Goal: Task Accomplishment & Management: Complete application form

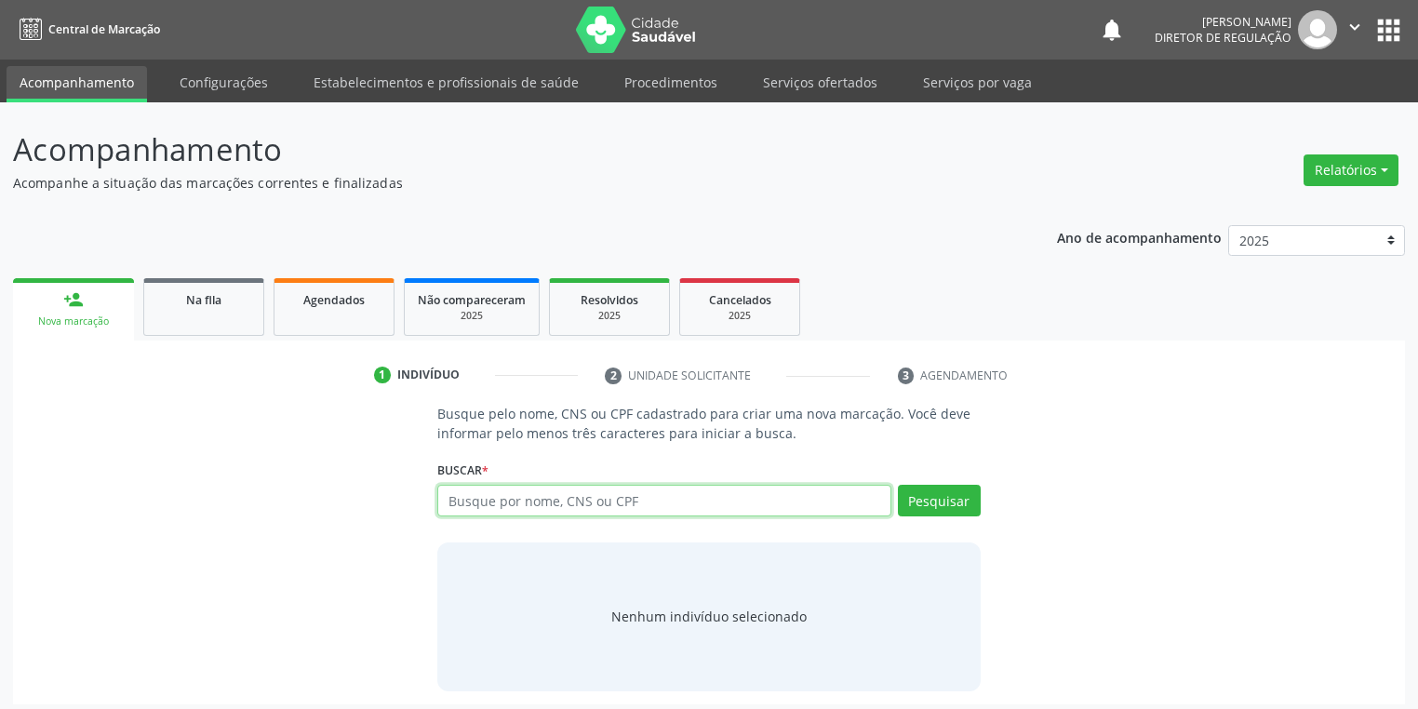
click at [546, 506] on input "text" at bounding box center [664, 501] width 454 height 32
click at [794, 78] on link "Serviços ofertados" at bounding box center [820, 82] width 141 height 33
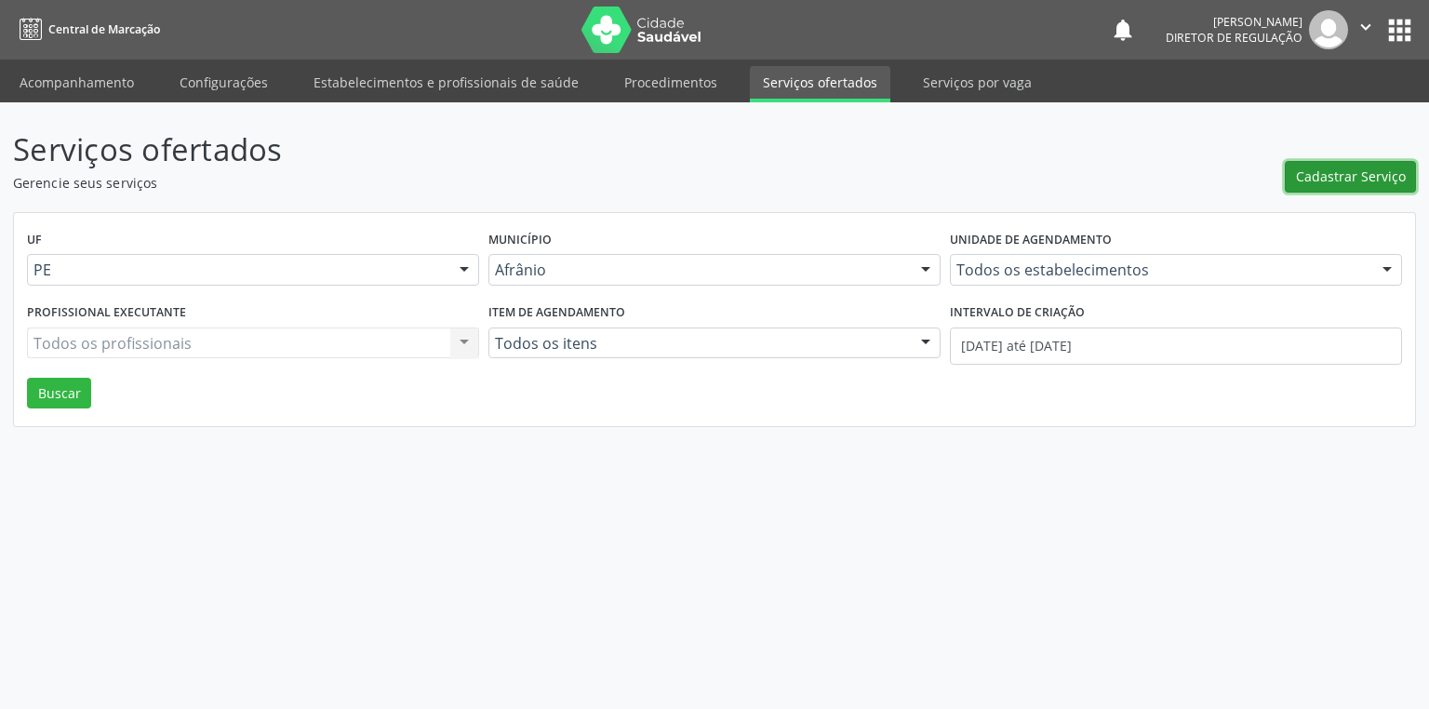
click at [1337, 179] on span "Cadastrar Serviço" at bounding box center [1351, 177] width 110 height 20
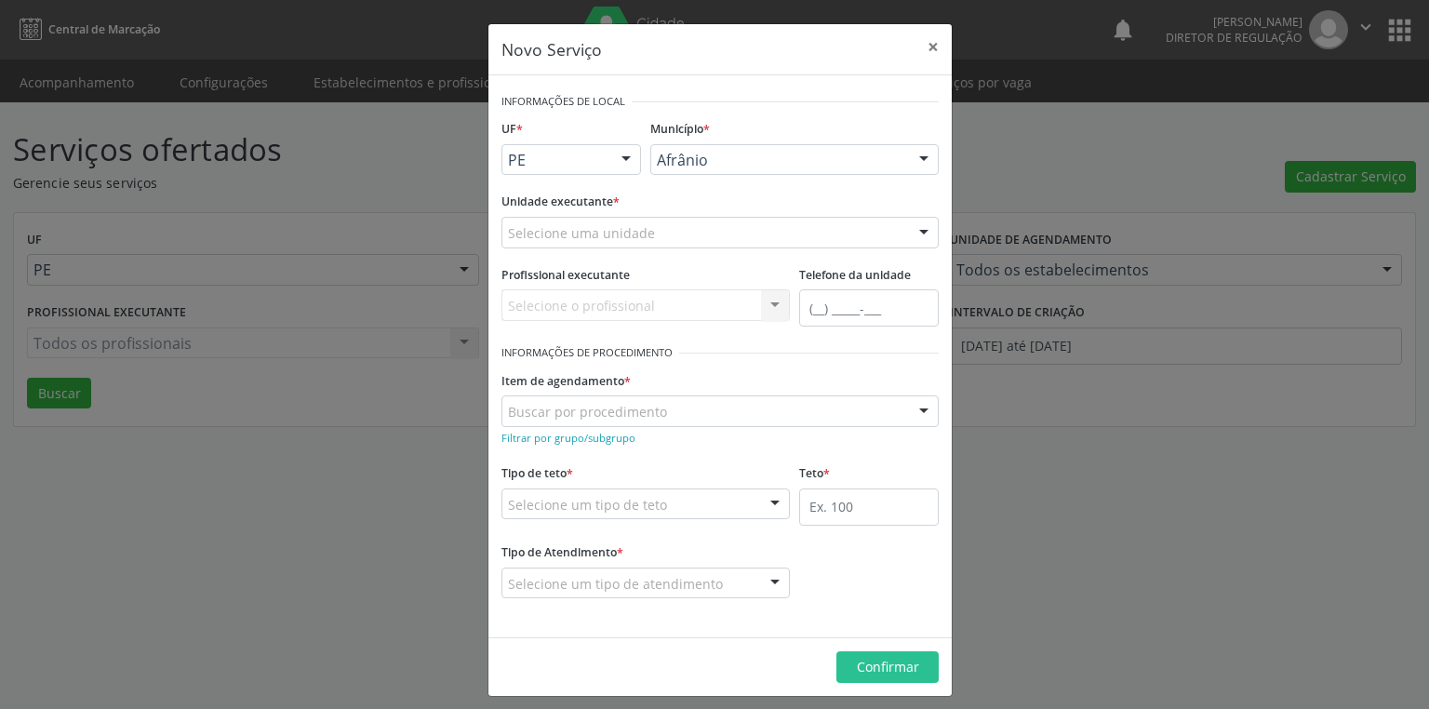
drag, startPoint x: 707, startPoint y: 164, endPoint x: 711, endPoint y: 178, distance: 14.4
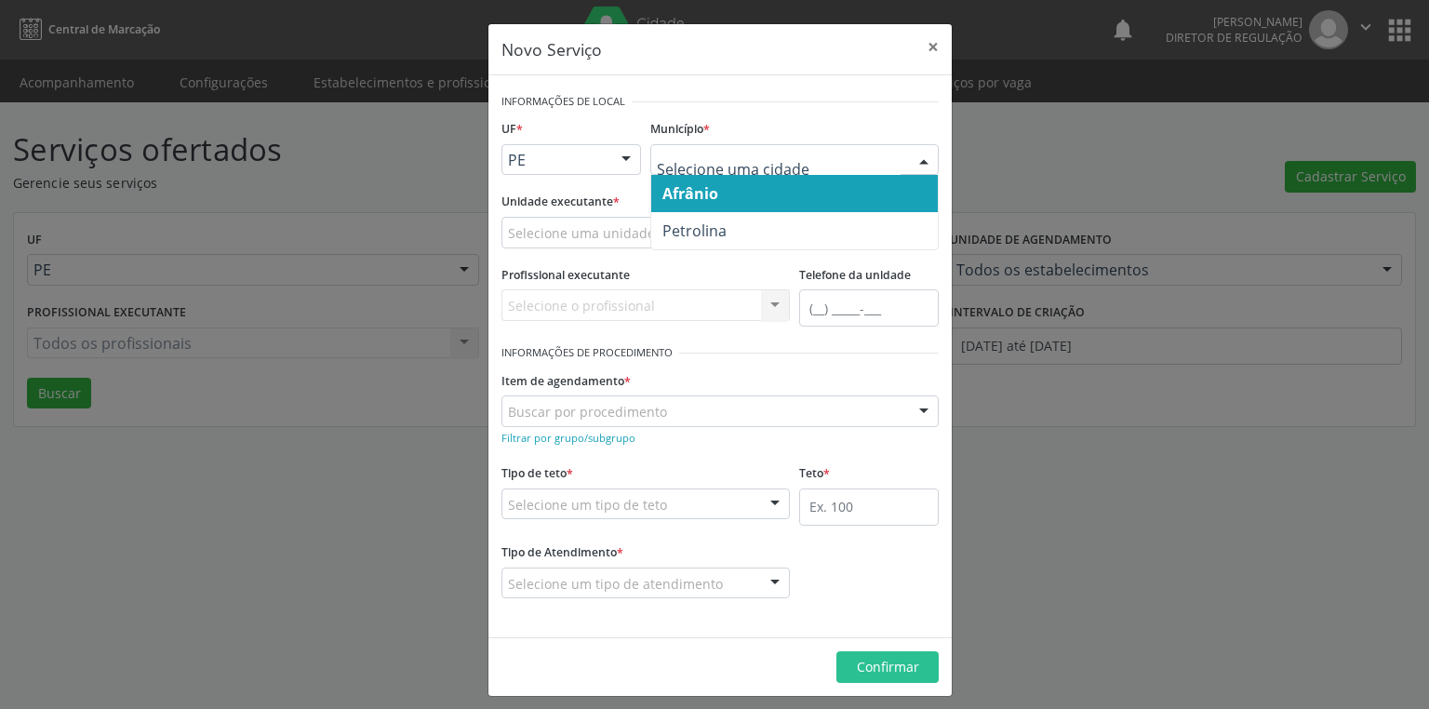
click at [719, 196] on span "Afrânio" at bounding box center [794, 193] width 287 height 37
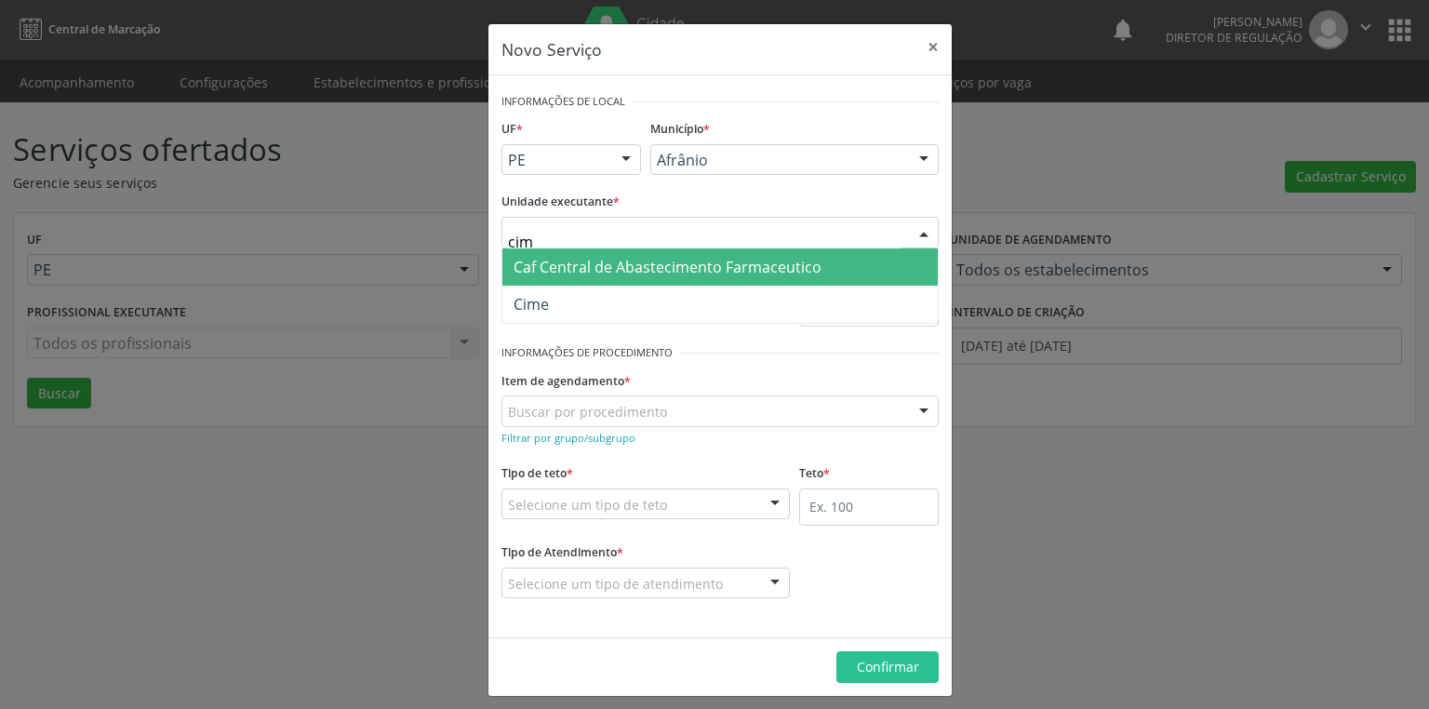
type input "cime"
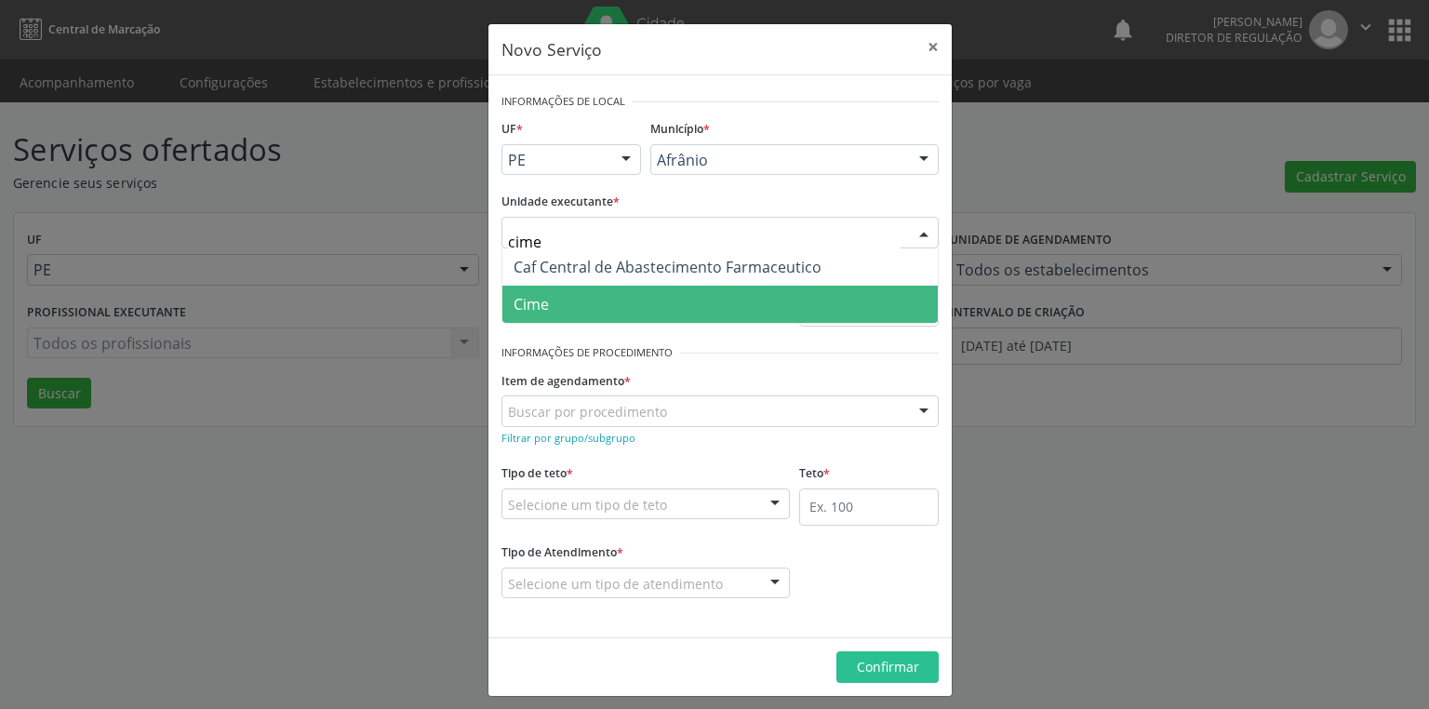
click at [550, 303] on span "Cime" at bounding box center [721, 304] width 436 height 37
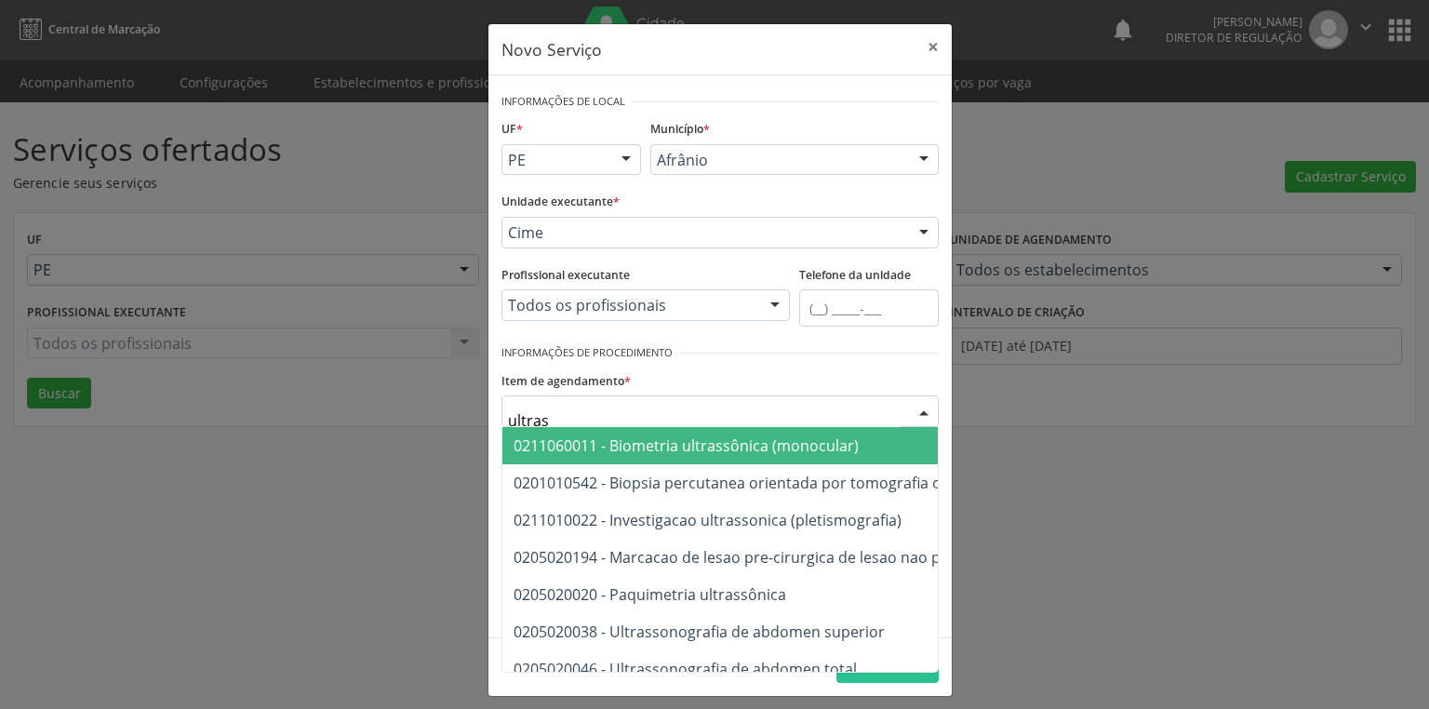
type input "ultrass"
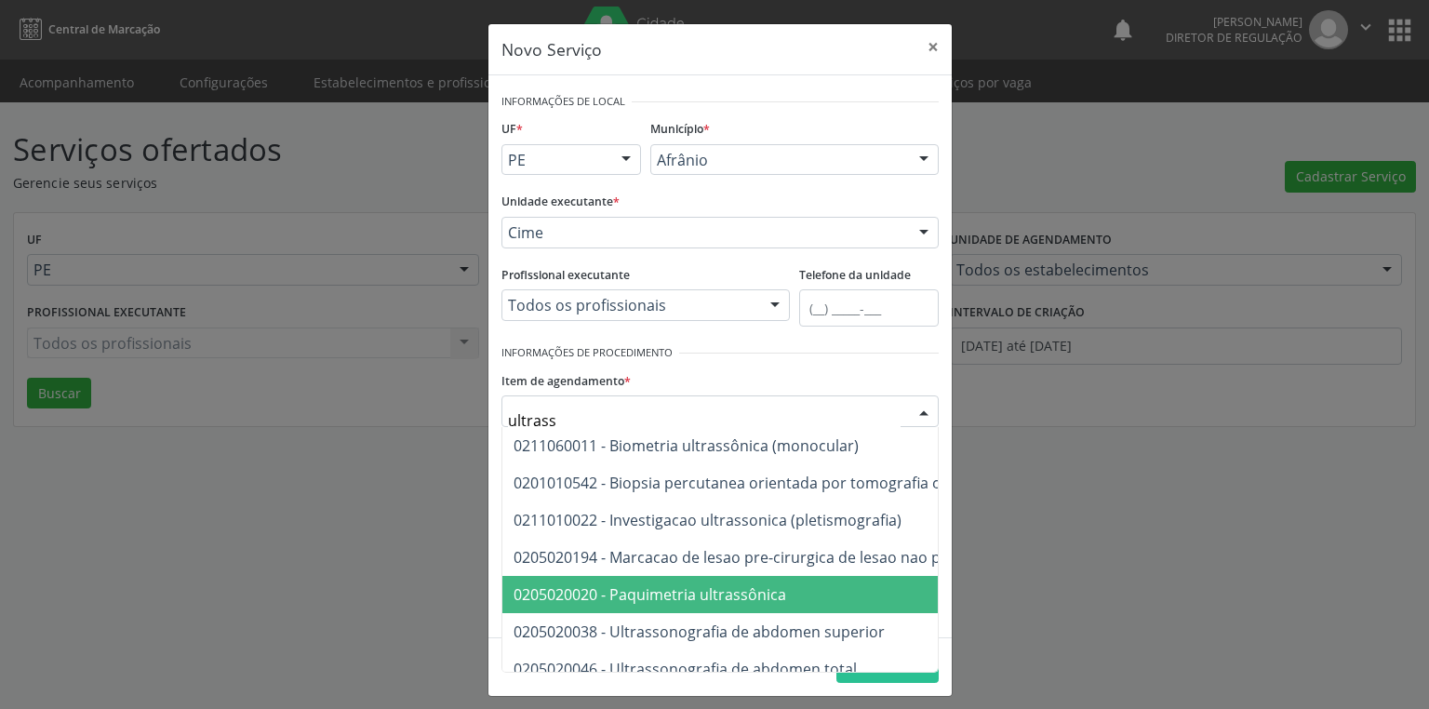
scroll to position [74, 0]
click at [717, 592] on span "0205020046 - Ultrassonografia de abdomen total" at bounding box center [685, 594] width 343 height 20
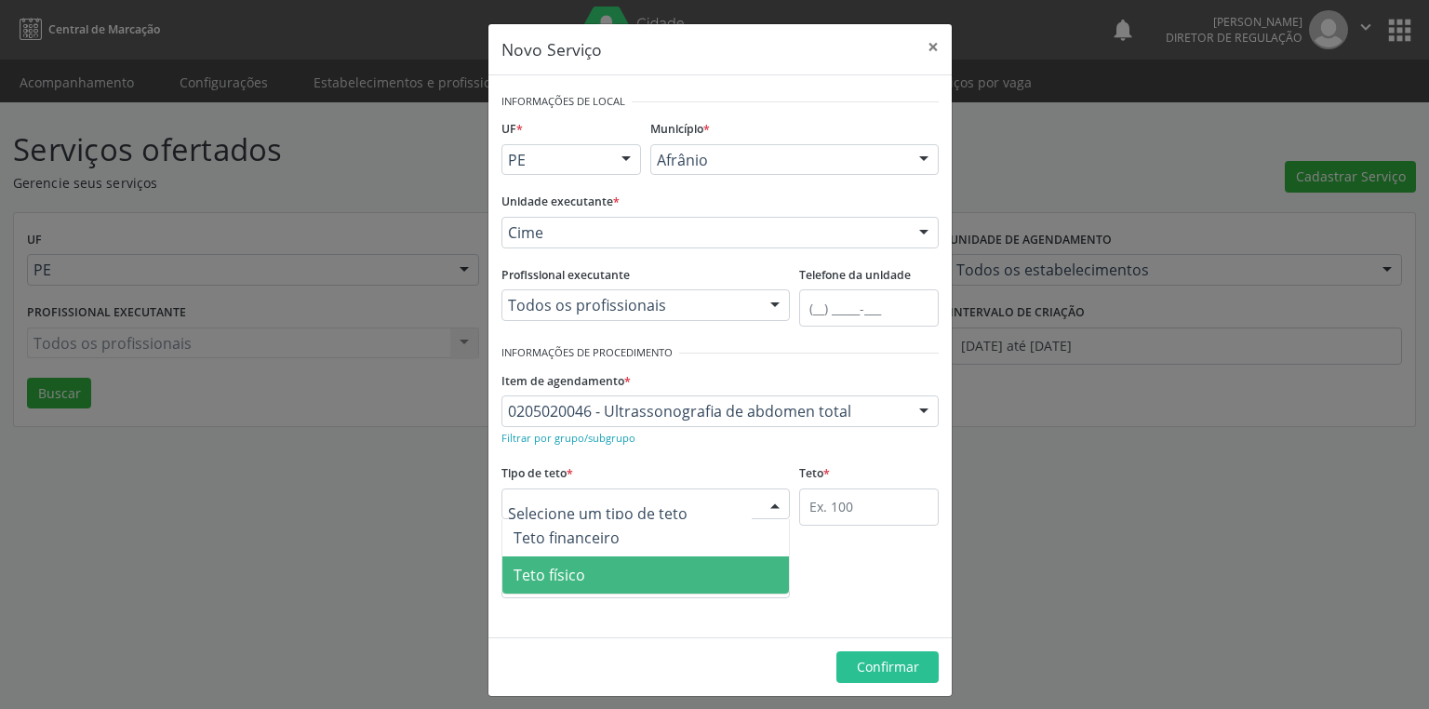
drag, startPoint x: 591, startPoint y: 578, endPoint x: 718, endPoint y: 540, distance: 132.2
click at [599, 579] on span "Teto físico" at bounding box center [646, 575] width 287 height 37
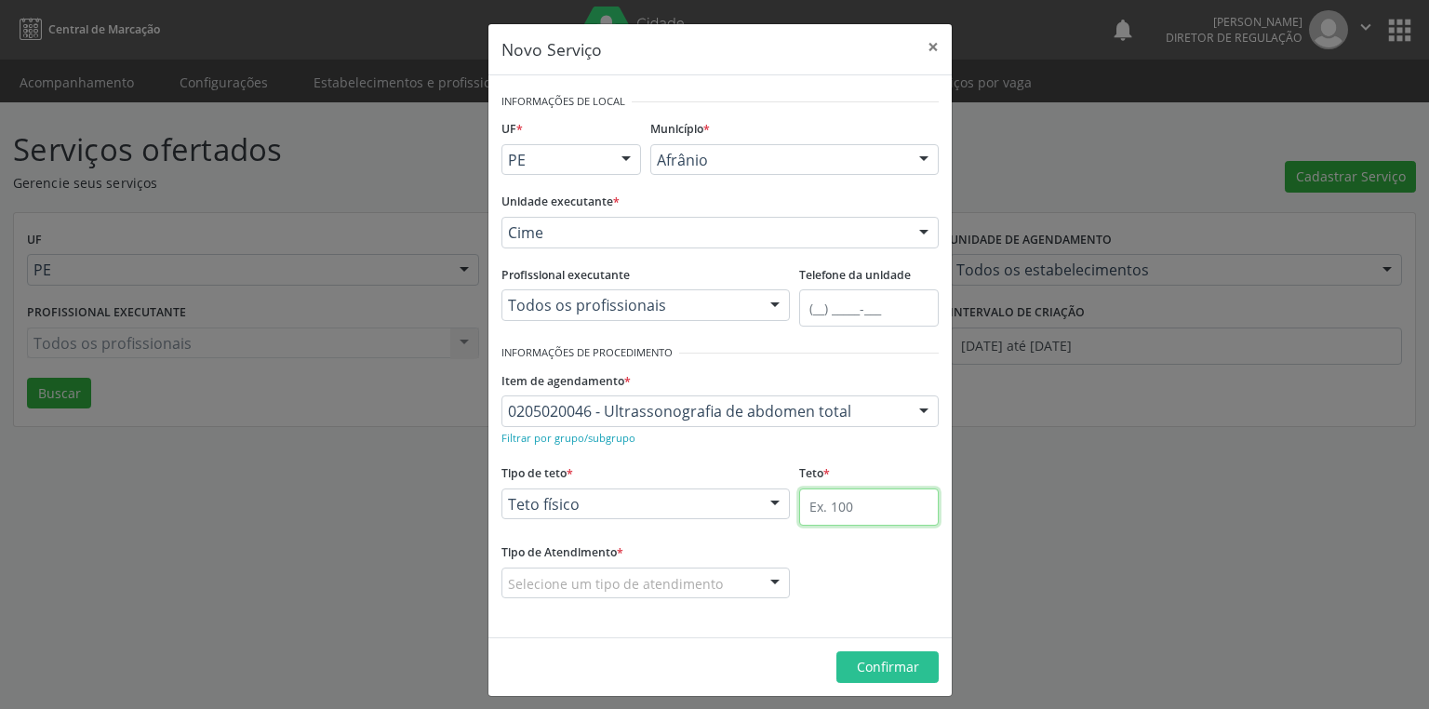
click at [822, 505] on input "text" at bounding box center [869, 507] width 140 height 37
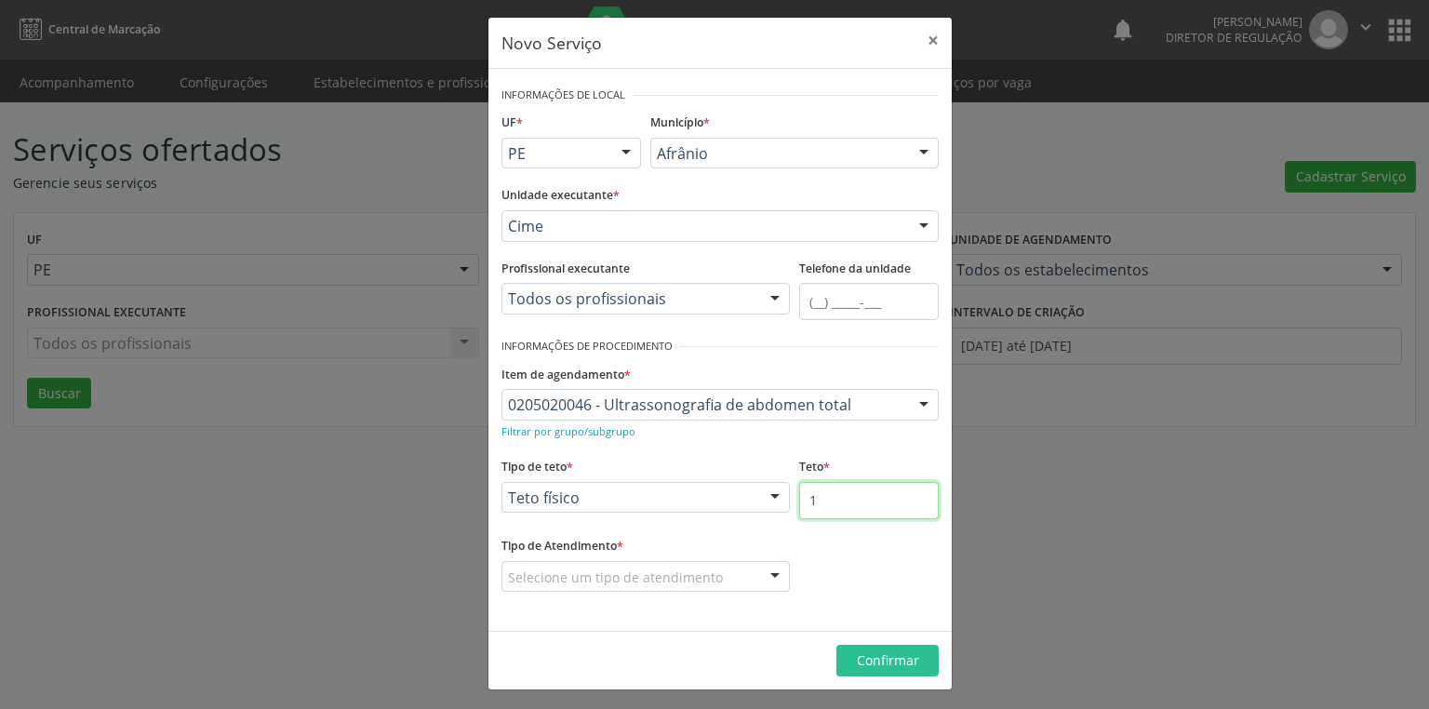
scroll to position [7, 0]
type input "1"
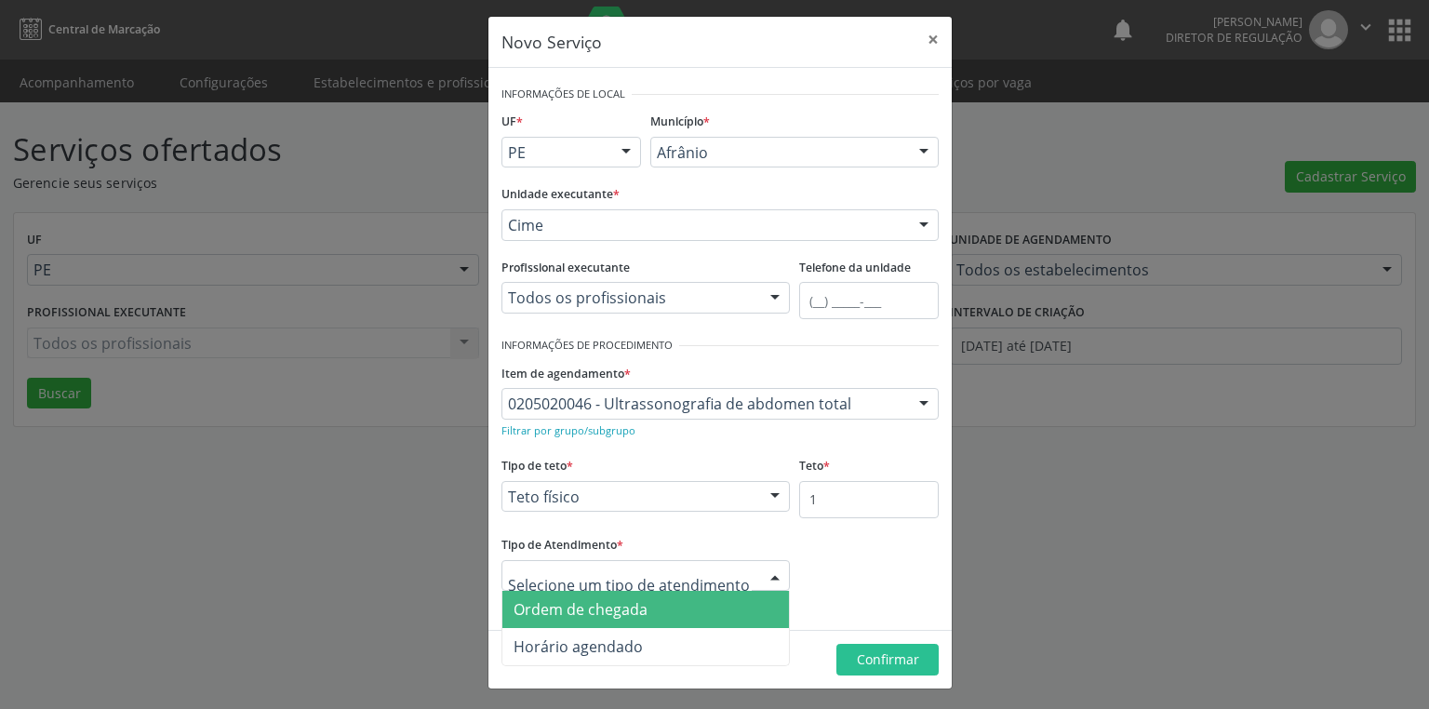
click at [596, 621] on span "Ordem de chegada" at bounding box center [646, 609] width 287 height 37
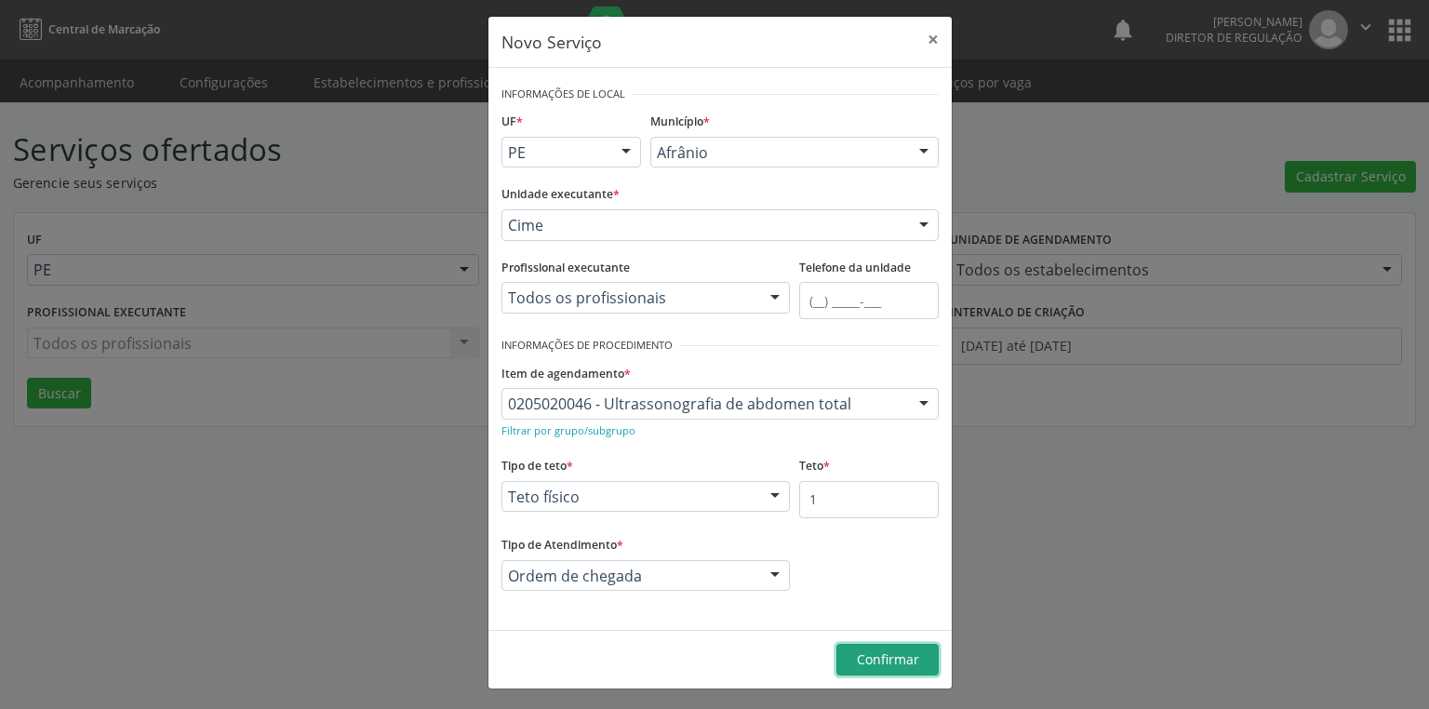
click at [879, 662] on span "Confirmar" at bounding box center [888, 659] width 62 height 18
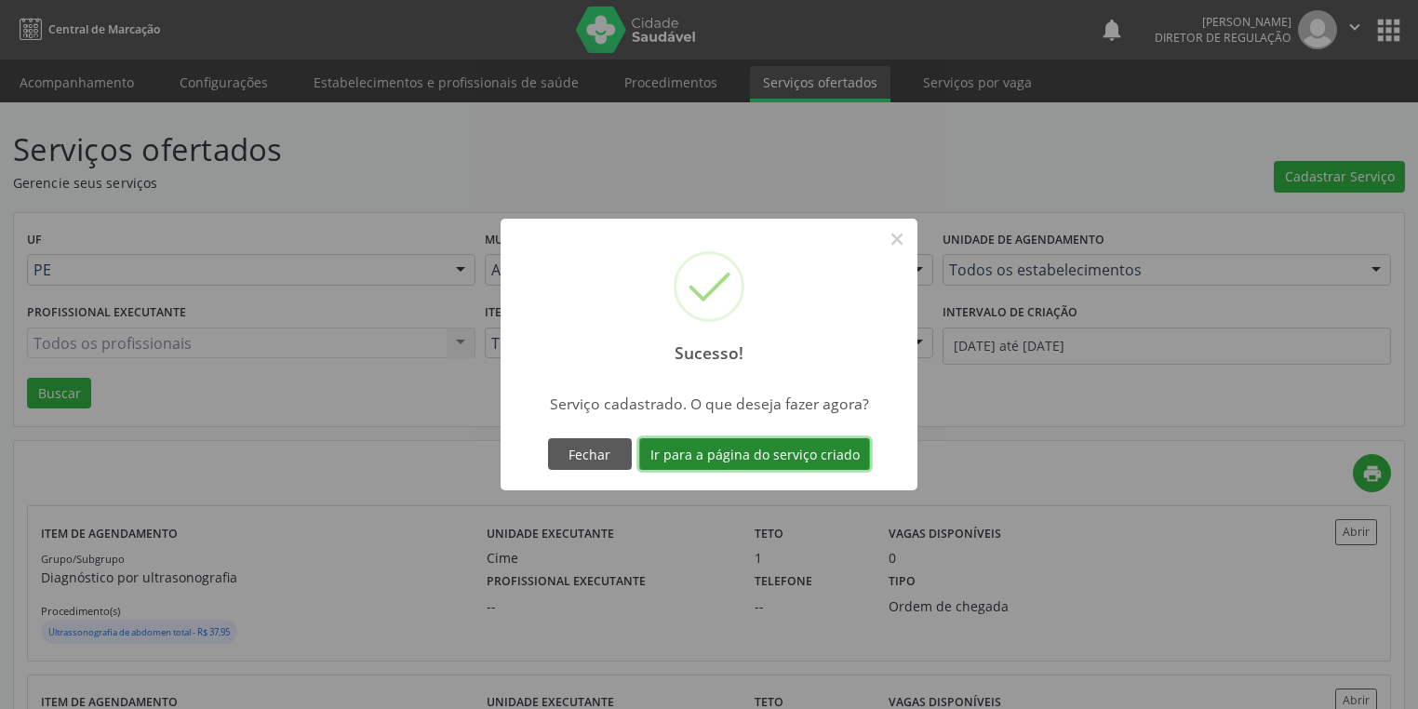
click at [726, 459] on button "Ir para a página do serviço criado" at bounding box center [754, 454] width 231 height 32
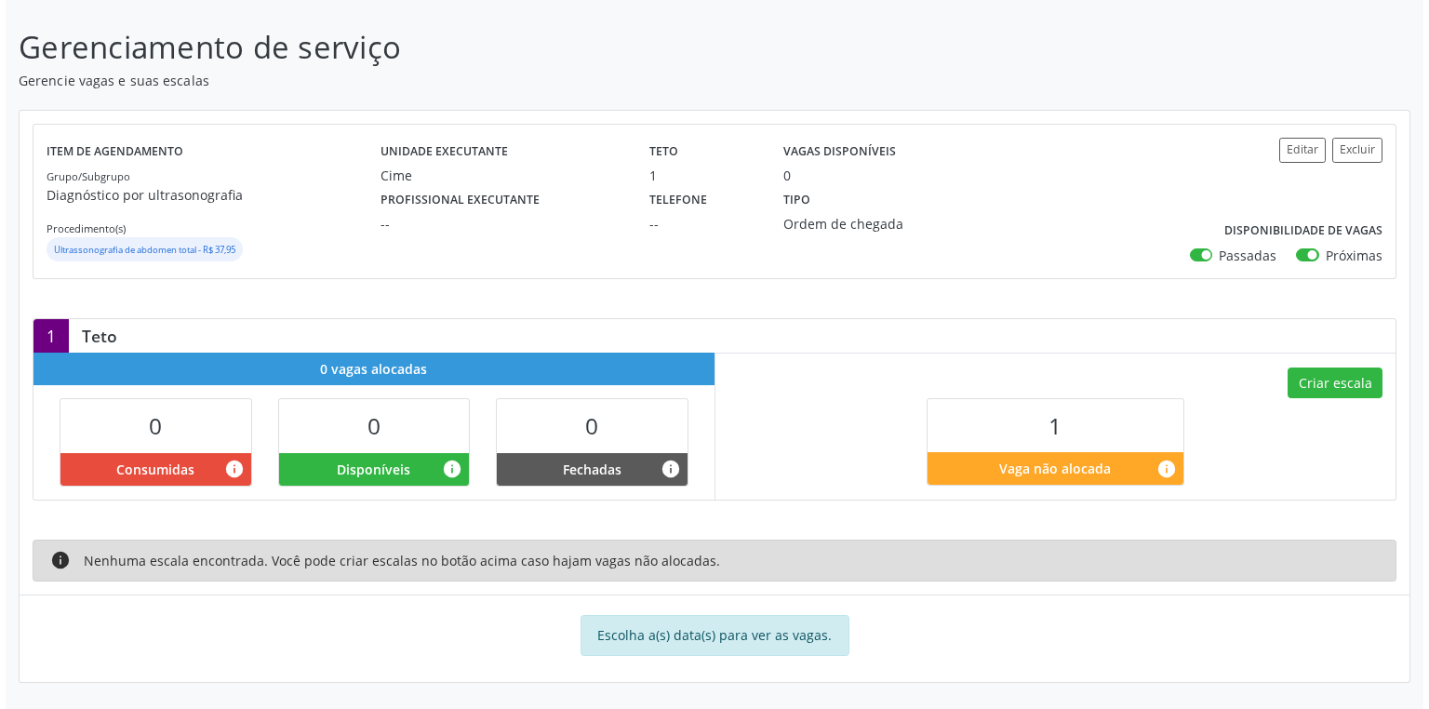
scroll to position [99, 0]
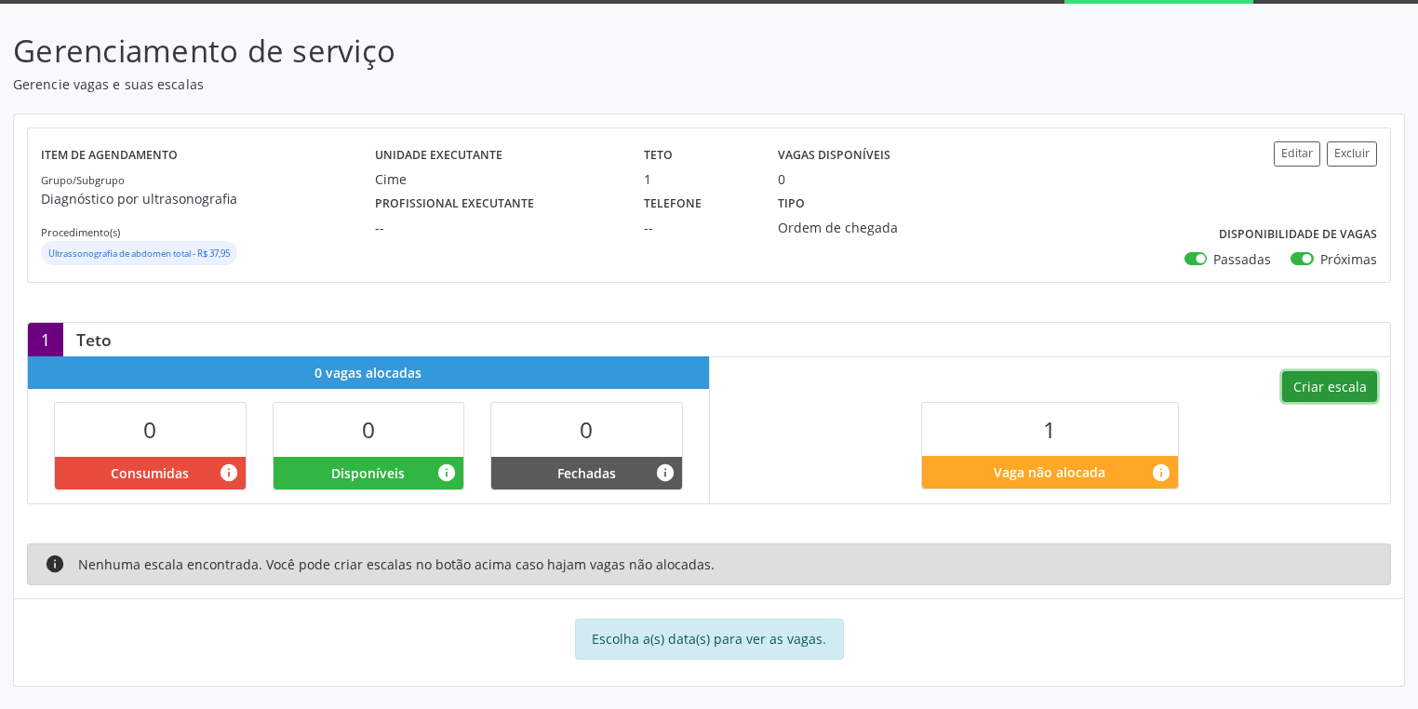
click at [1317, 390] on button "Criar escala" at bounding box center [1329, 387] width 95 height 32
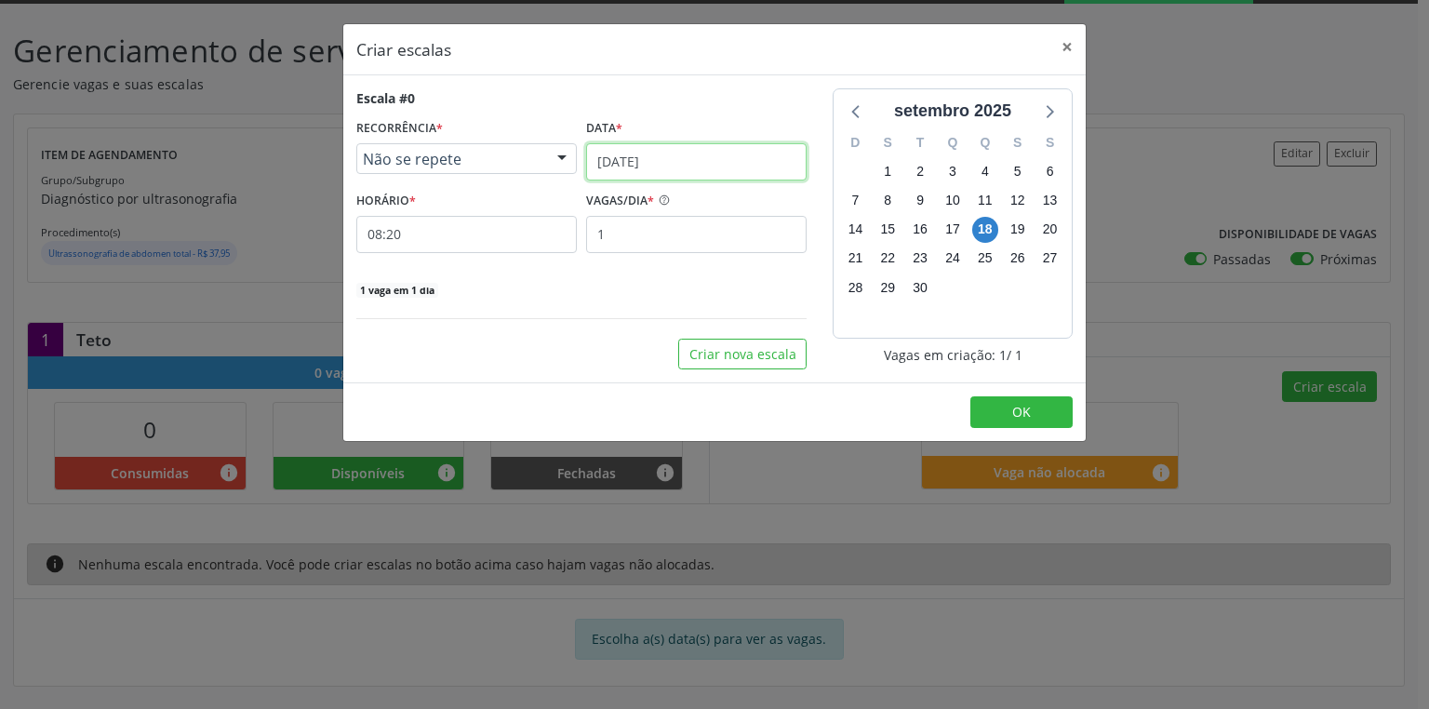
click at [639, 170] on input "1[DATE]" at bounding box center [696, 161] width 221 height 37
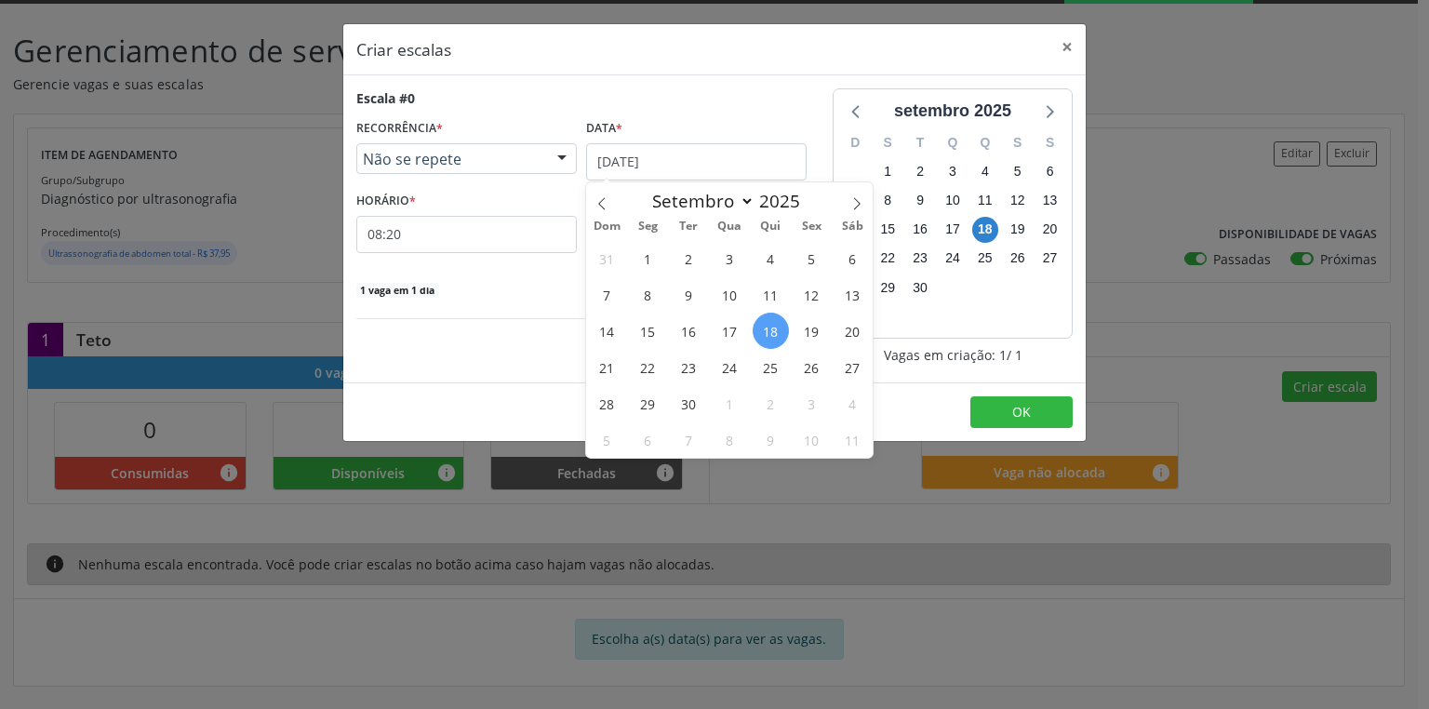
click at [763, 328] on span "18" at bounding box center [771, 331] width 36 height 36
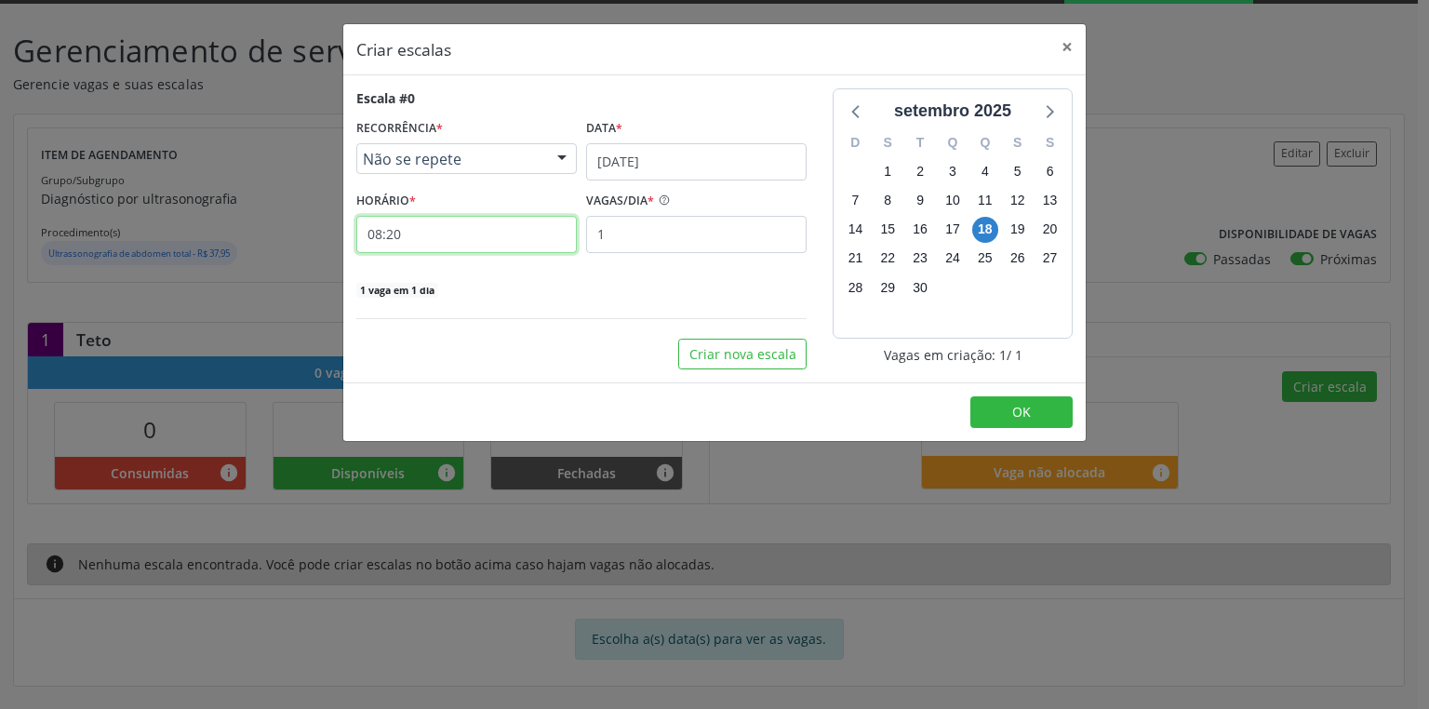
click at [446, 236] on input "08:20" at bounding box center [466, 234] width 221 height 37
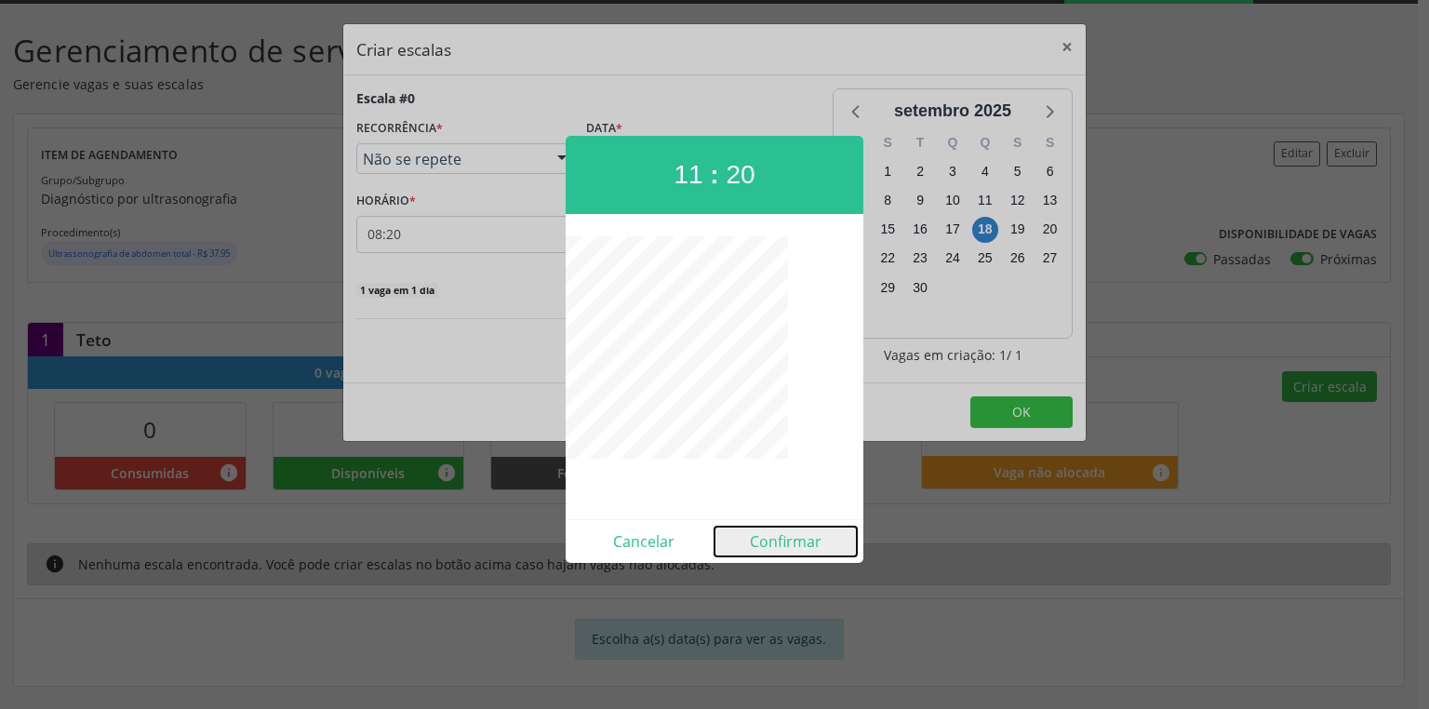
click at [790, 536] on button "Confirmar" at bounding box center [786, 542] width 142 height 30
type input "11:20"
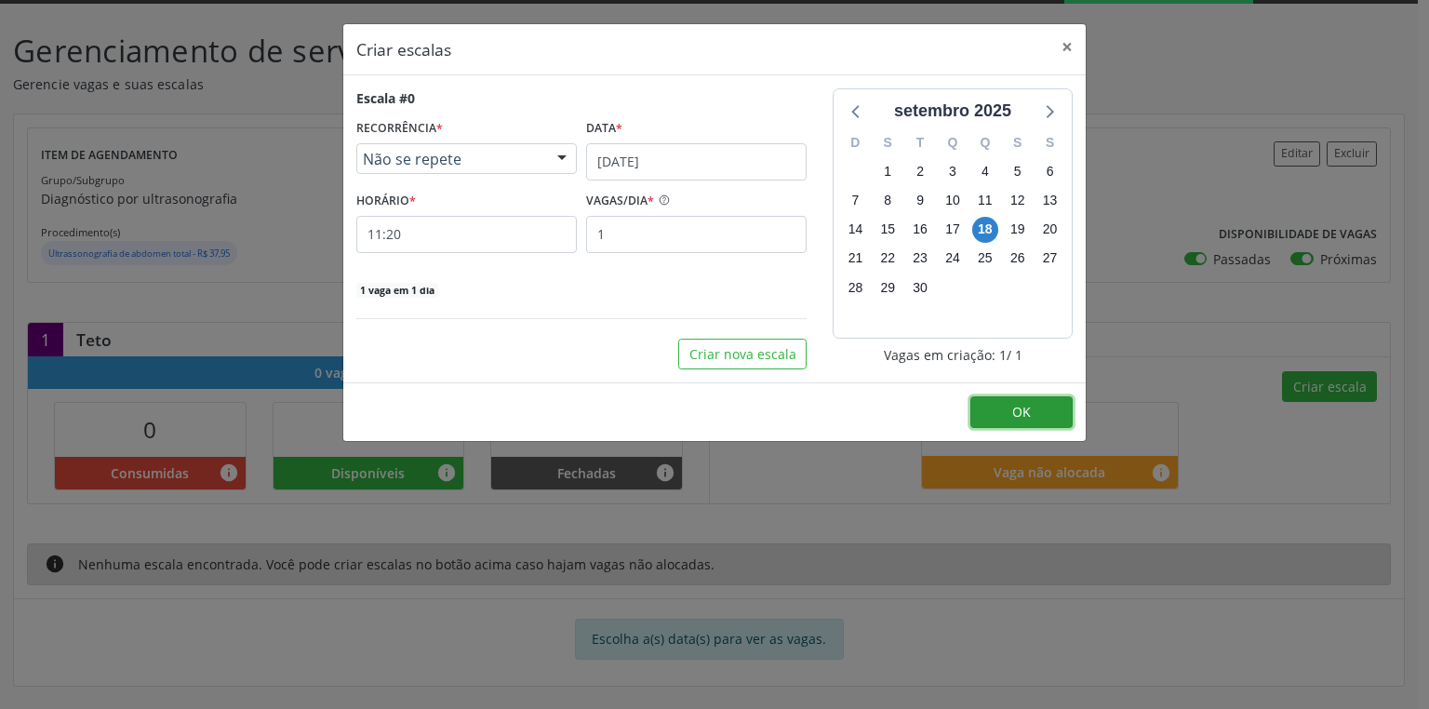
click at [1000, 409] on button "OK" at bounding box center [1022, 412] width 102 height 32
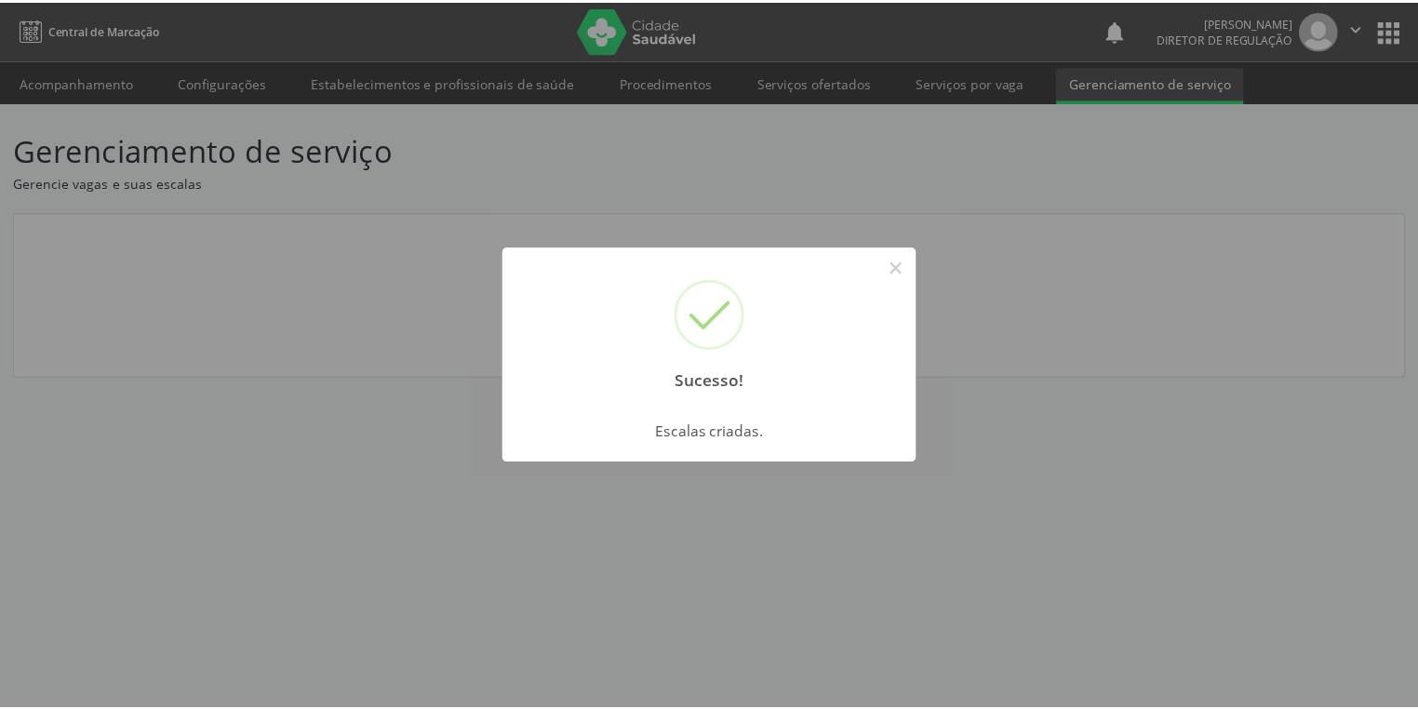
scroll to position [0, 0]
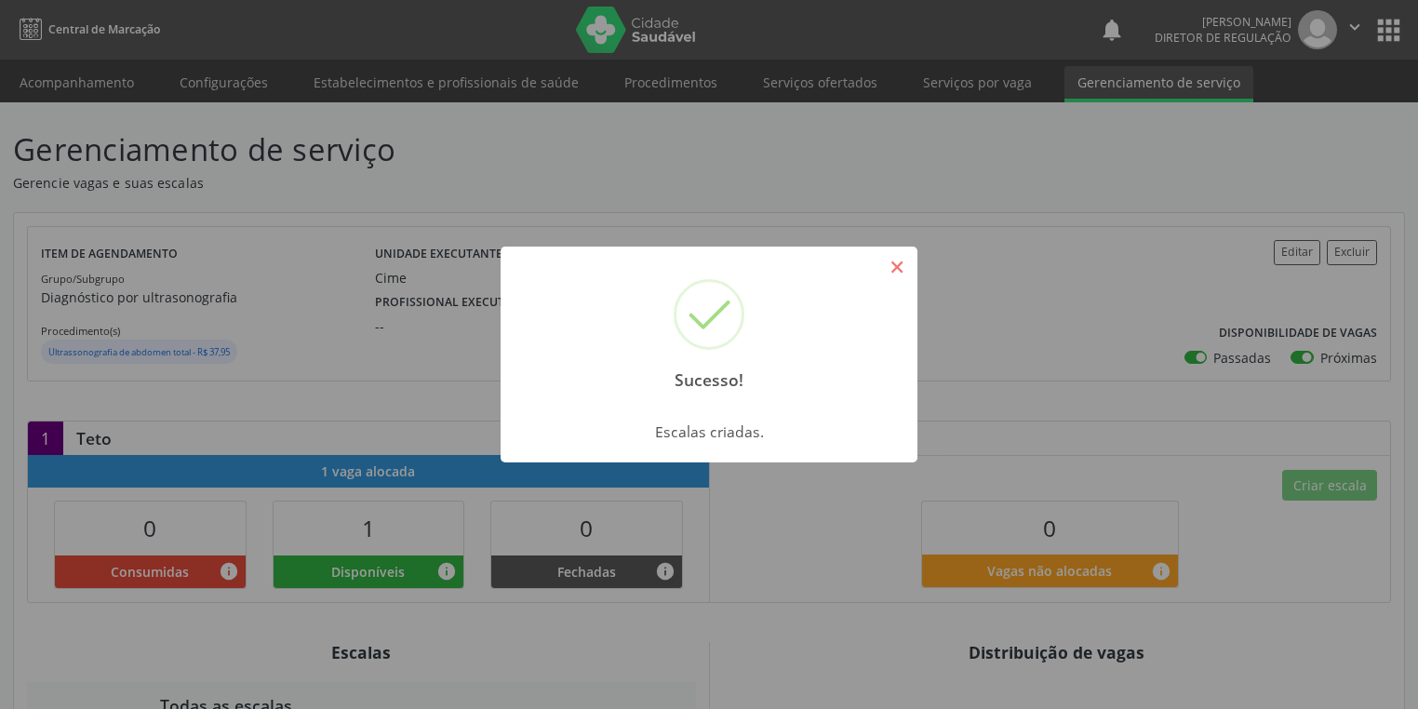
click at [895, 266] on button "×" at bounding box center [897, 267] width 32 height 32
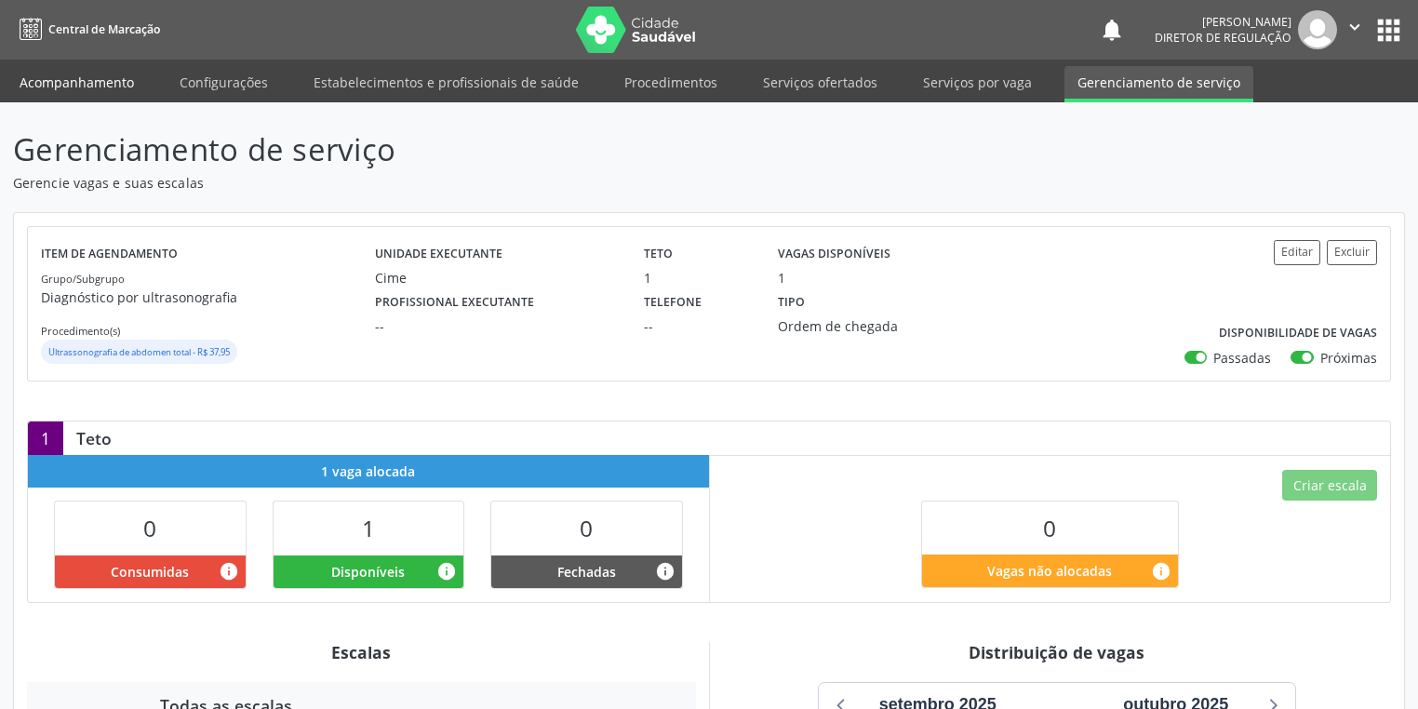
click at [67, 87] on link "Acompanhamento" at bounding box center [77, 82] width 141 height 33
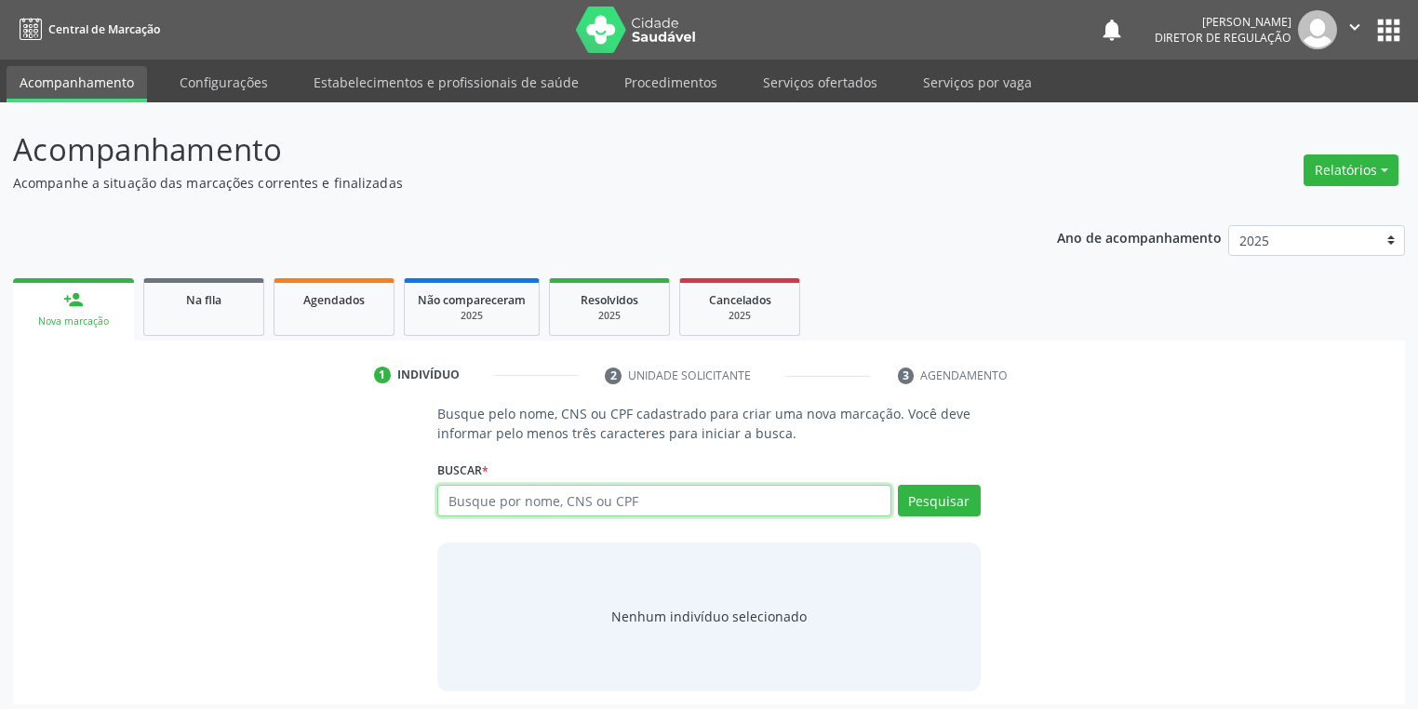
click at [492, 496] on input "text" at bounding box center [664, 501] width 454 height 32
type input "700903924314299"
click at [917, 495] on button "Pesquisar" at bounding box center [939, 501] width 83 height 32
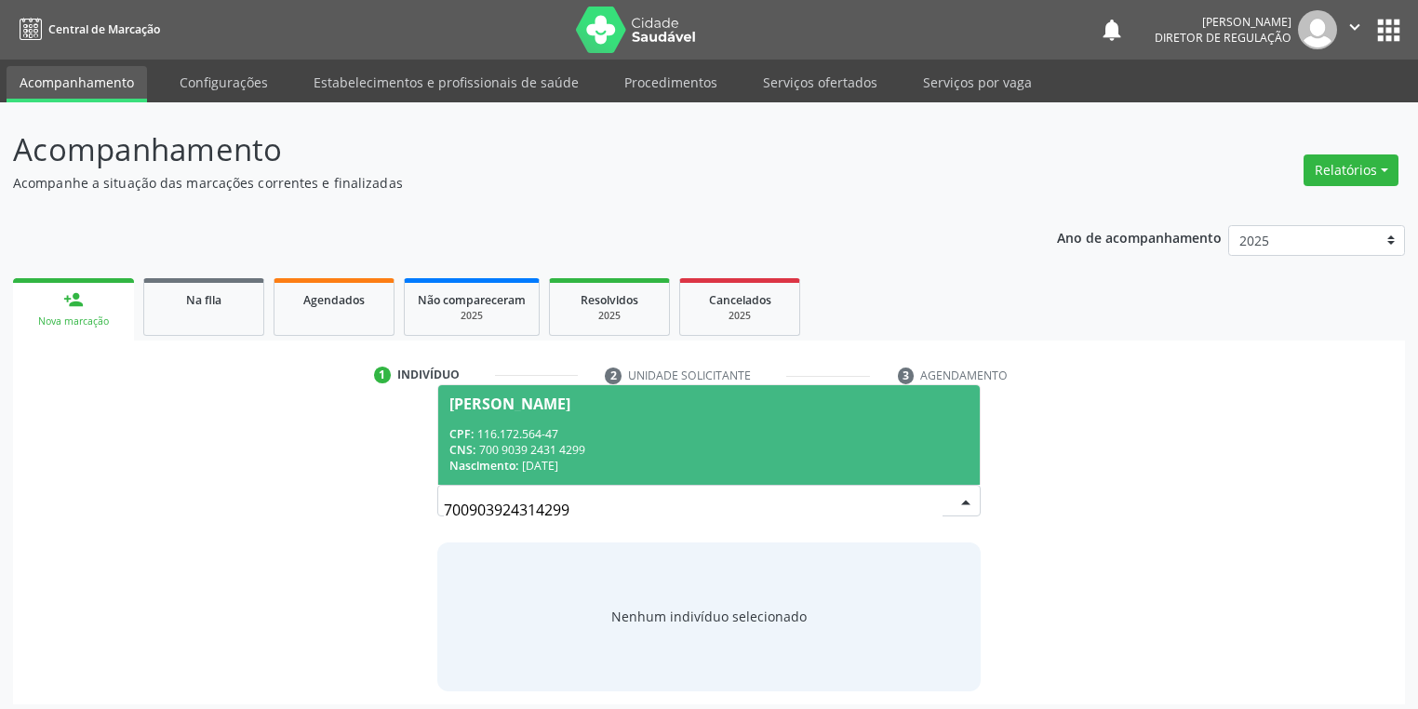
click at [640, 449] on div "CNS: 700 9039 2431 4299" at bounding box center [708, 450] width 519 height 16
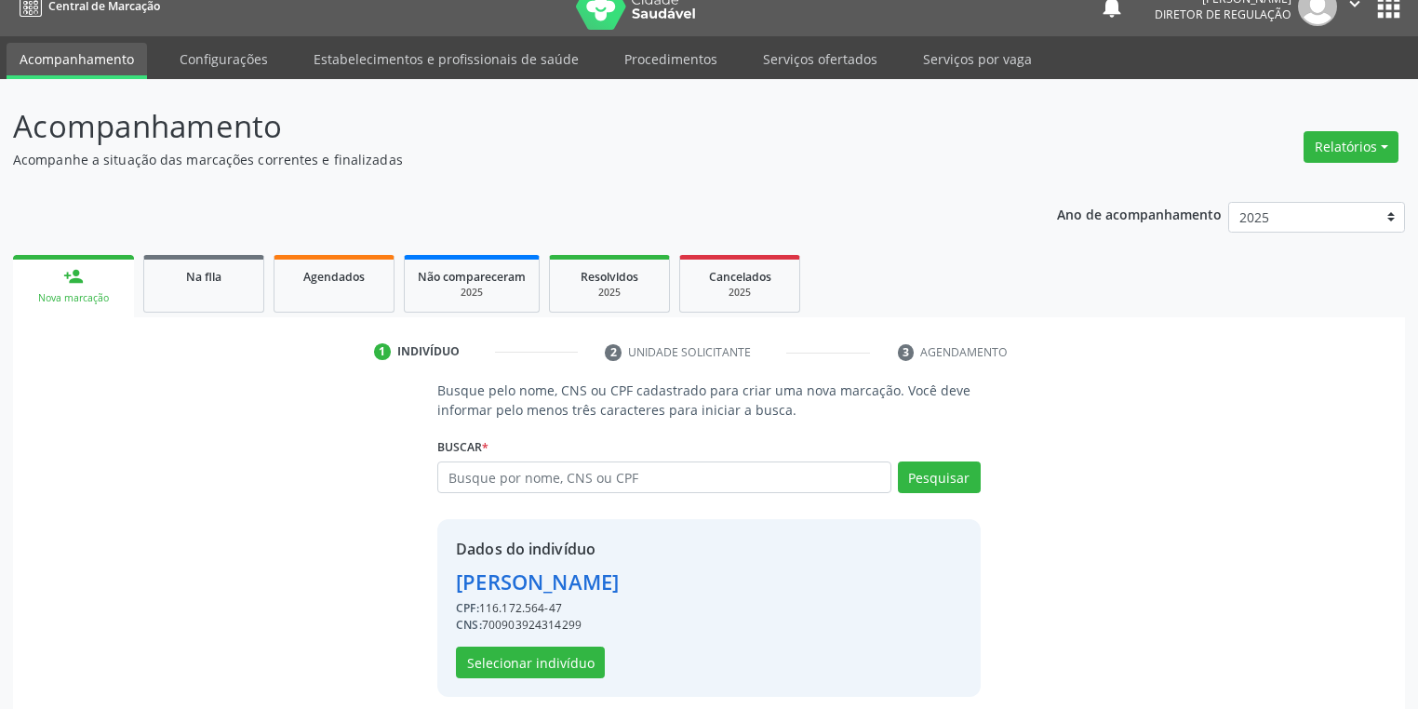
scroll to position [35, 0]
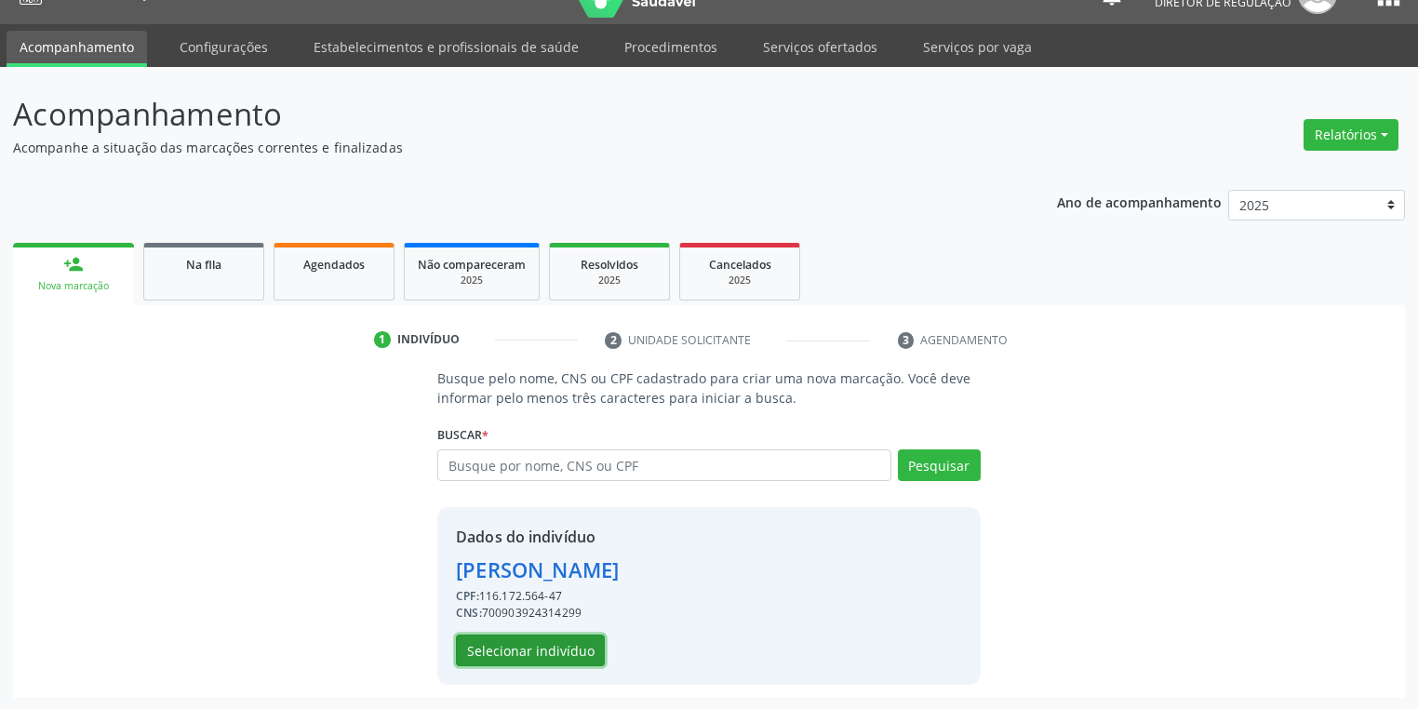
click at [535, 643] on button "Selecionar indivíduo" at bounding box center [530, 651] width 149 height 32
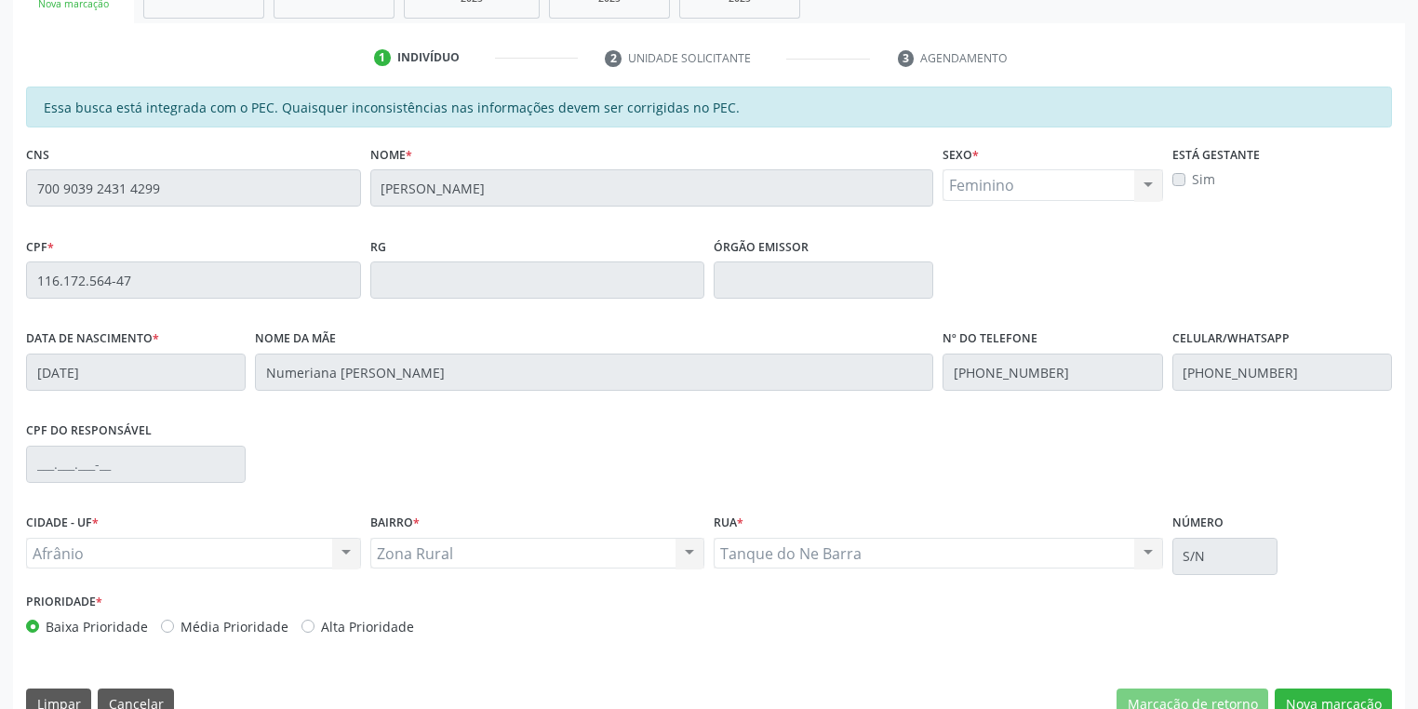
scroll to position [353, 0]
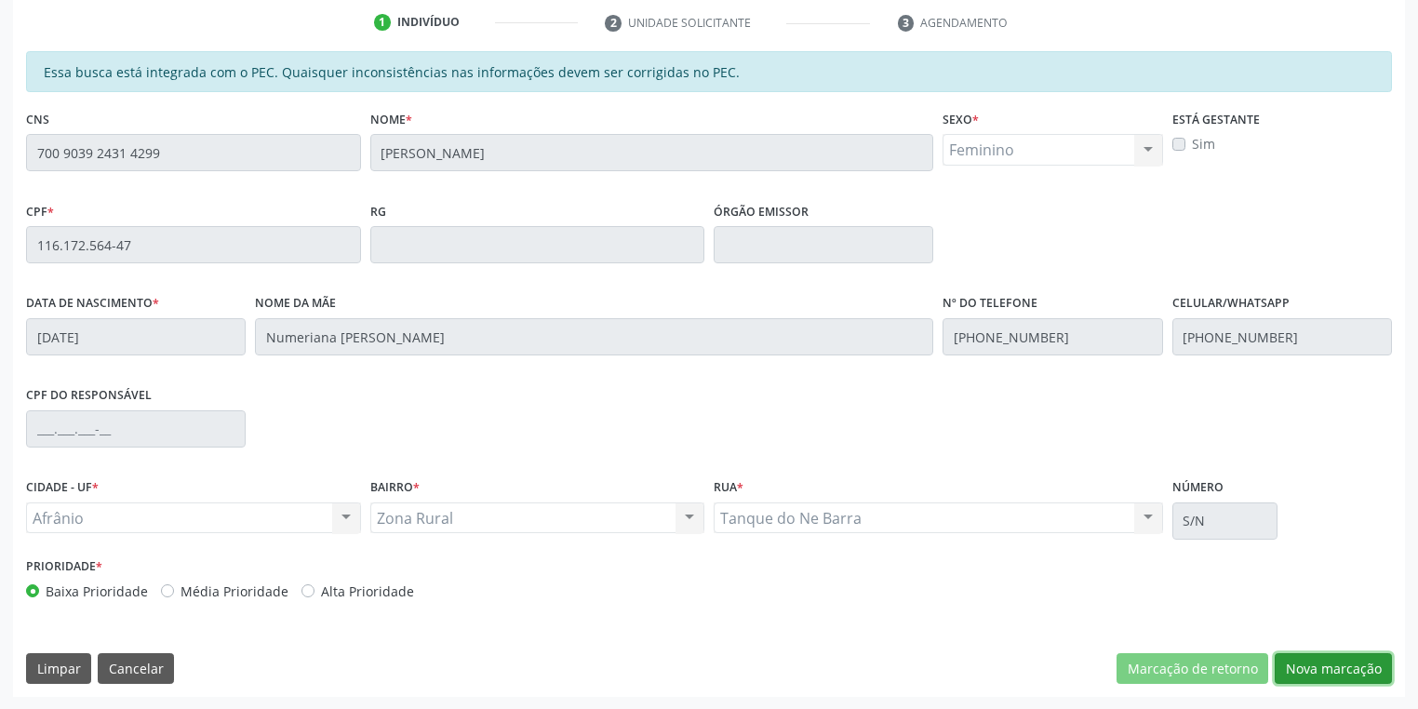
click at [1310, 670] on button "Nova marcação" at bounding box center [1333, 669] width 117 height 32
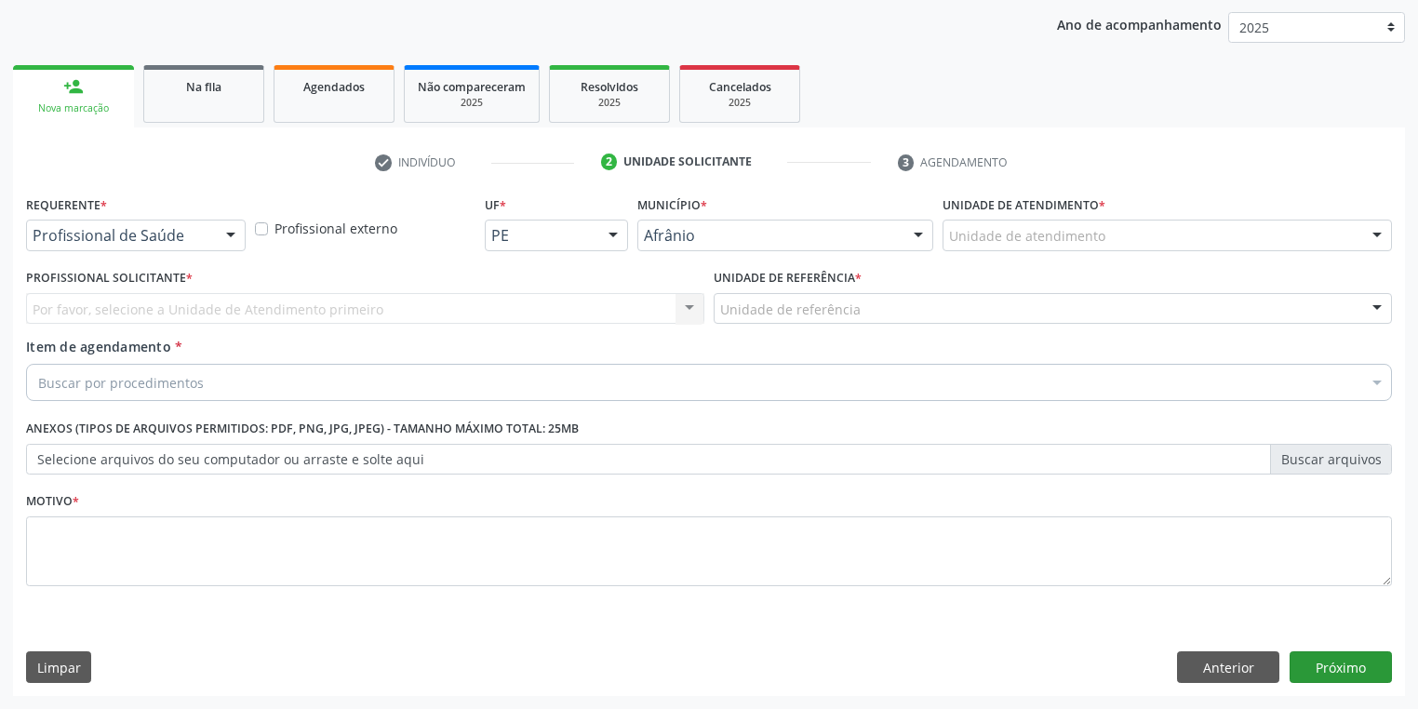
scroll to position [212, 0]
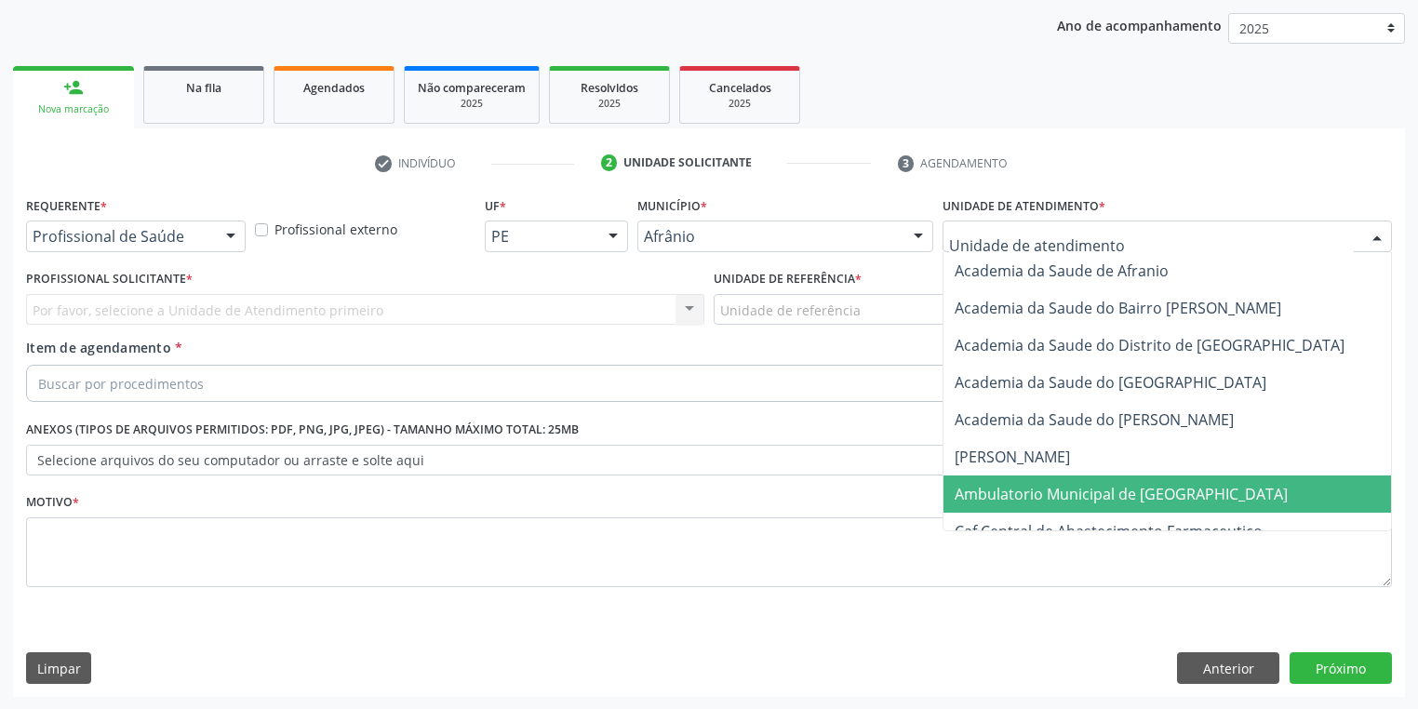
click at [999, 487] on span "Ambulatorio Municipal de [GEOGRAPHIC_DATA]" at bounding box center [1121, 494] width 333 height 20
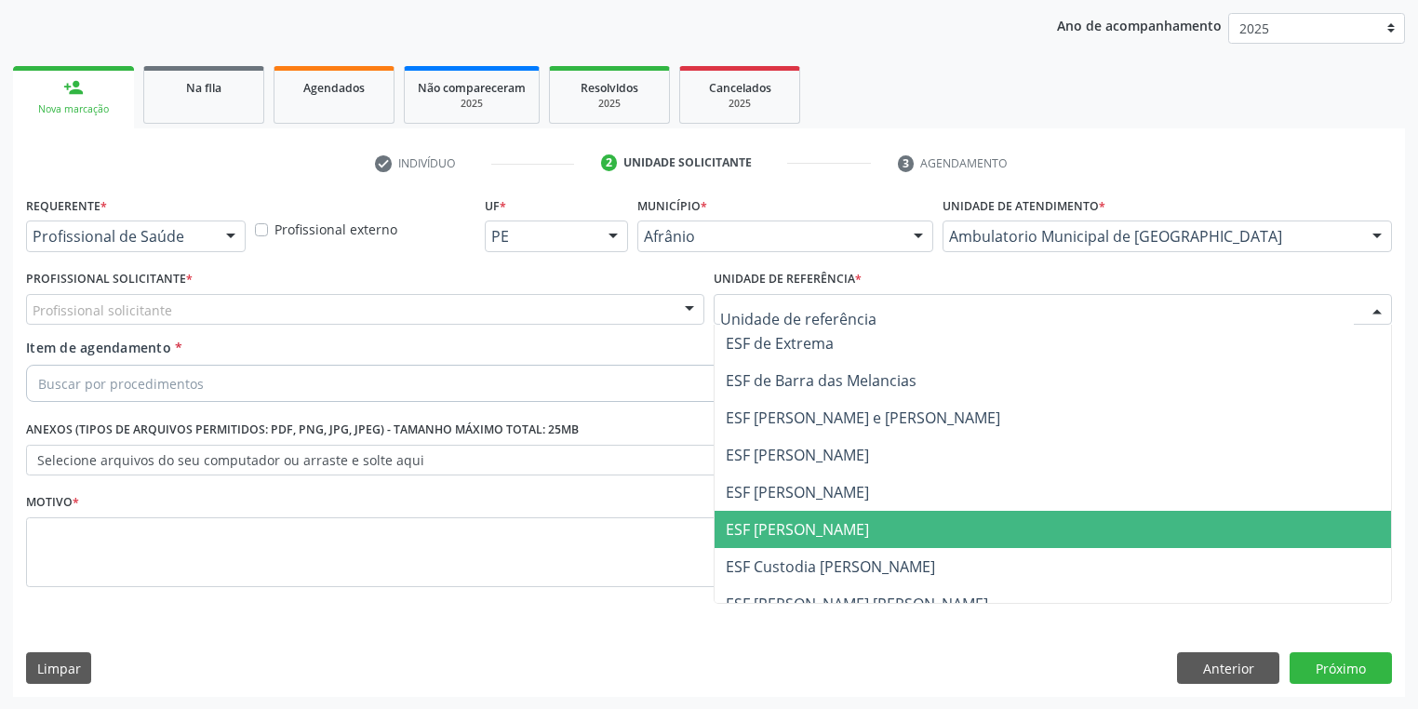
click at [762, 522] on span "ESF [PERSON_NAME]" at bounding box center [797, 529] width 143 height 20
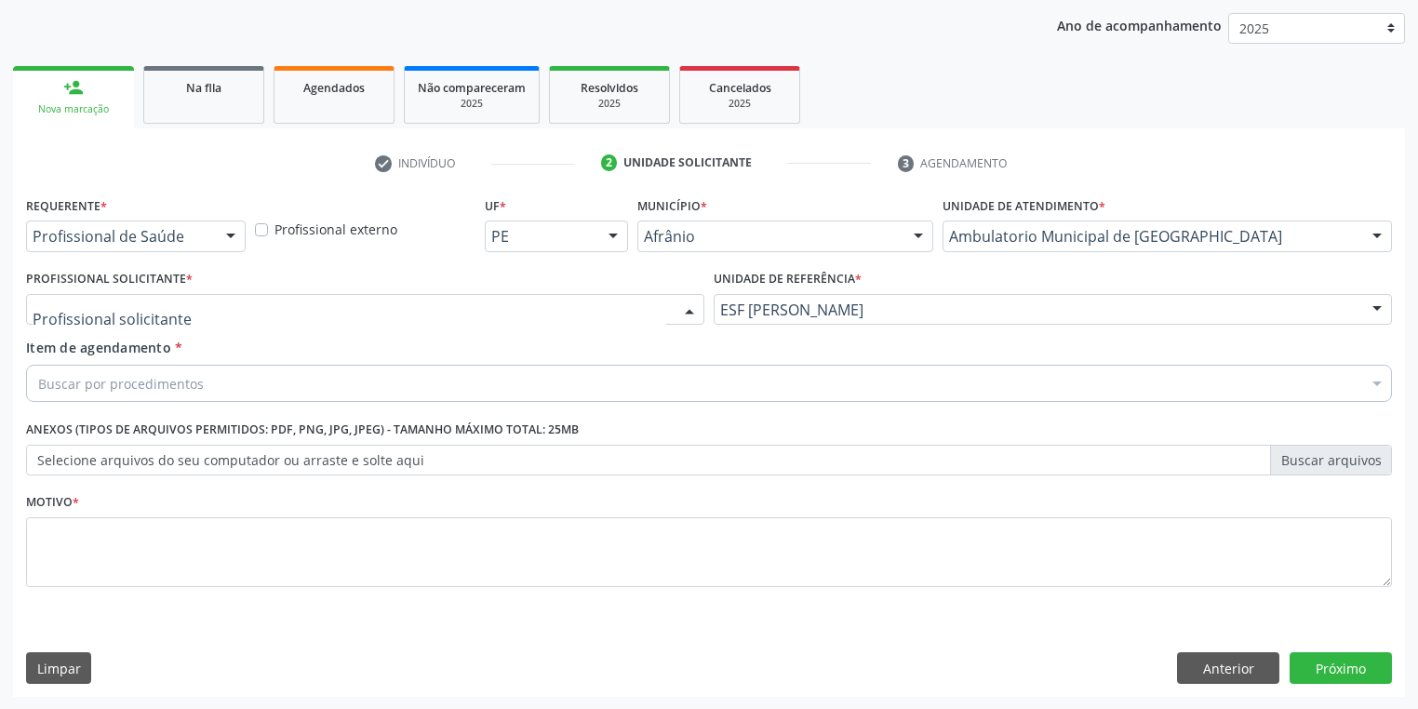
click at [171, 313] on div at bounding box center [365, 310] width 678 height 32
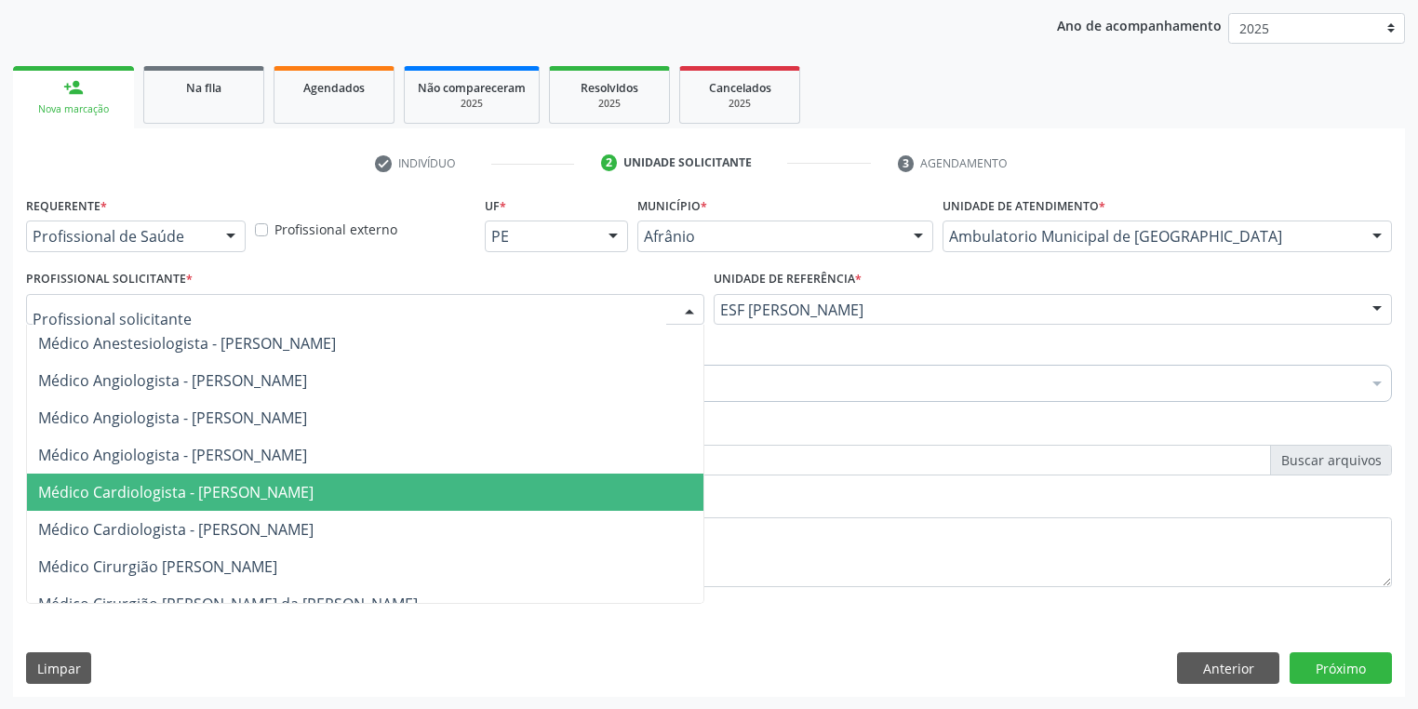
click at [194, 489] on span "Médico Cardiologista - [PERSON_NAME]" at bounding box center [175, 492] width 275 height 20
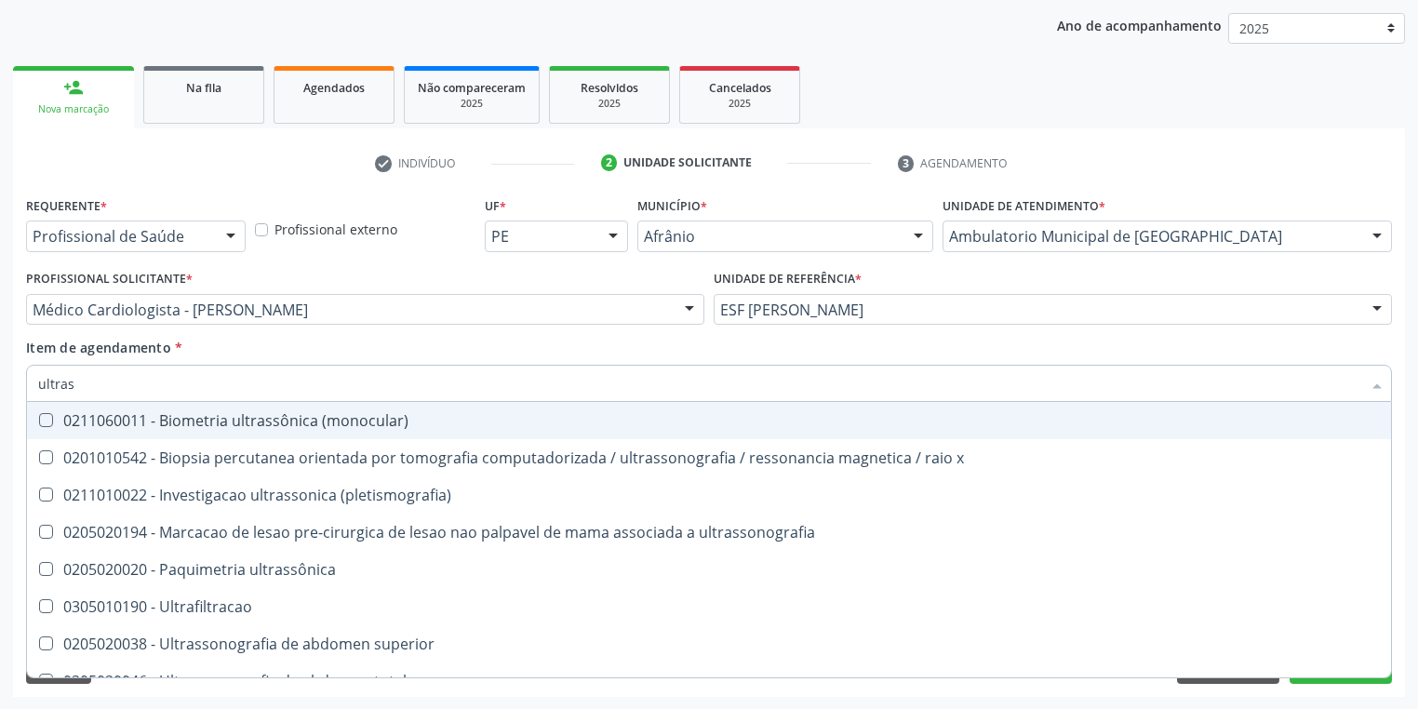
type input "ultrass"
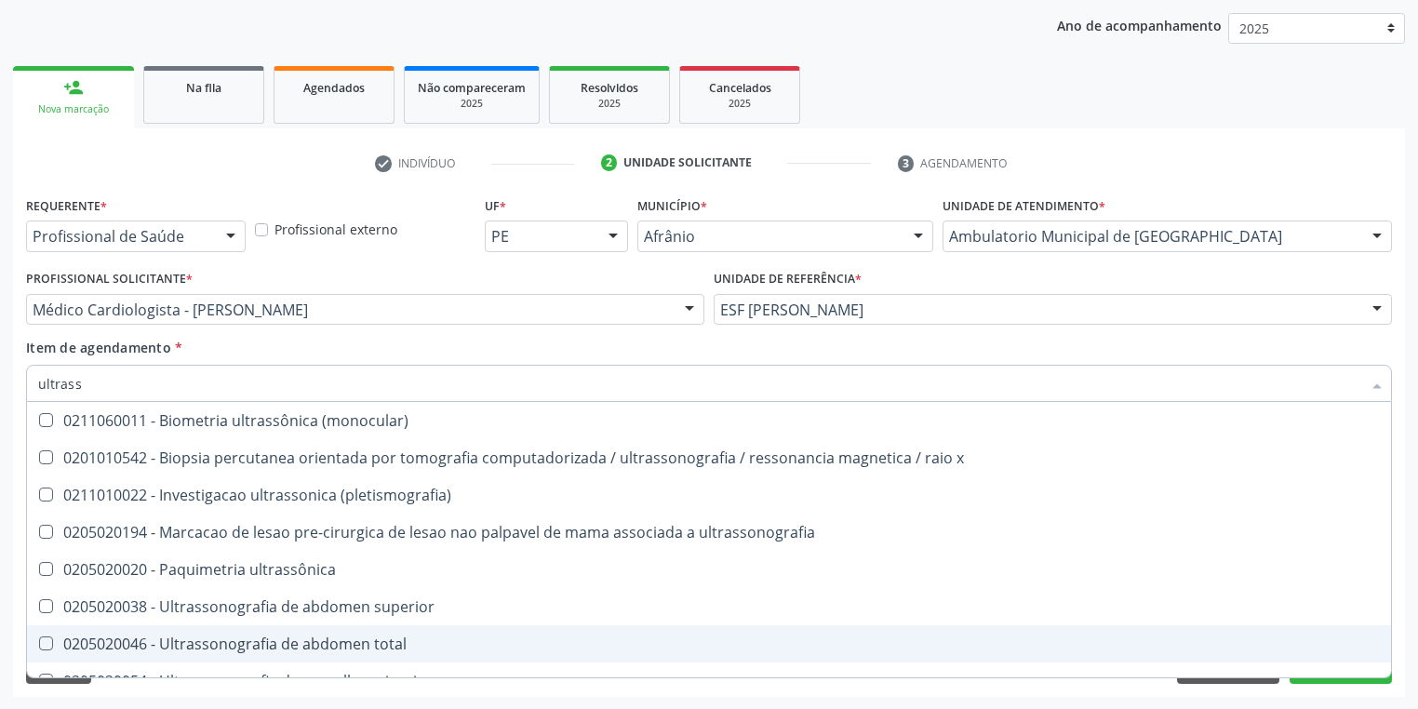
click at [194, 642] on div "0205020046 - Ultrassonografia de abdomen total" at bounding box center [709, 644] width 1342 height 15
checkbox total "true"
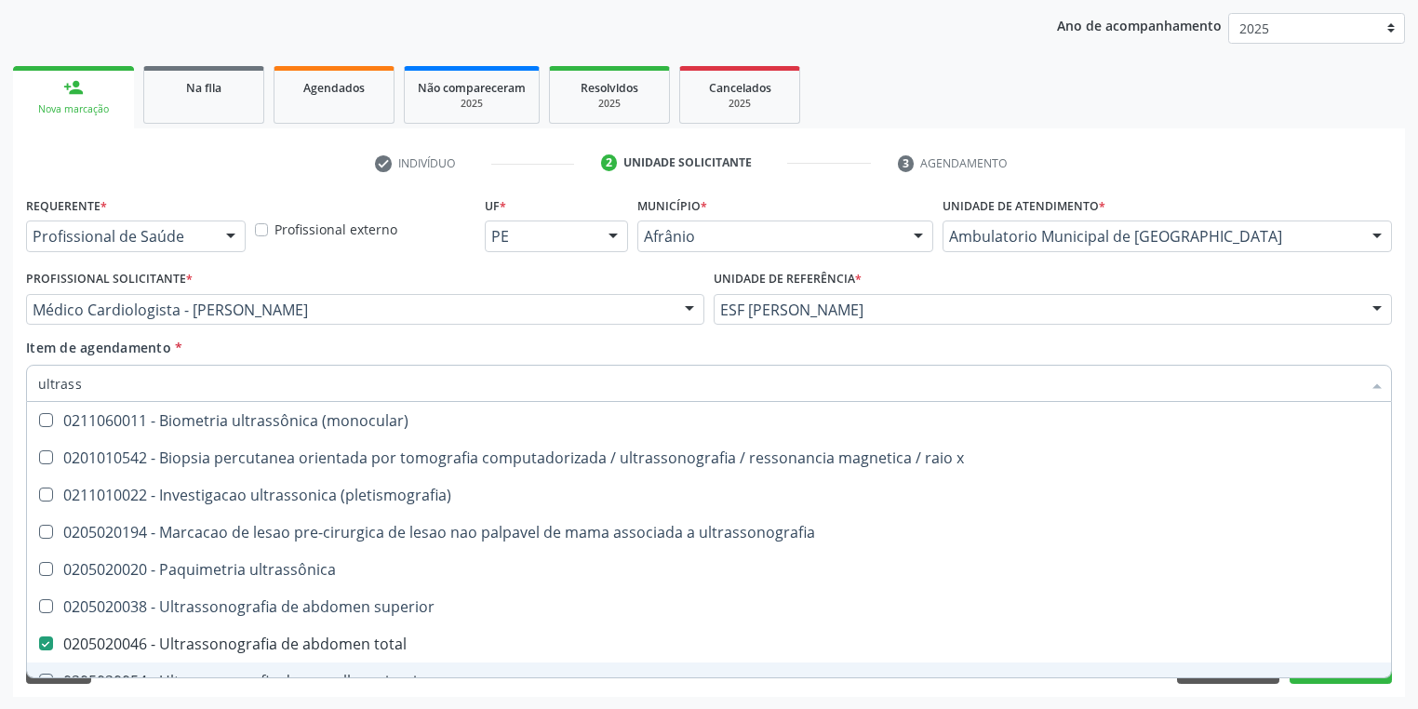
scroll to position [223, 0]
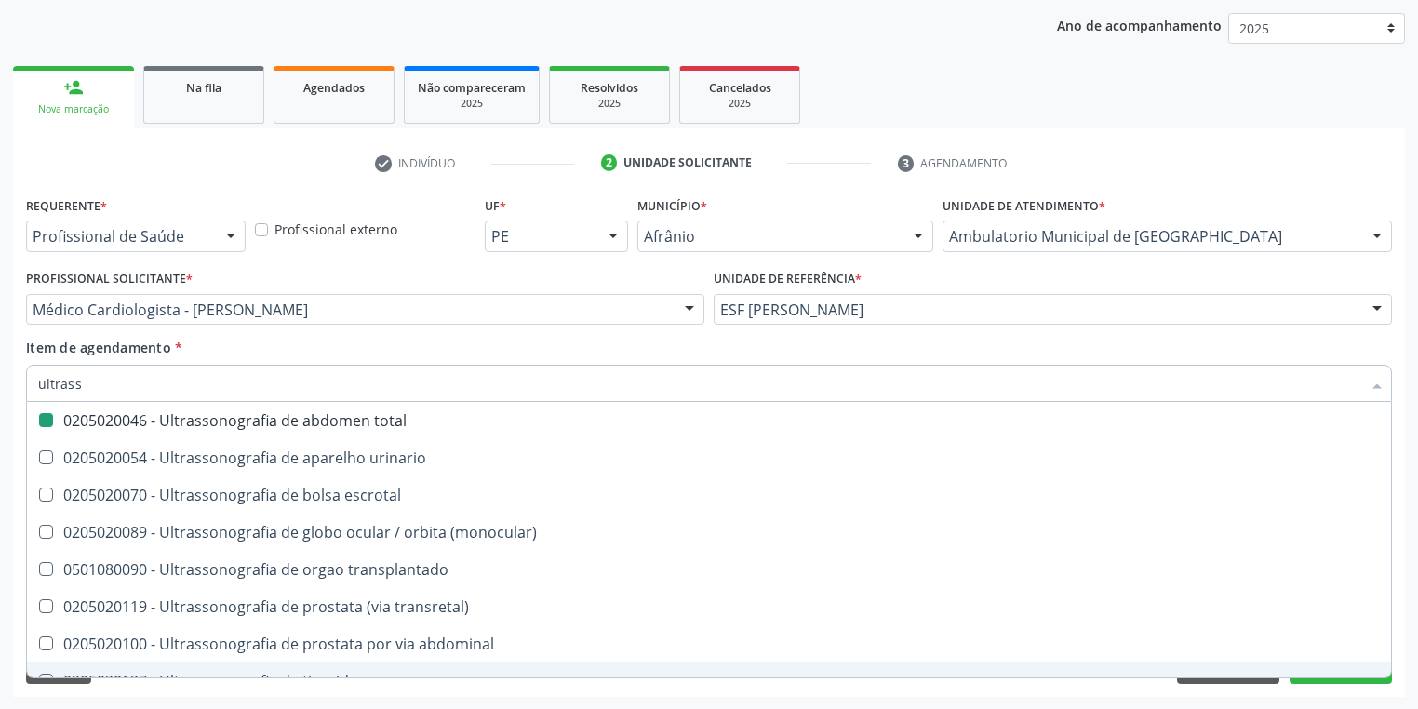
click at [127, 696] on div "Requerente * Profissional de Saúde Profissional de Saúde Paciente Nenhum result…" at bounding box center [709, 444] width 1392 height 505
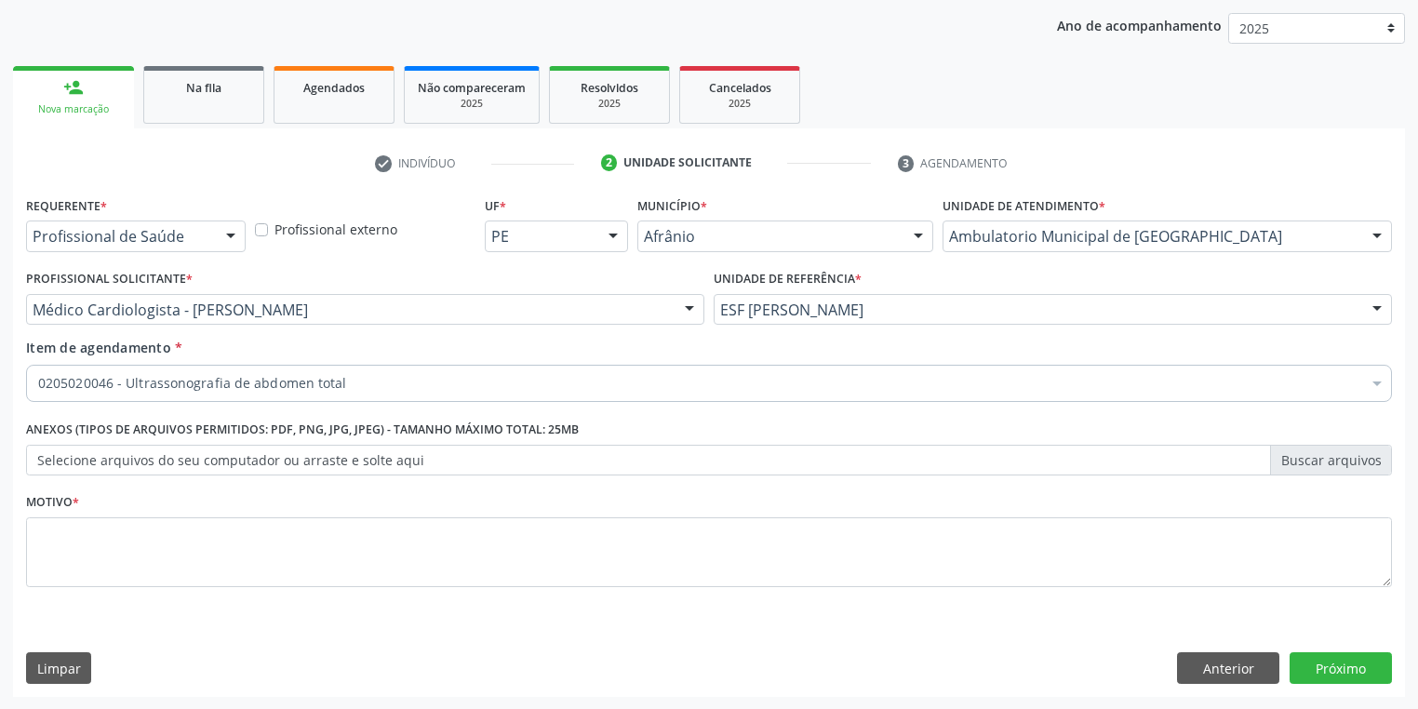
scroll to position [0, 0]
click at [105, 522] on textarea at bounding box center [709, 552] width 1366 height 71
type textarea "*"
click at [1332, 658] on button "Próximo" at bounding box center [1341, 668] width 102 height 32
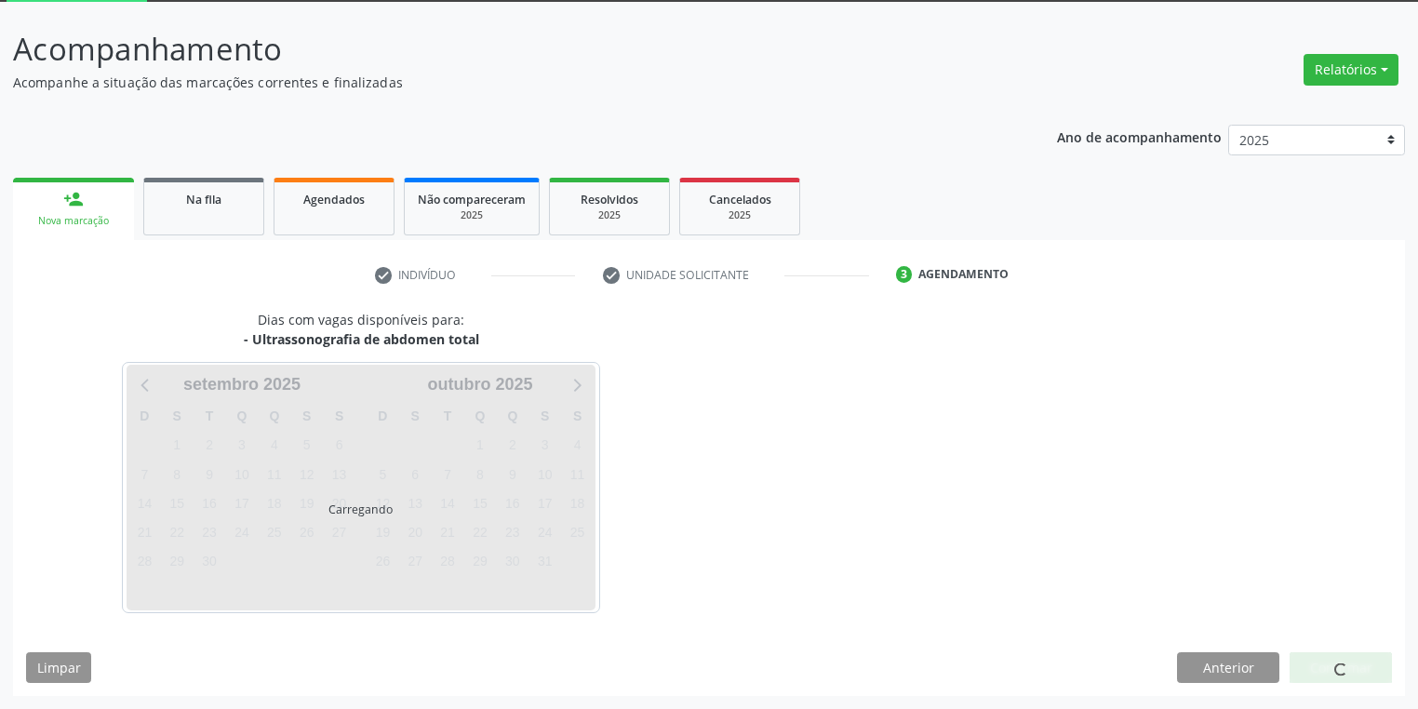
scroll to position [100, 0]
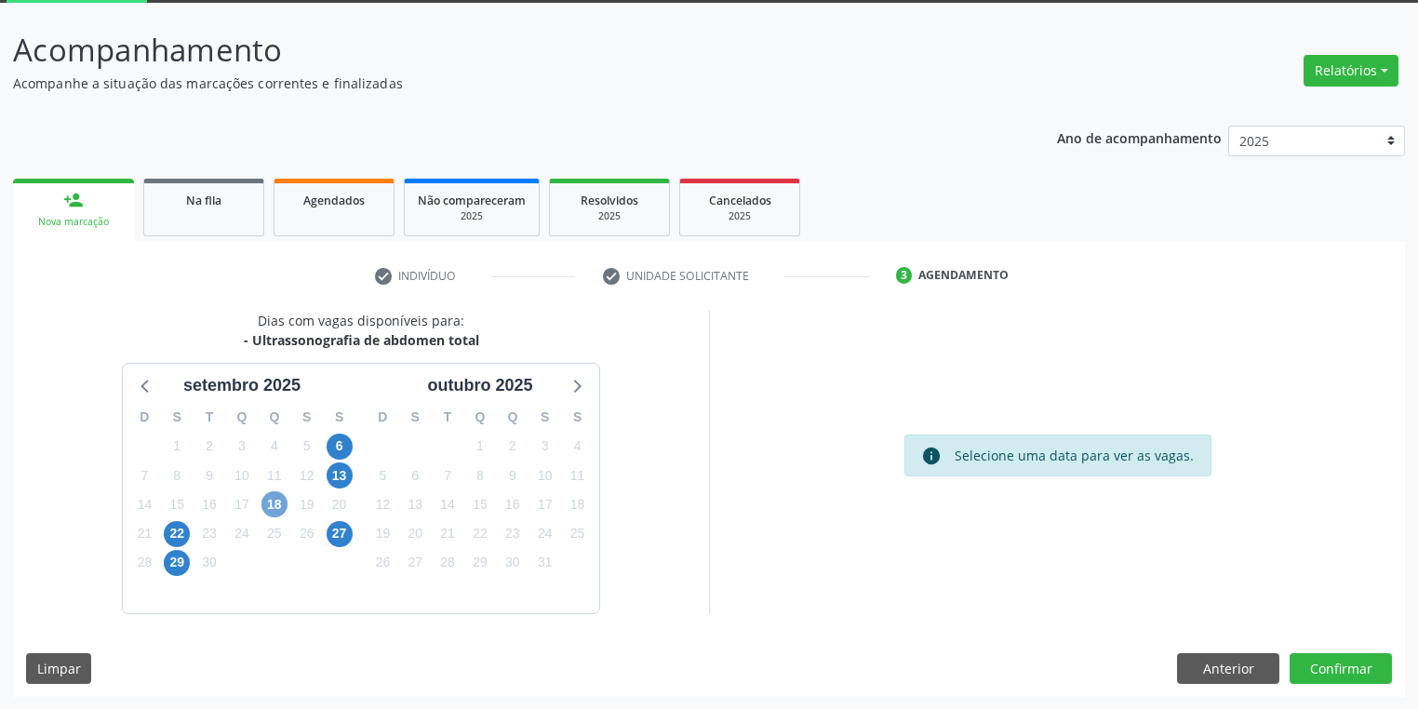
click at [275, 503] on span "18" at bounding box center [275, 504] width 26 height 26
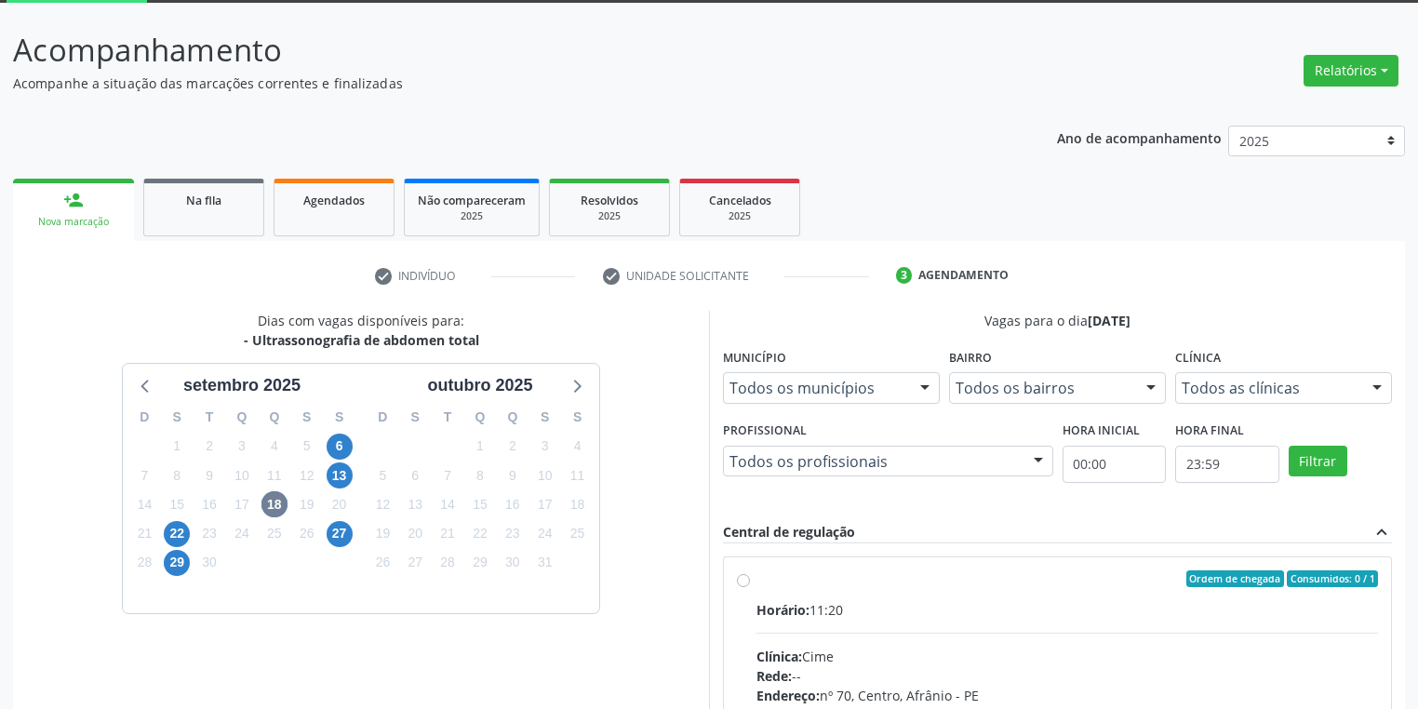
click at [750, 587] on input "Ordem de chegada Consumidos: 0 / 1 Horário: 11:20 Clínica: Cime Rede: -- Endere…" at bounding box center [743, 578] width 13 height 17
radio input "true"
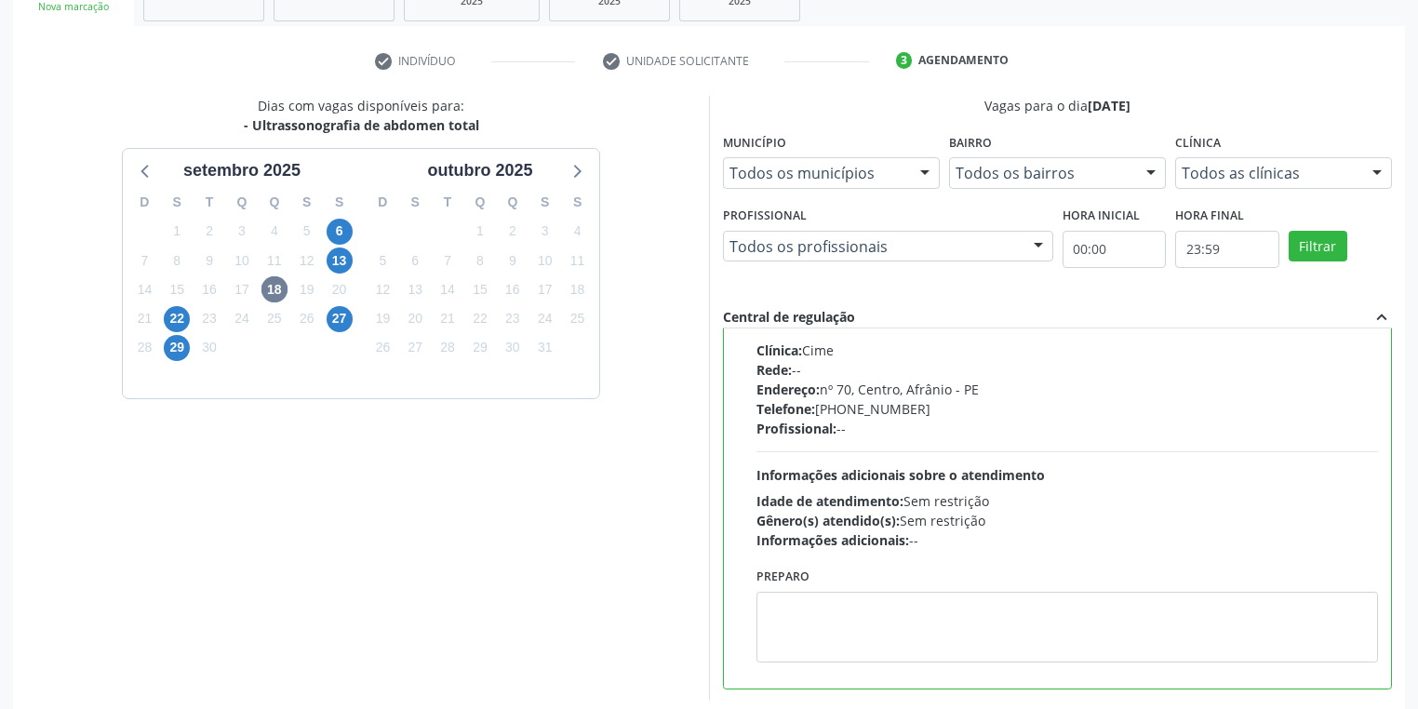
scroll to position [402, 0]
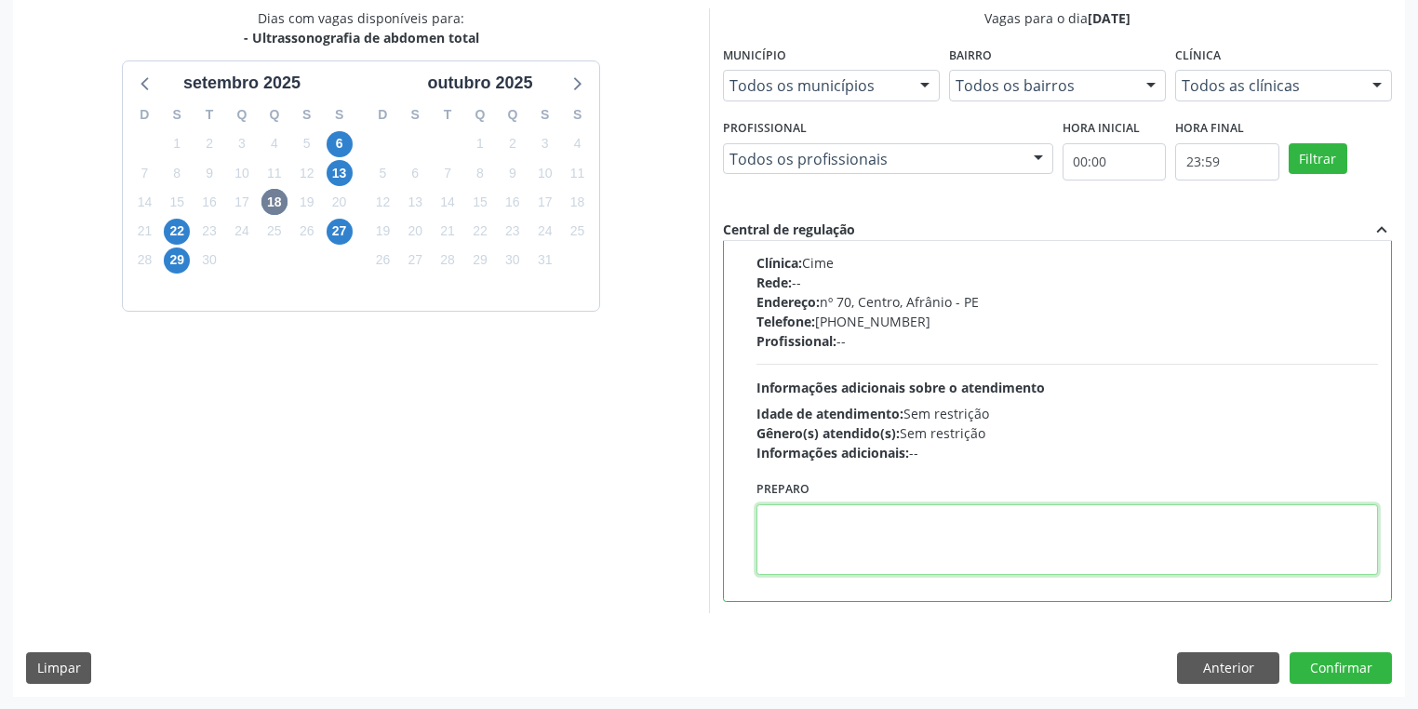
click at [901, 555] on textarea at bounding box center [1068, 539] width 622 height 71
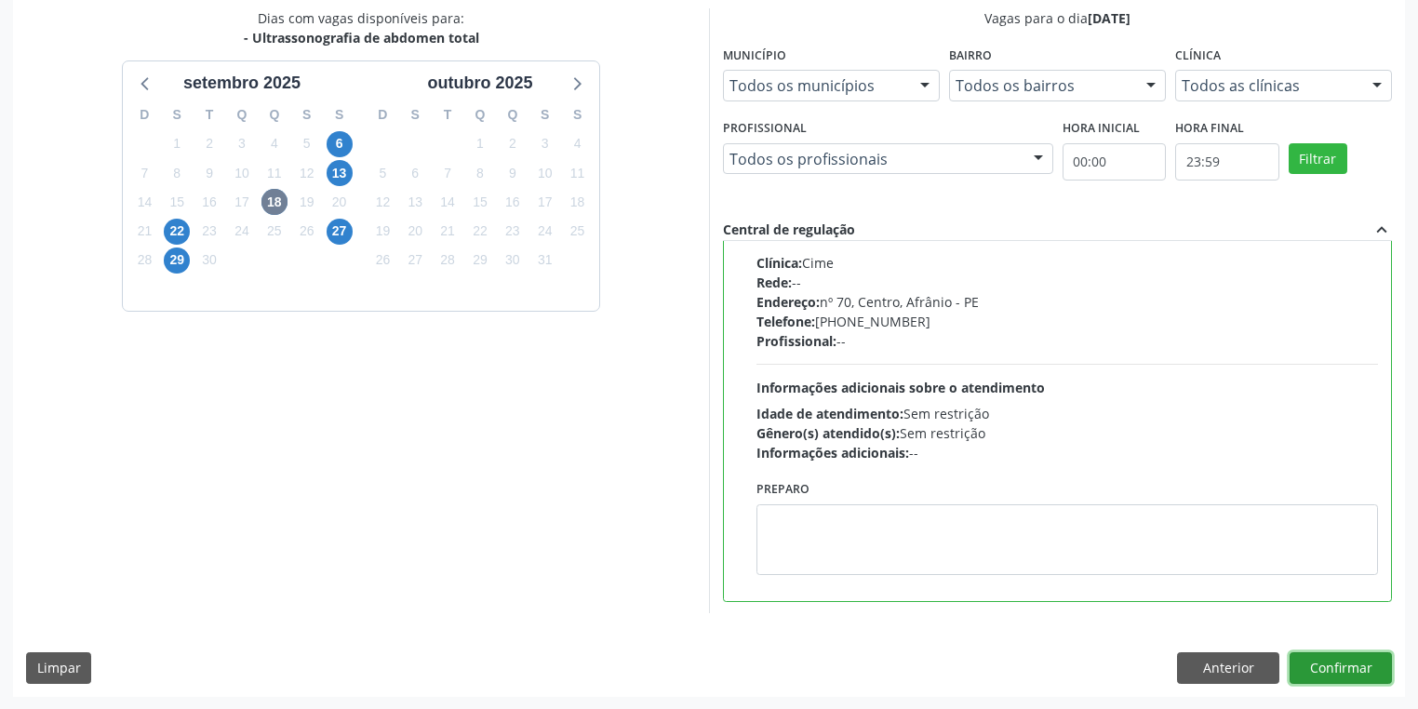
click at [1317, 676] on button "Confirmar" at bounding box center [1341, 668] width 102 height 32
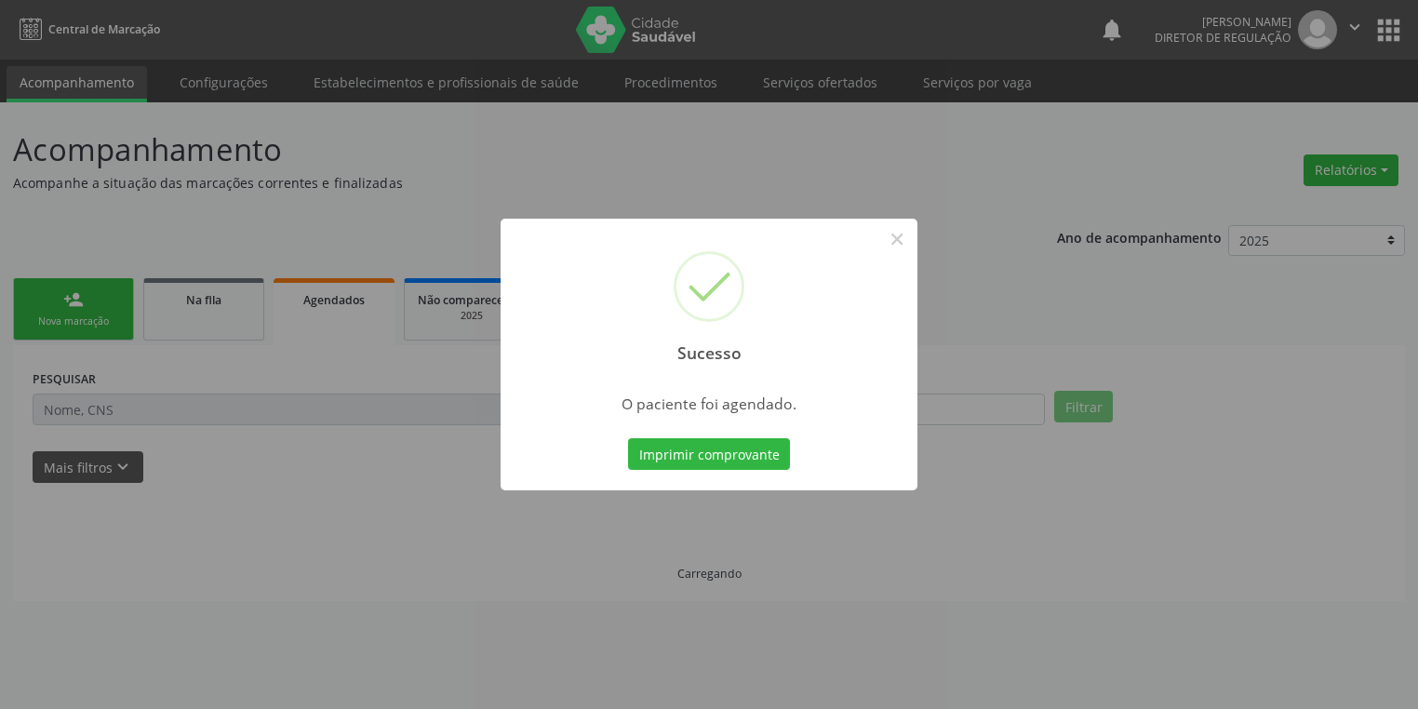
scroll to position [0, 0]
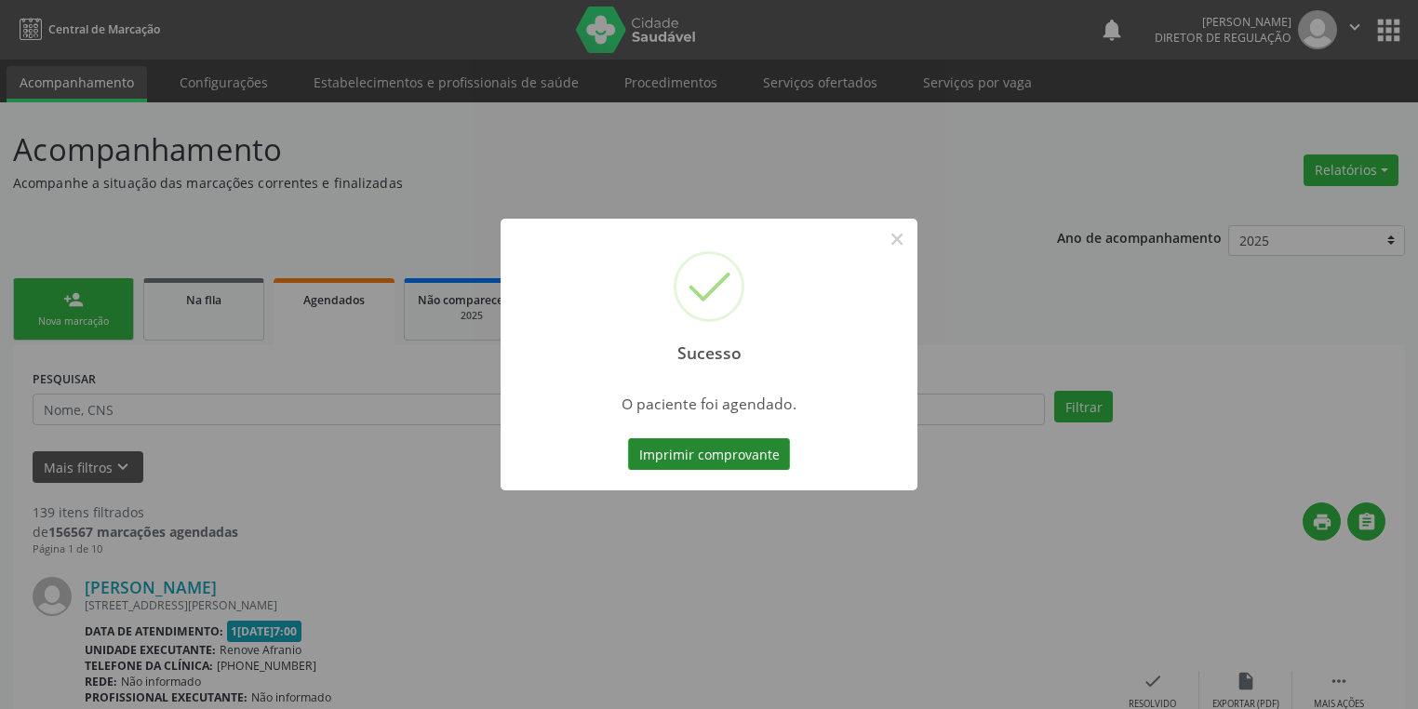
click at [711, 464] on button "Imprimir comprovante" at bounding box center [709, 454] width 162 height 32
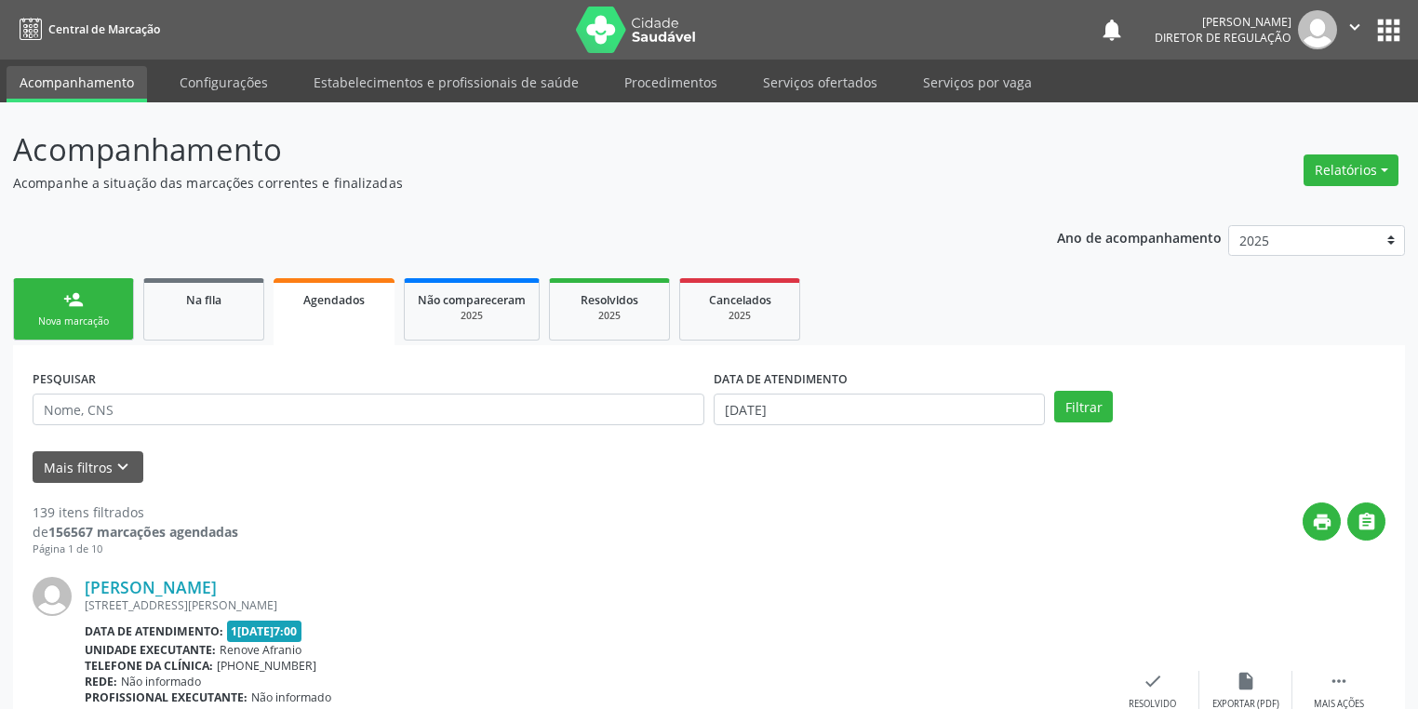
click at [103, 308] on link "person_add Nova marcação" at bounding box center [73, 309] width 121 height 62
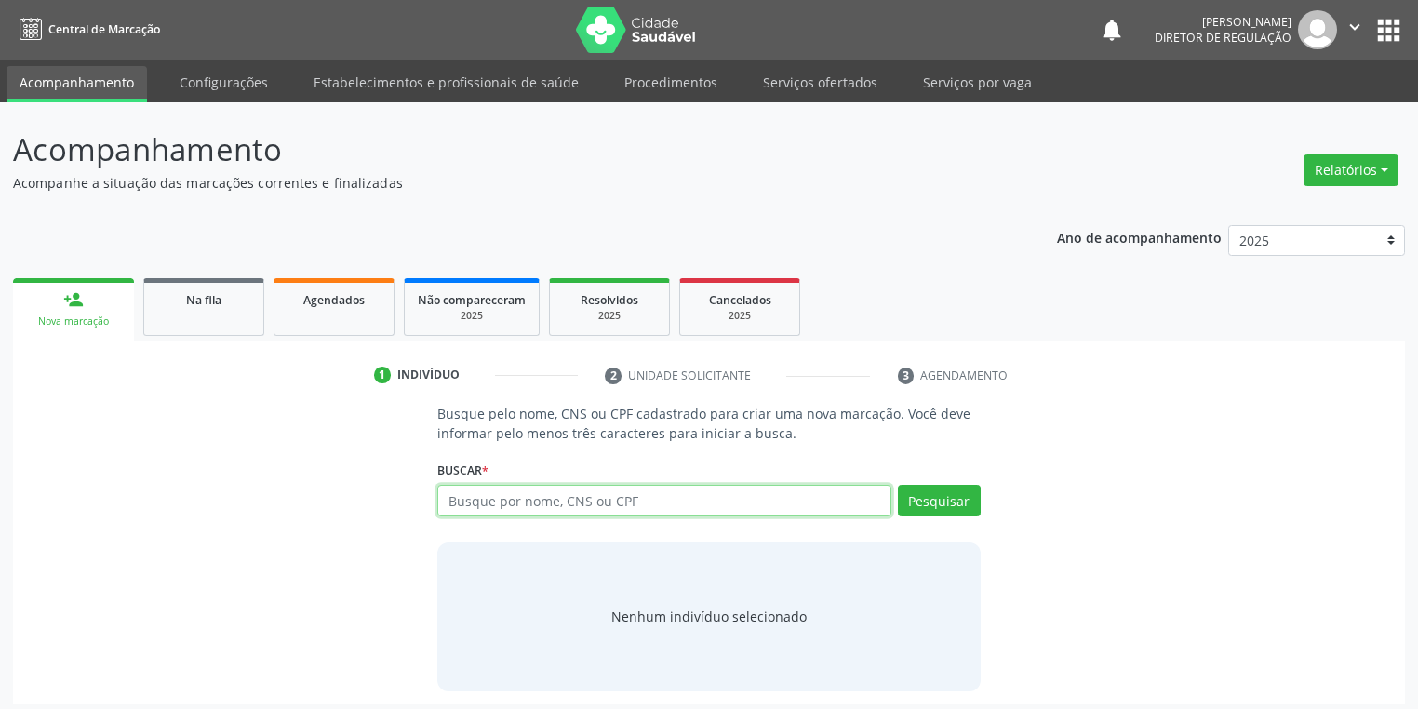
click at [444, 502] on input "text" at bounding box center [664, 501] width 454 height 32
type input "701407638998536"
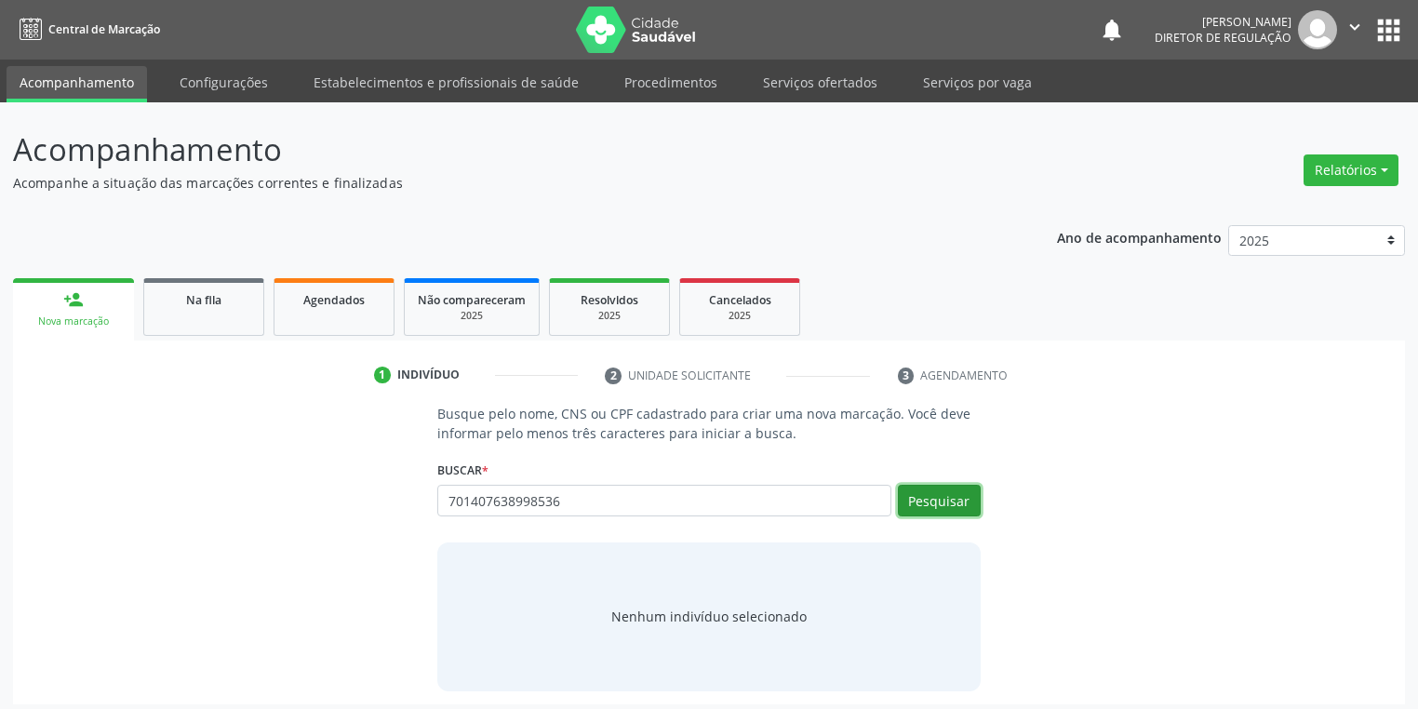
click at [927, 497] on button "Pesquisar" at bounding box center [939, 501] width 83 height 32
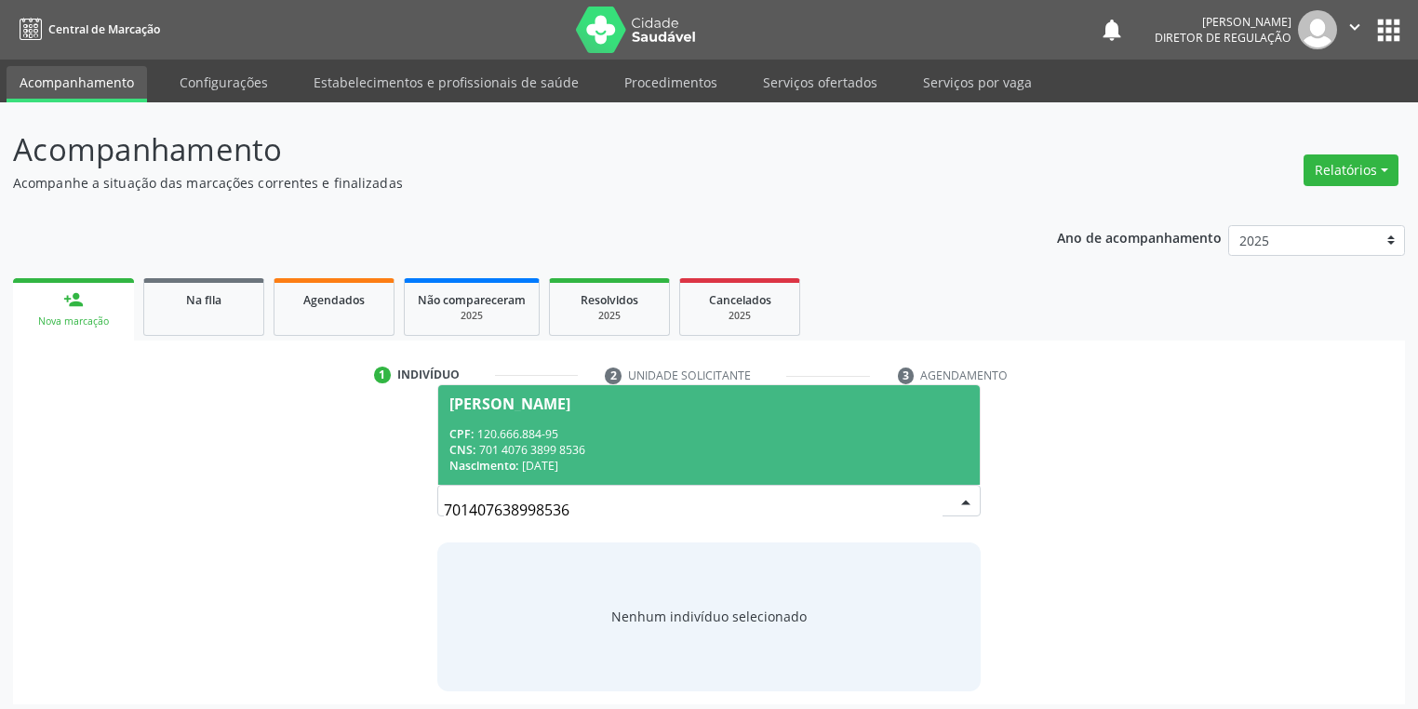
click at [606, 418] on span "Rejane Coelho Dias CPF: 120.666.884-95 CNS: 701 4076 3899 8536 Nascimento: 01/1…" at bounding box center [709, 435] width 542 height 100
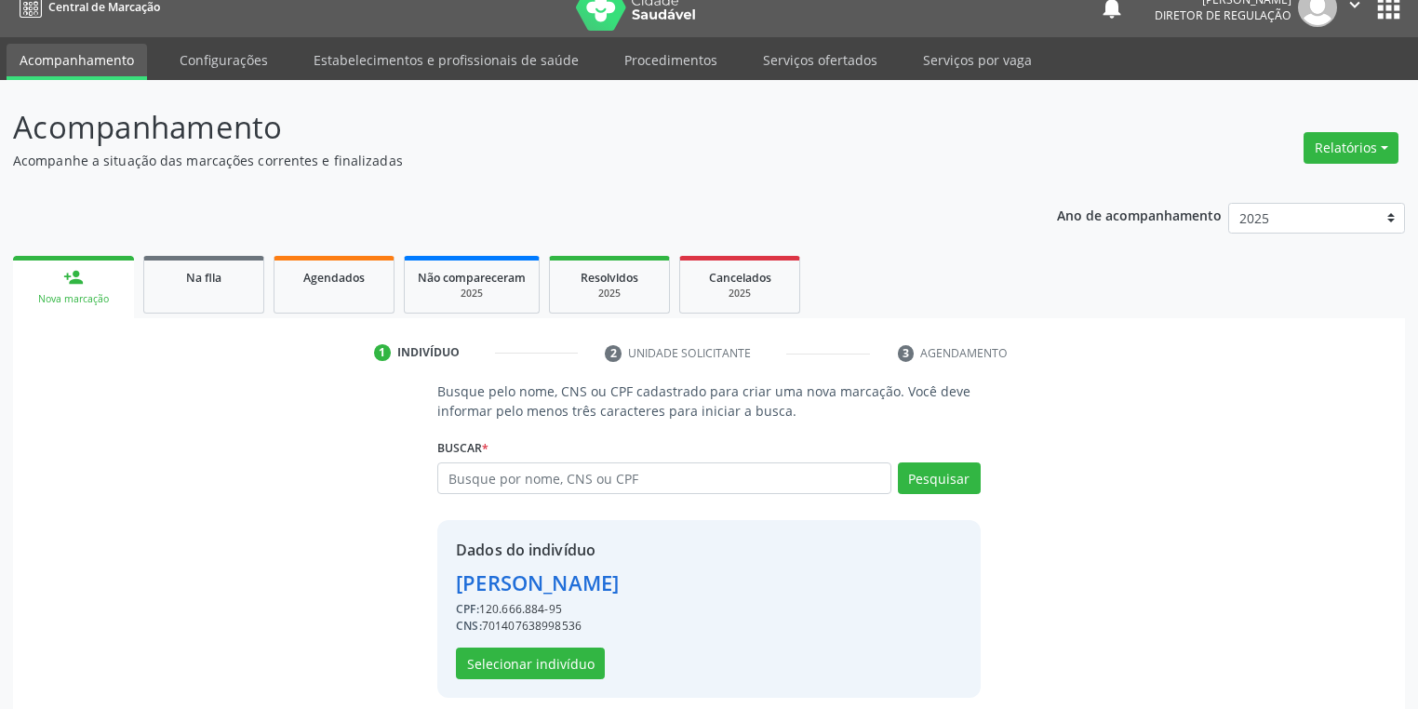
scroll to position [35, 0]
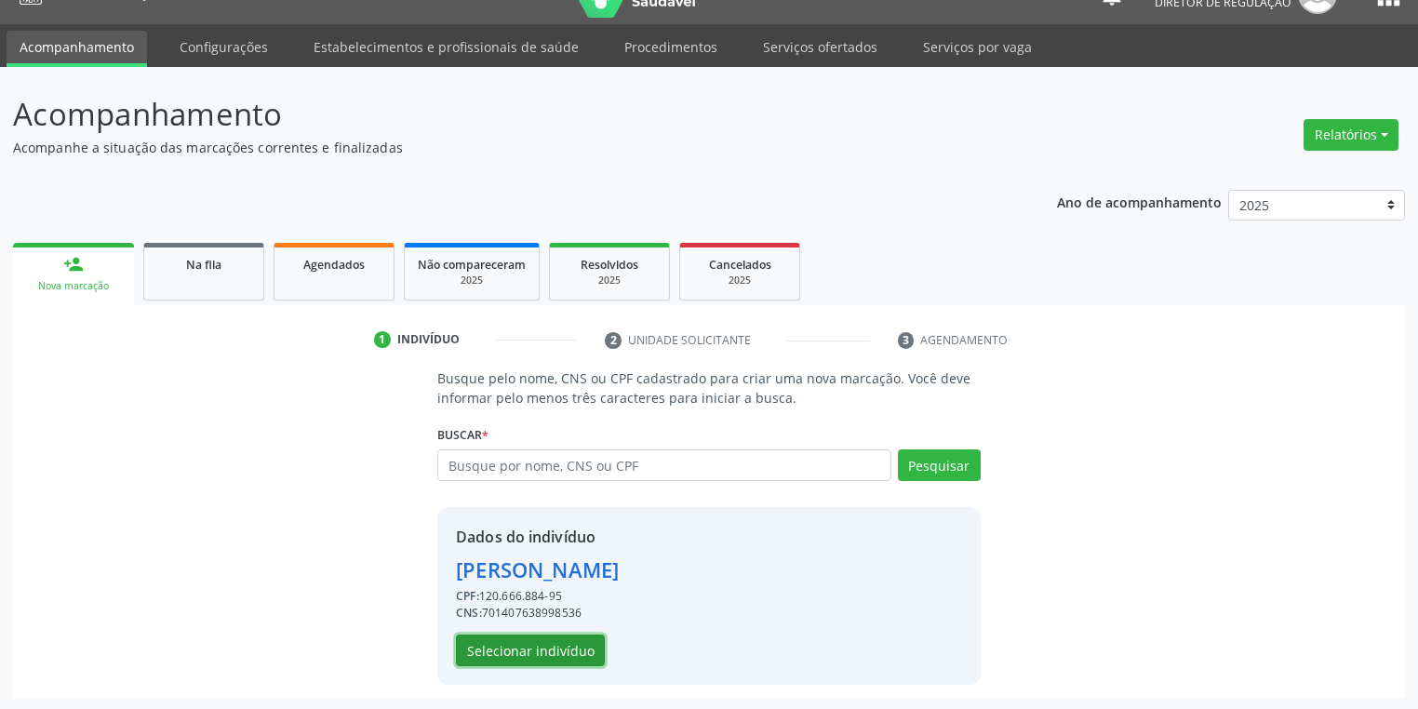
click at [545, 646] on button "Selecionar indivíduo" at bounding box center [530, 651] width 149 height 32
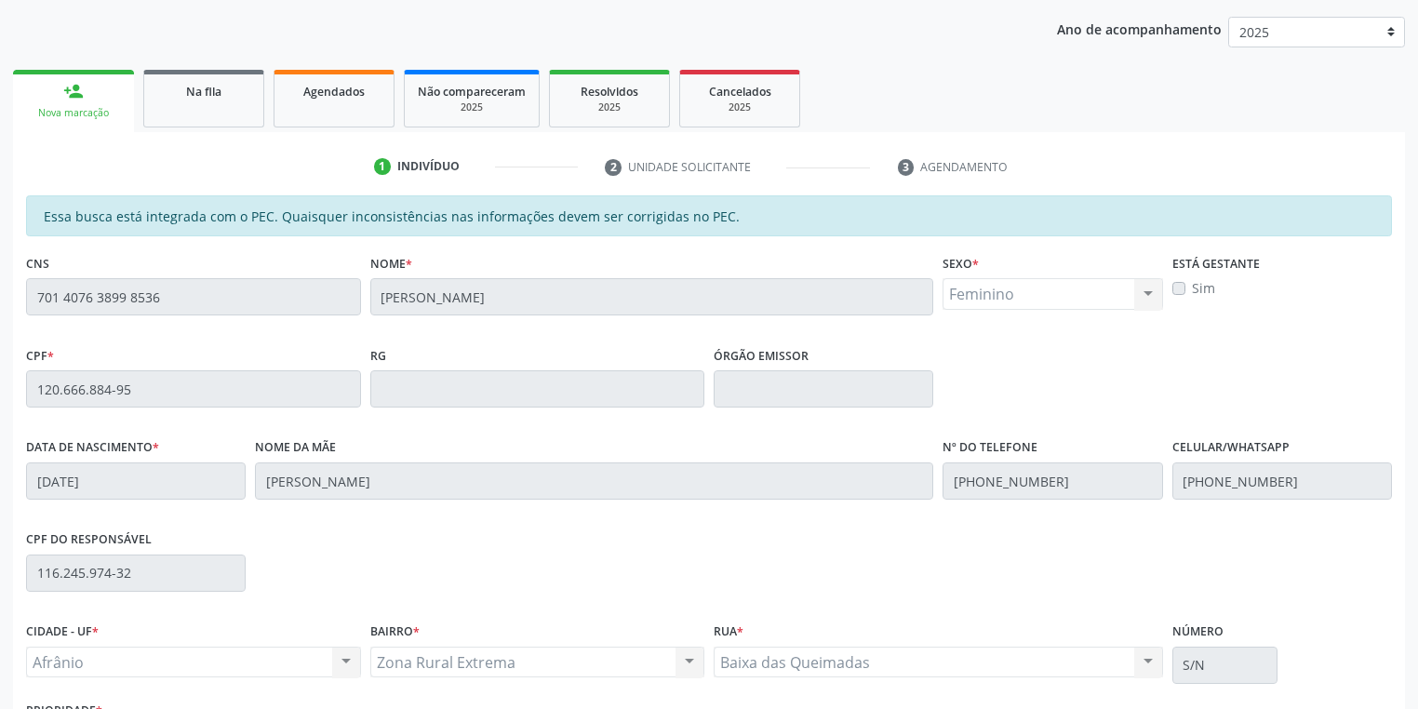
scroll to position [353, 0]
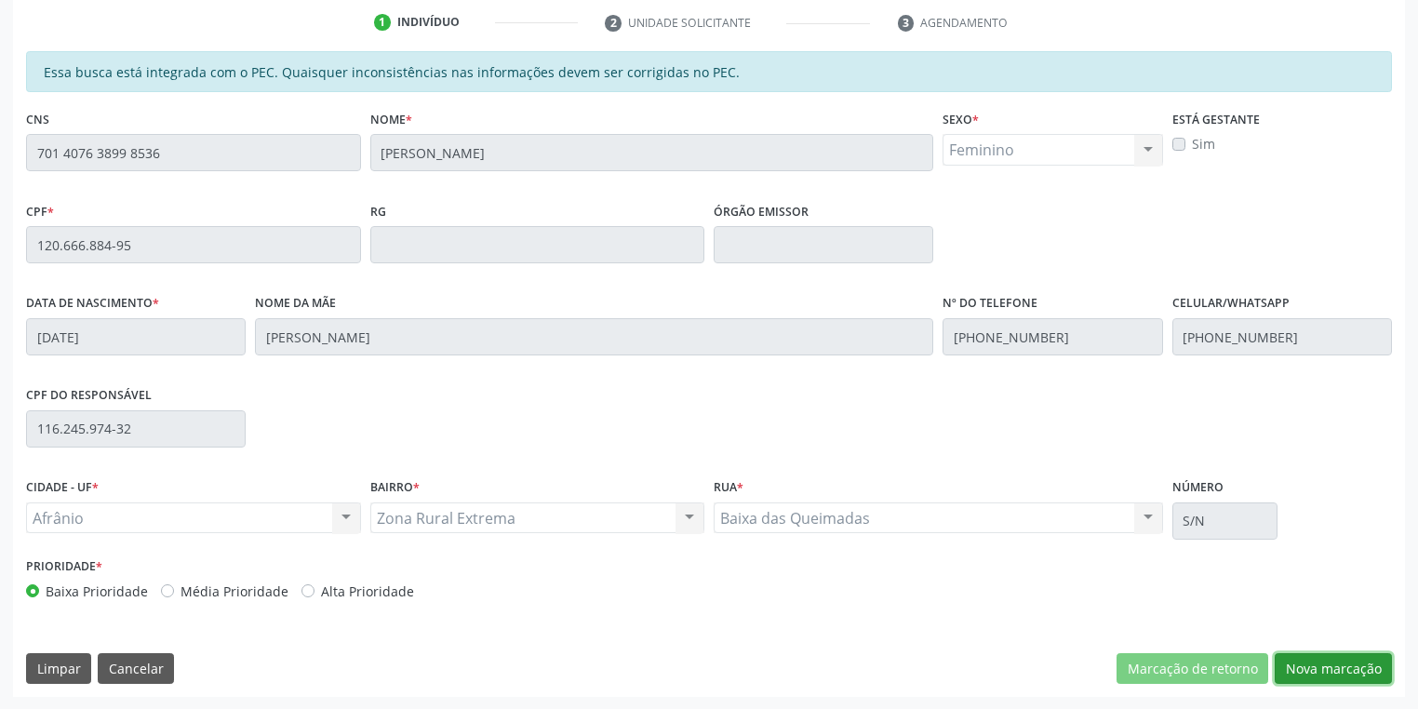
click at [1294, 669] on button "Nova marcação" at bounding box center [1333, 669] width 117 height 32
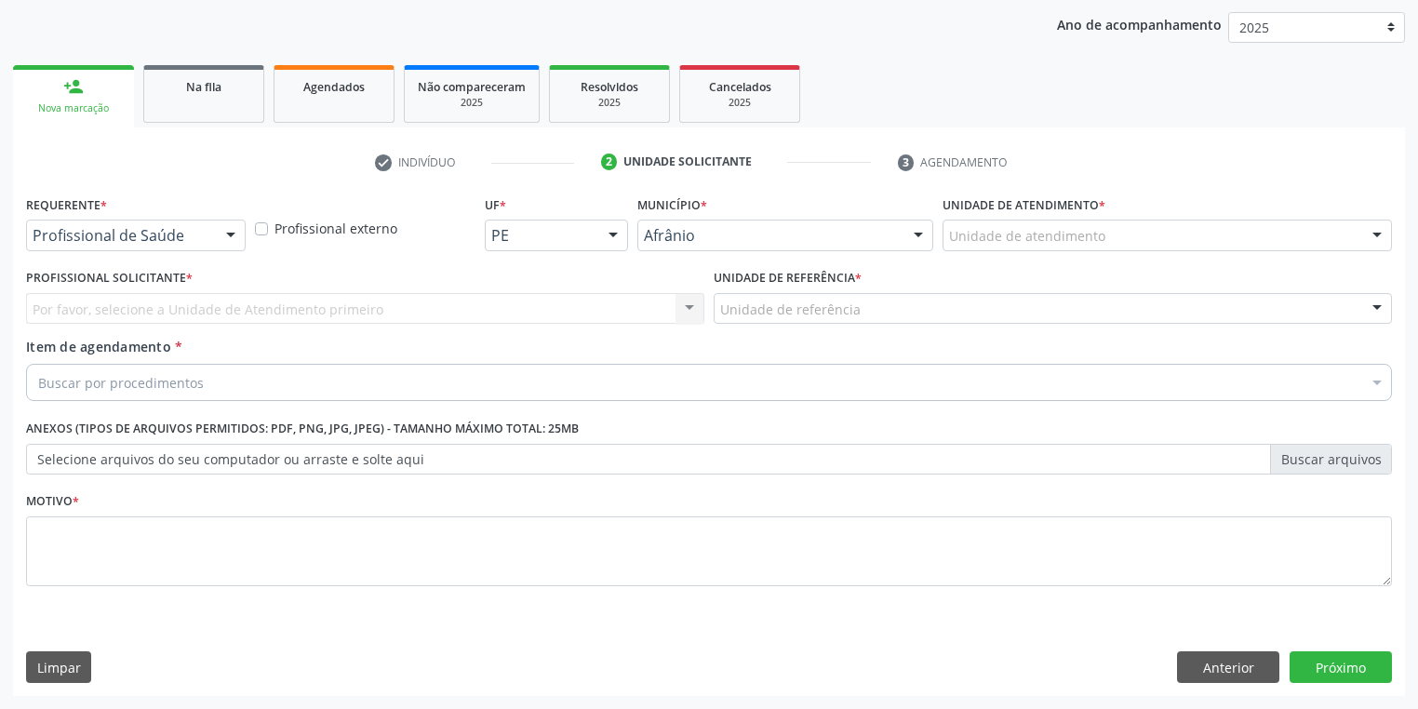
scroll to position [212, 0]
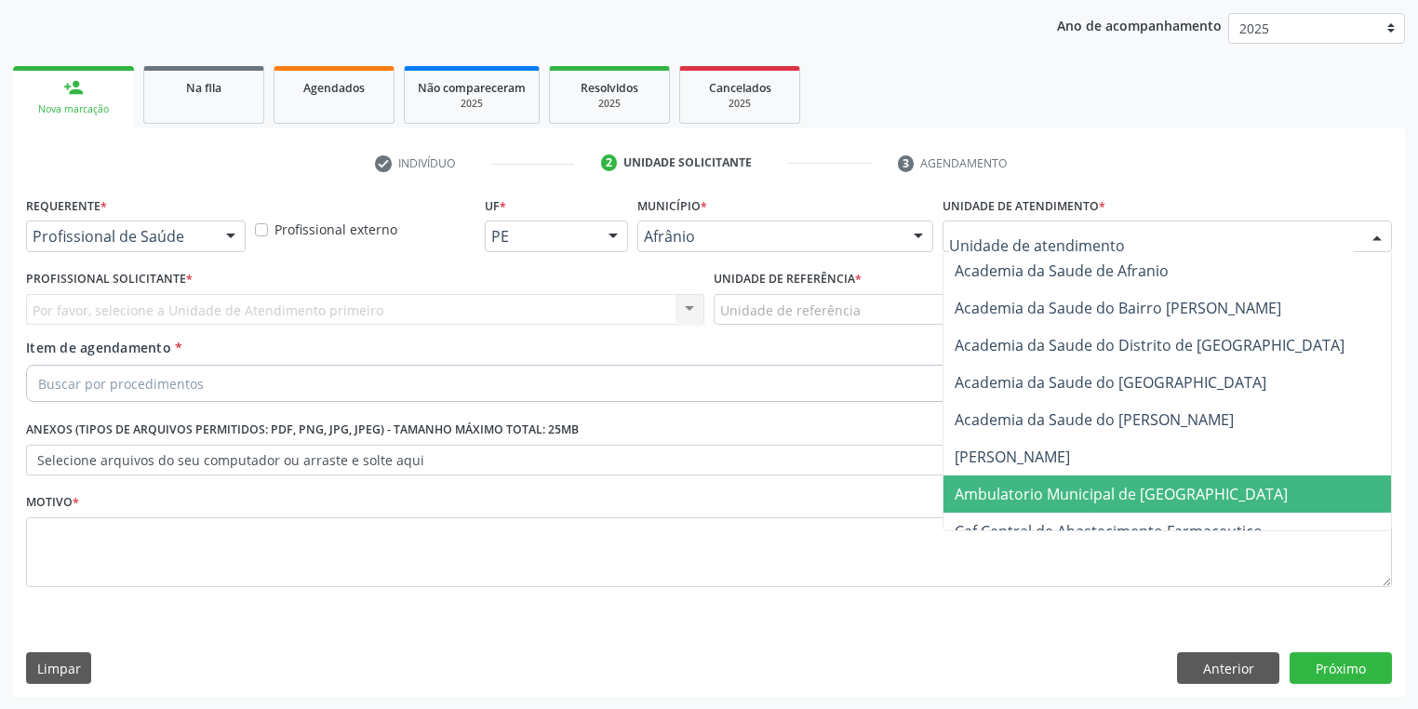
click at [983, 488] on span "Ambulatorio Municipal de [GEOGRAPHIC_DATA]" at bounding box center [1121, 494] width 333 height 20
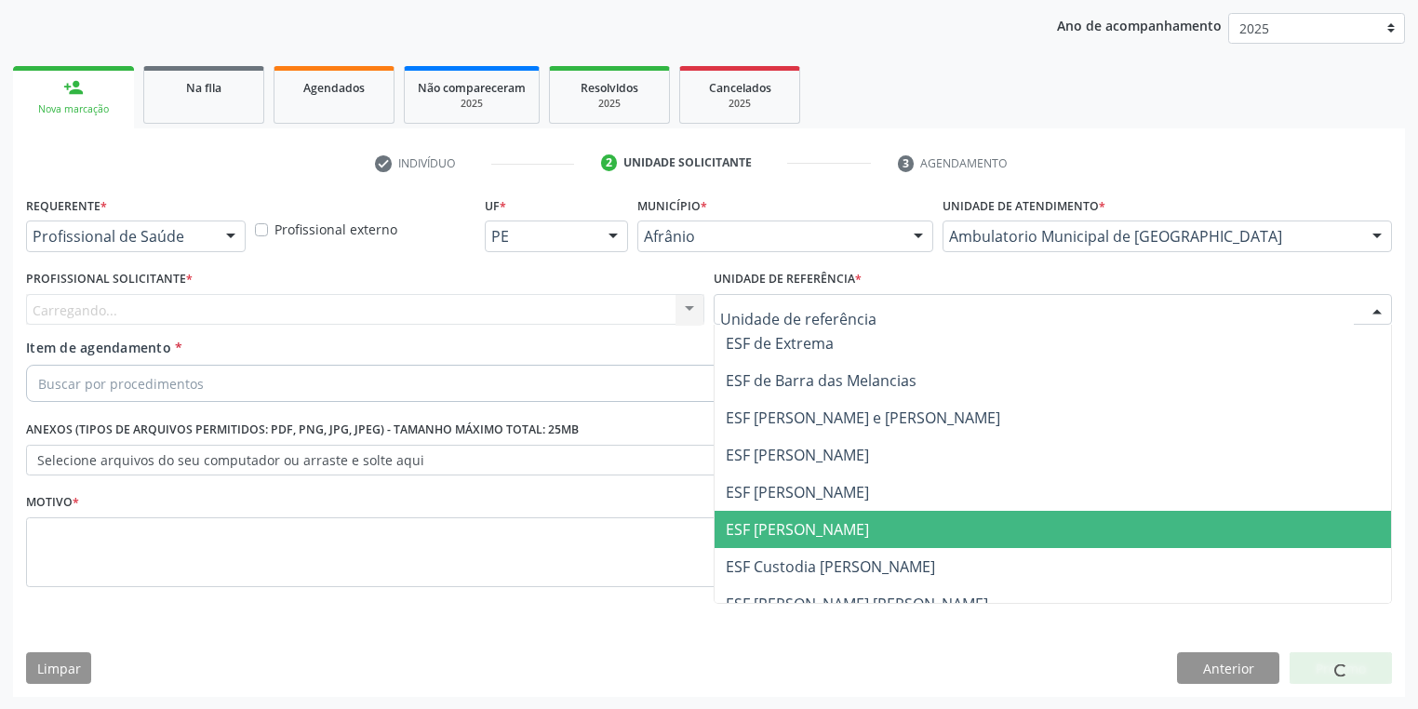
click at [773, 545] on span "ESF [PERSON_NAME]" at bounding box center [1053, 529] width 677 height 37
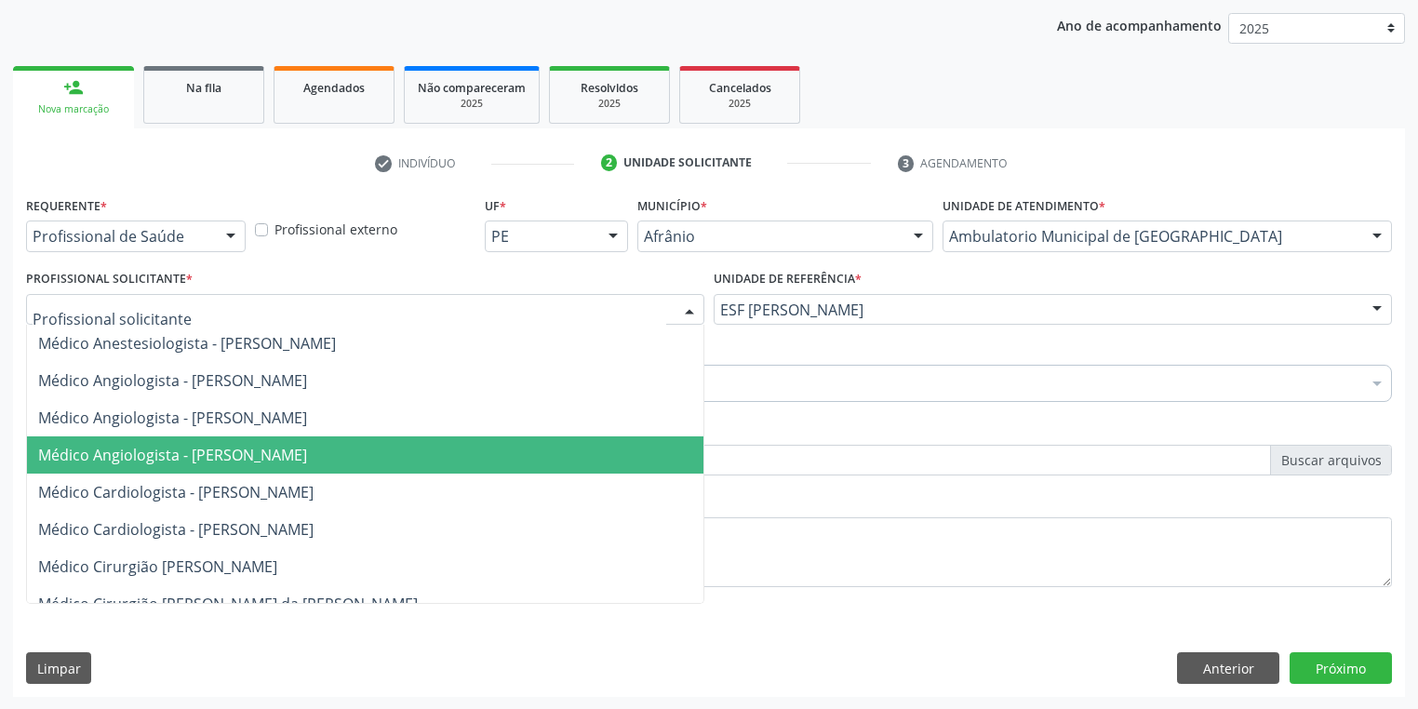
click at [75, 447] on span "Médico Angiologista - [PERSON_NAME]" at bounding box center [172, 455] width 269 height 20
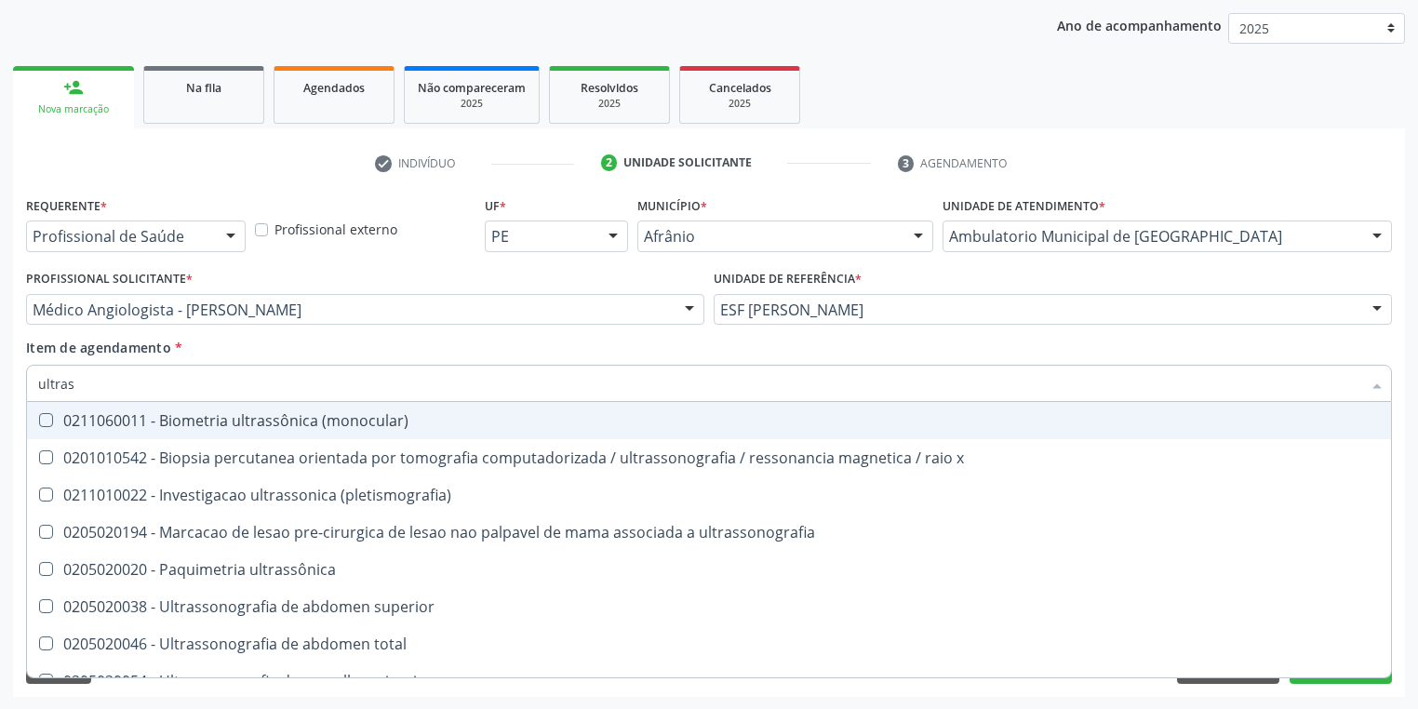
type input "ultrass"
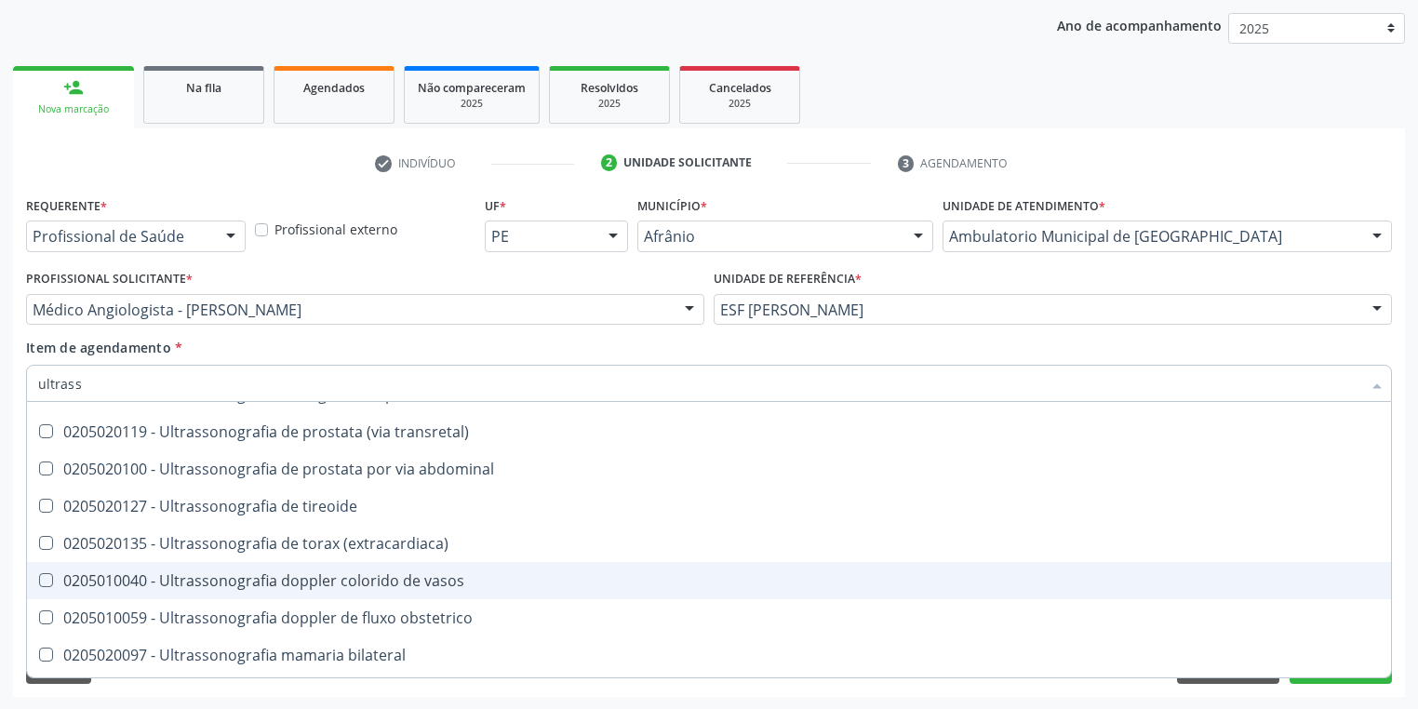
scroll to position [447, 0]
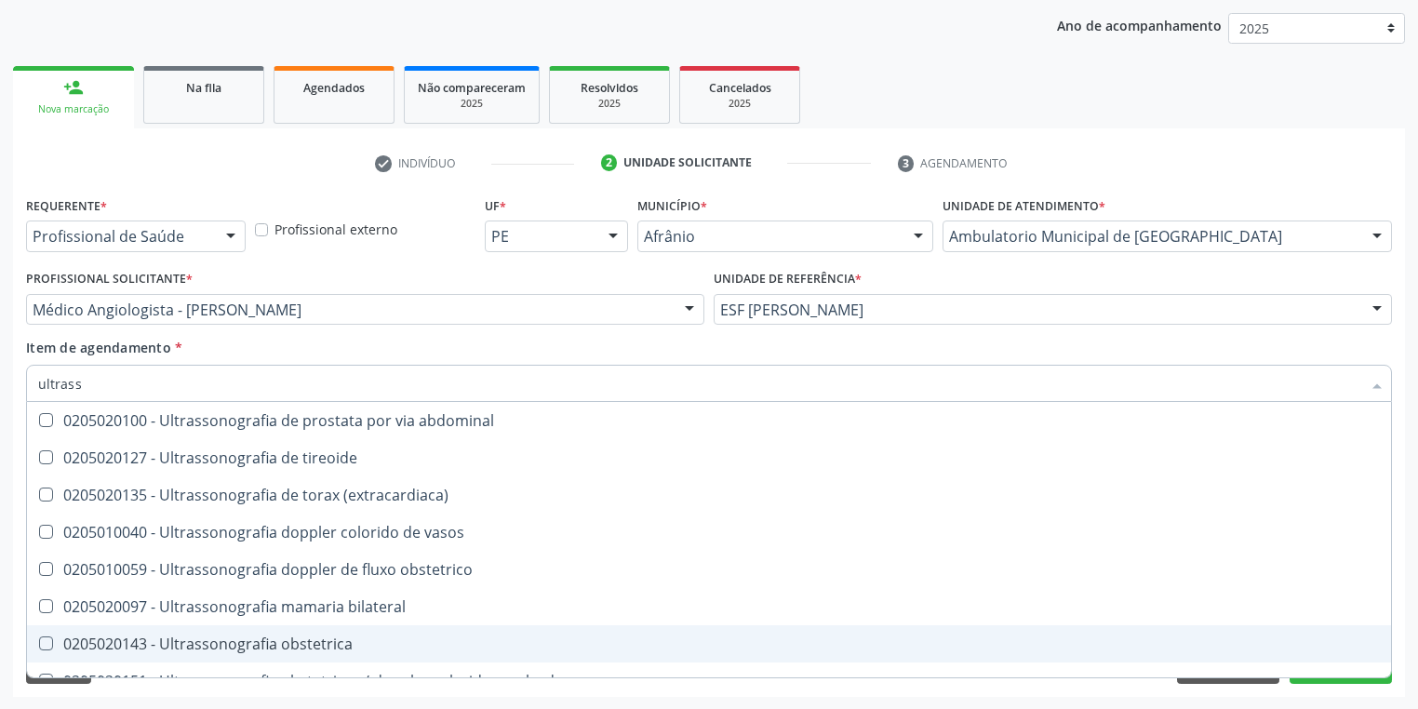
click at [235, 650] on div "0205020143 - Ultrassonografia obstetrica" at bounding box center [709, 644] width 1342 height 15
checkbox obstetrica "true"
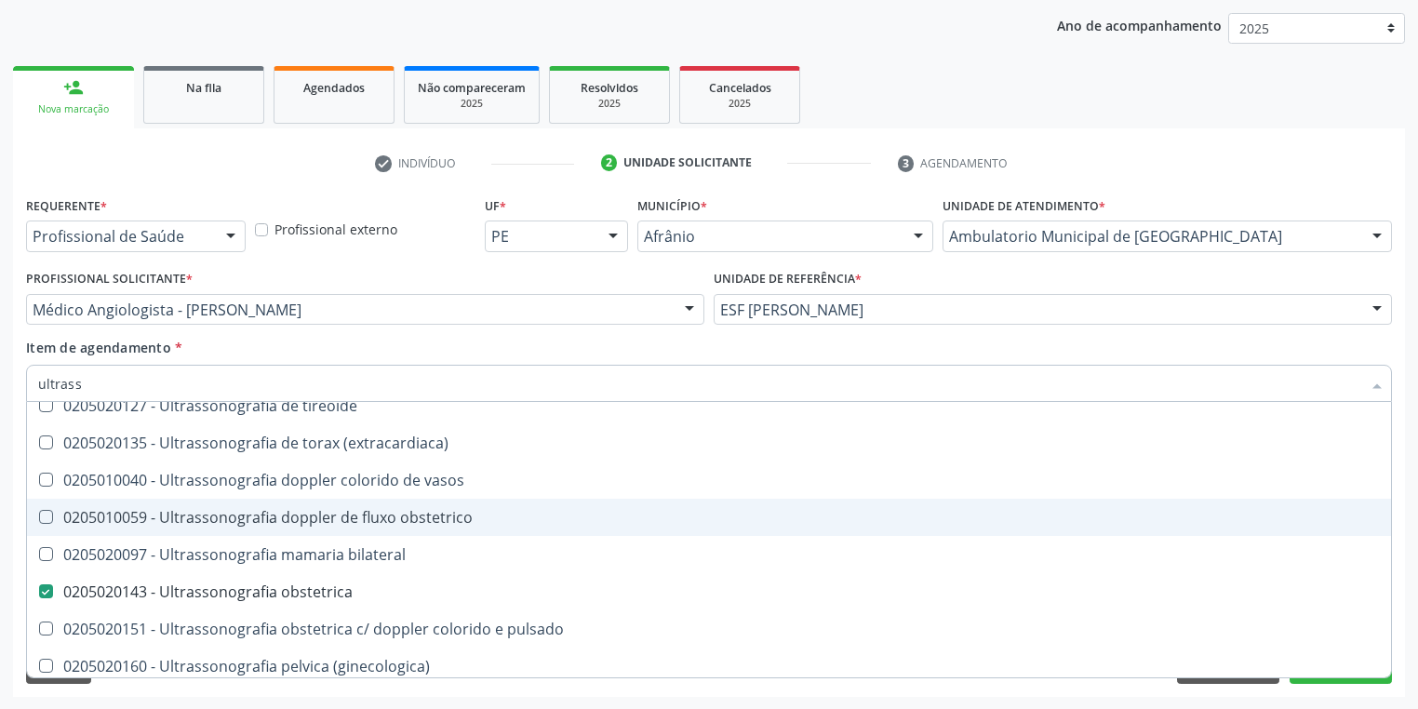
scroll to position [581, 0]
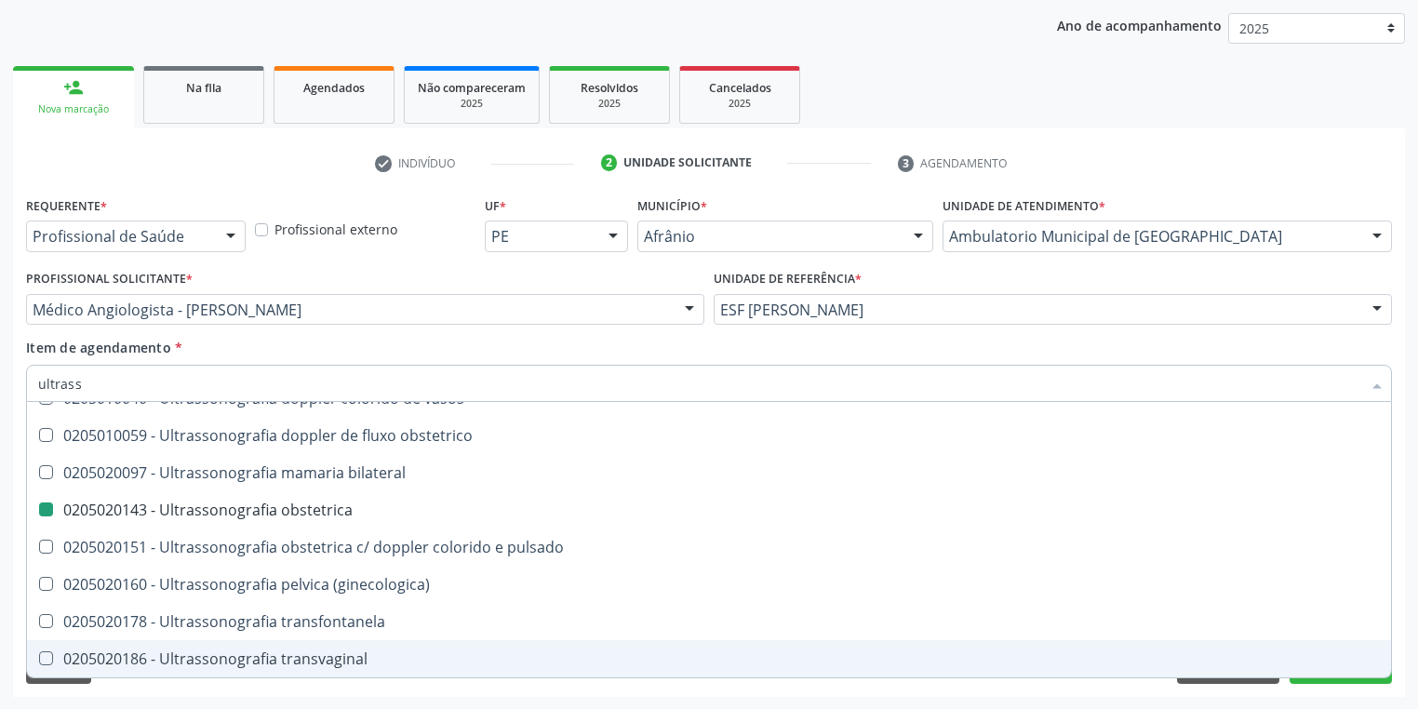
click at [212, 698] on div "Acompanhamento Acompanhe a situação das marcações correntes e finalizadas Relat…" at bounding box center [709, 300] width 1418 height 820
checkbox x "true"
checkbox obstetrica "false"
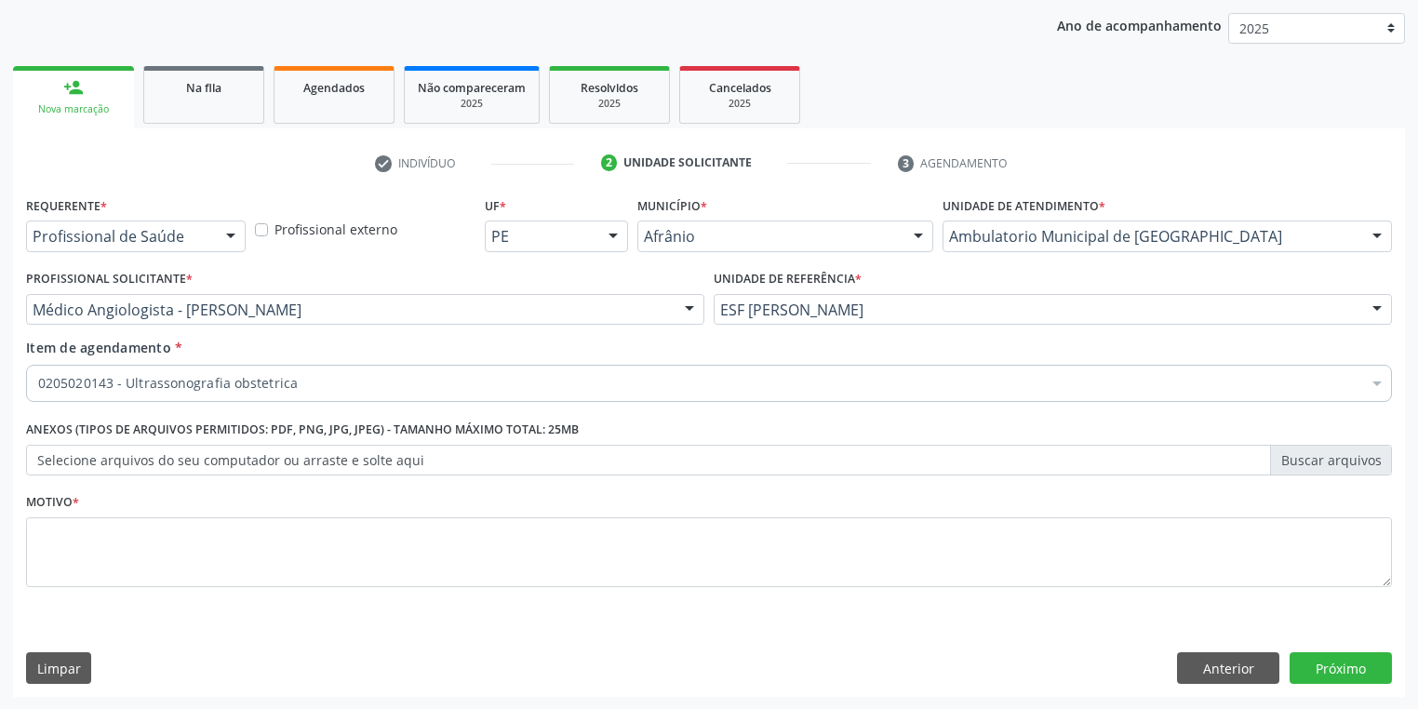
scroll to position [0, 0]
click at [86, 551] on textarea at bounding box center [709, 552] width 1366 height 71
type textarea "*"
click at [1321, 668] on button "Próximo" at bounding box center [1341, 668] width 102 height 32
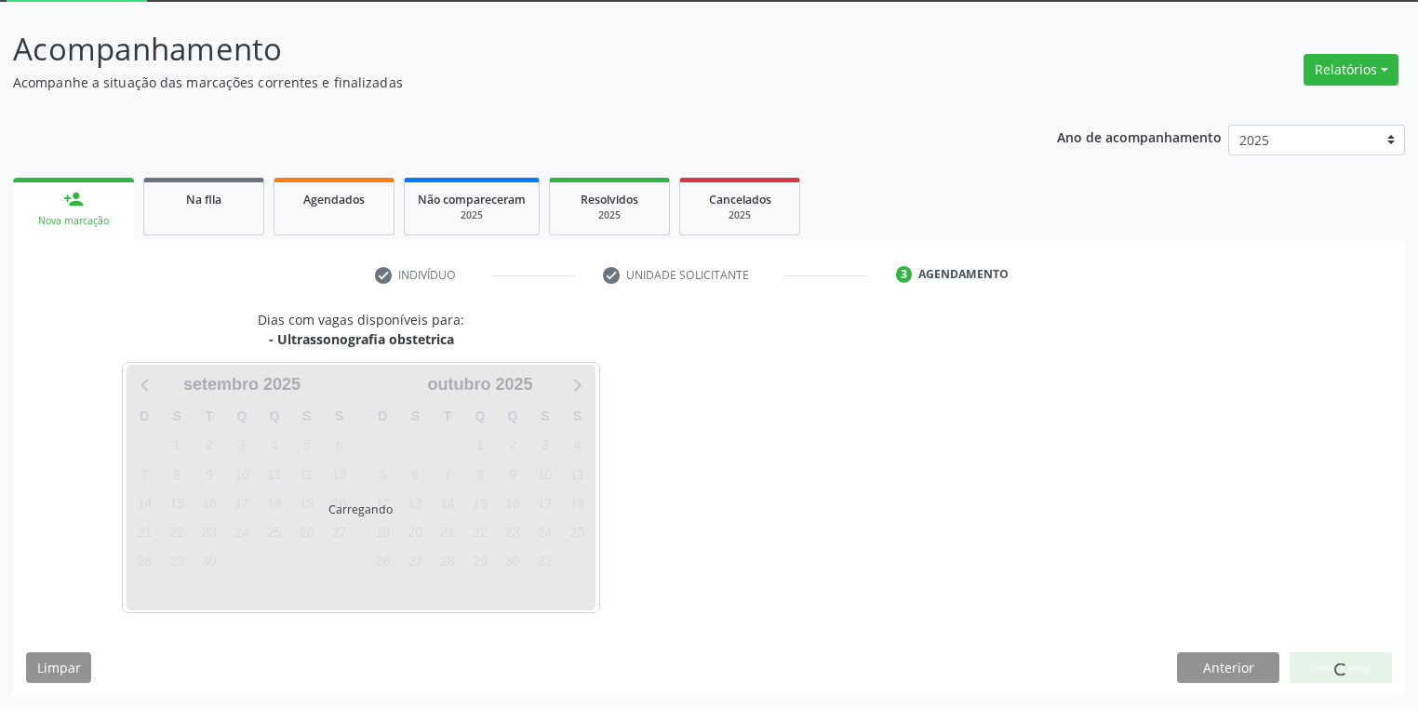
scroll to position [100, 0]
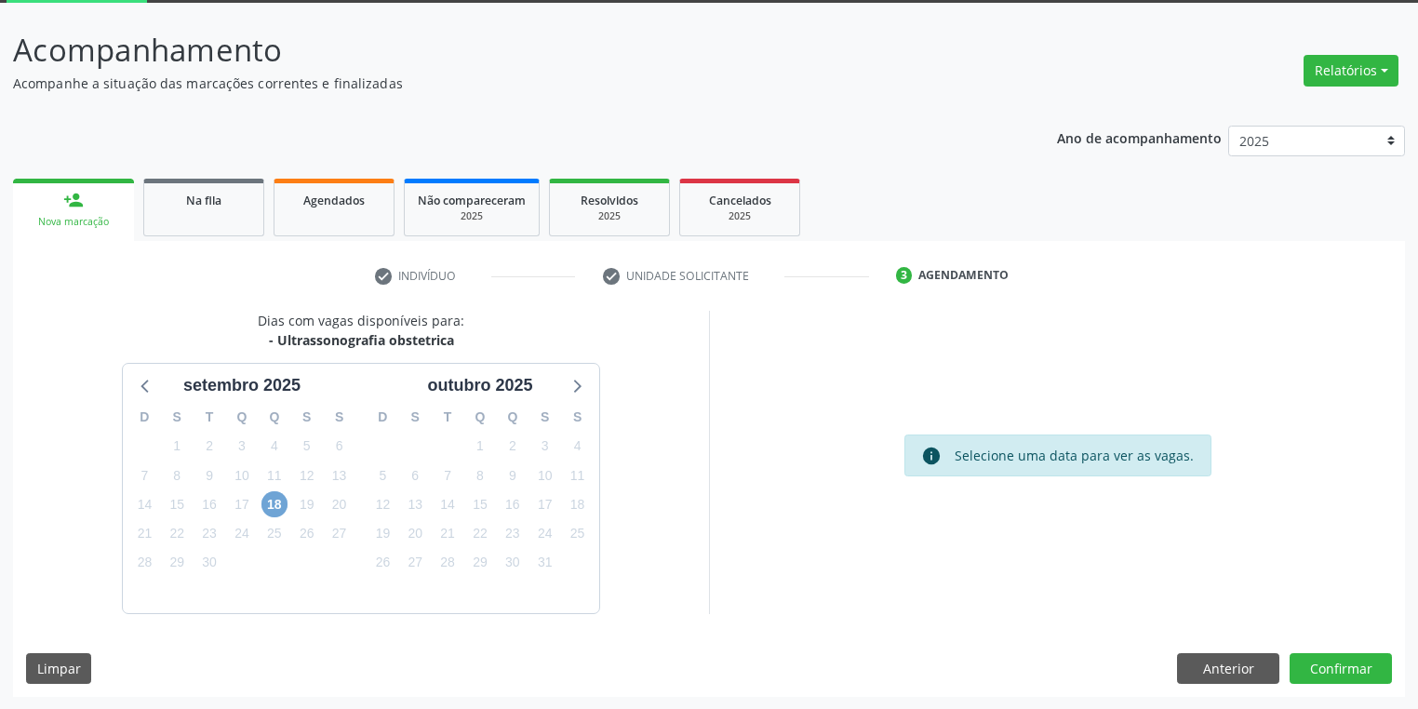
click at [279, 503] on span "18" at bounding box center [275, 504] width 26 height 26
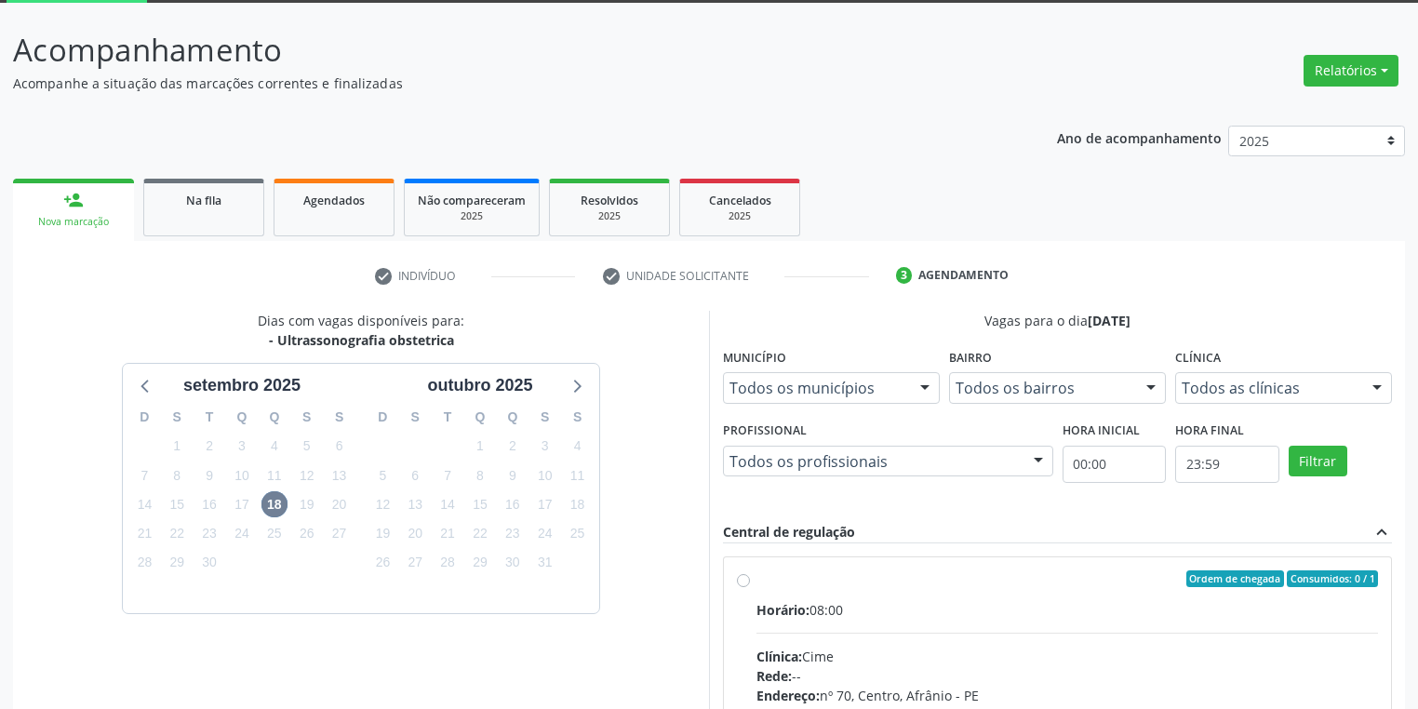
click at [838, 590] on label "Ordem de chegada Consumidos: 0 / 1 Horário: 08:00 Clínica: Cime Rede: -- Endere…" at bounding box center [1068, 713] width 622 height 286
click at [750, 587] on input "Ordem de chegada Consumidos: 0 / 1 Horário: 08:00 Clínica: Cime Rede: -- Endere…" at bounding box center [743, 578] width 13 height 17
radio input "true"
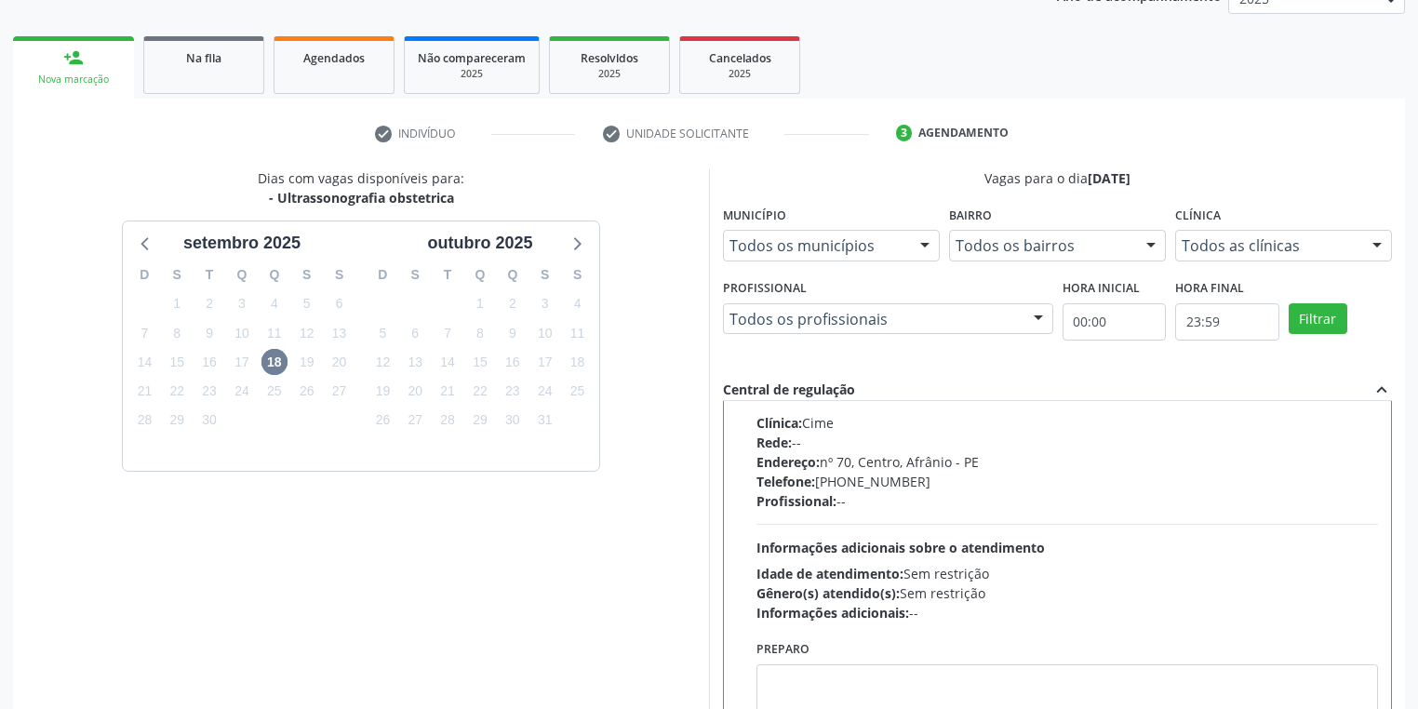
scroll to position [397, 0]
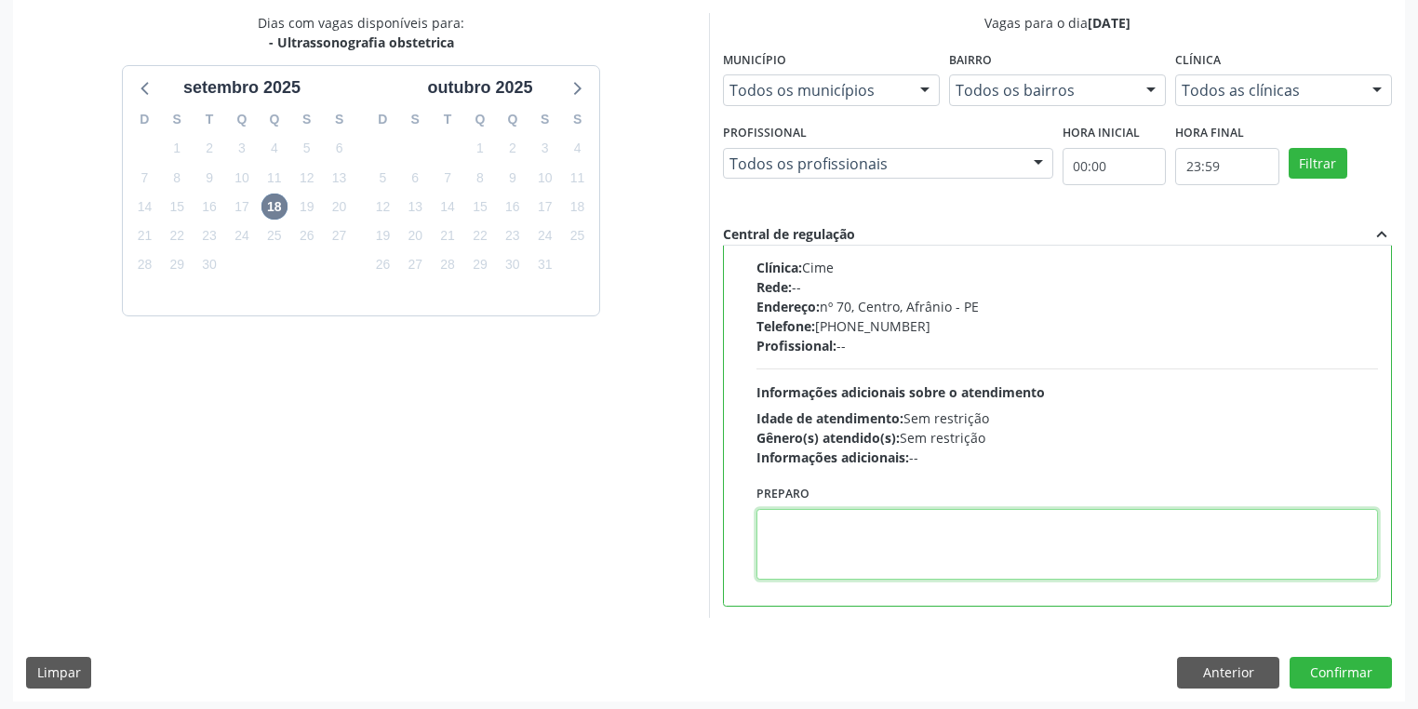
click at [837, 555] on textarea at bounding box center [1068, 544] width 622 height 71
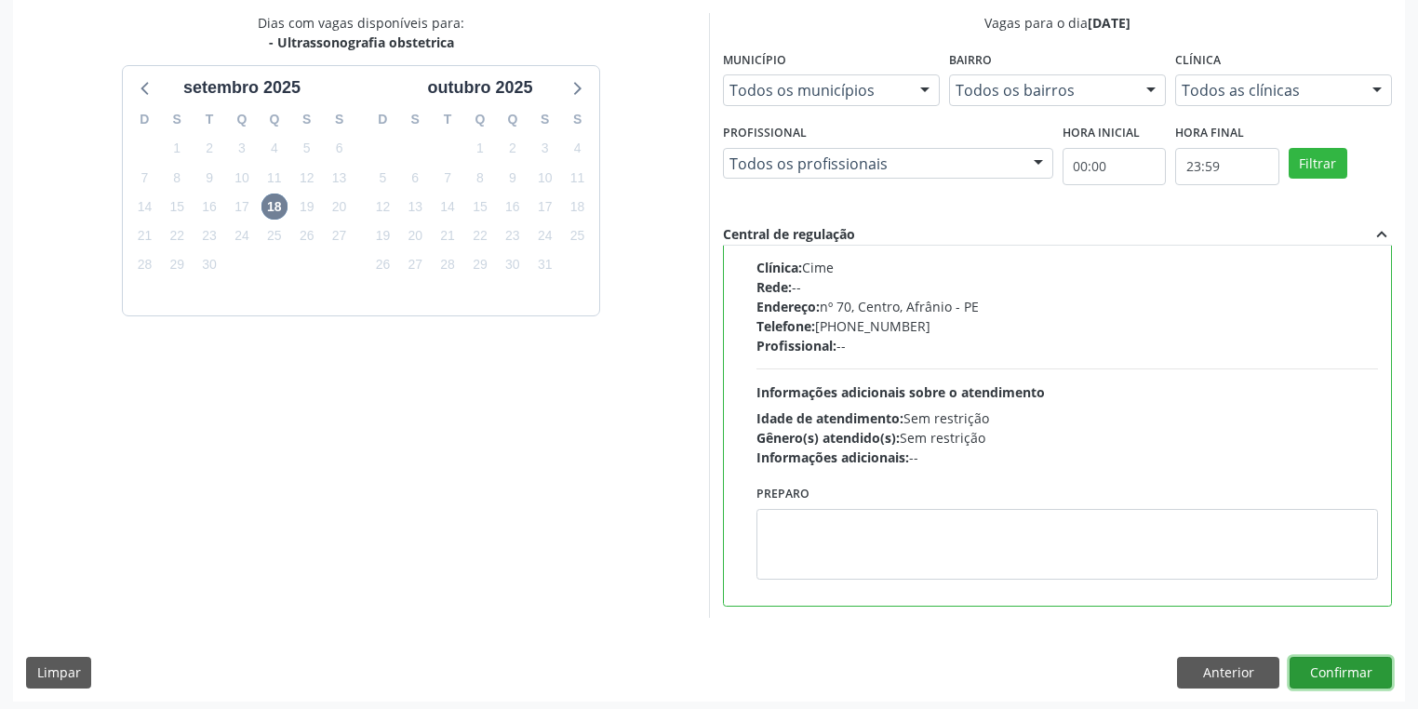
click at [1344, 672] on button "Confirmar" at bounding box center [1341, 673] width 102 height 32
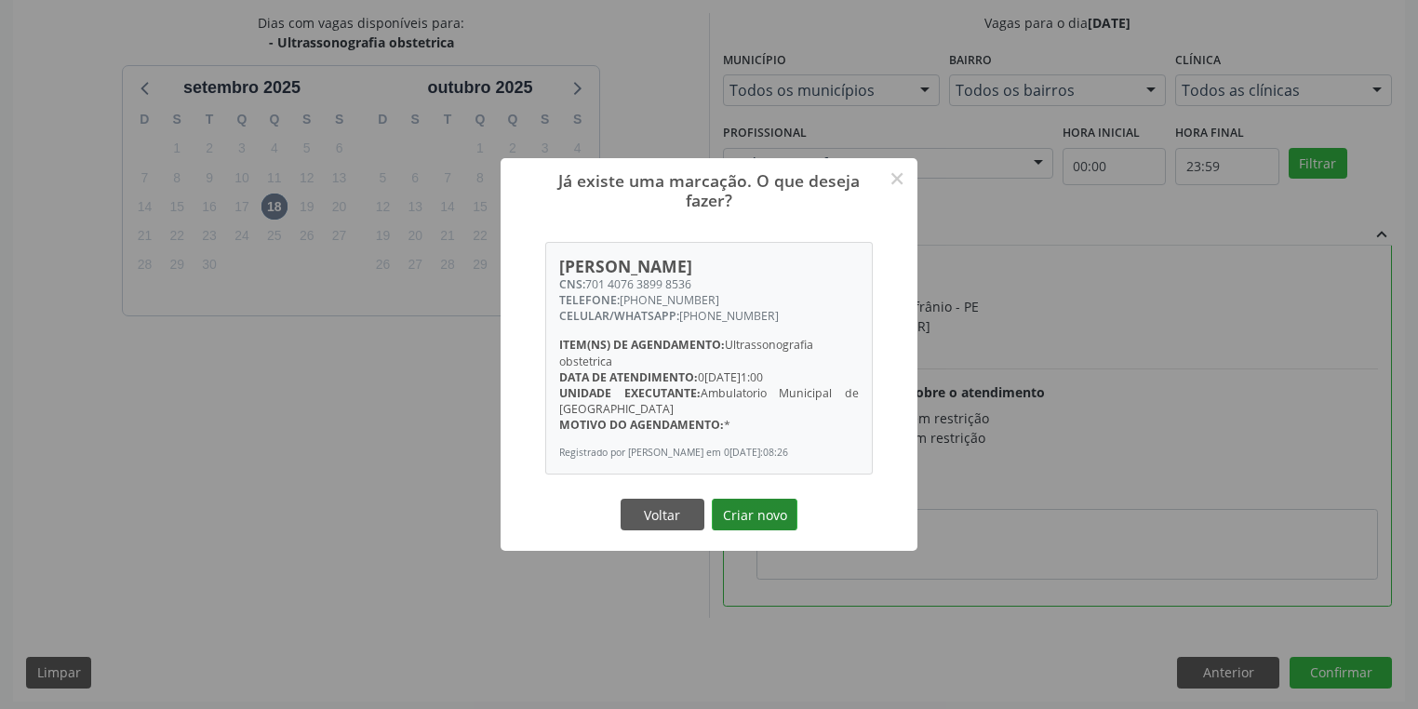
click at [760, 520] on button "Criar novo" at bounding box center [755, 515] width 86 height 32
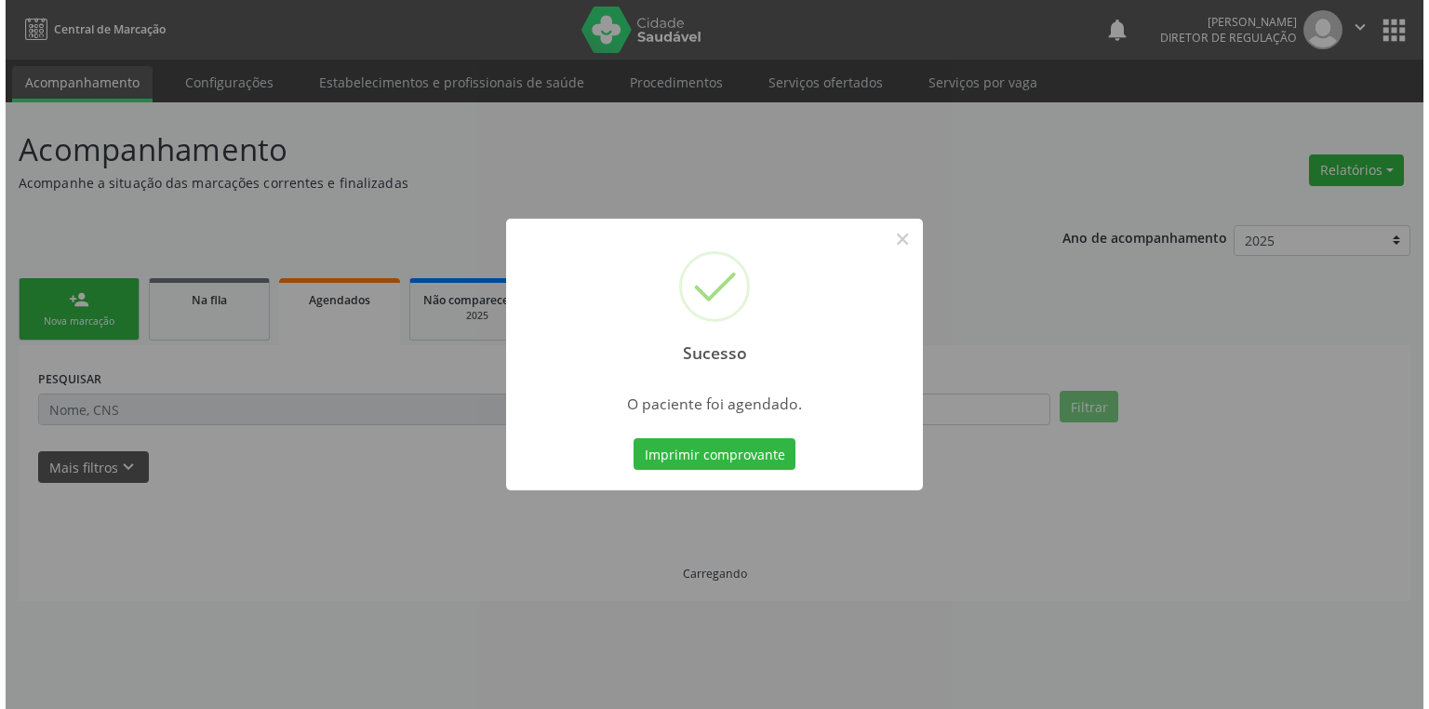
scroll to position [0, 0]
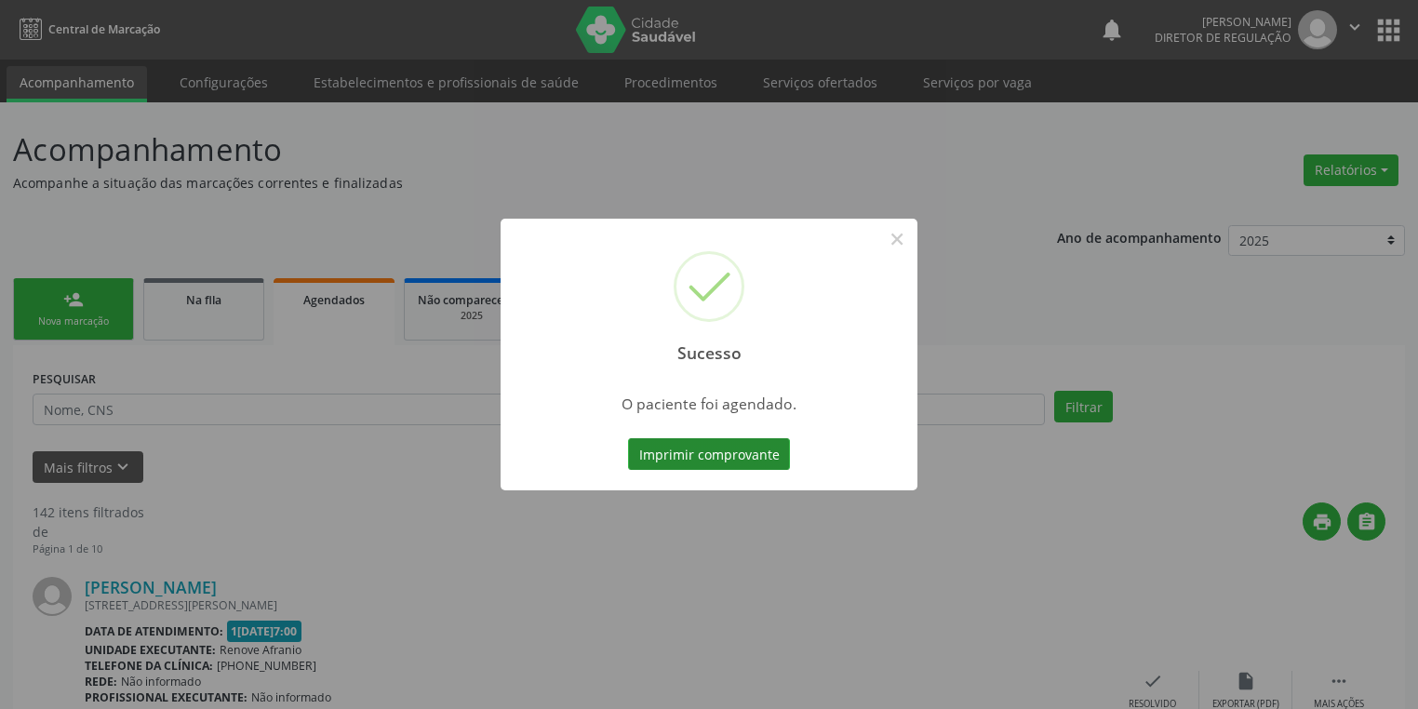
click at [708, 458] on button "Imprimir comprovante" at bounding box center [709, 454] width 162 height 32
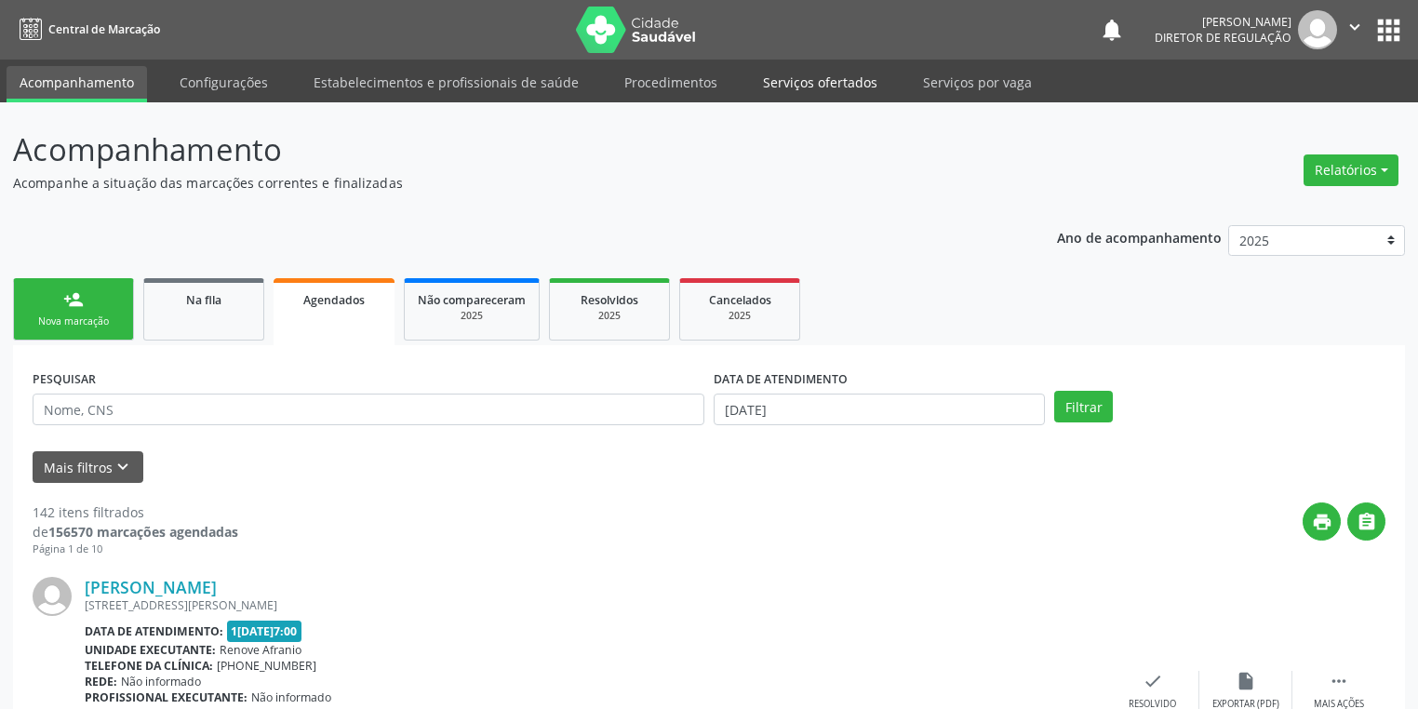
click at [821, 93] on link "Serviços ofertados" at bounding box center [820, 82] width 141 height 33
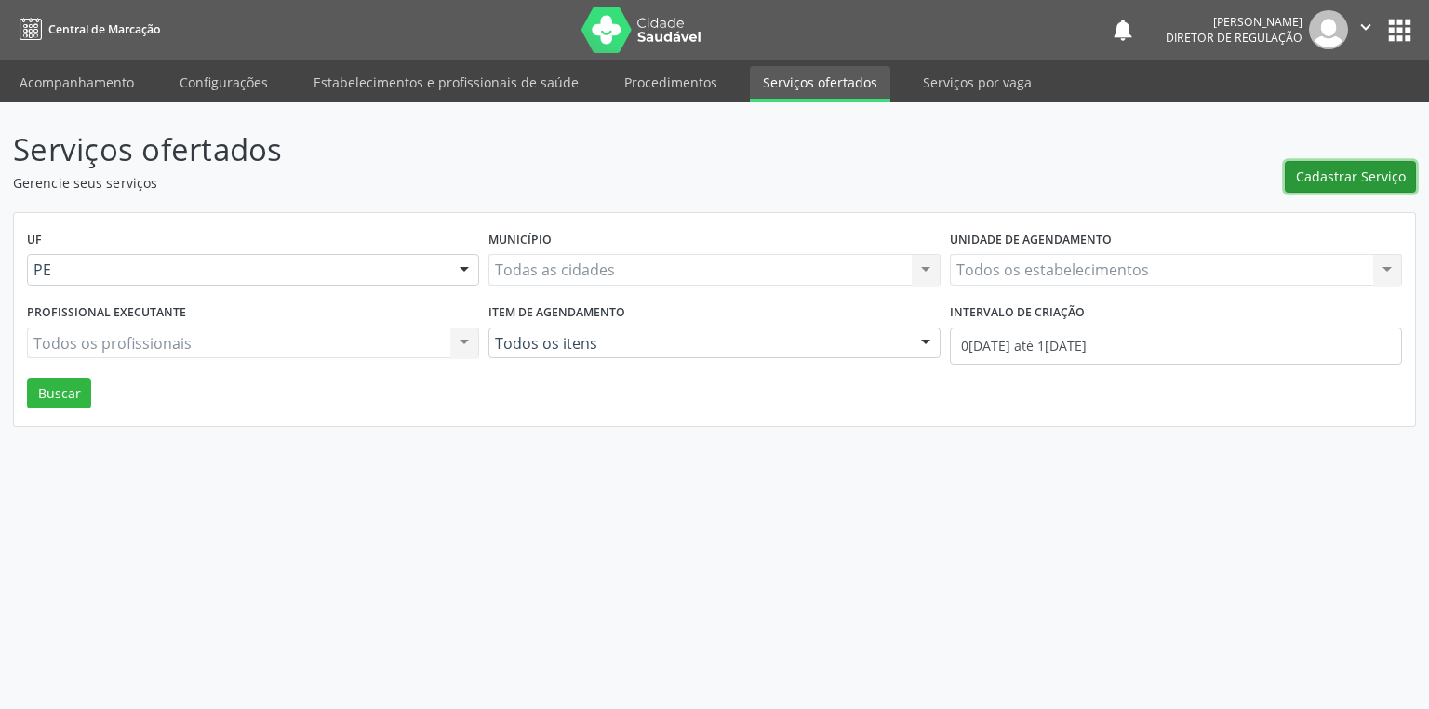
click at [1363, 176] on span "Cadastrar Serviço" at bounding box center [1351, 177] width 110 height 20
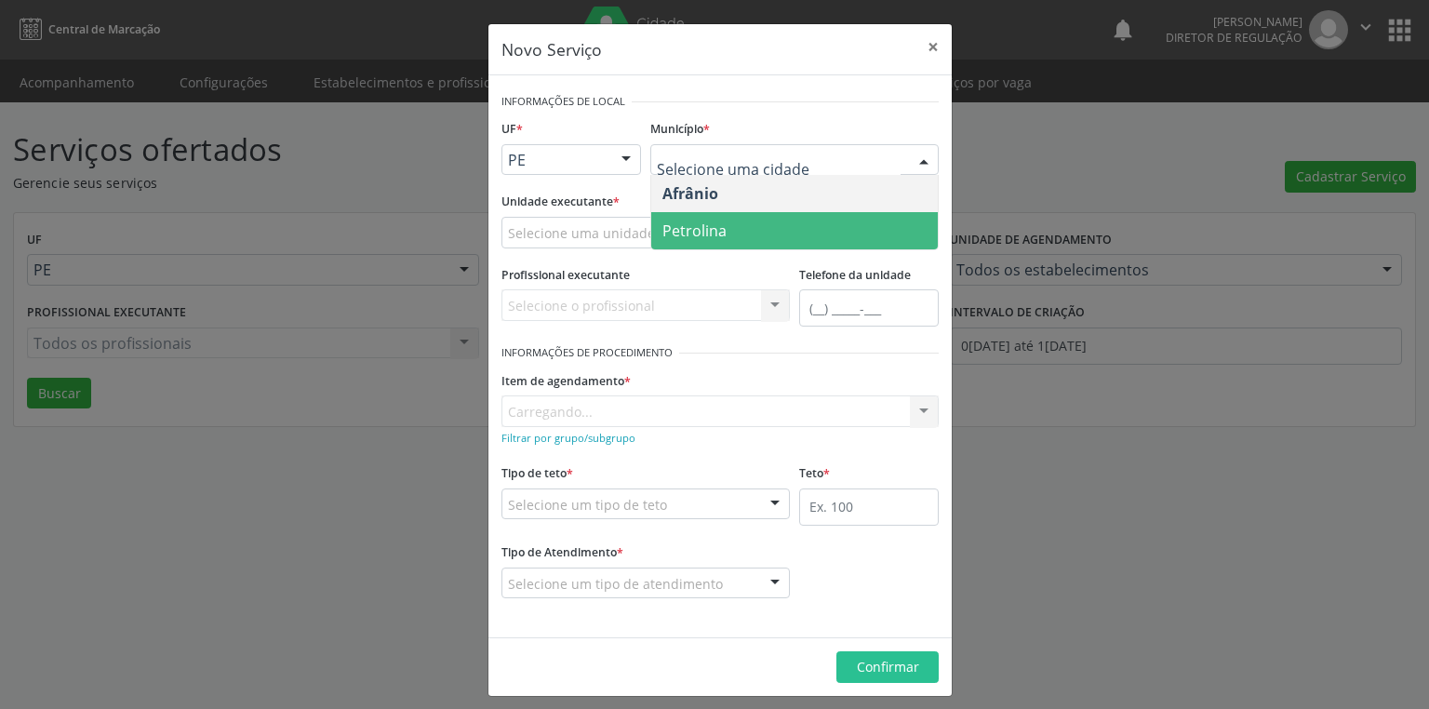
drag, startPoint x: 687, startPoint y: 231, endPoint x: 569, endPoint y: 220, distance: 118.7
click at [685, 233] on span "Petrolina" at bounding box center [695, 231] width 64 height 20
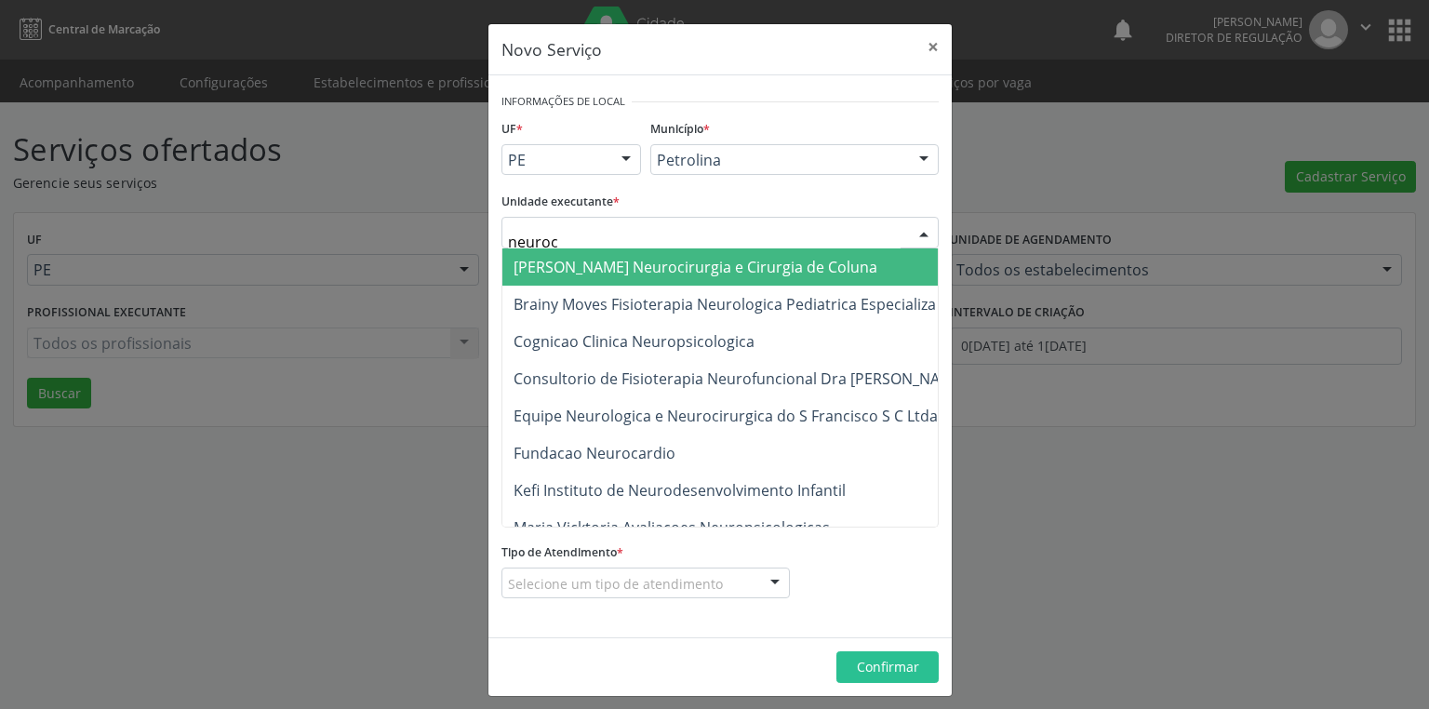
type input "neuroca"
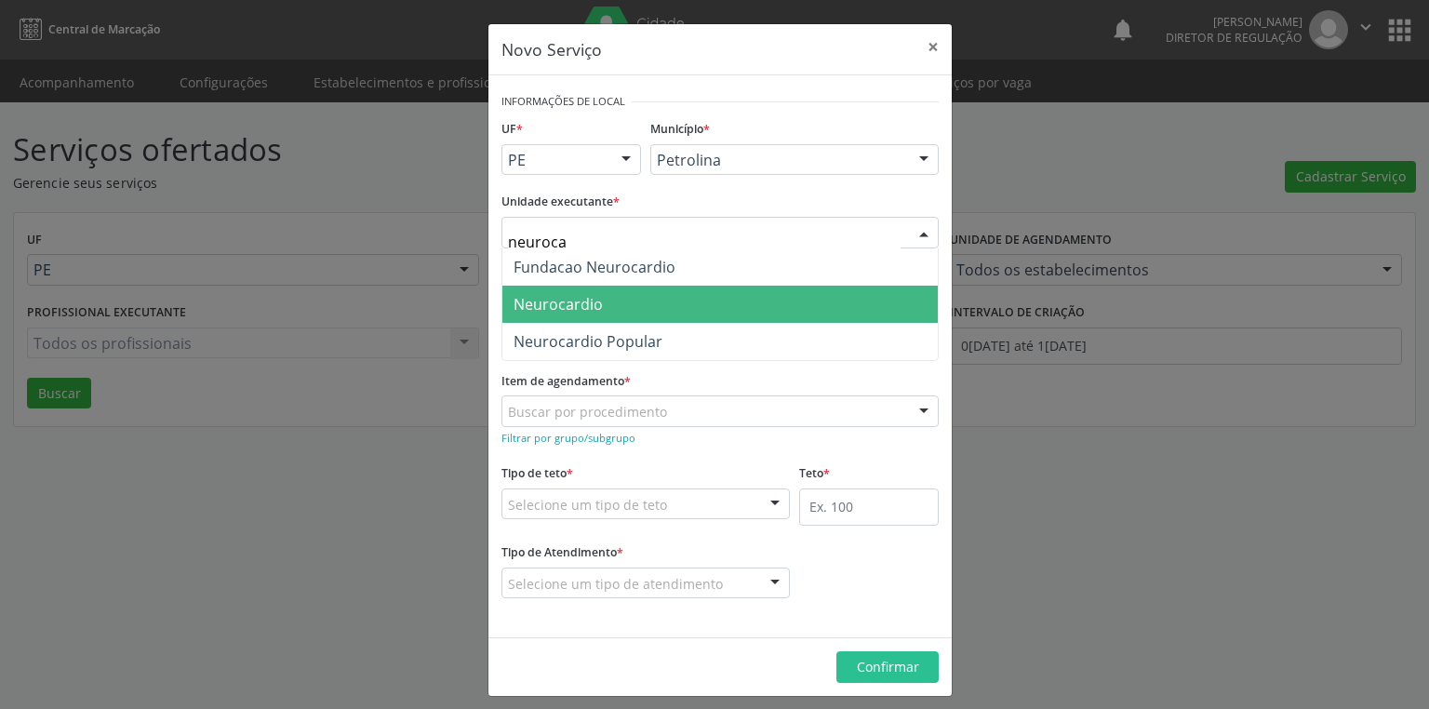
click at [556, 308] on span "Neurocardio" at bounding box center [558, 304] width 89 height 20
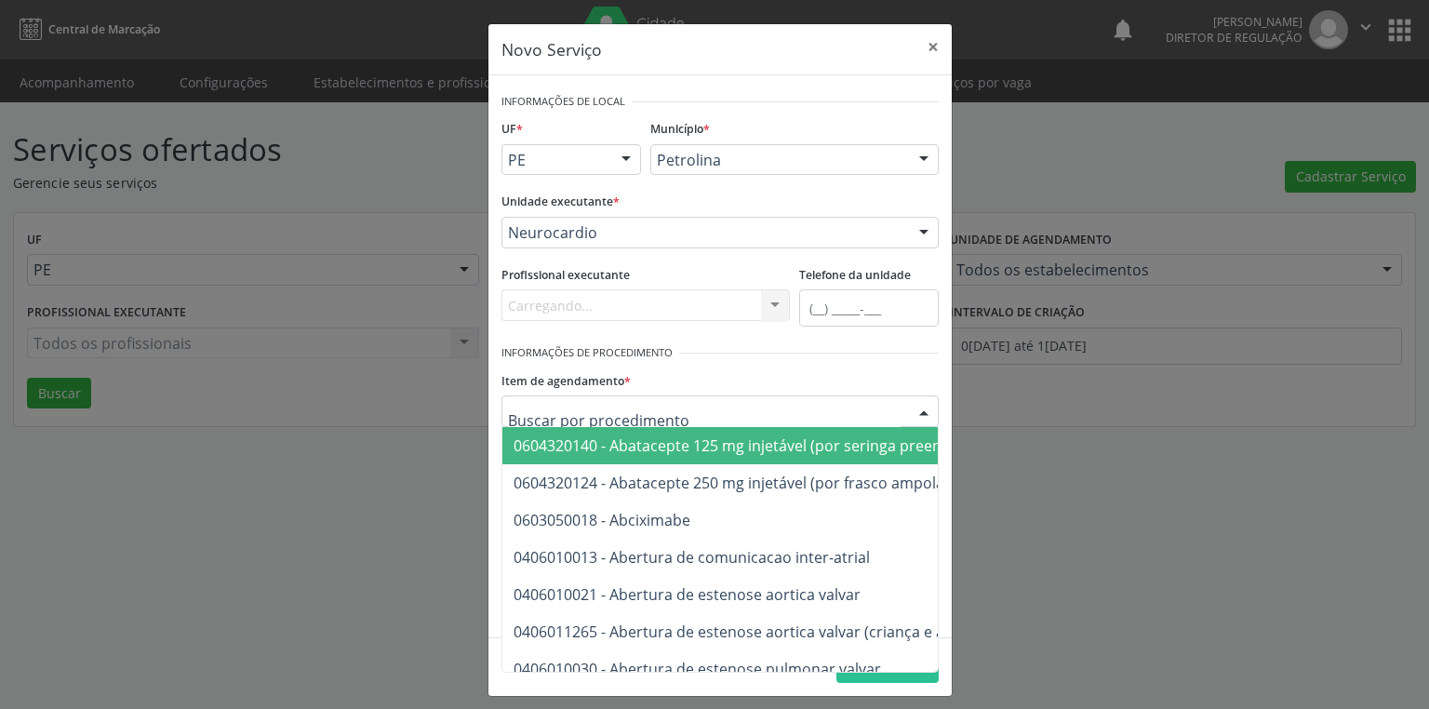
type input "o"
type input "paa"
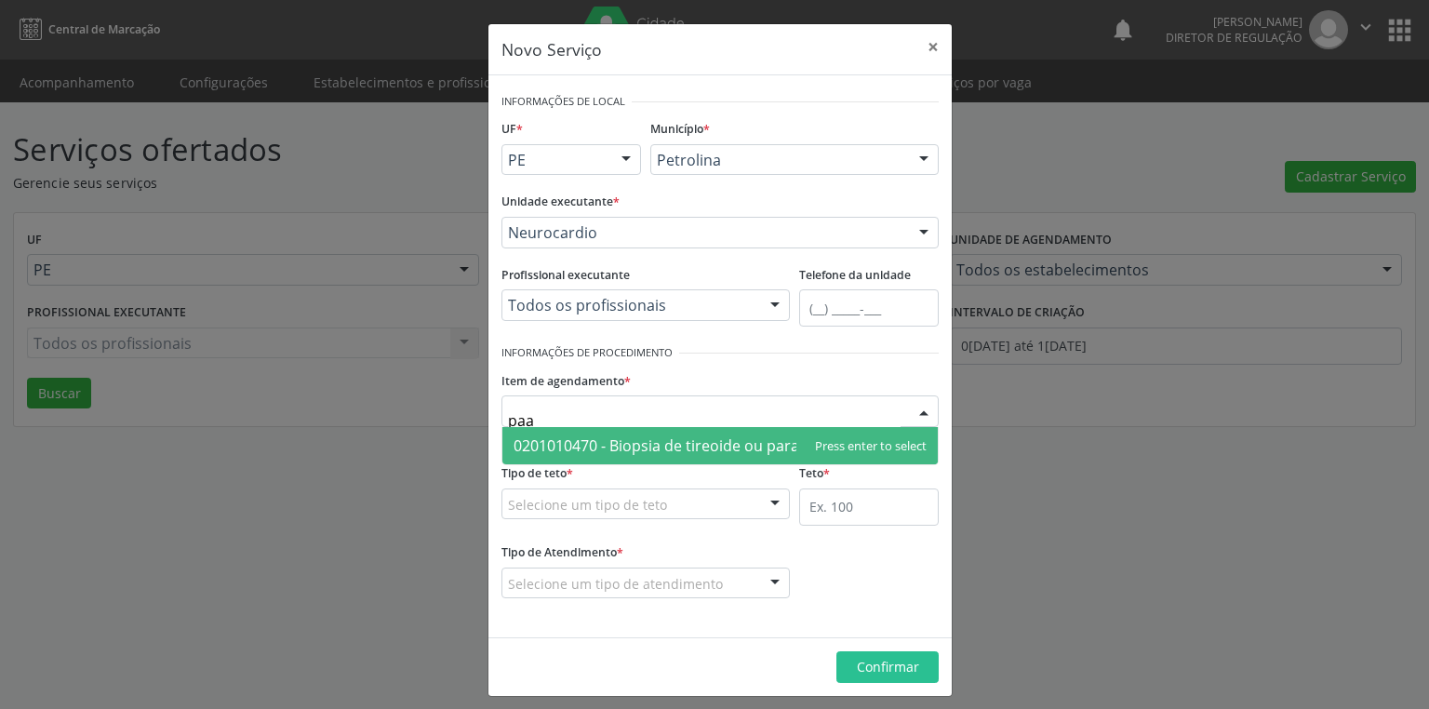
click at [557, 443] on span "0201010470 - Biopsia de tireoide ou paratireoide - paaf" at bounding box center [705, 446] width 383 height 20
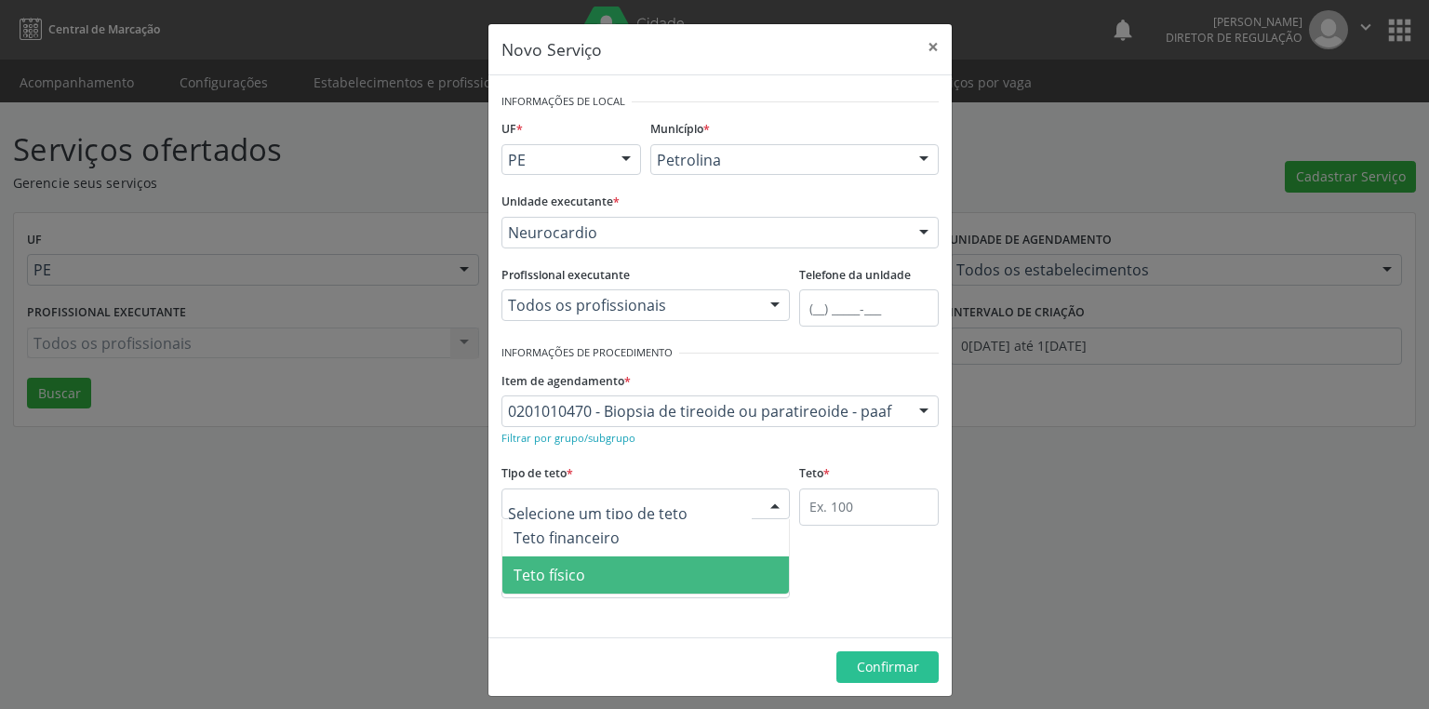
click at [546, 562] on span "Teto físico" at bounding box center [646, 575] width 287 height 37
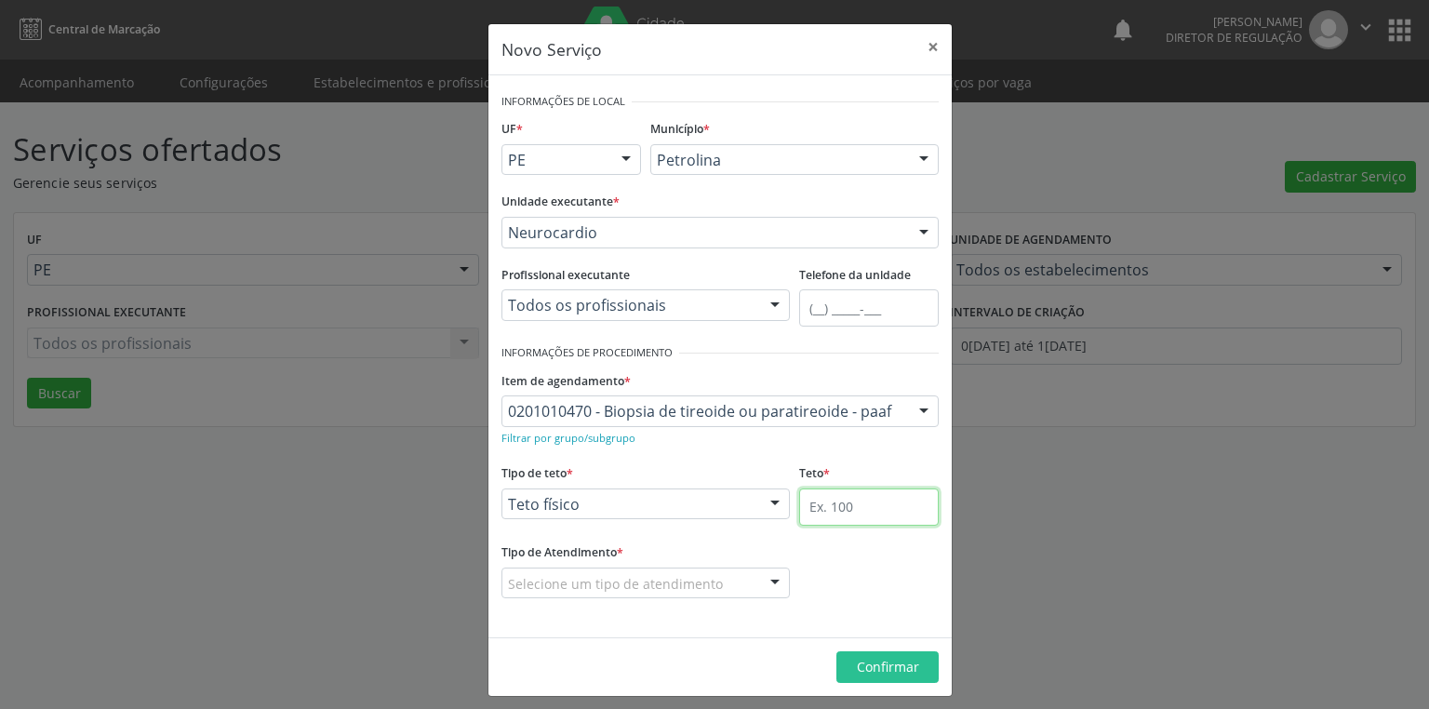
click at [821, 511] on input "text" at bounding box center [869, 507] width 140 height 37
type input "1"
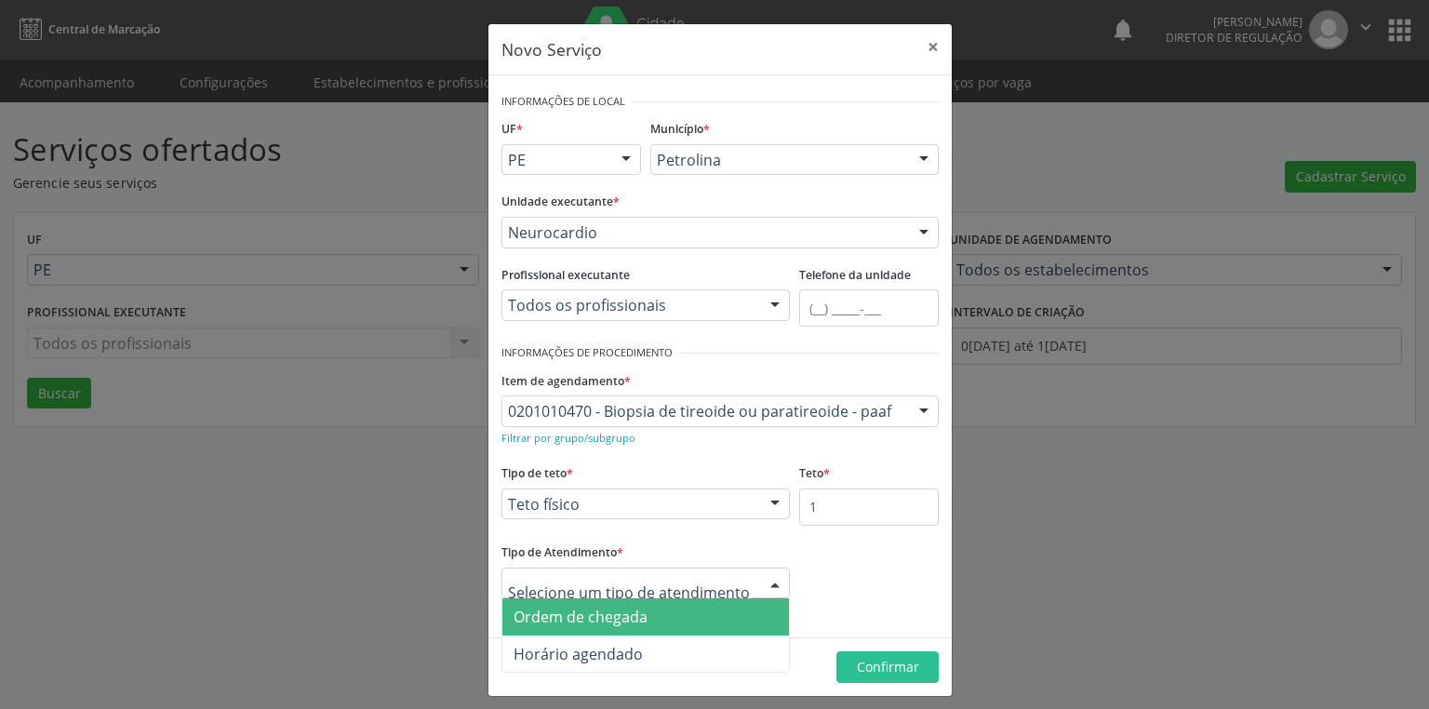
click at [625, 622] on span "Ordem de chegada" at bounding box center [581, 617] width 134 height 20
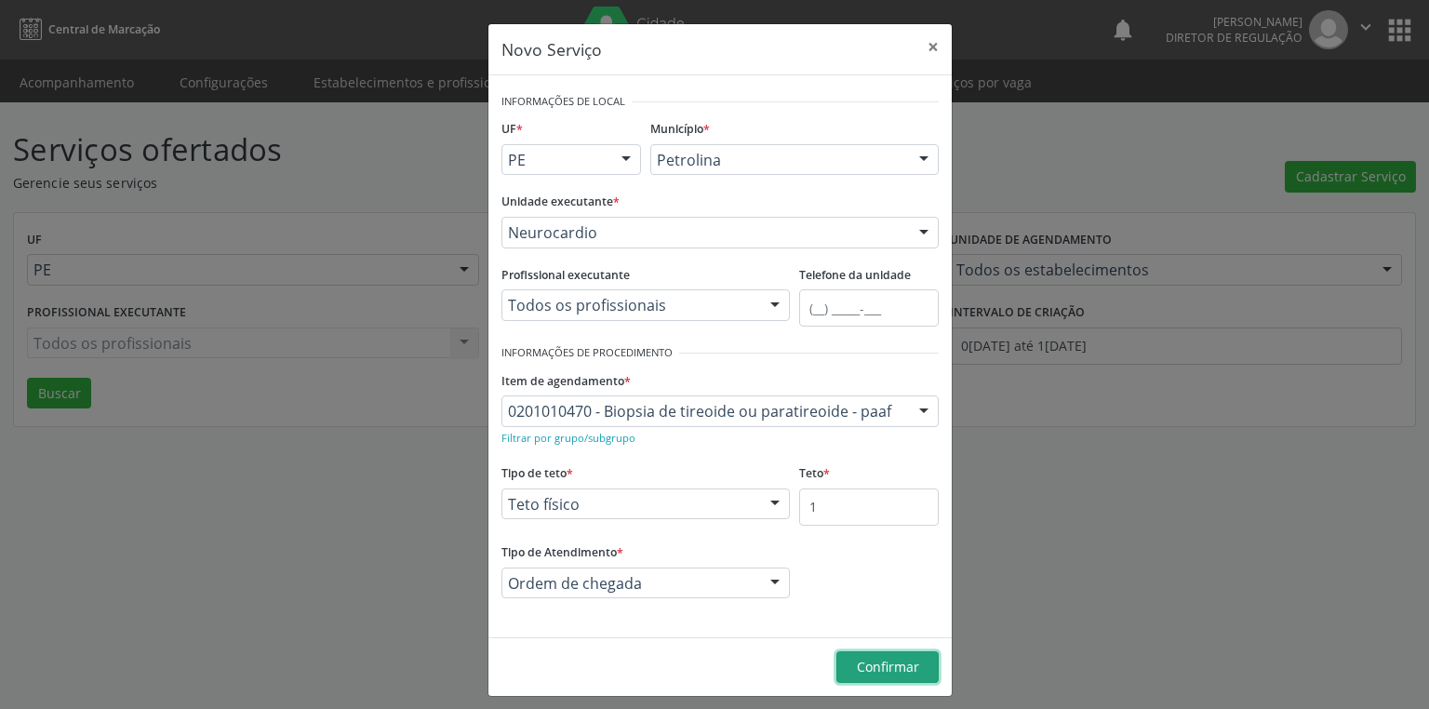
click at [857, 667] on span "Confirmar" at bounding box center [888, 667] width 62 height 18
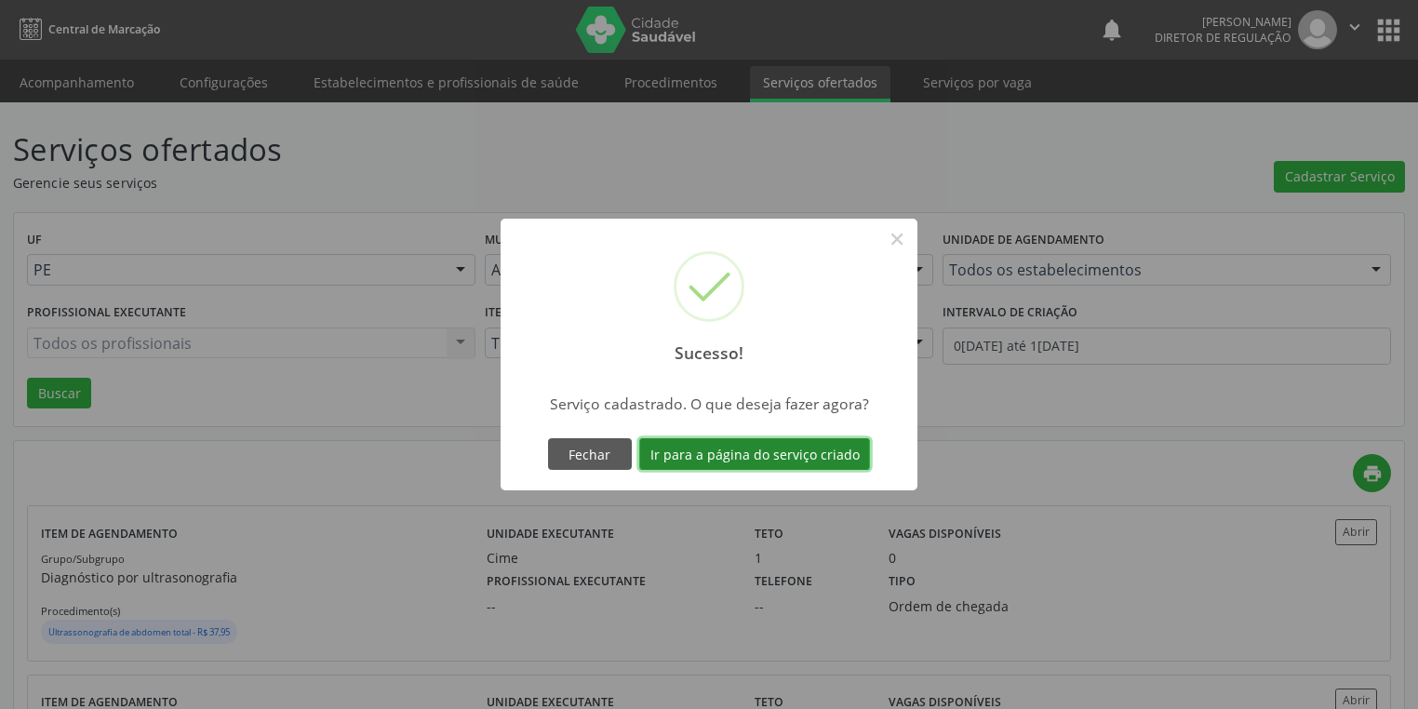
click at [753, 452] on button "Ir para a página do serviço criado" at bounding box center [754, 454] width 231 height 32
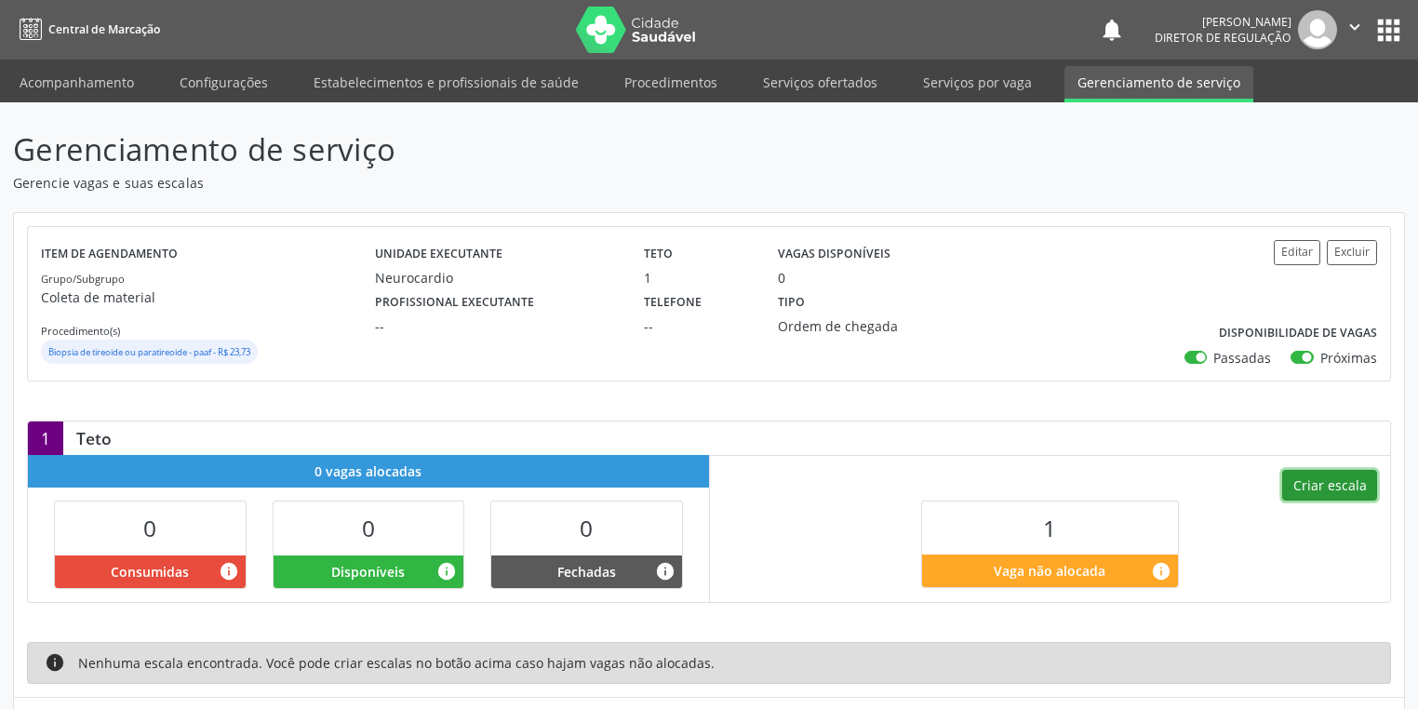
click at [1329, 488] on button "Criar escala" at bounding box center [1329, 486] width 95 height 32
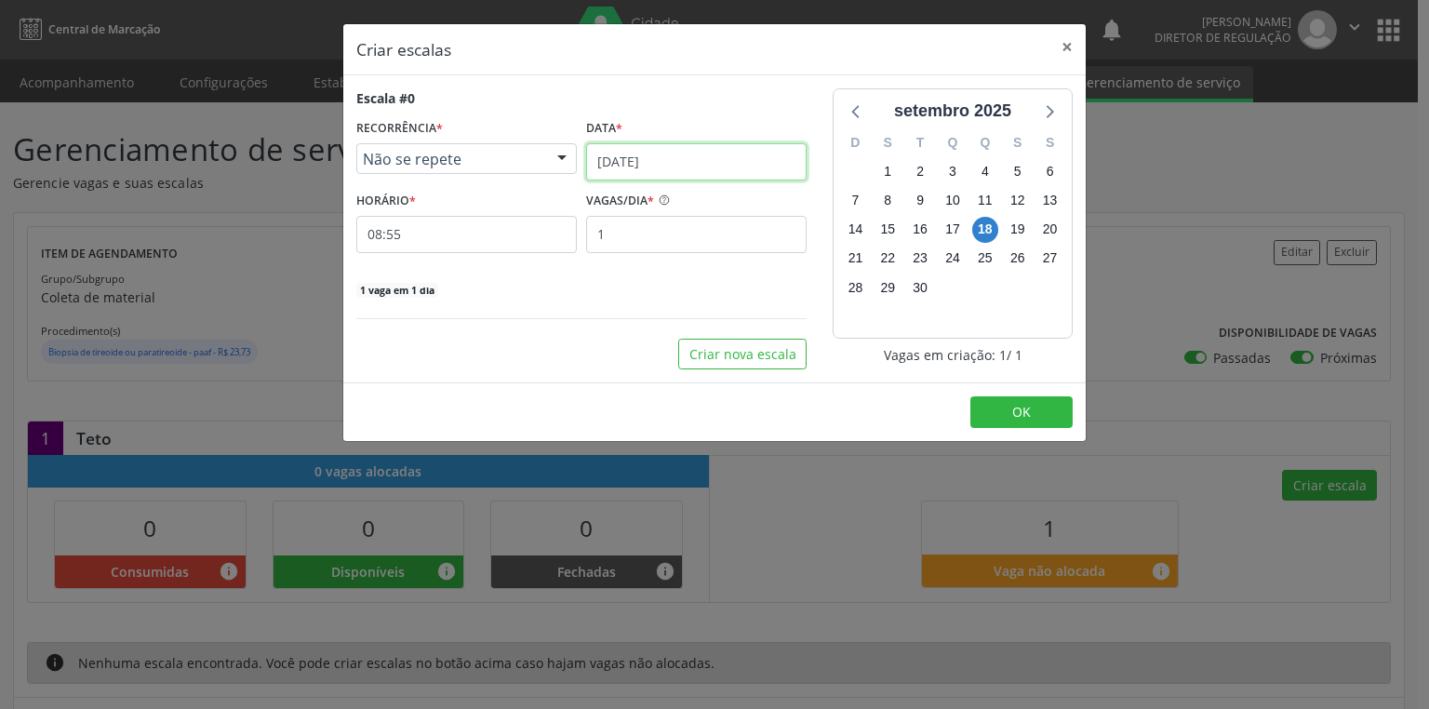
click at [633, 154] on input "1[DATE]" at bounding box center [696, 161] width 221 height 37
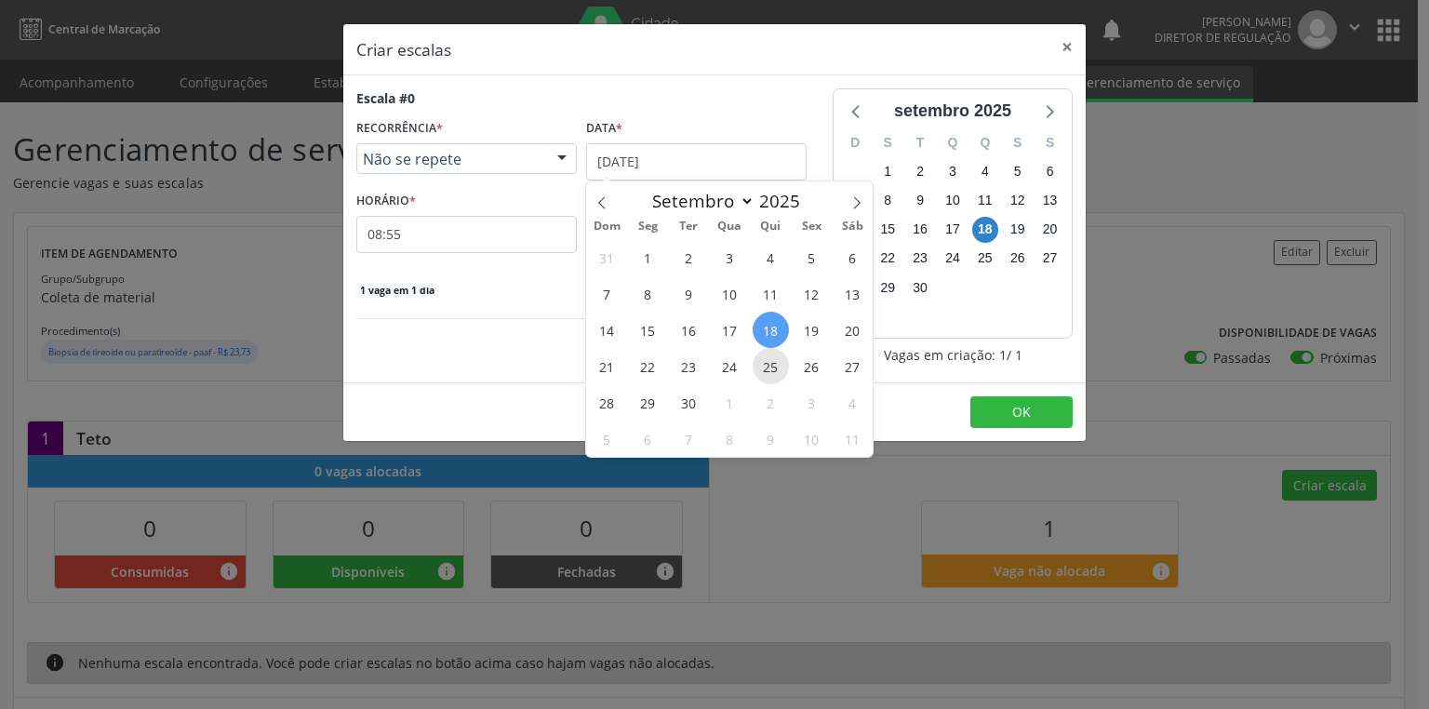
click at [761, 369] on span "25" at bounding box center [771, 366] width 36 height 36
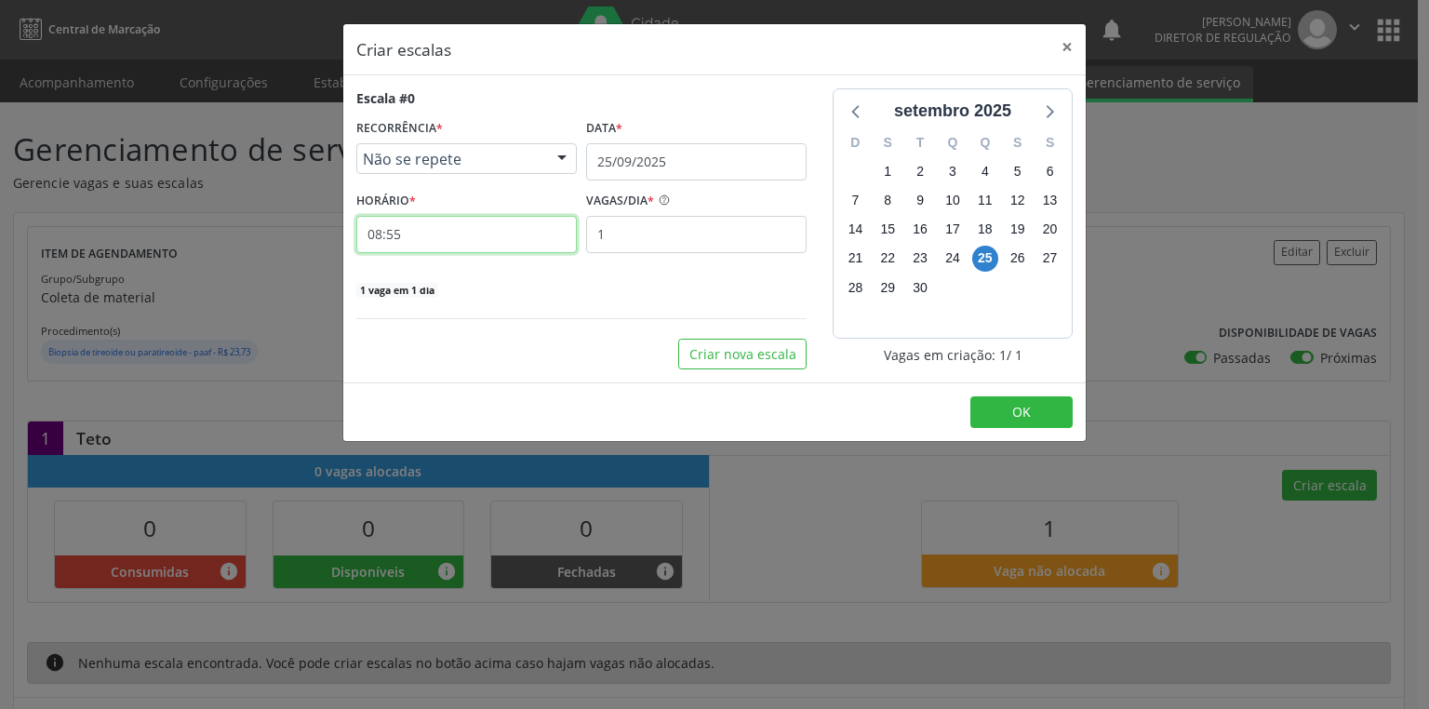
click at [443, 246] on input "08:55" at bounding box center [466, 234] width 221 height 37
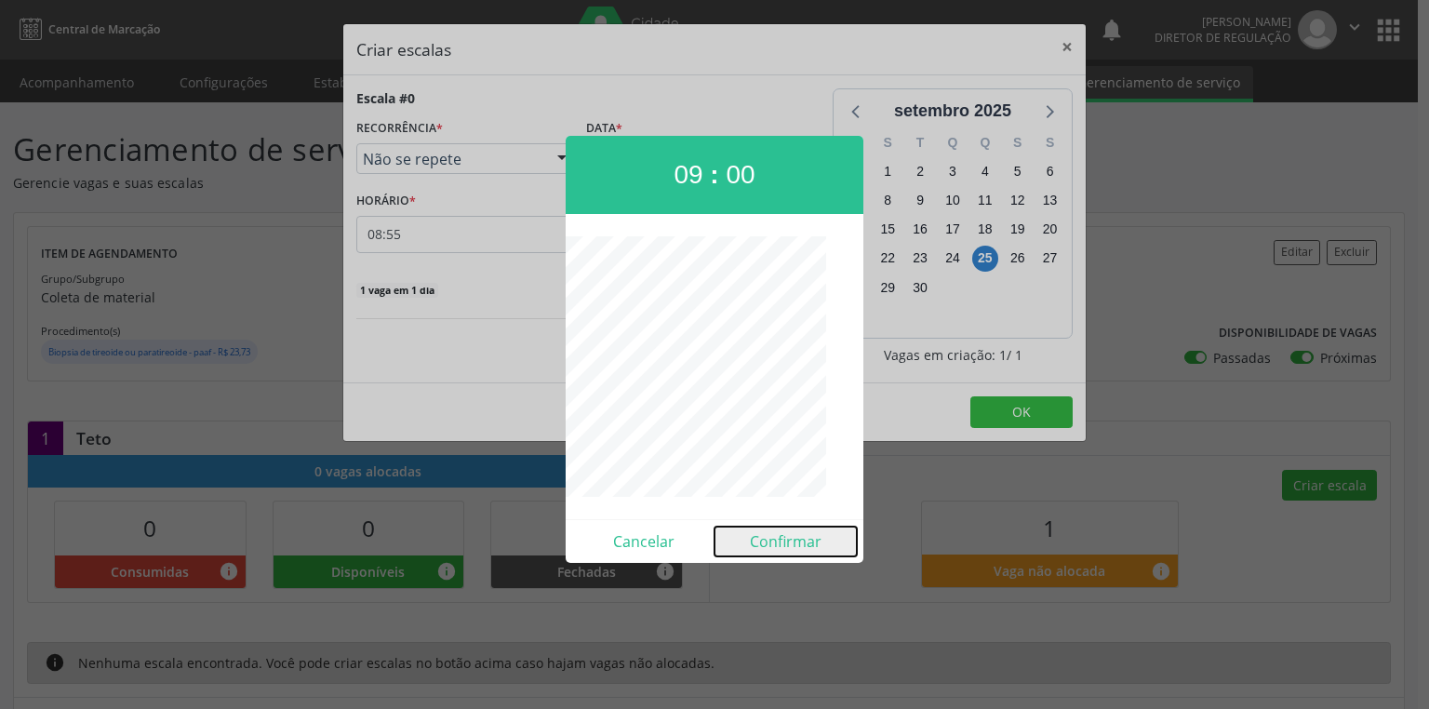
drag, startPoint x: 769, startPoint y: 541, endPoint x: 771, endPoint y: 512, distance: 29.0
click at [769, 538] on button "Confirmar" at bounding box center [786, 542] width 142 height 30
type input "09:00"
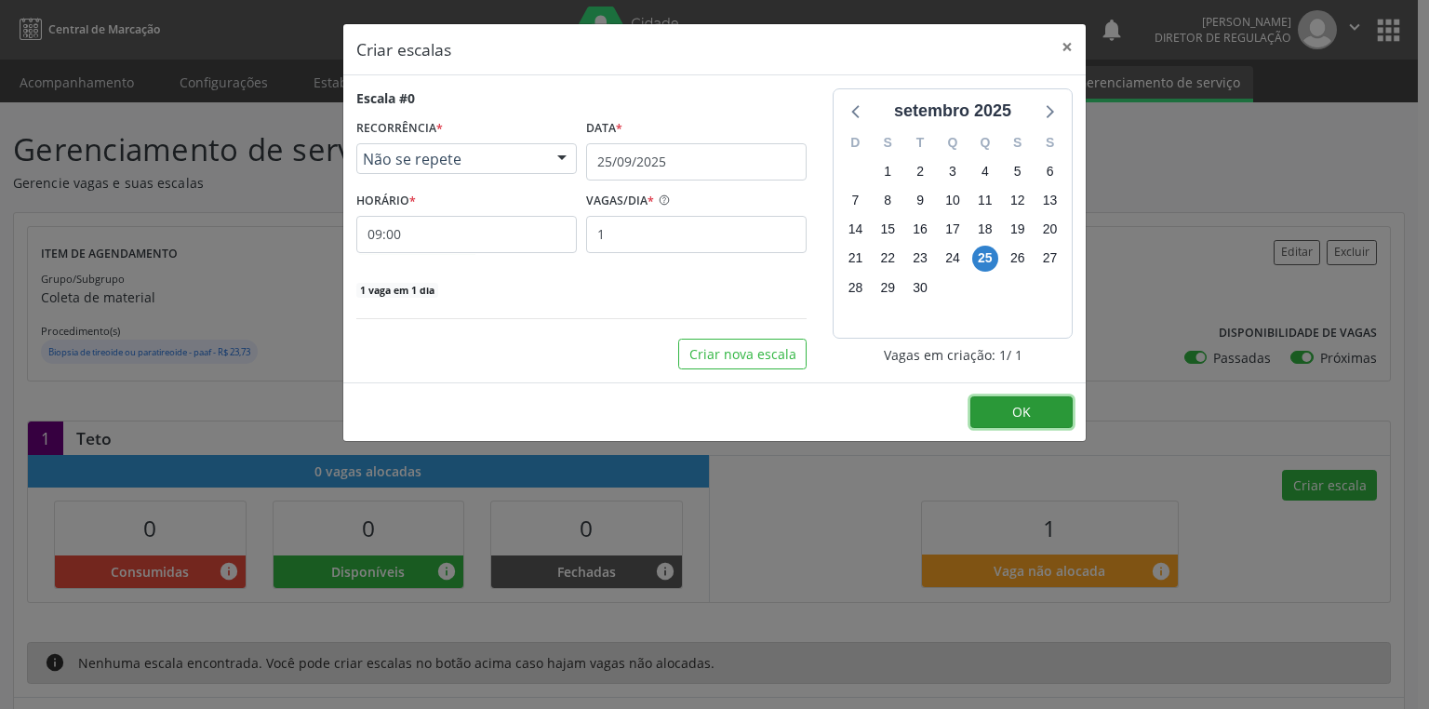
click at [1006, 409] on button "OK" at bounding box center [1022, 412] width 102 height 32
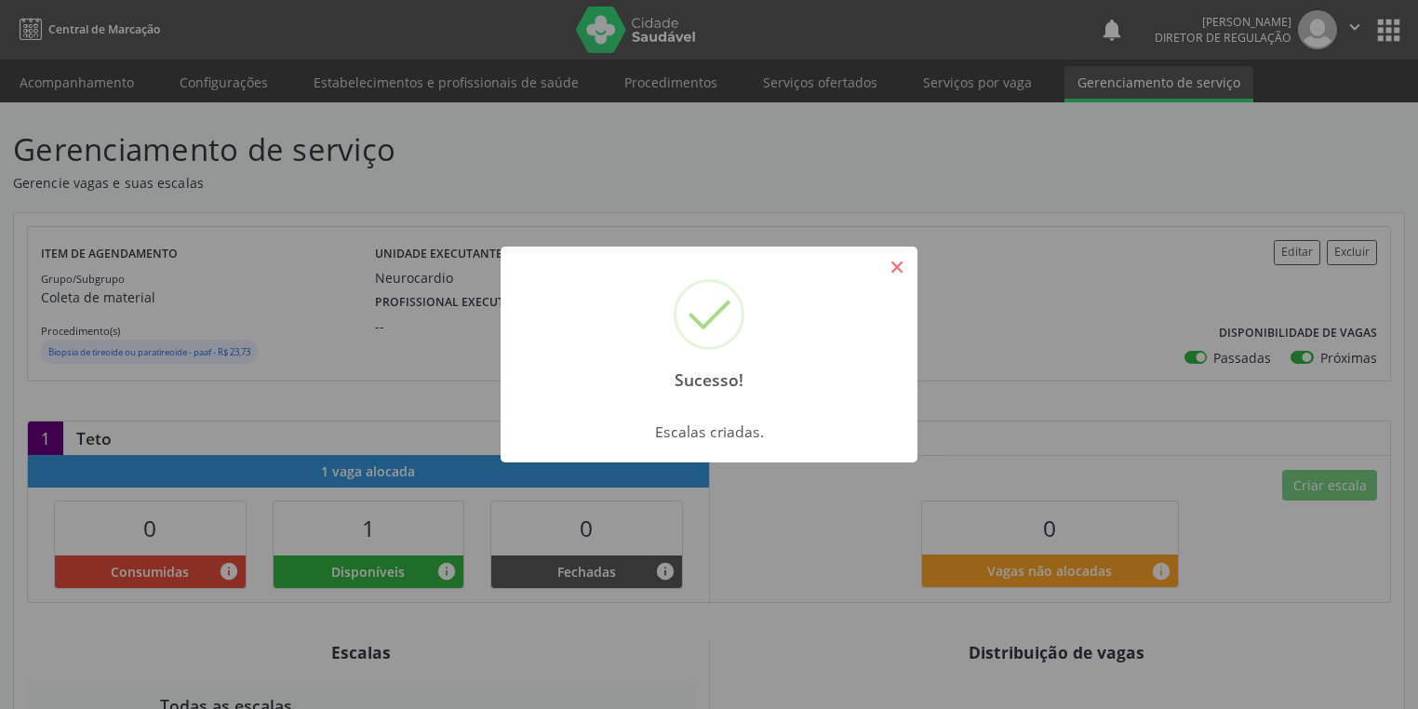
click at [893, 261] on button "×" at bounding box center [897, 267] width 32 height 32
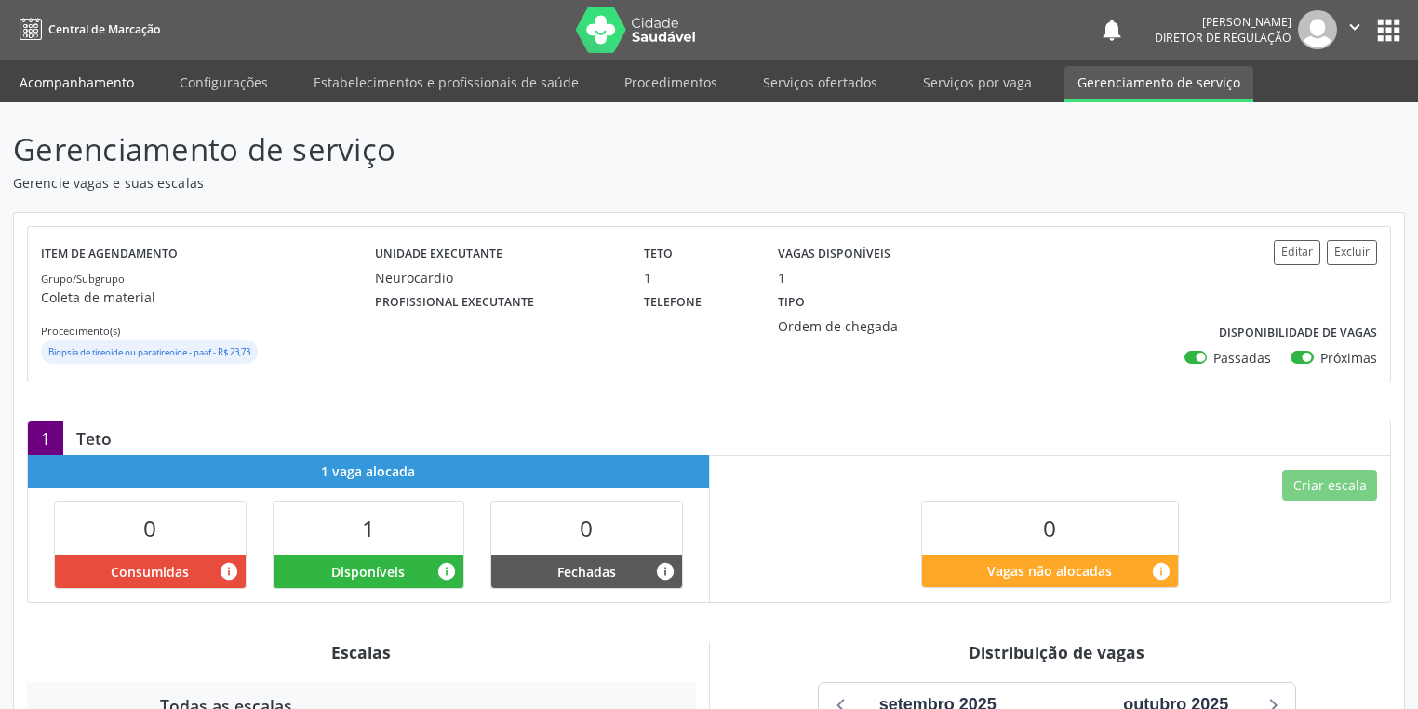
click at [58, 78] on link "Acompanhamento" at bounding box center [77, 82] width 141 height 33
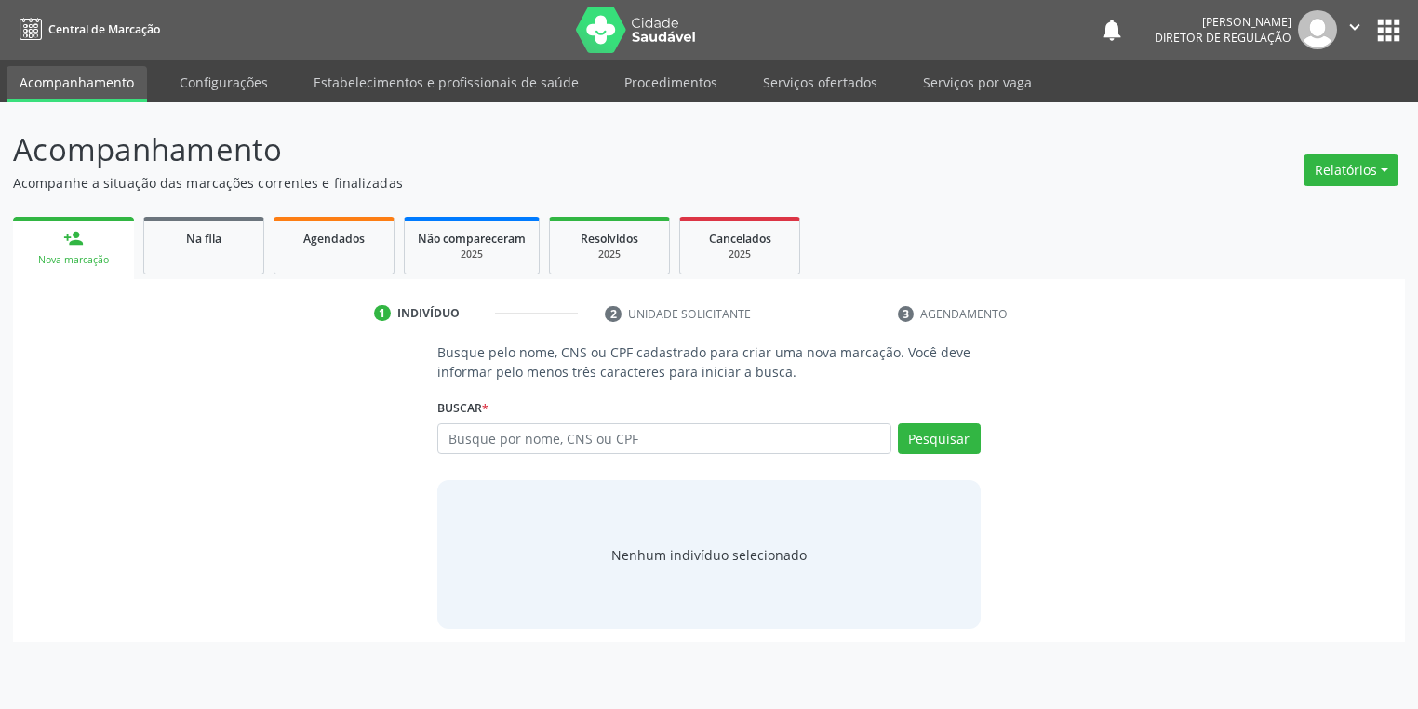
click at [58, 78] on link "Acompanhamento" at bounding box center [77, 84] width 141 height 36
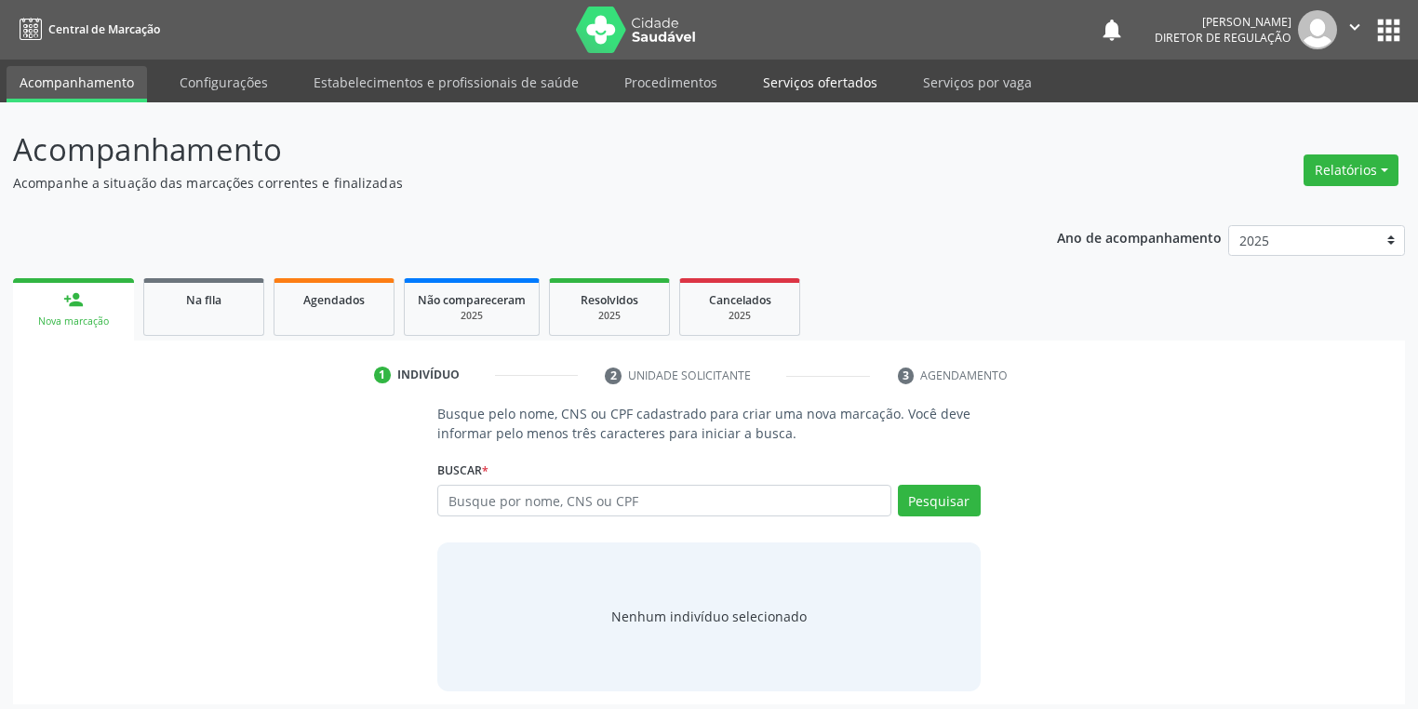
click at [804, 81] on link "Serviços ofertados" at bounding box center [820, 82] width 141 height 33
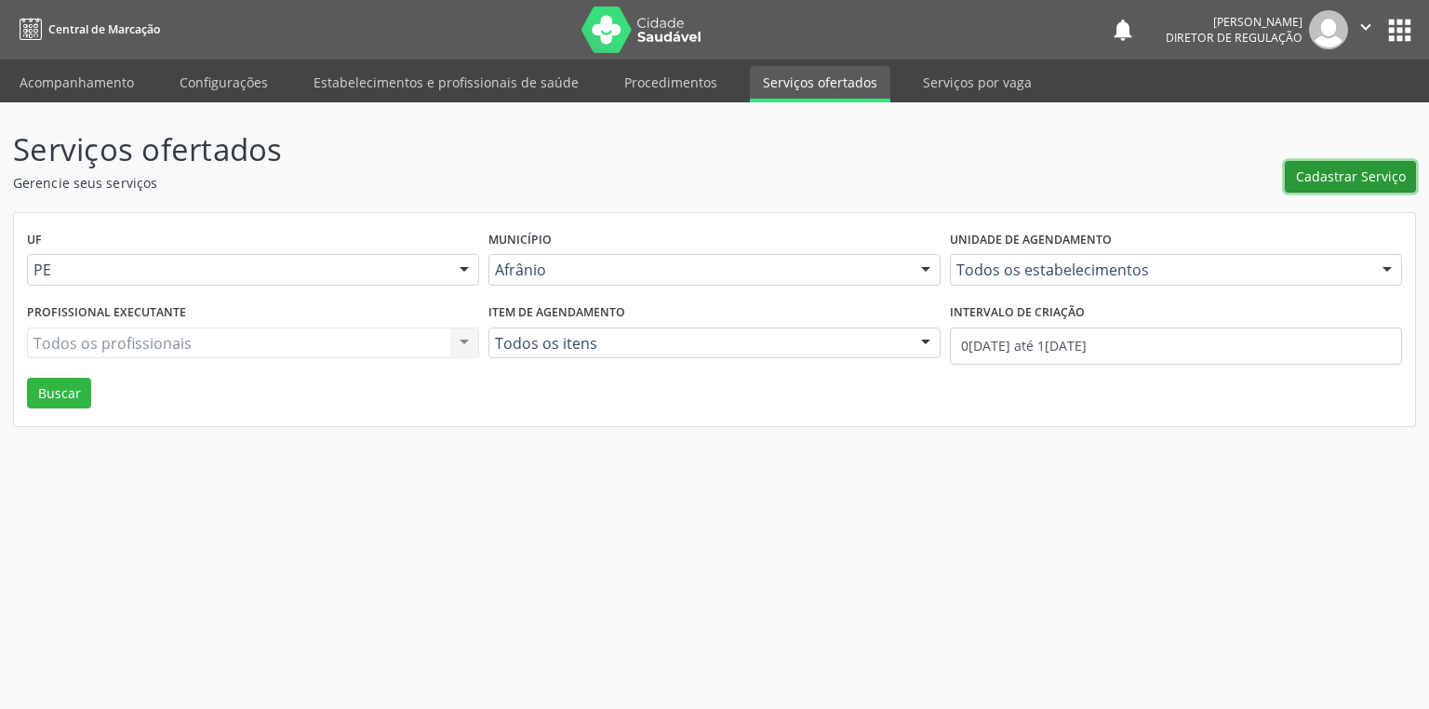
click at [1341, 175] on span "Cadastrar Serviço" at bounding box center [1351, 177] width 110 height 20
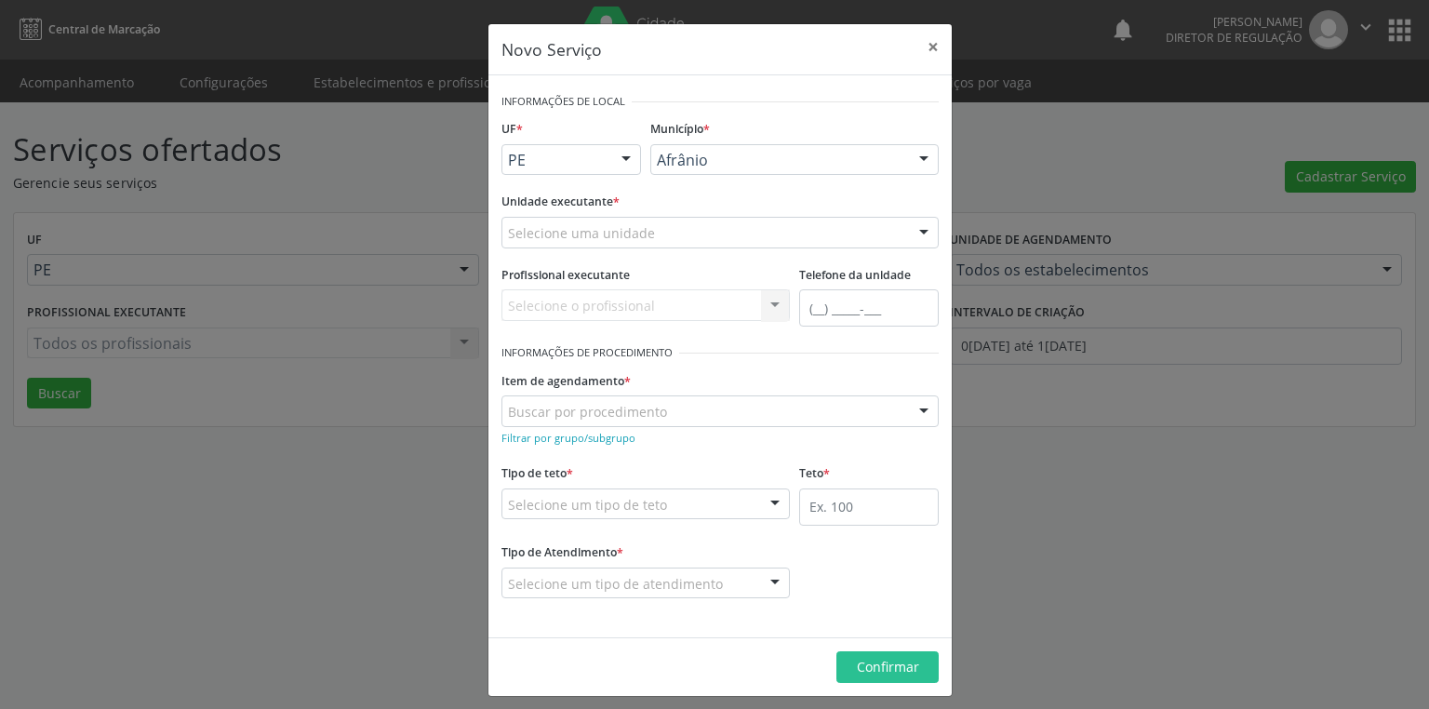
click at [677, 146] on div "Afrânio" at bounding box center [794, 160] width 288 height 32
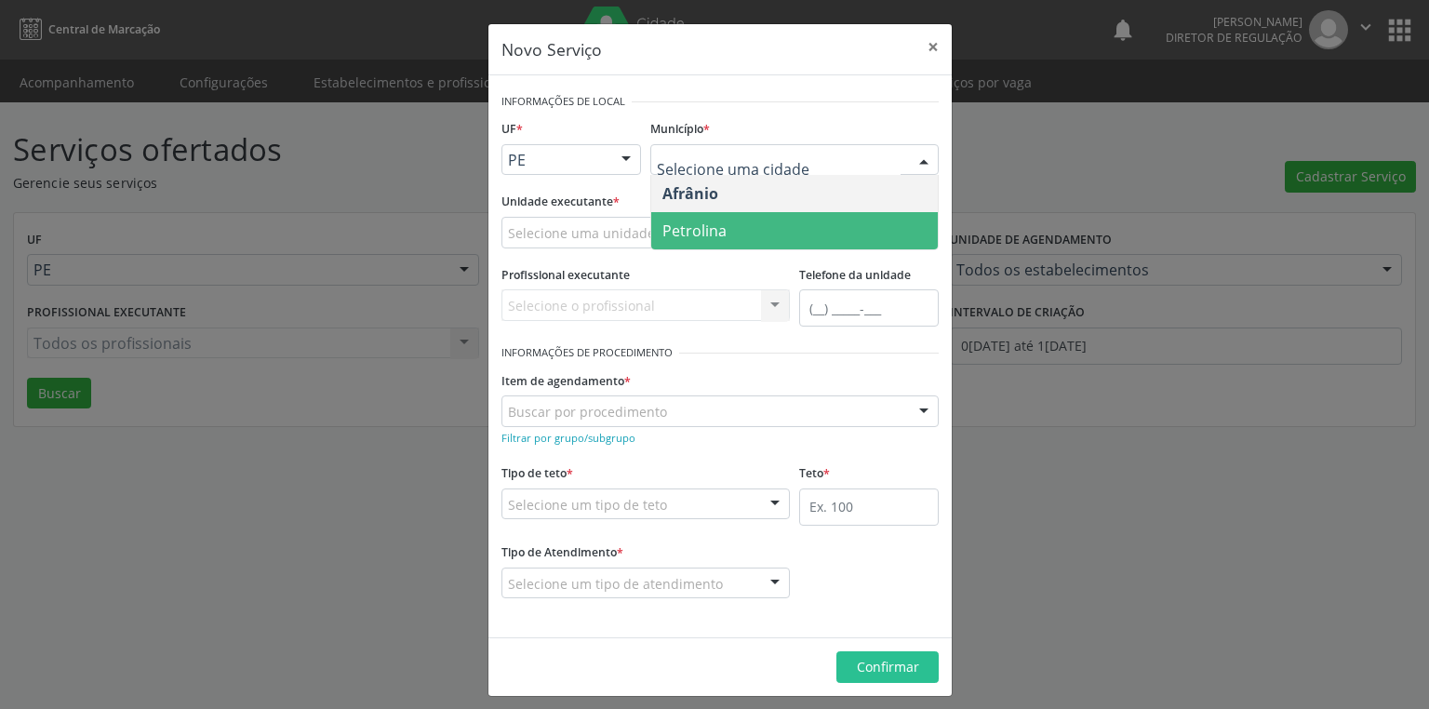
click at [691, 234] on span "Petrolina" at bounding box center [695, 231] width 64 height 20
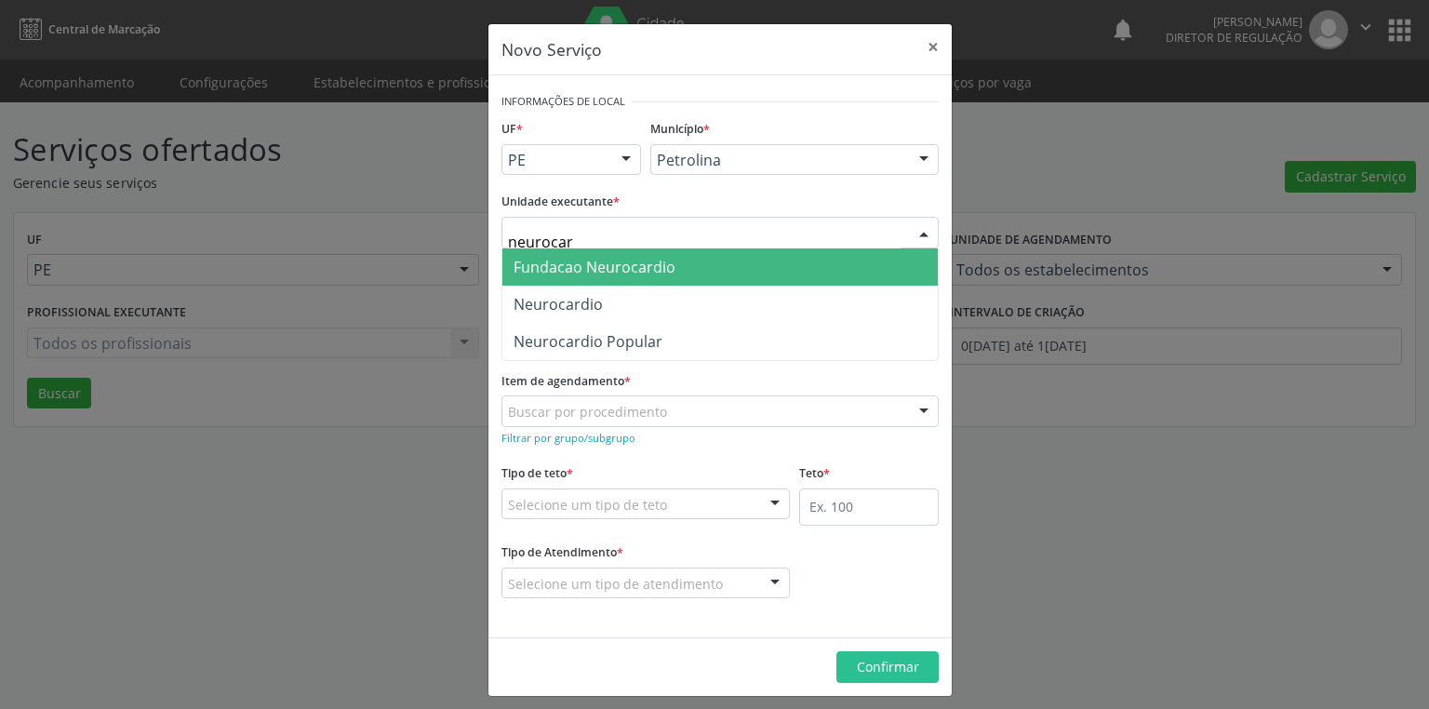
type input "neurocard"
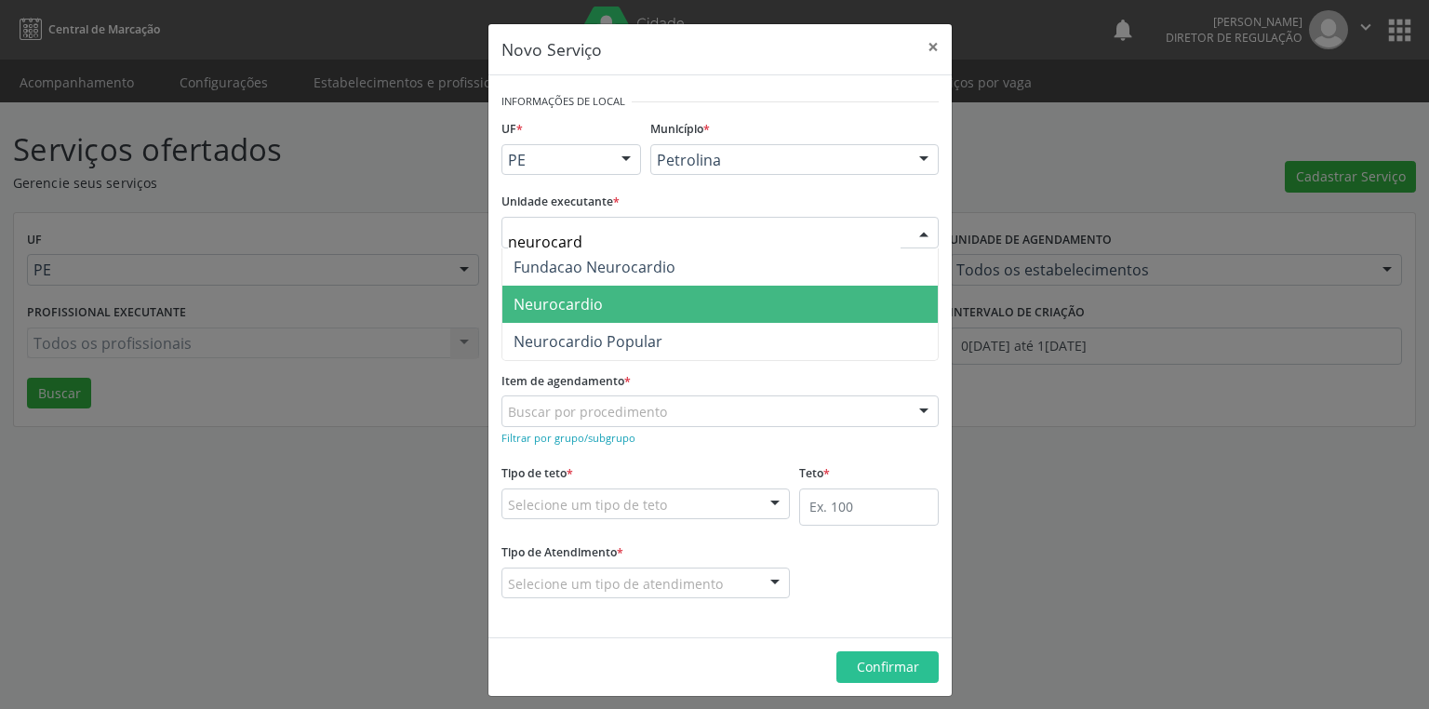
click at [530, 302] on span "Neurocardio" at bounding box center [558, 304] width 89 height 20
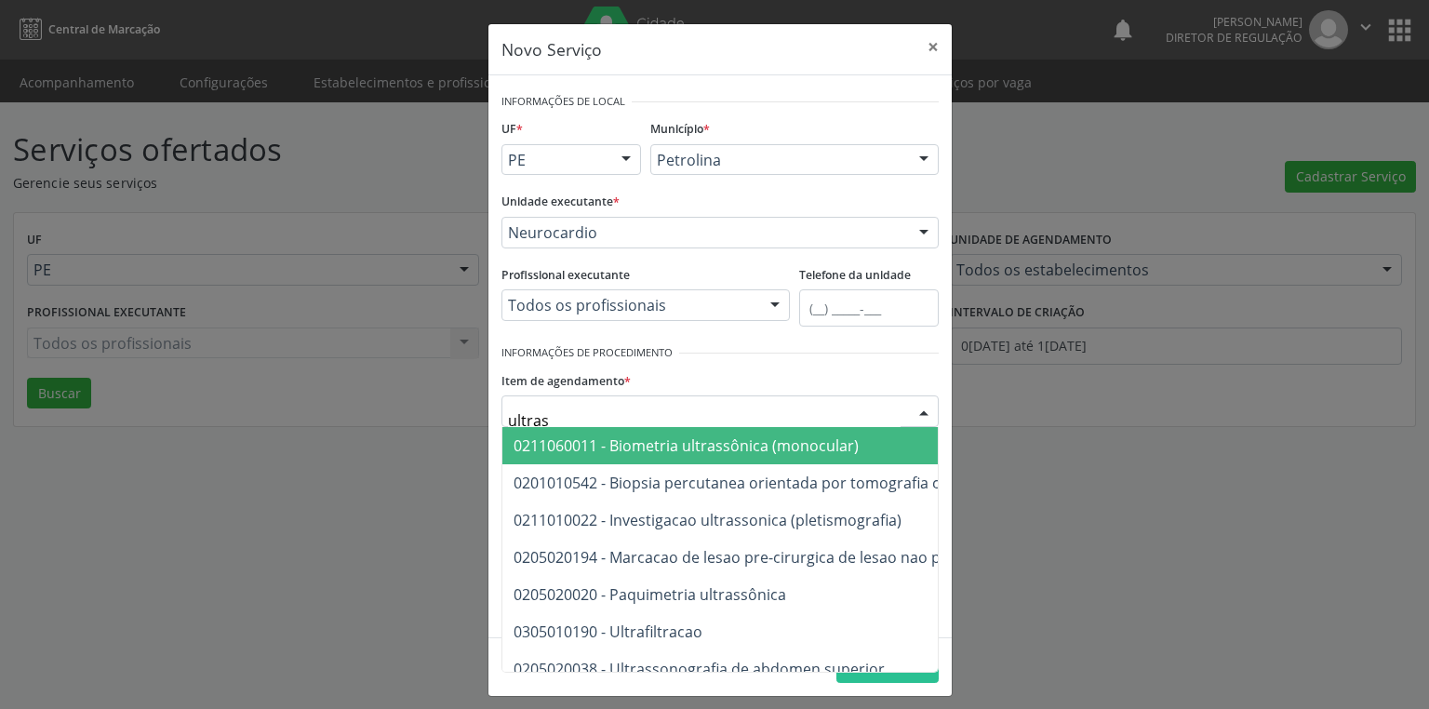
type input "ultrass"
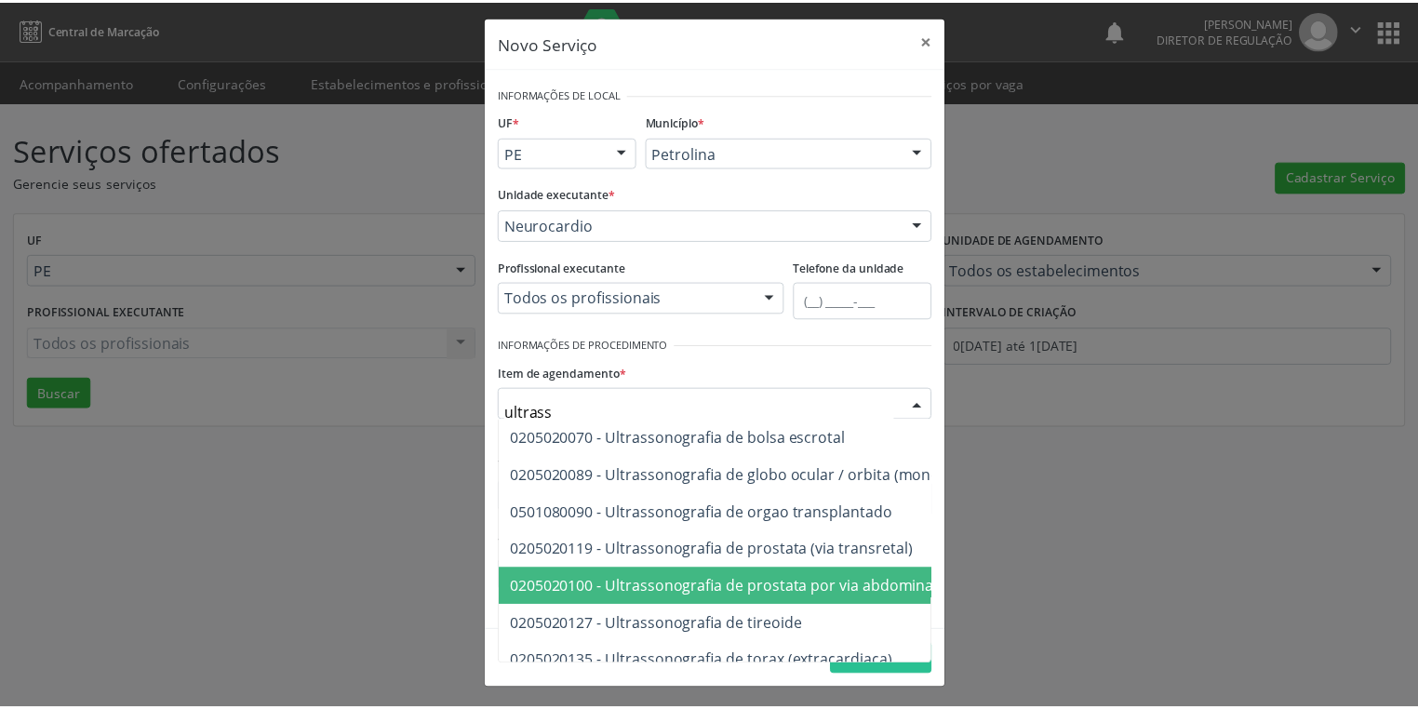
scroll to position [372, 0]
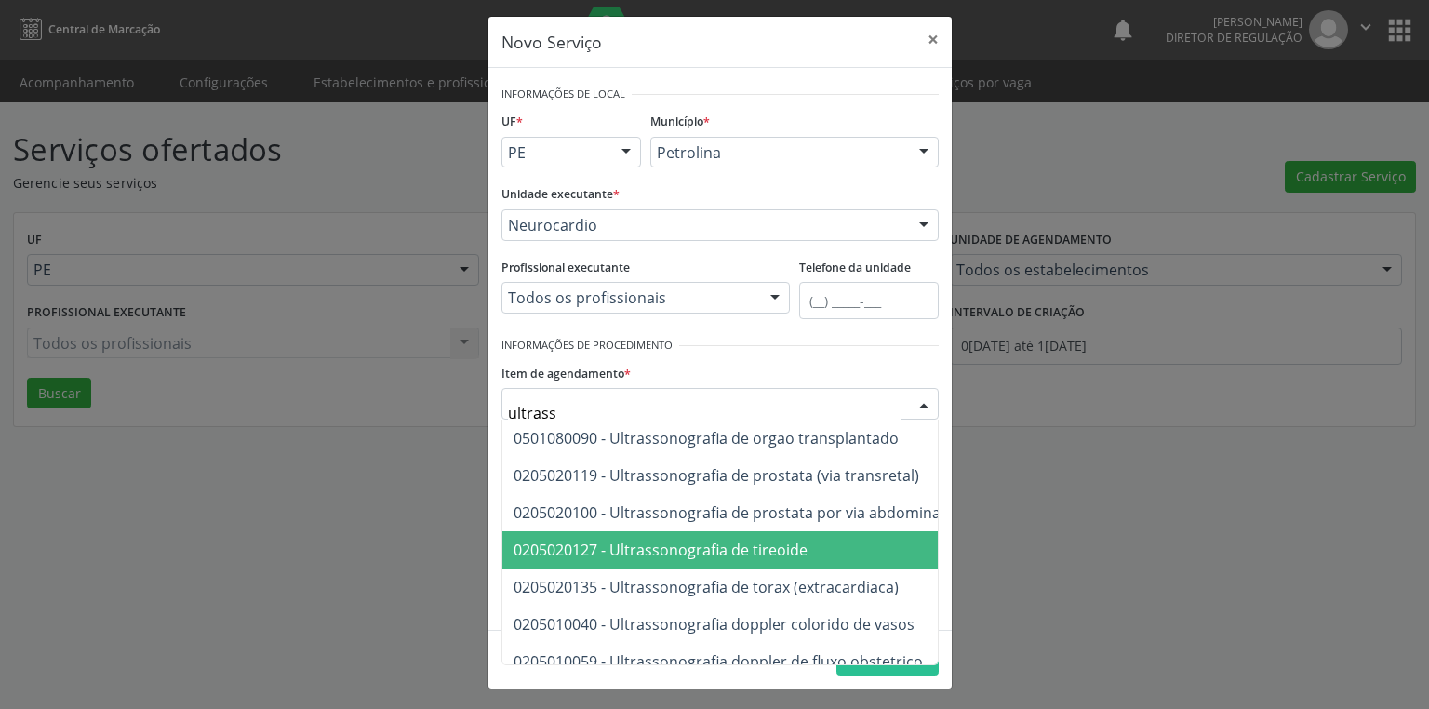
click at [733, 557] on span "0205020127 - Ultrassonografia de tireoide" at bounding box center [661, 550] width 294 height 20
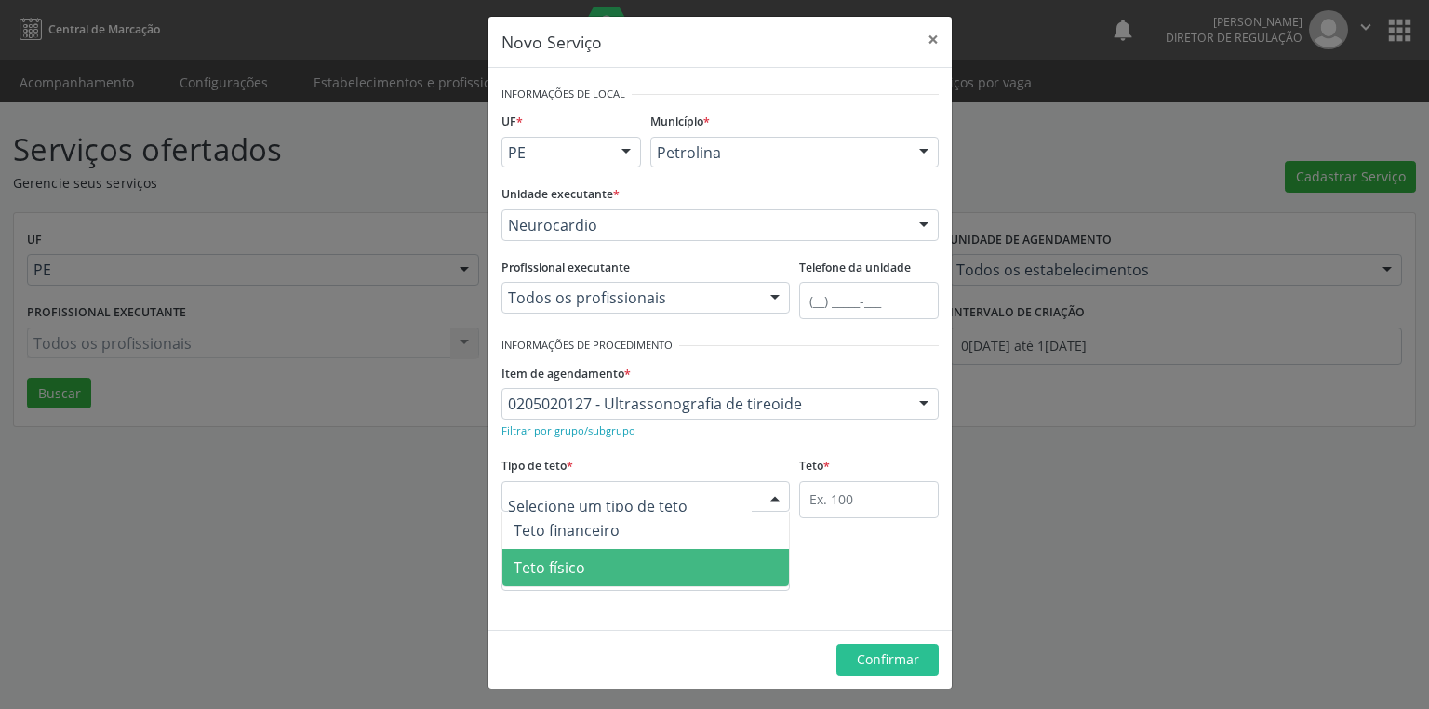
drag, startPoint x: 562, startPoint y: 578, endPoint x: 726, endPoint y: 515, distance: 175.6
click at [566, 576] on span "Teto físico" at bounding box center [646, 567] width 287 height 37
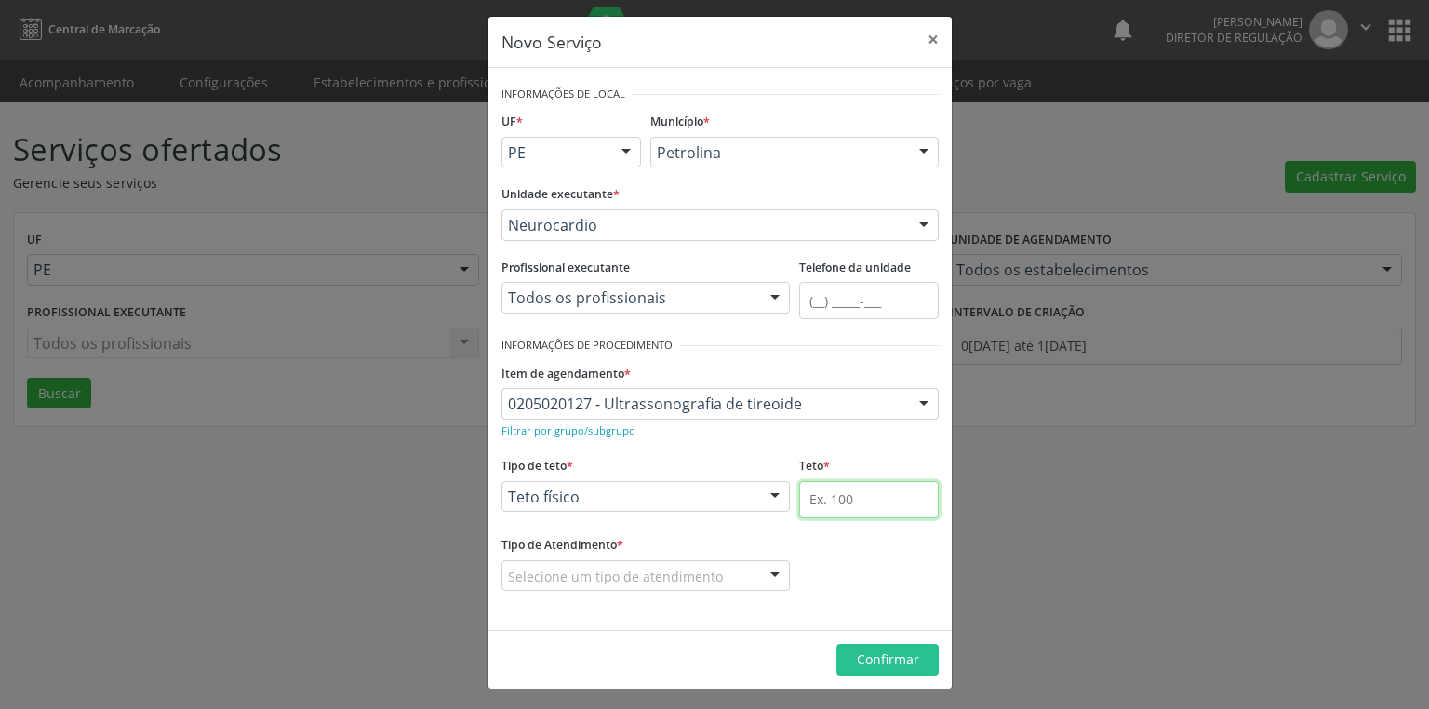
click at [805, 494] on input "text" at bounding box center [869, 499] width 140 height 37
type input "1"
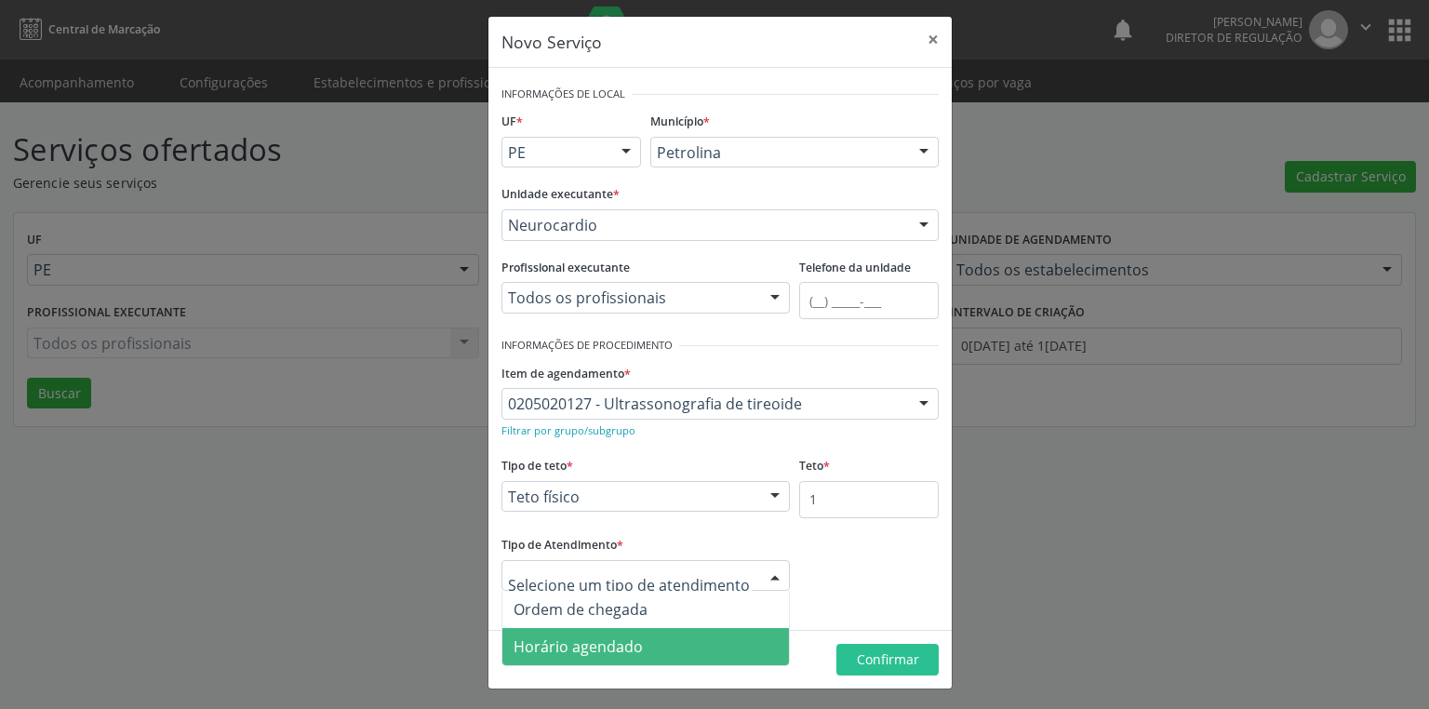
click at [624, 651] on span "Horário agendado" at bounding box center [578, 647] width 129 height 20
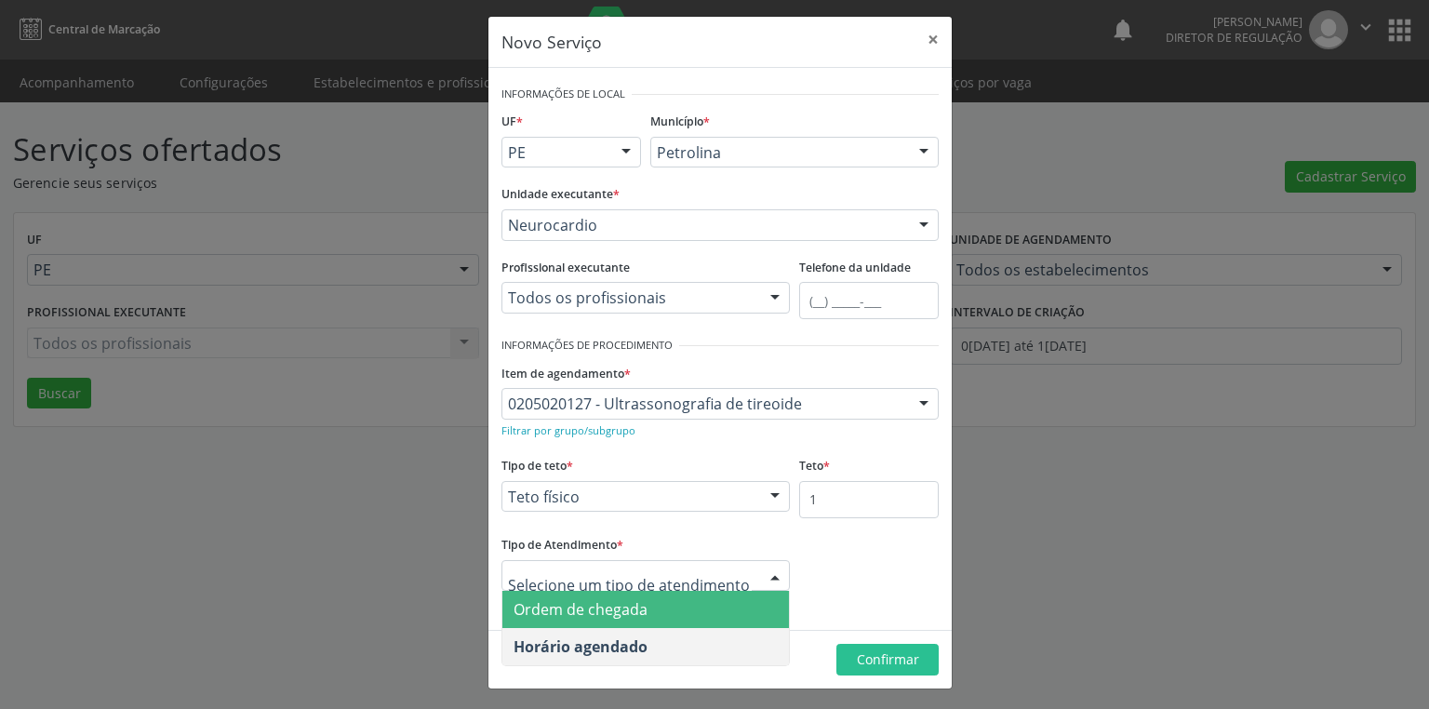
click at [626, 607] on span "Ordem de chegada" at bounding box center [581, 609] width 134 height 20
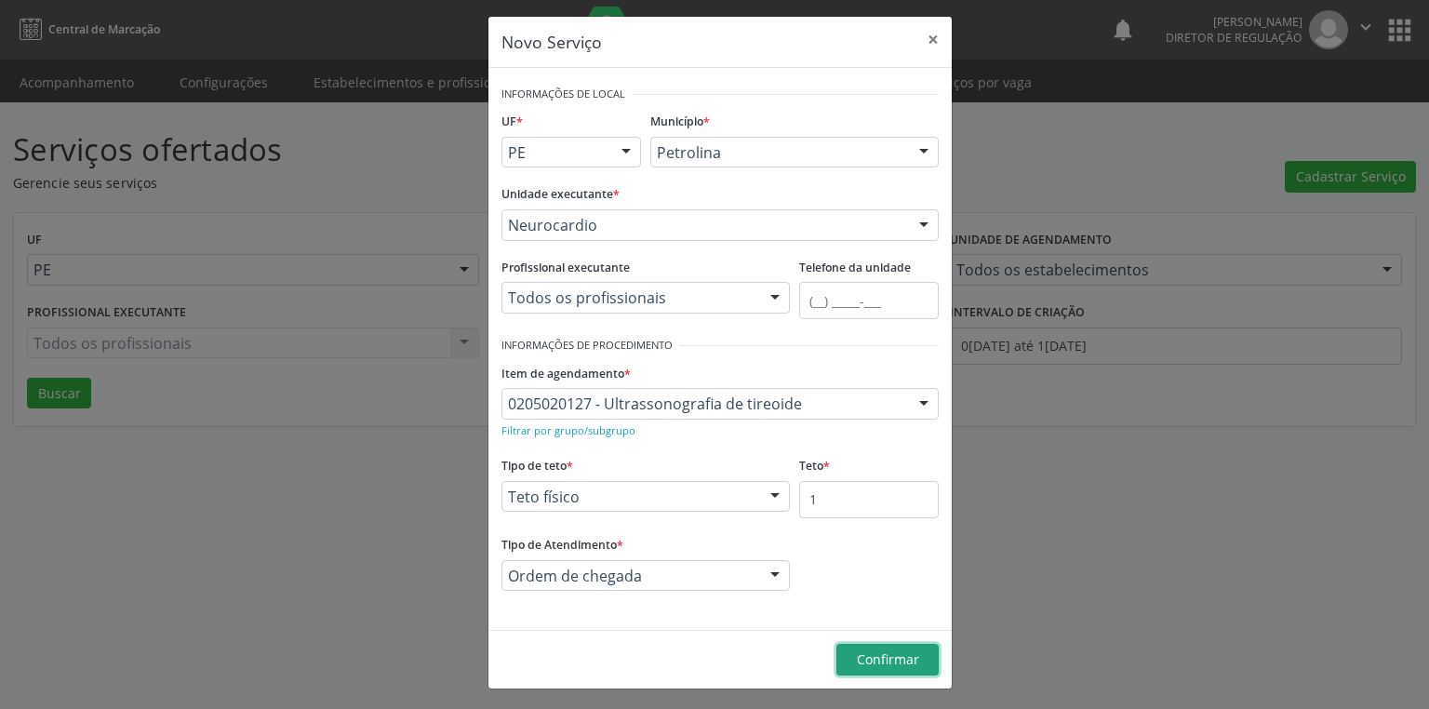
click at [898, 654] on span "Confirmar" at bounding box center [888, 659] width 62 height 18
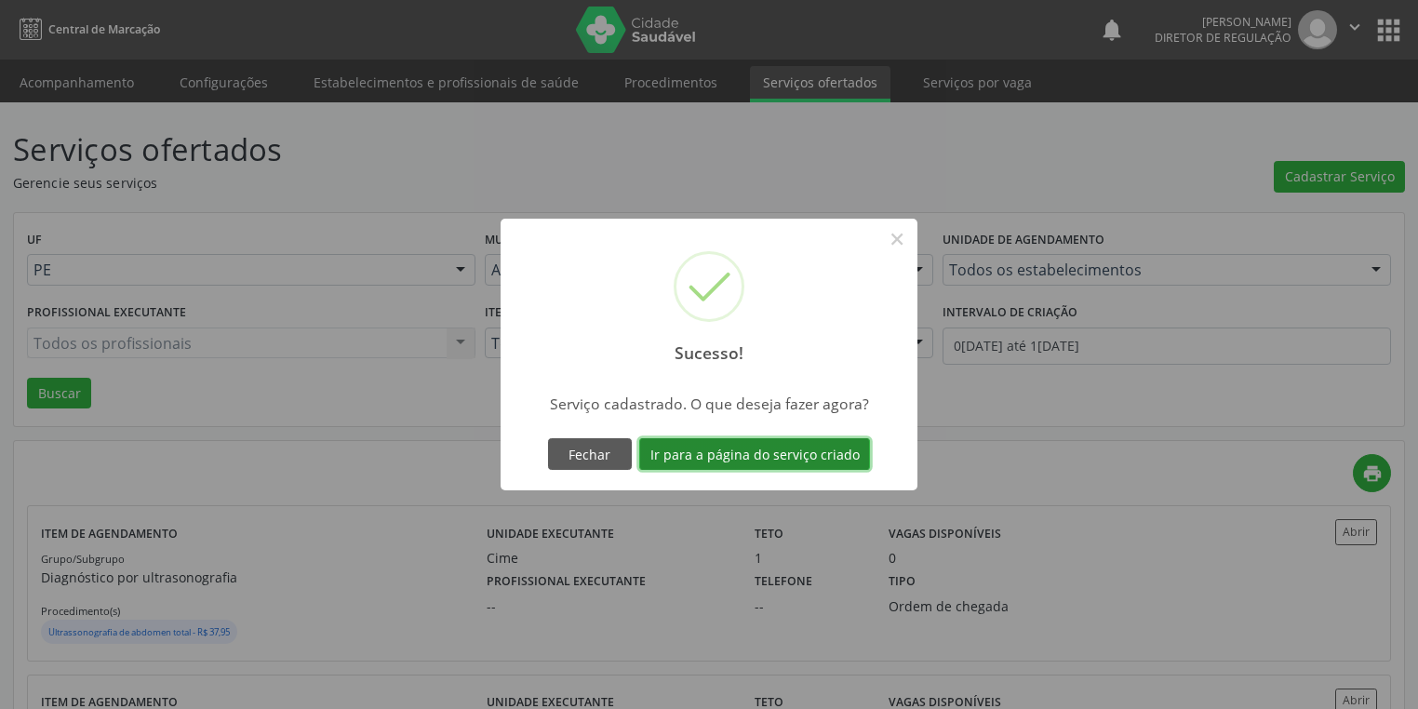
click at [751, 455] on button "Ir para a página do serviço criado" at bounding box center [754, 454] width 231 height 32
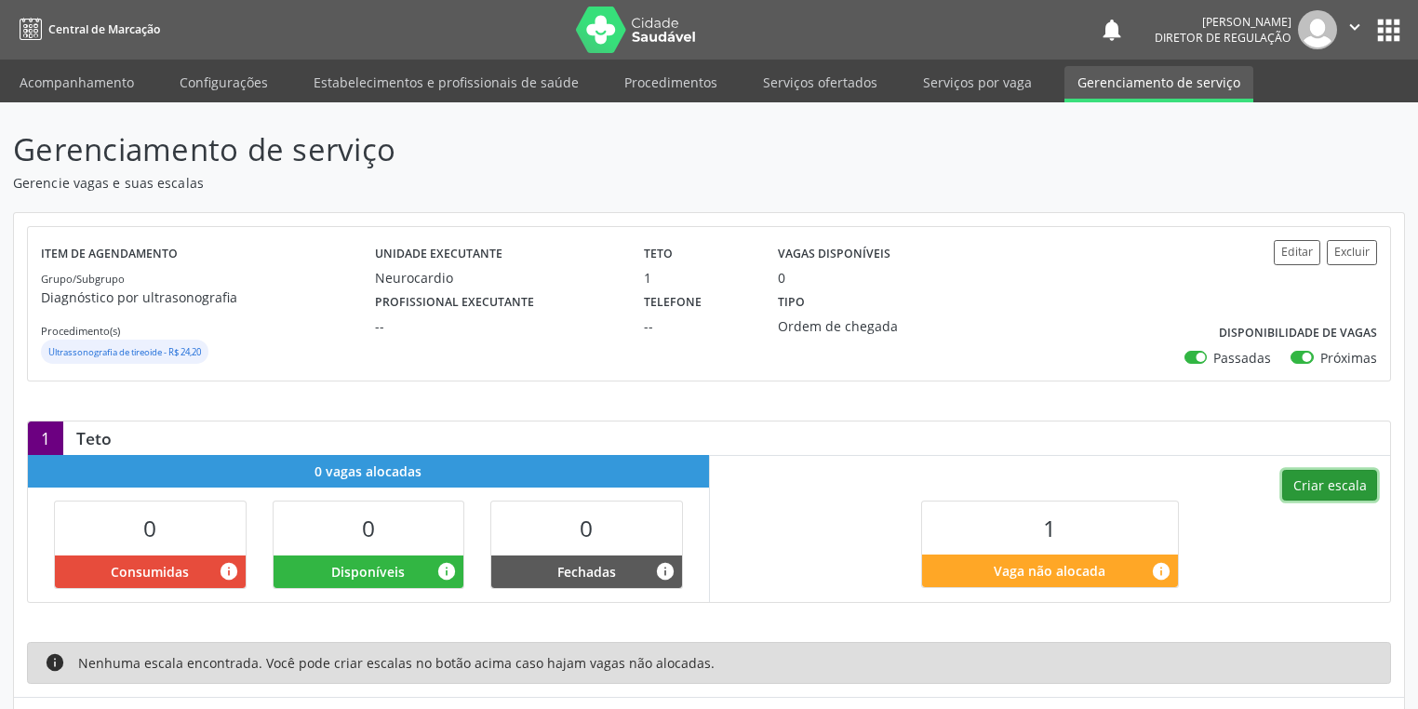
click at [1299, 481] on button "Criar escala" at bounding box center [1329, 486] width 95 height 32
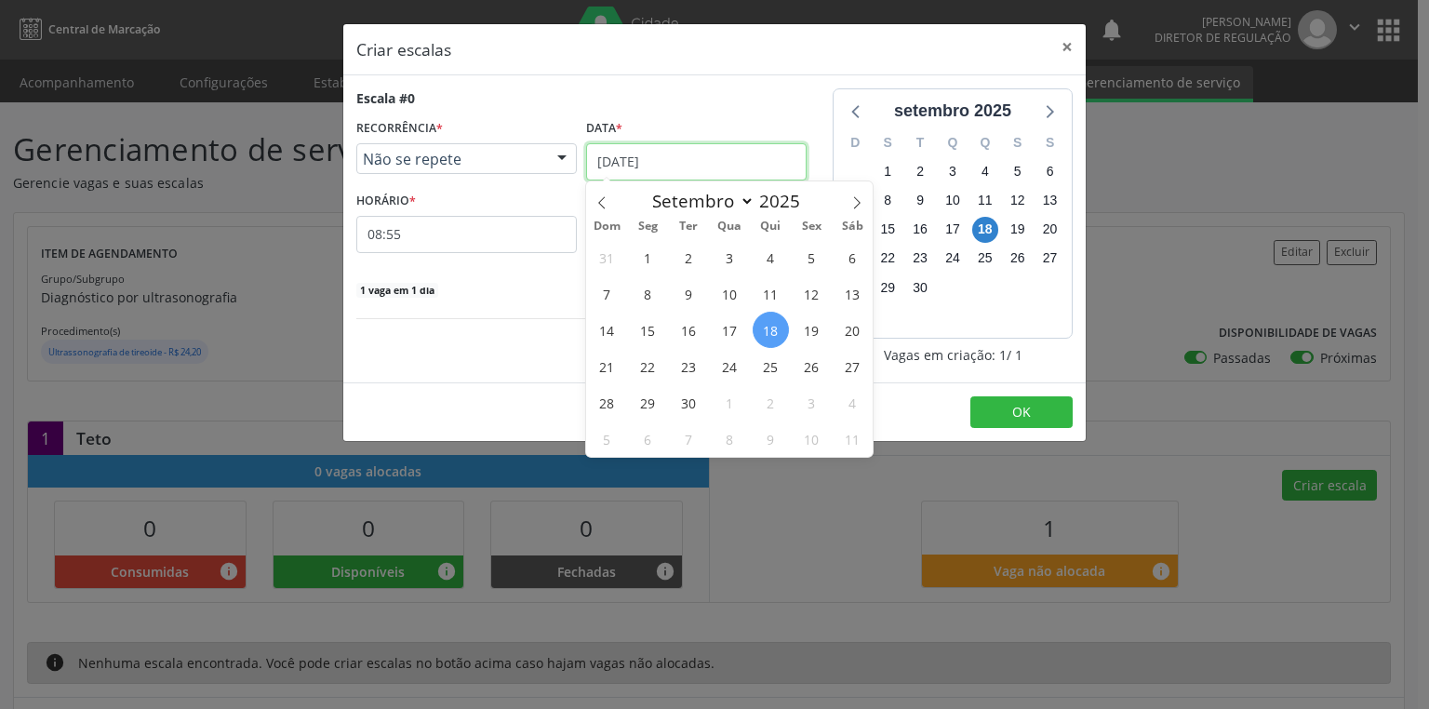
click at [636, 170] on input "1[DATE]" at bounding box center [696, 161] width 221 height 37
click at [771, 369] on span "25" at bounding box center [771, 366] width 36 height 36
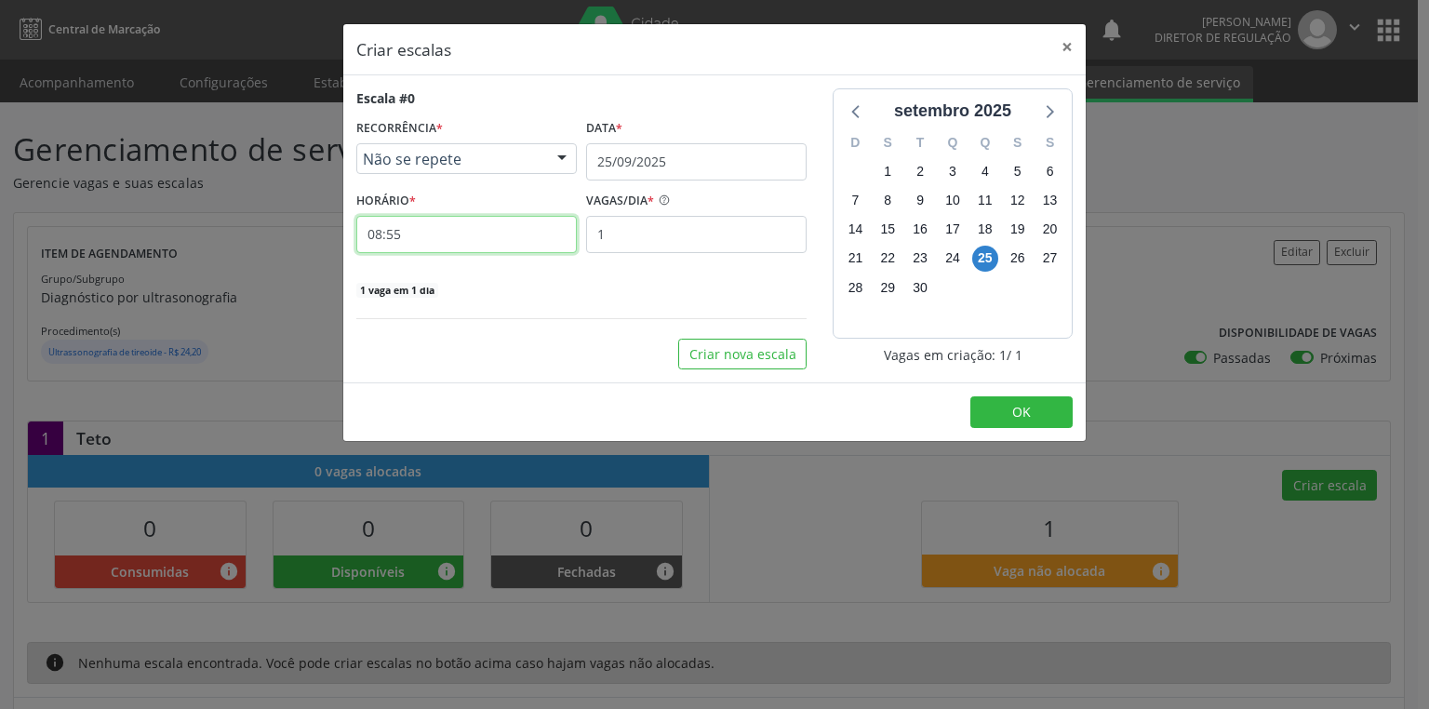
click at [476, 231] on input "08:55" at bounding box center [466, 234] width 221 height 37
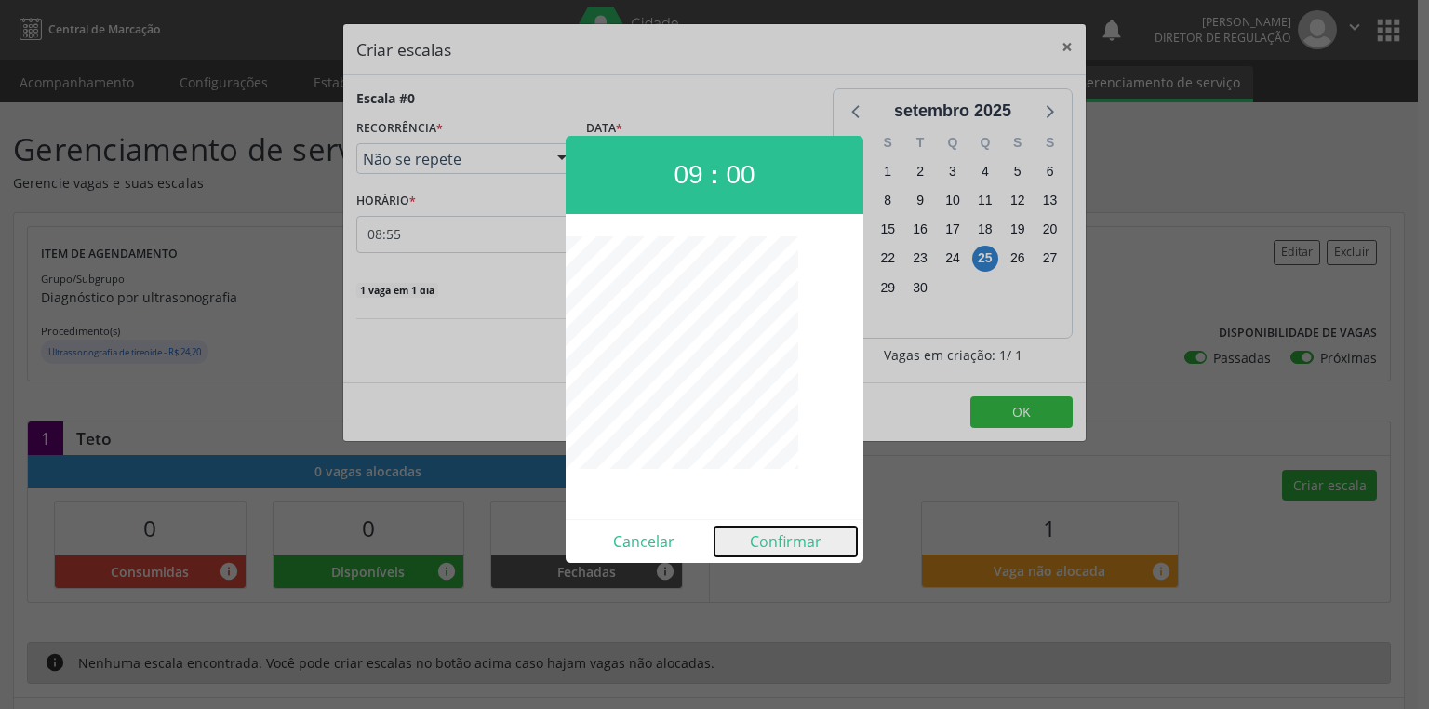
click at [790, 543] on button "Confirmar" at bounding box center [786, 542] width 142 height 30
type input "09:00"
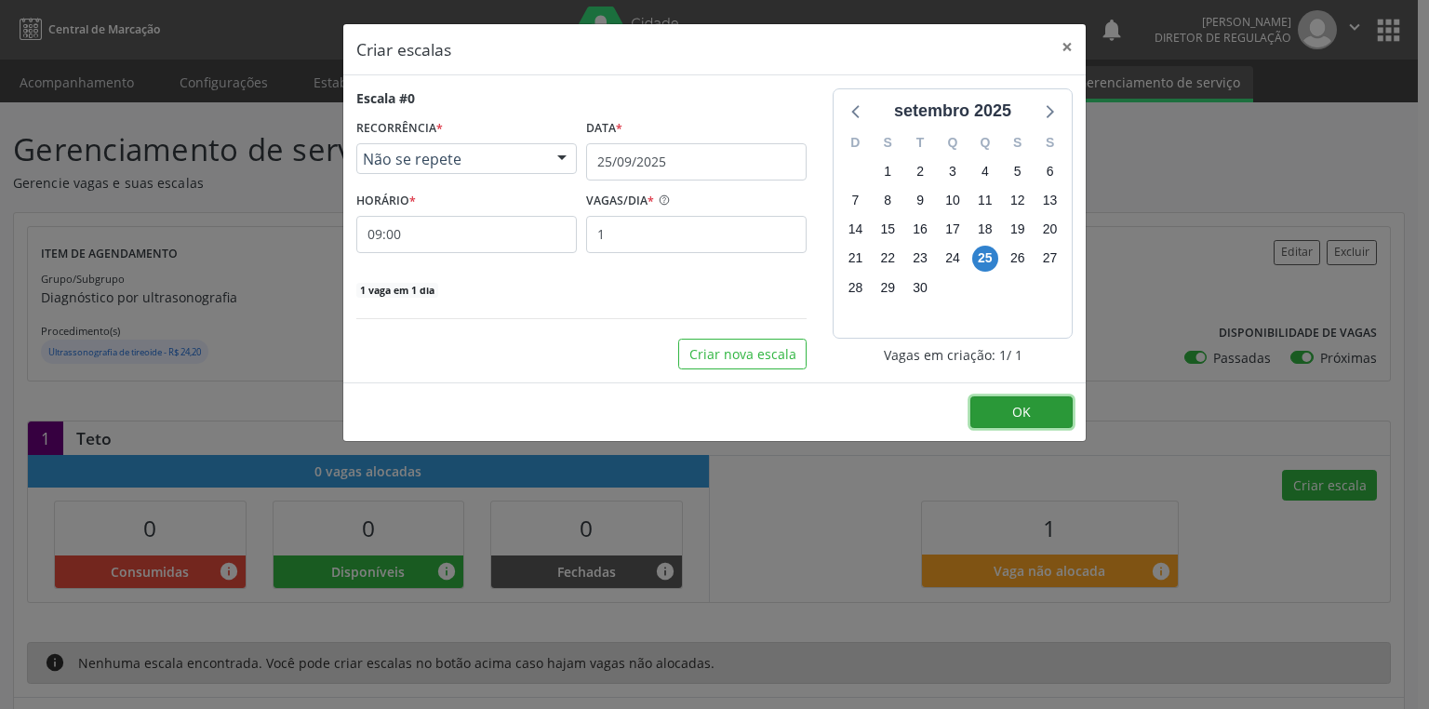
click at [1005, 414] on button "OK" at bounding box center [1022, 412] width 102 height 32
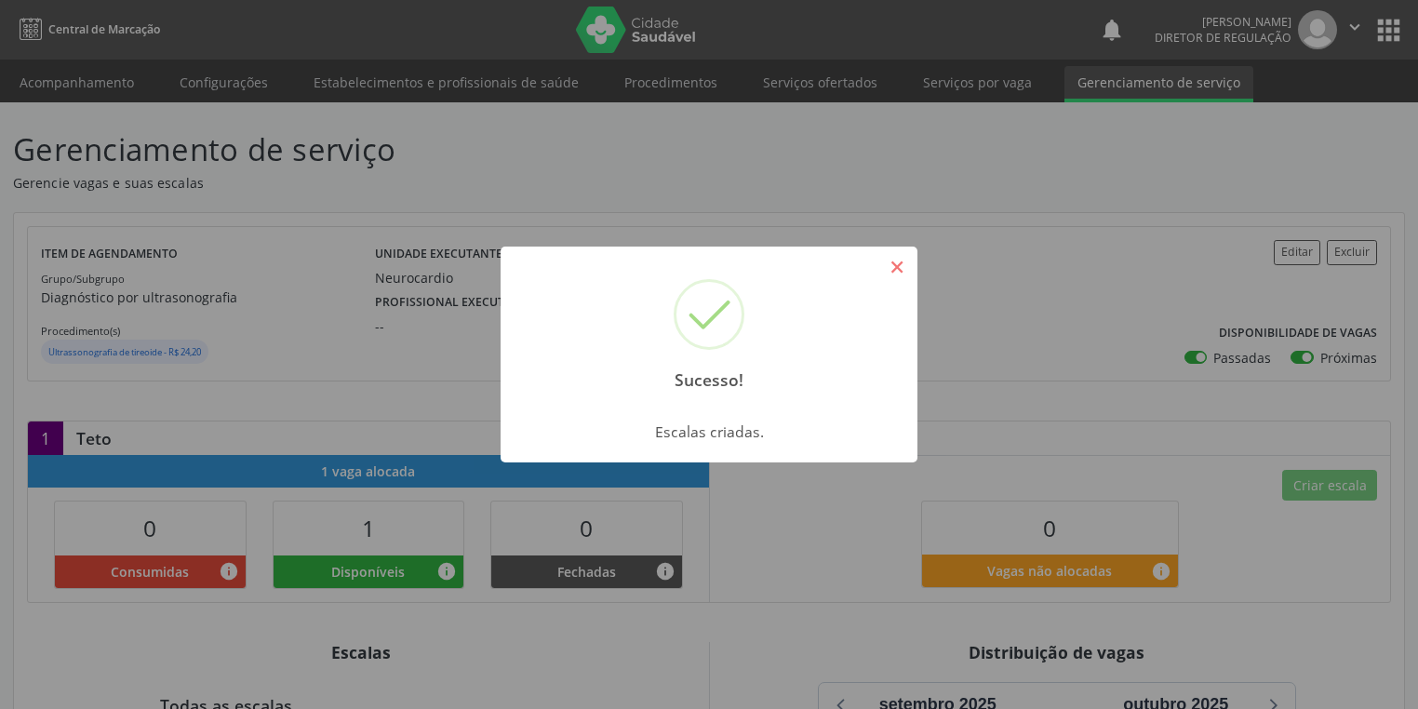
click at [897, 263] on button "×" at bounding box center [897, 267] width 32 height 32
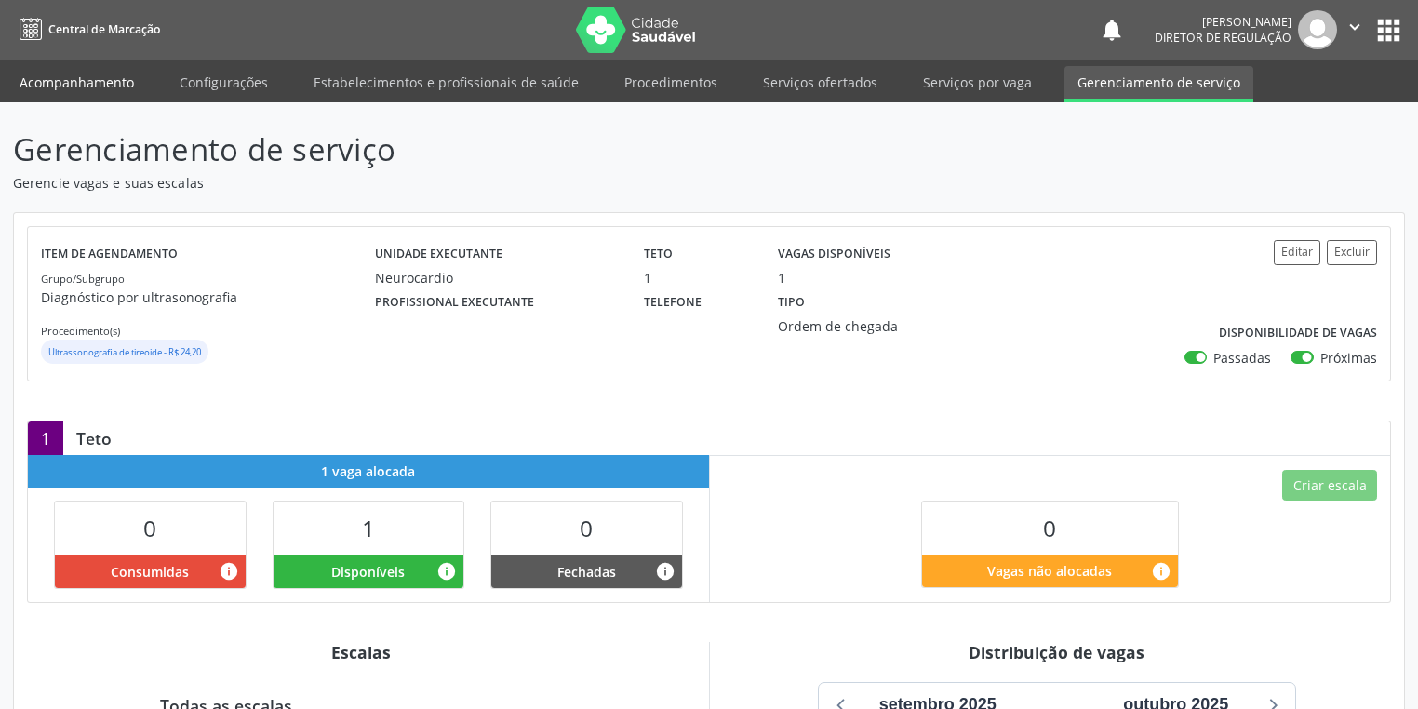
click at [46, 81] on link "Acompanhamento" at bounding box center [77, 82] width 141 height 33
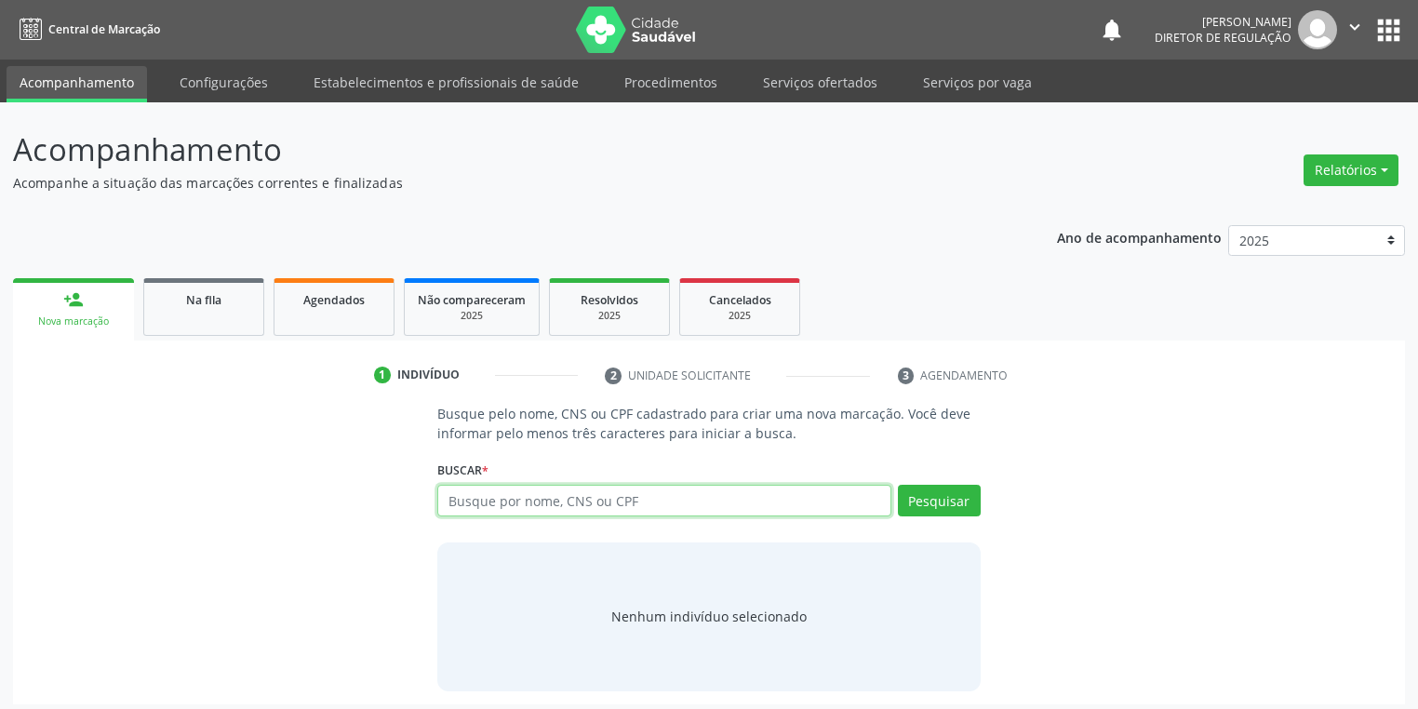
click at [481, 504] on input "text" at bounding box center [664, 501] width 454 height 32
type input "700206976142129"
click at [950, 495] on button "Pesquisar" at bounding box center [939, 501] width 83 height 32
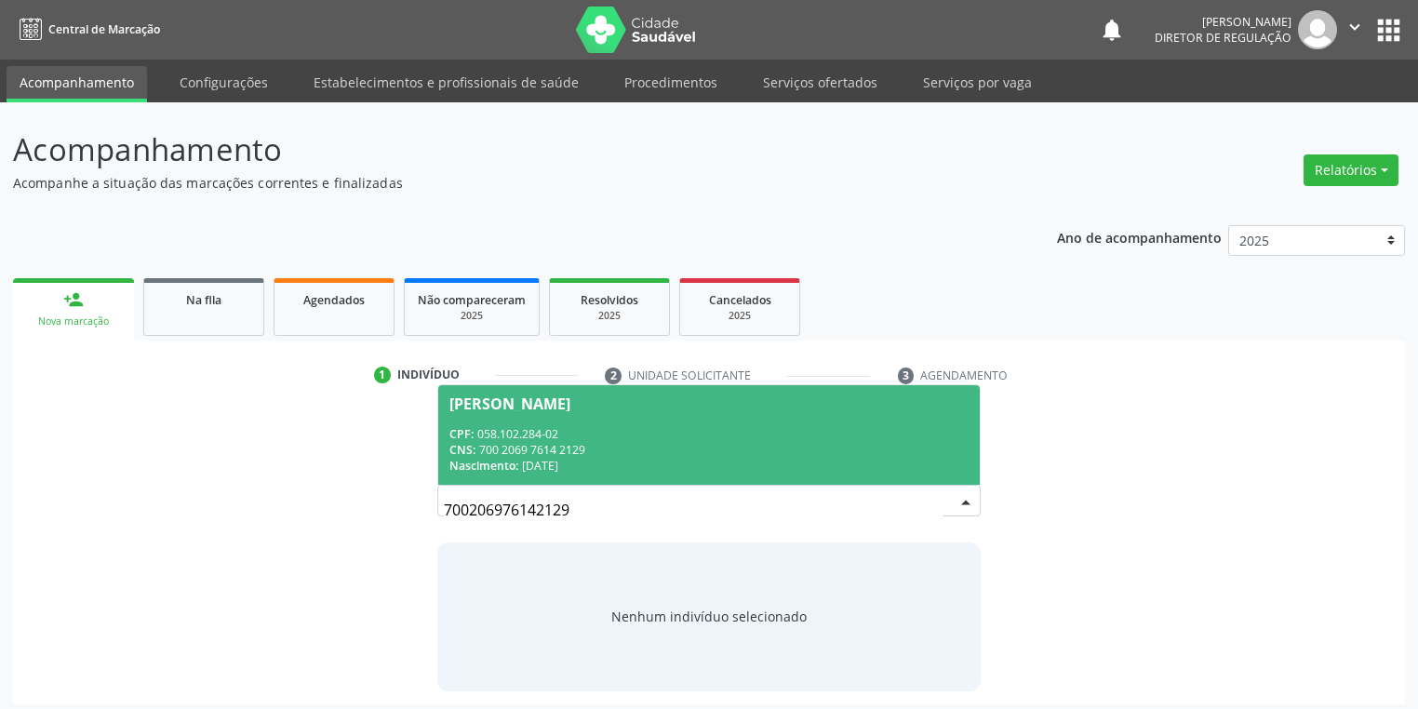
click at [671, 436] on div "CPF: 058.102.284-02" at bounding box center [708, 434] width 519 height 16
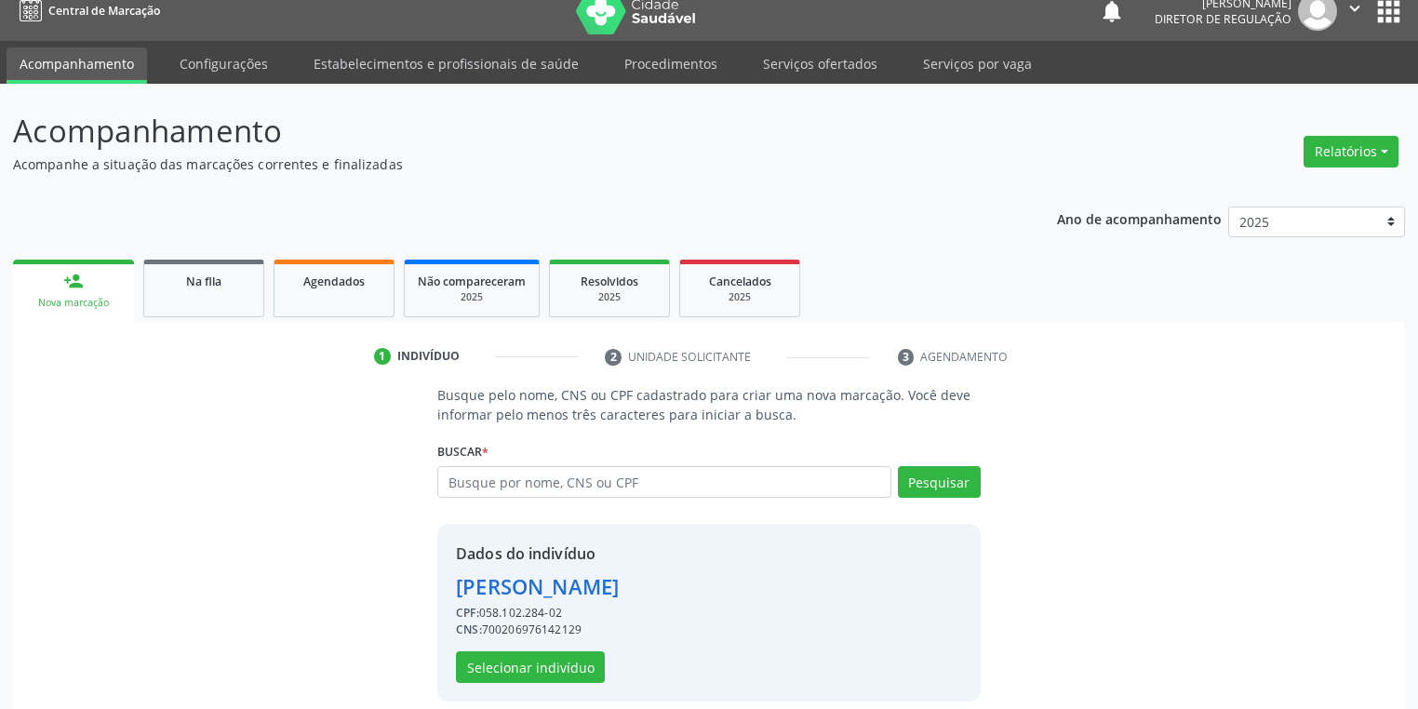
scroll to position [35, 0]
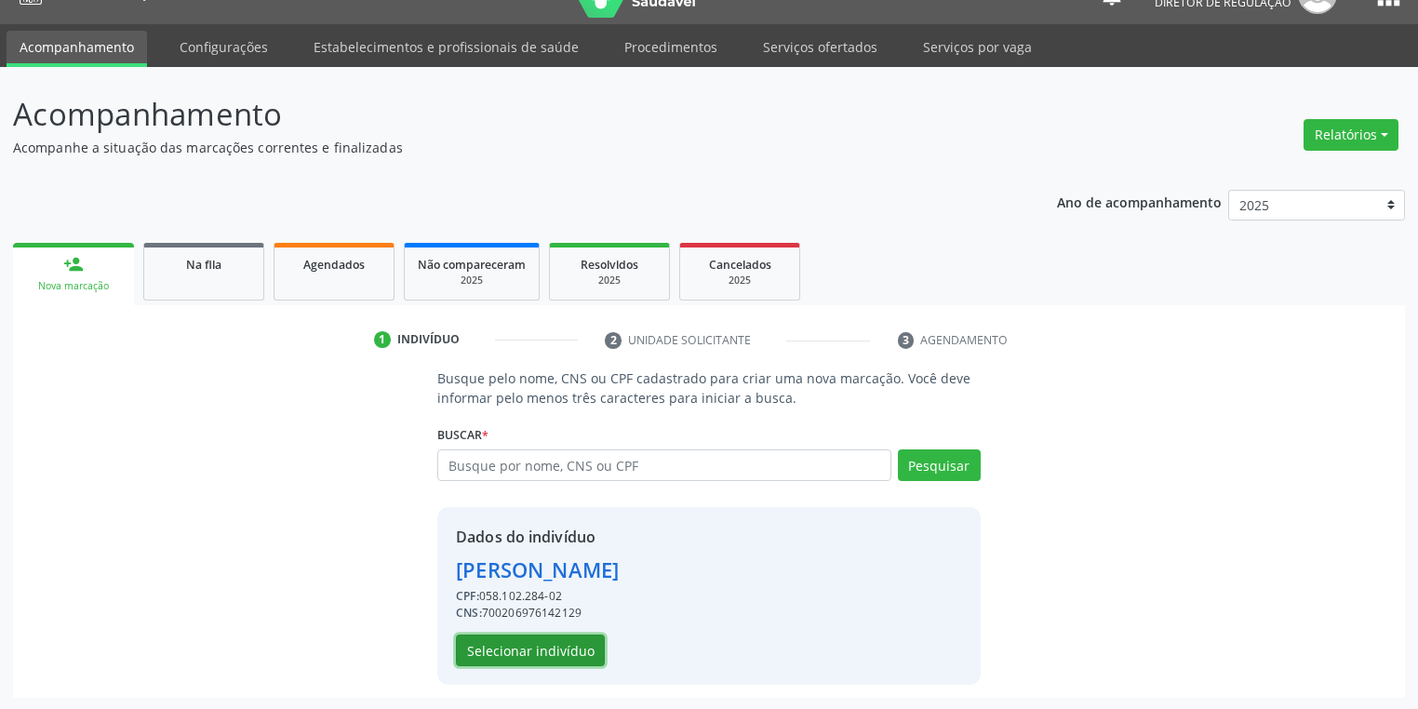
click at [523, 647] on button "Selecionar indivíduo" at bounding box center [530, 651] width 149 height 32
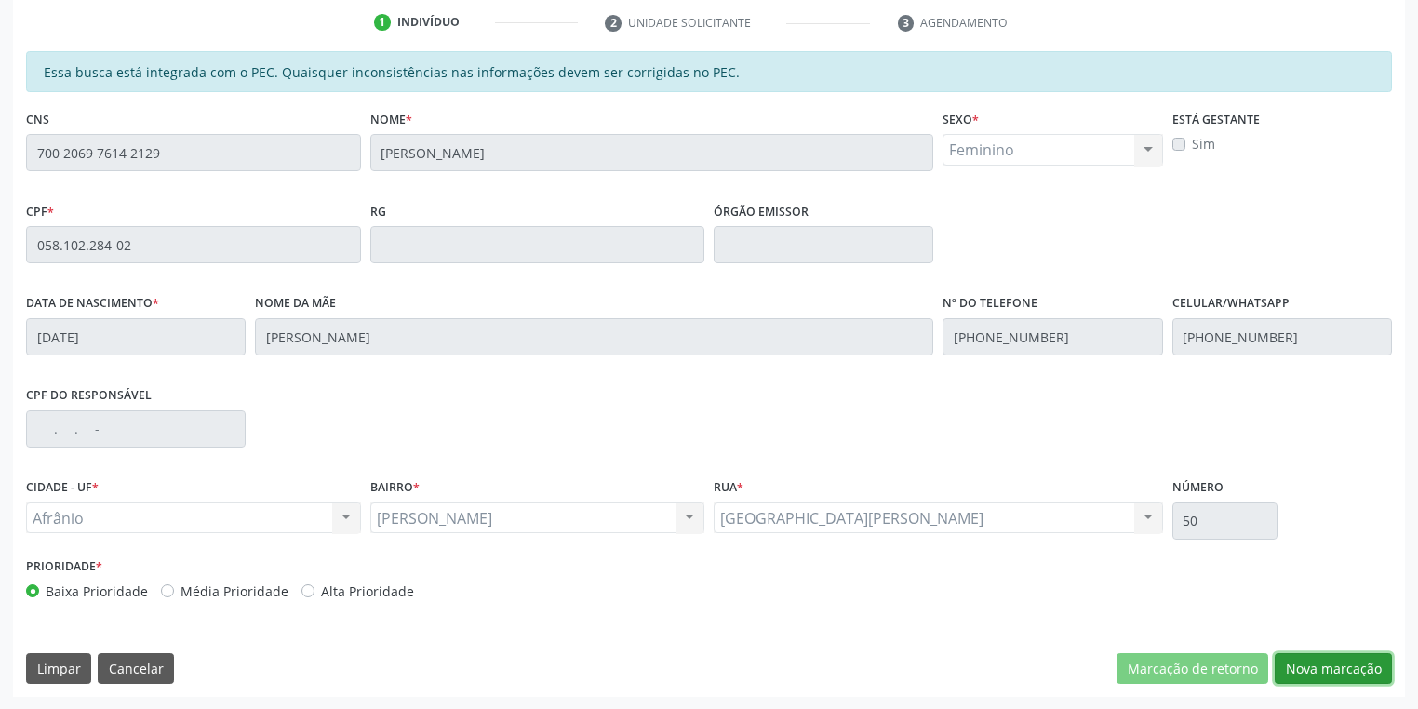
click at [1327, 663] on button "Nova marcação" at bounding box center [1333, 669] width 117 height 32
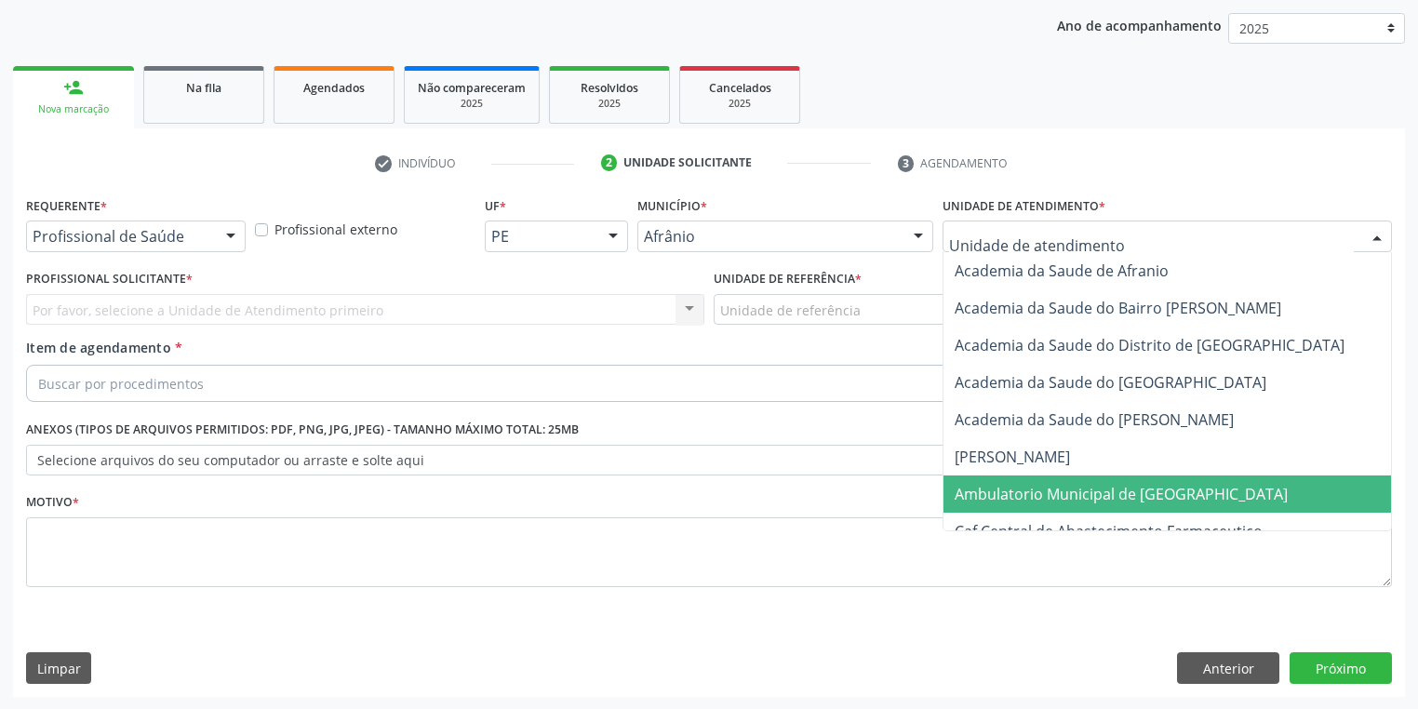
click at [983, 492] on span "Ambulatorio Municipal de [GEOGRAPHIC_DATA]" at bounding box center [1121, 494] width 333 height 20
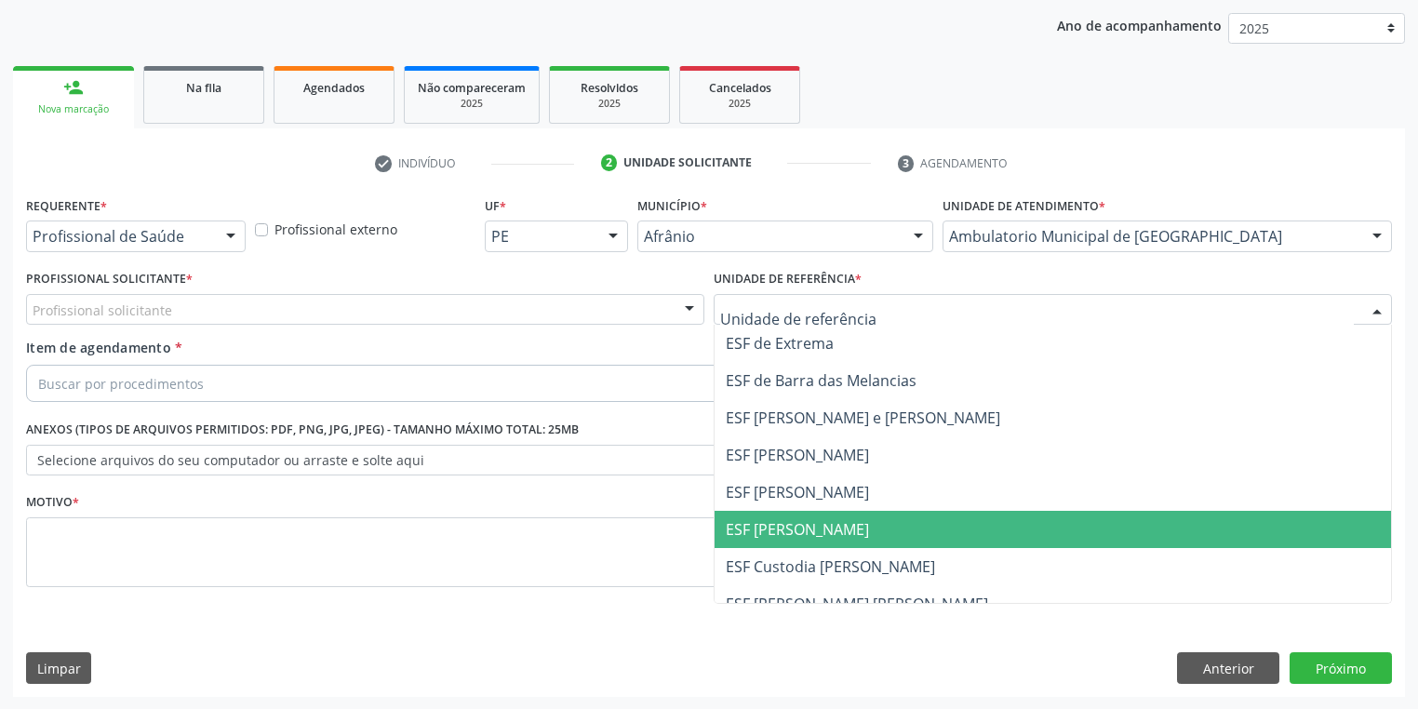
click at [759, 521] on span "ESF [PERSON_NAME]" at bounding box center [797, 529] width 143 height 20
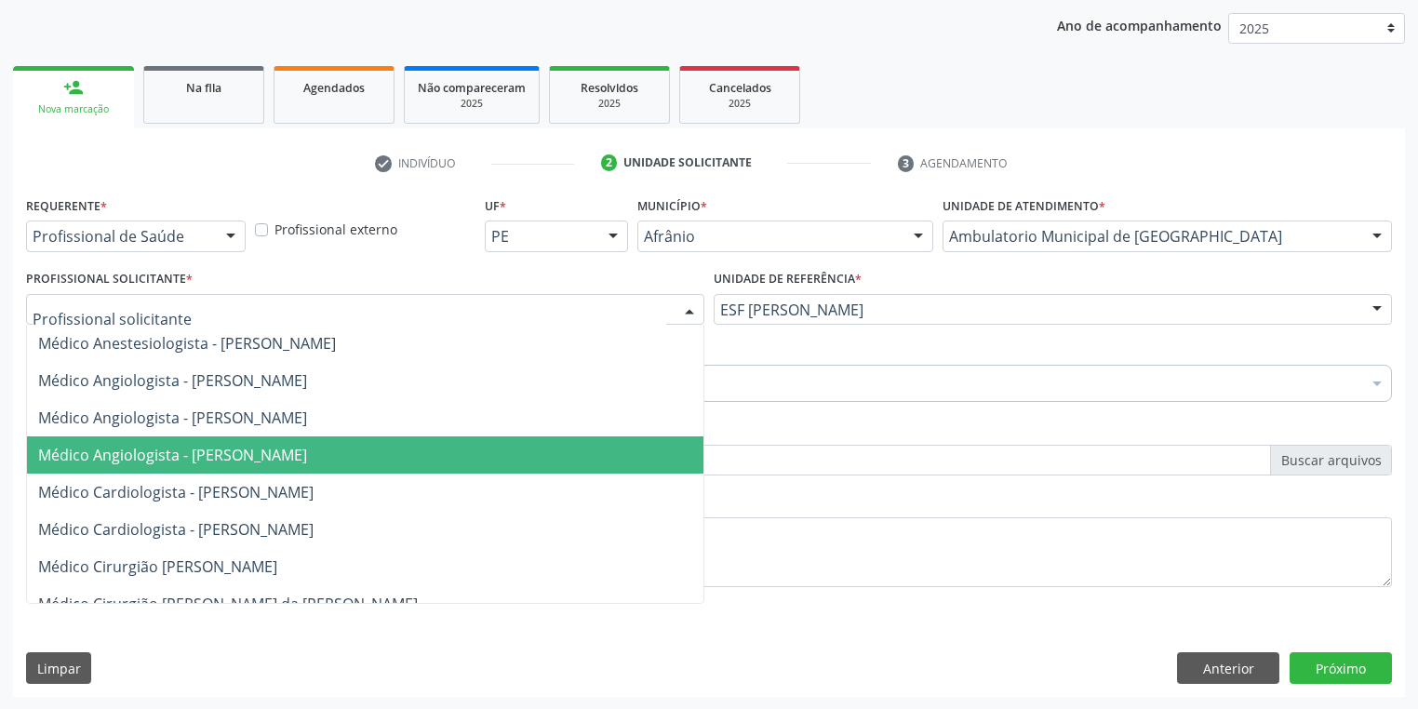
click at [160, 458] on span "Médico Angiologista - [PERSON_NAME]" at bounding box center [172, 455] width 269 height 20
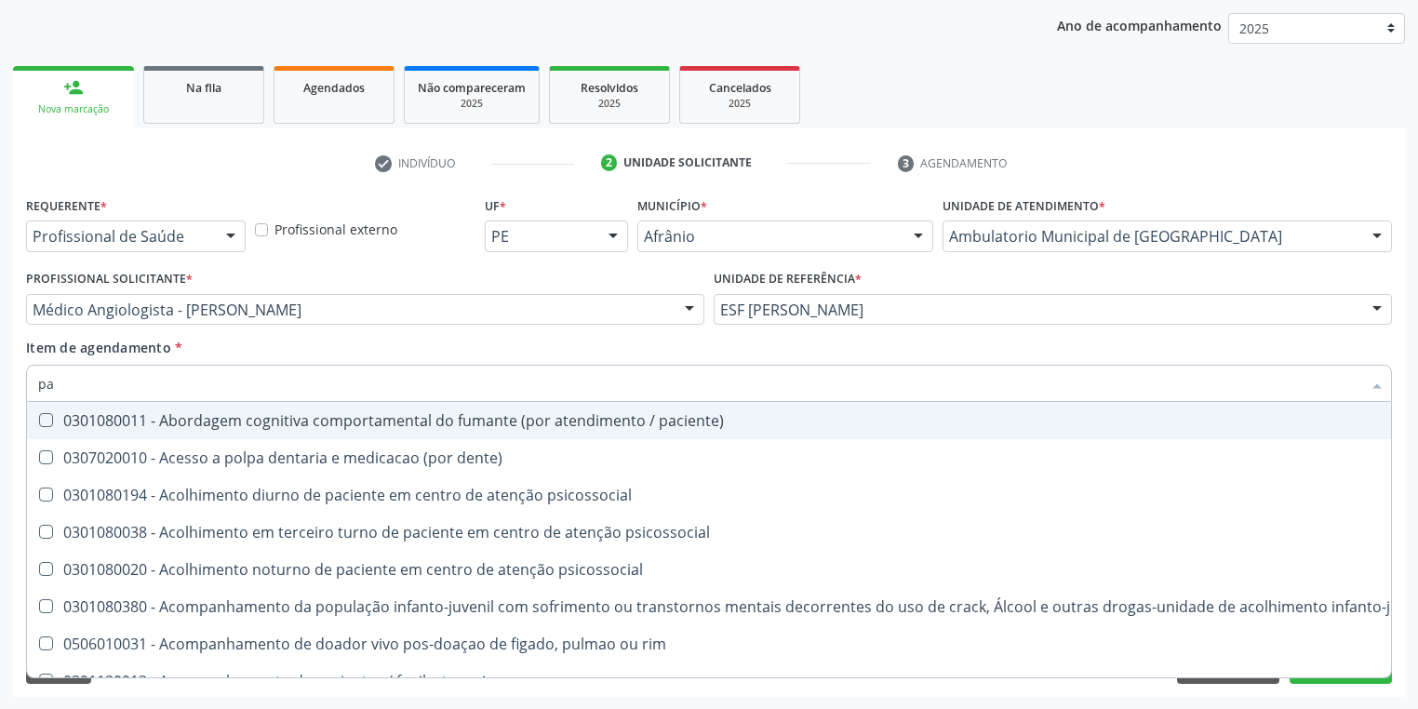
type input "paa"
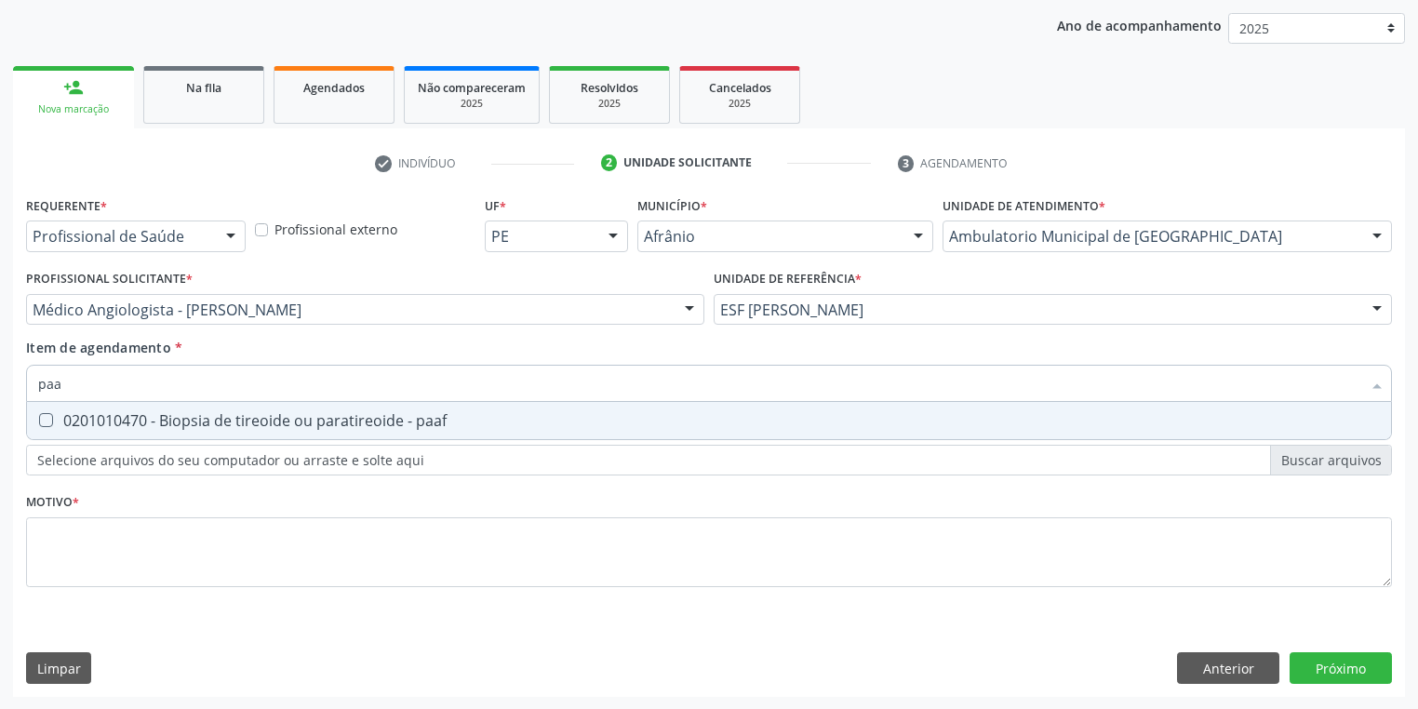
click at [83, 435] on span "0201010470 - Biopsia de tireoide ou paratireoide - paaf" at bounding box center [709, 420] width 1364 height 37
checkbox paaf "true"
click at [83, 537] on div "Requerente * Profissional de Saúde Profissional de Saúde Paciente Nenhum result…" at bounding box center [709, 403] width 1366 height 422
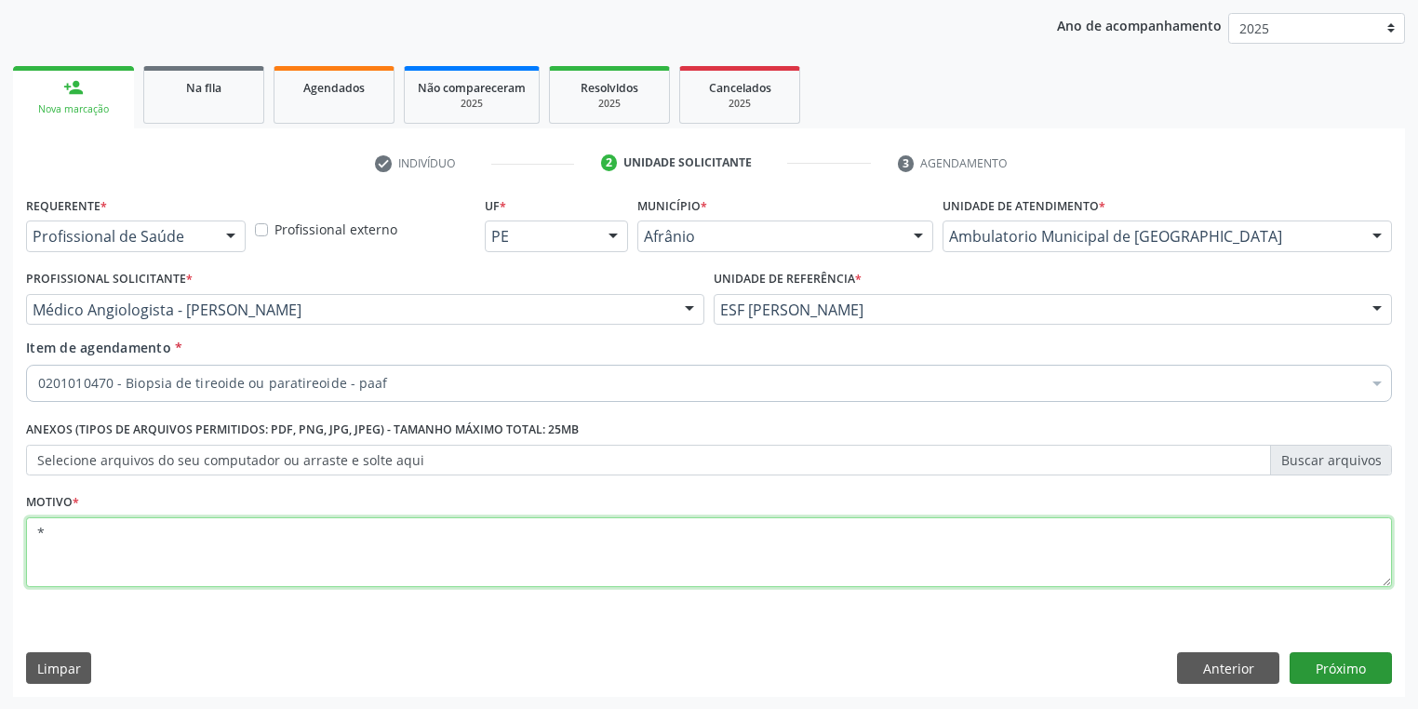
type textarea "*"
click at [1318, 677] on button "Próximo" at bounding box center [1341, 668] width 102 height 32
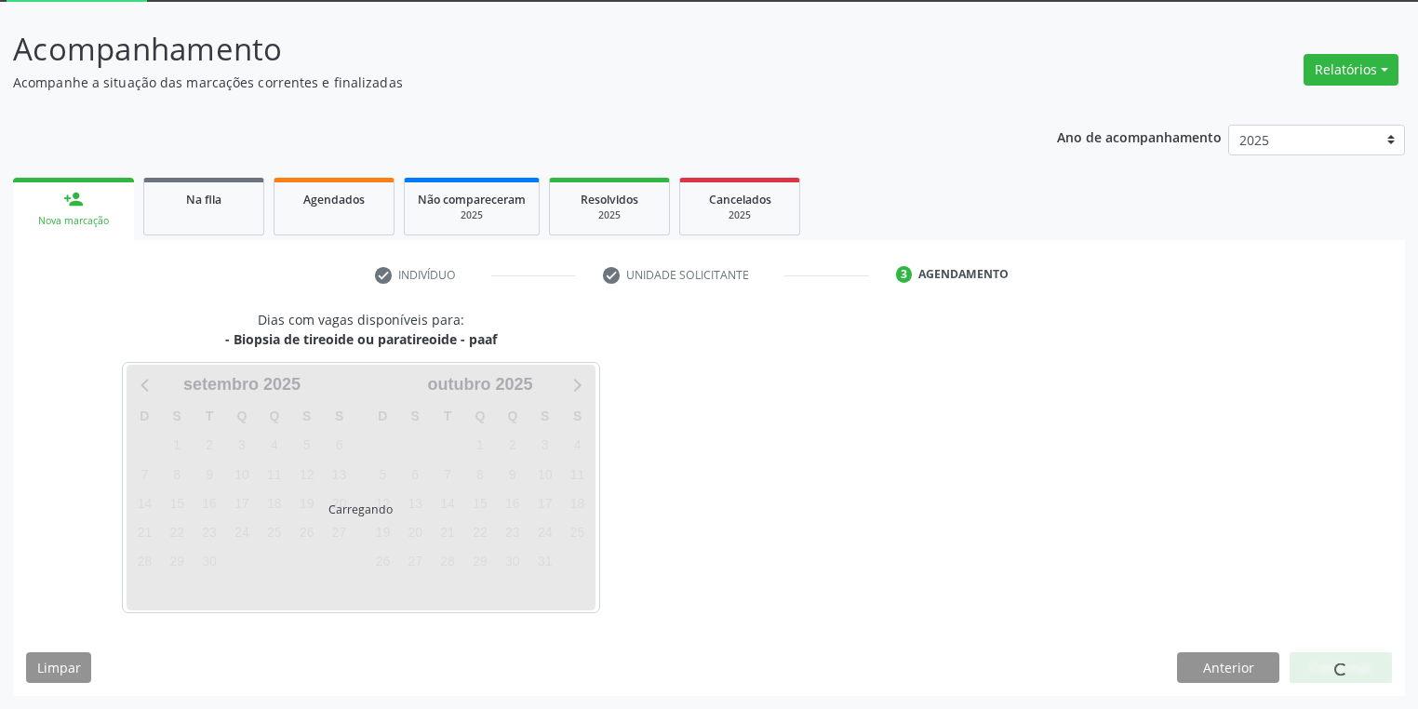
scroll to position [100, 0]
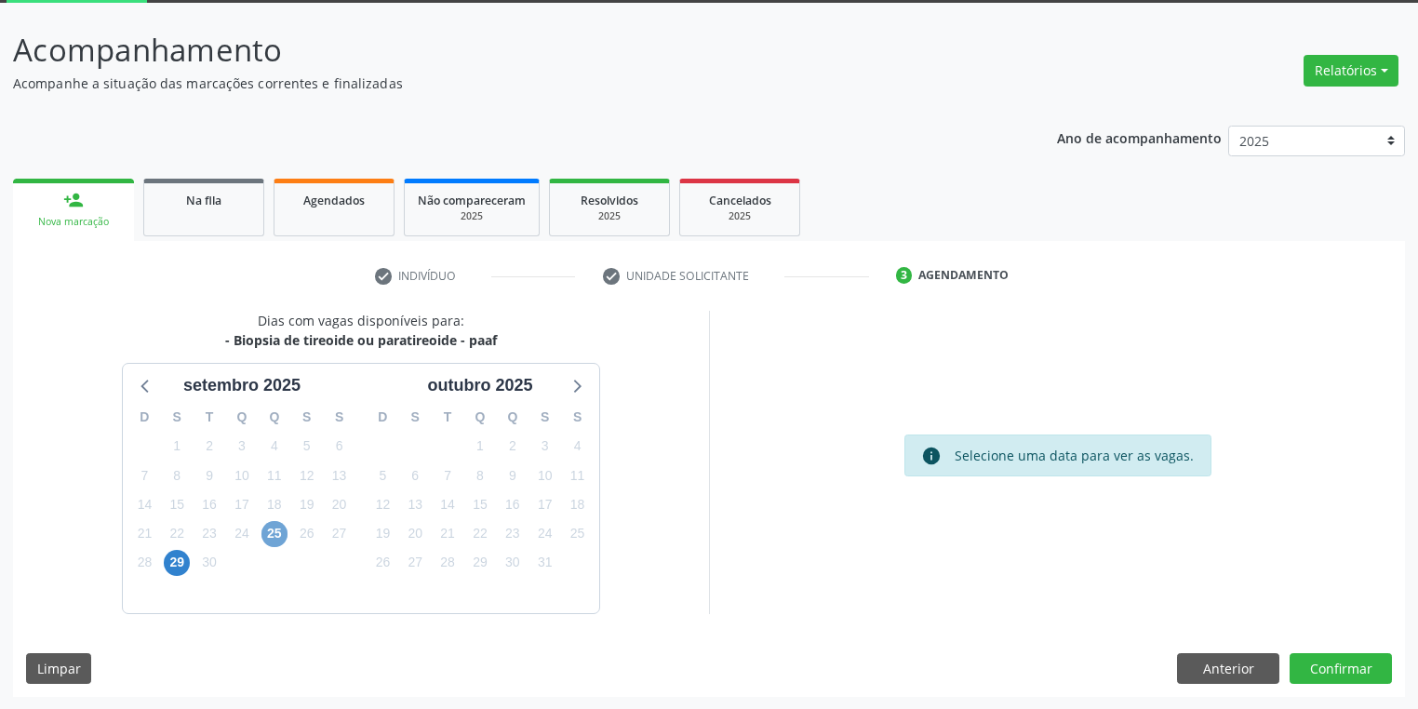
click at [268, 532] on span "25" at bounding box center [275, 534] width 26 height 26
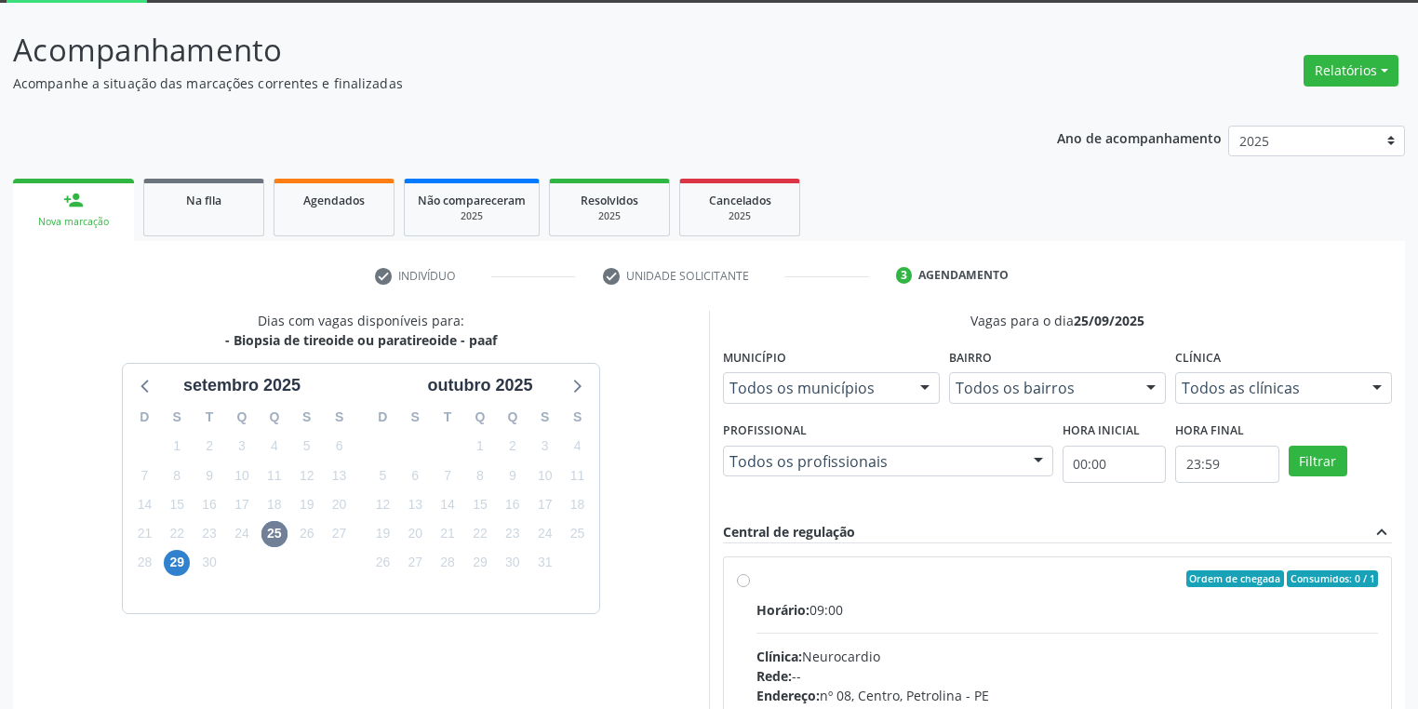
click at [1009, 653] on div "Clínica: Neurocardio" at bounding box center [1068, 657] width 622 height 20
click at [750, 587] on input "Ordem de chegada Consumidos: 0 / 1 Horário: 09:00 Clínica: Neurocardio Rede: --…" at bounding box center [743, 578] width 13 height 17
radio input "true"
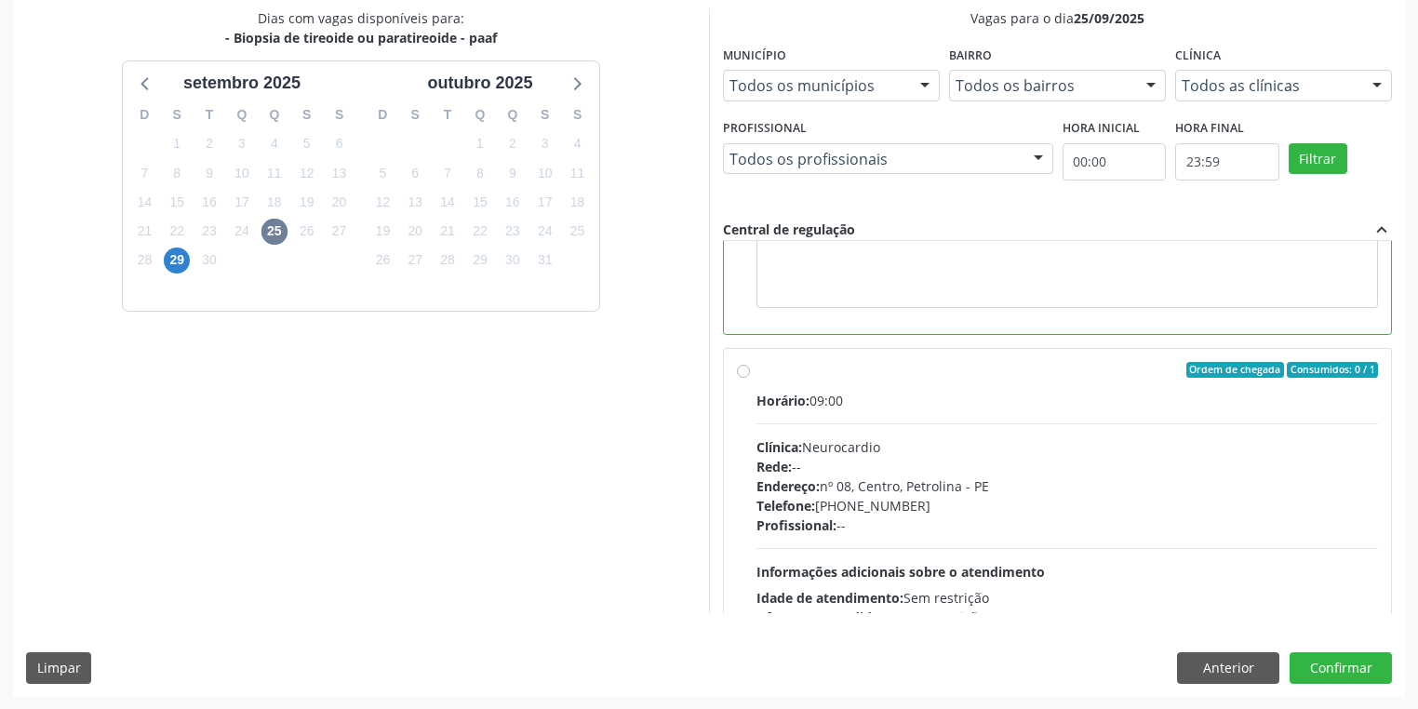
scroll to position [417, 0]
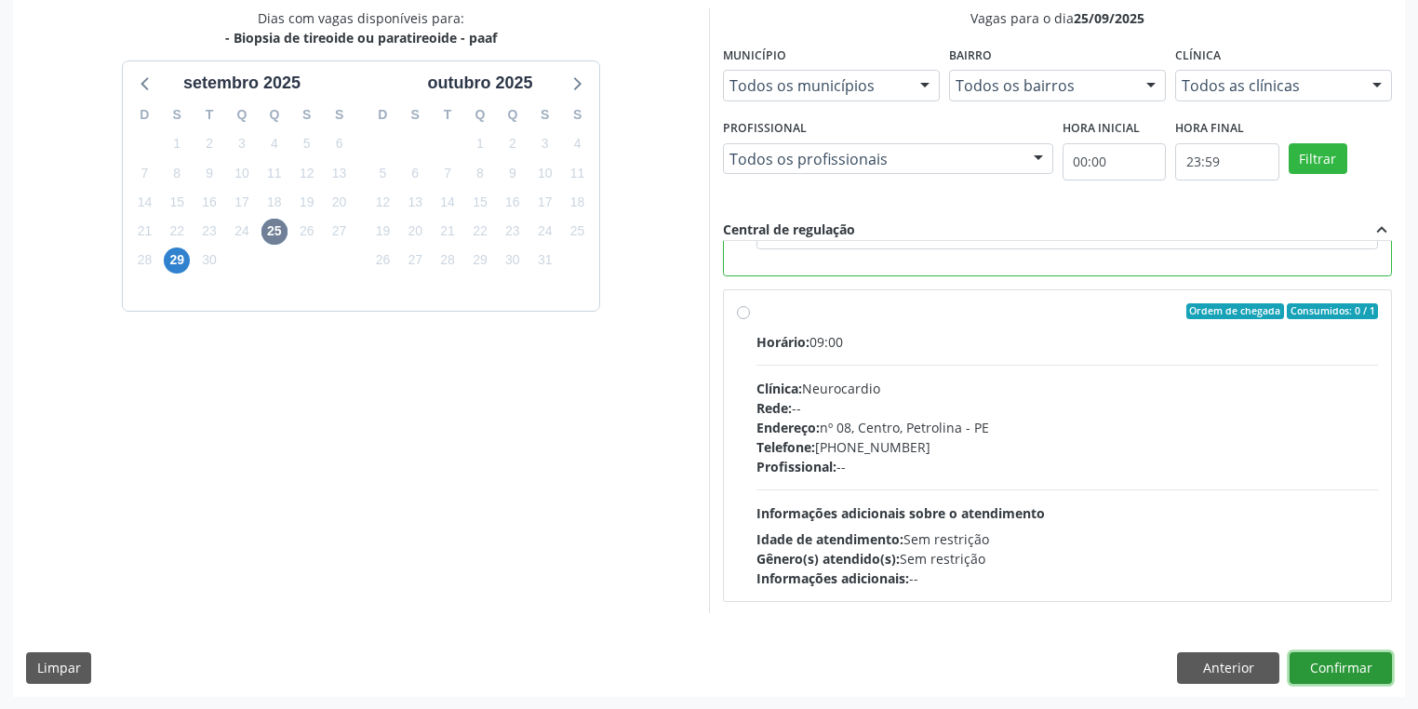
click at [1309, 671] on button "Confirmar" at bounding box center [1341, 668] width 102 height 32
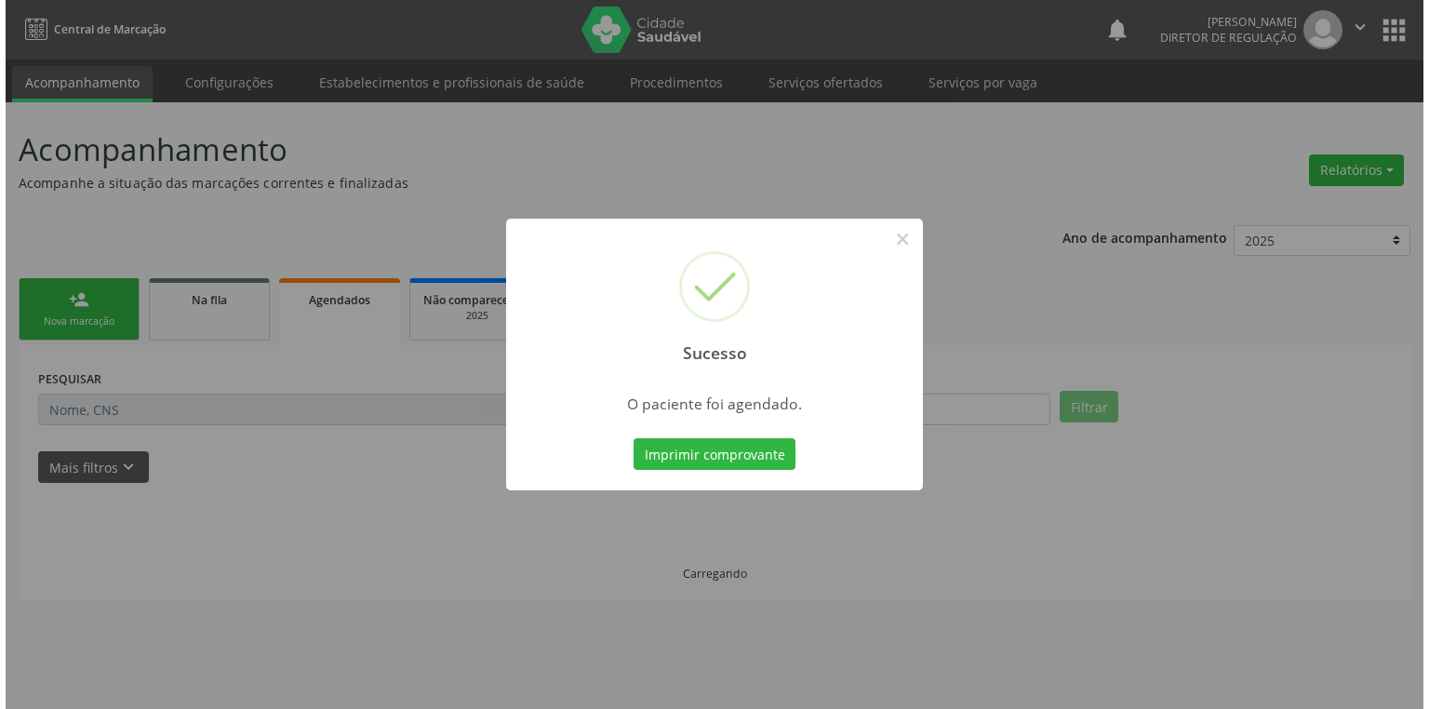
scroll to position [0, 0]
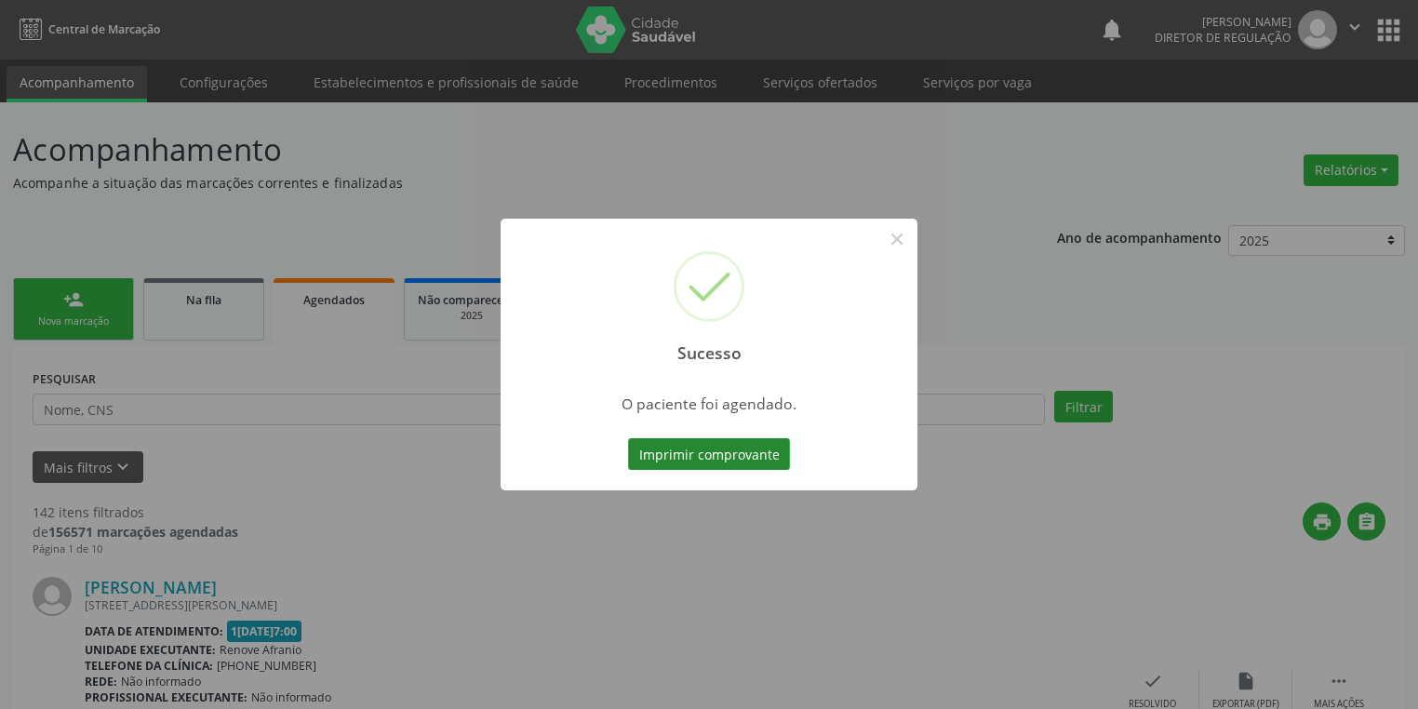
click at [702, 449] on button "Imprimir comprovante" at bounding box center [709, 454] width 162 height 32
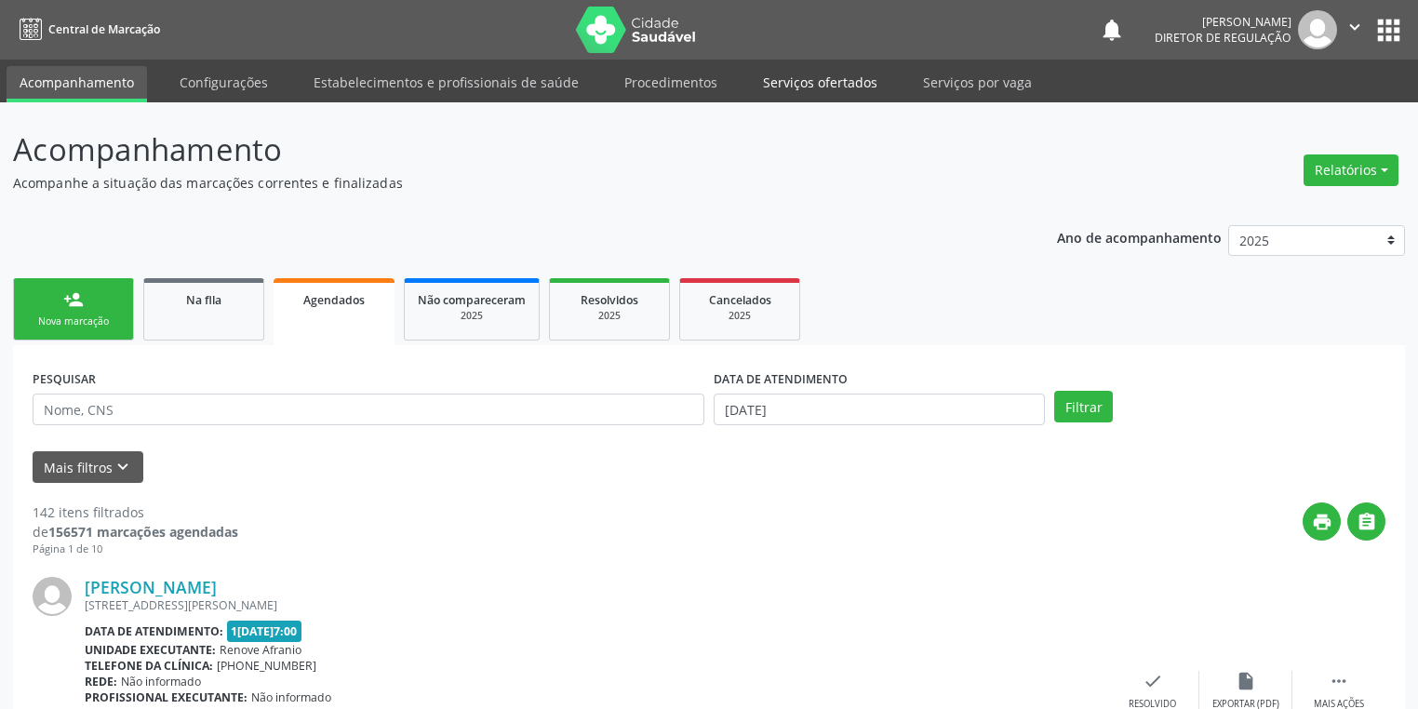
click at [798, 87] on link "Serviços ofertados" at bounding box center [820, 82] width 141 height 33
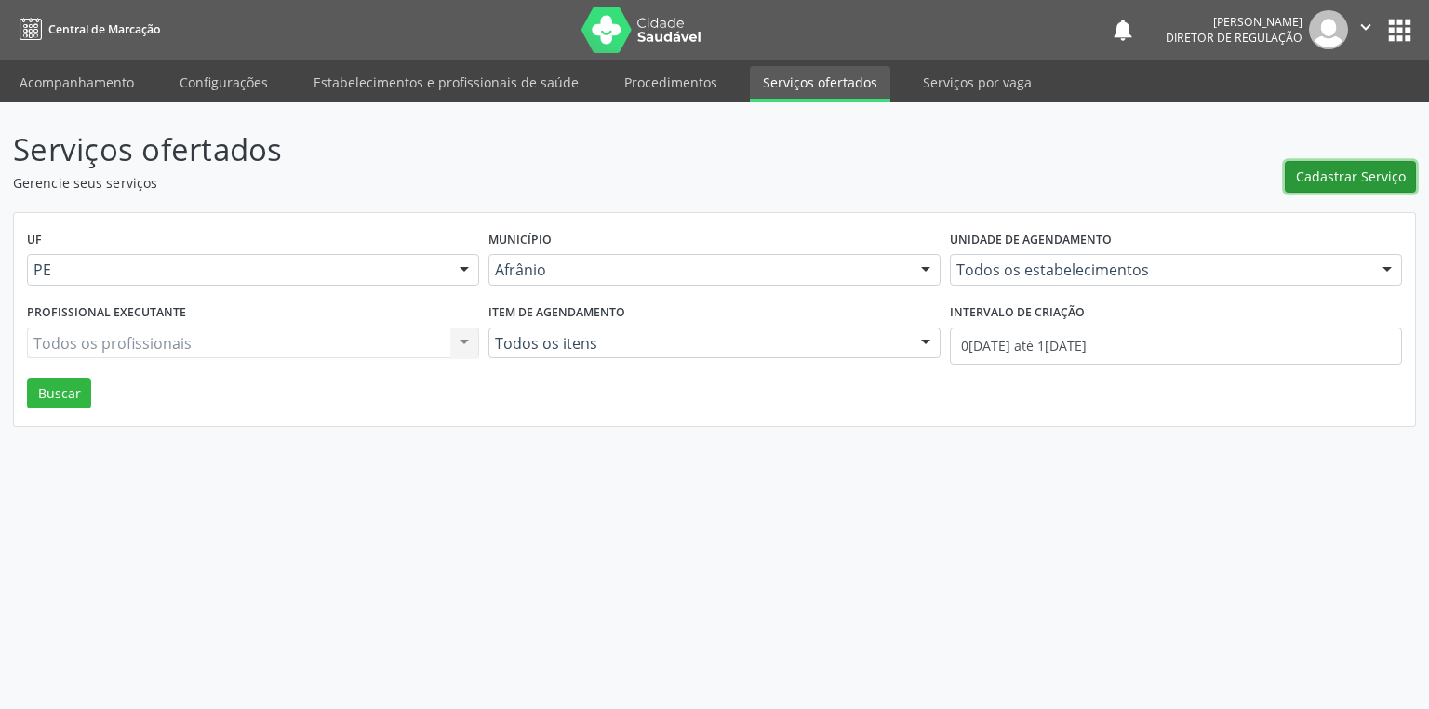
click at [1322, 179] on span "Cadastrar Serviço" at bounding box center [1351, 177] width 110 height 20
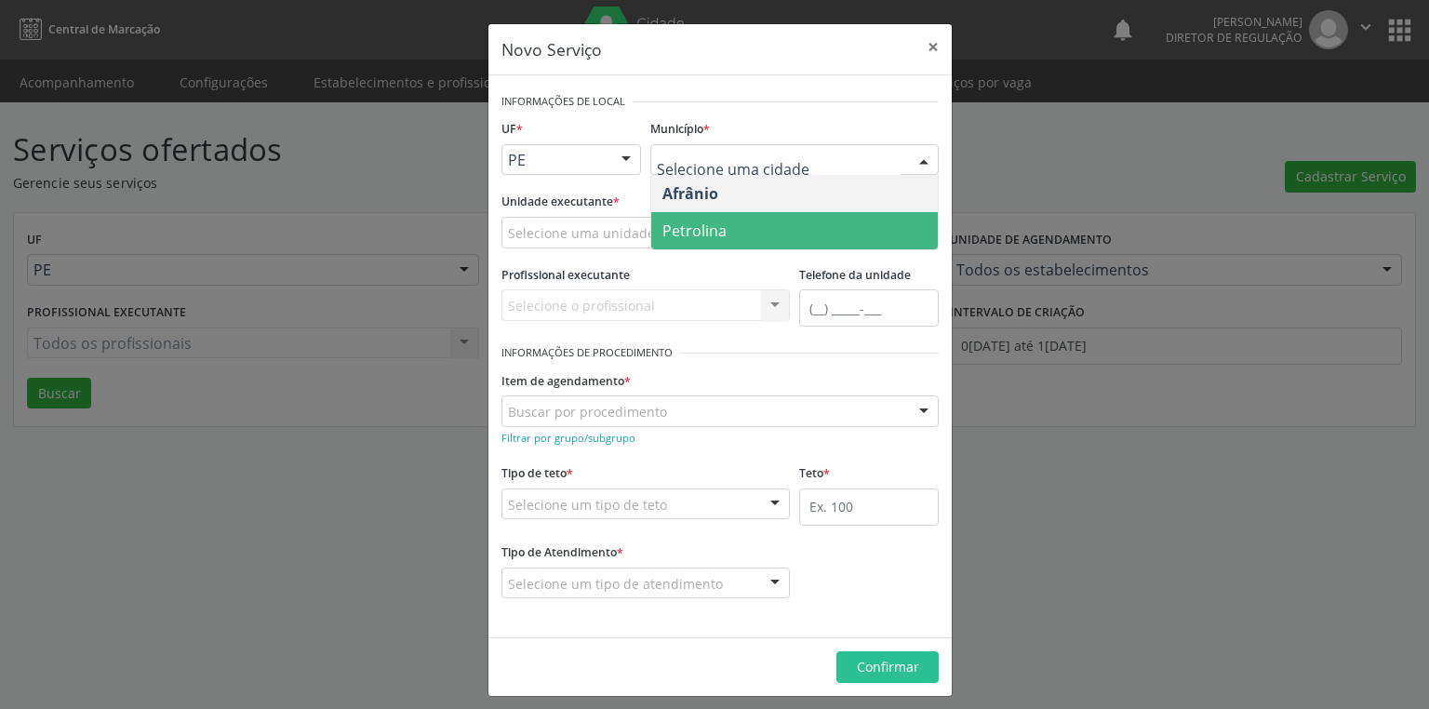
click at [687, 217] on span "Petrolina" at bounding box center [794, 230] width 287 height 37
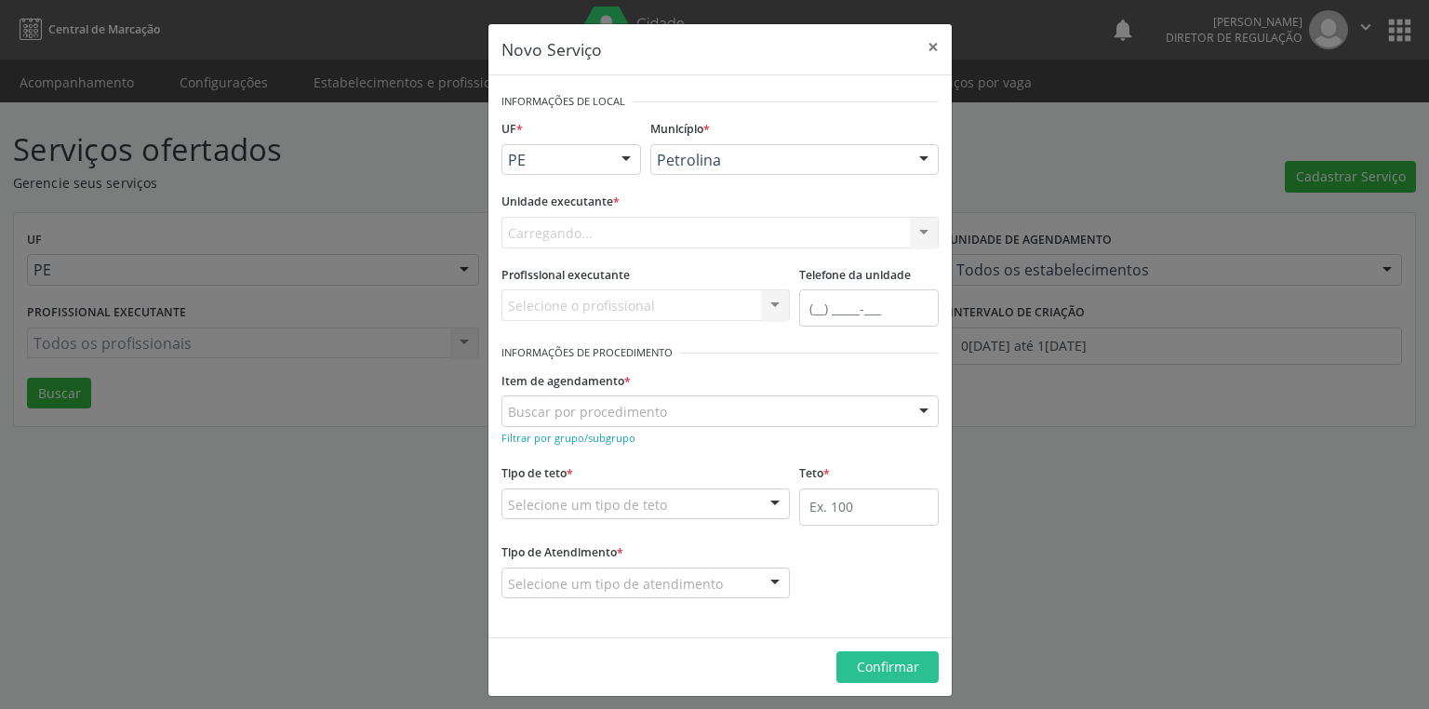
click at [570, 226] on div "Carregando... Academia da Saude de Afranio Academia da Saude do Bairro Roberto …" at bounding box center [720, 233] width 437 height 32
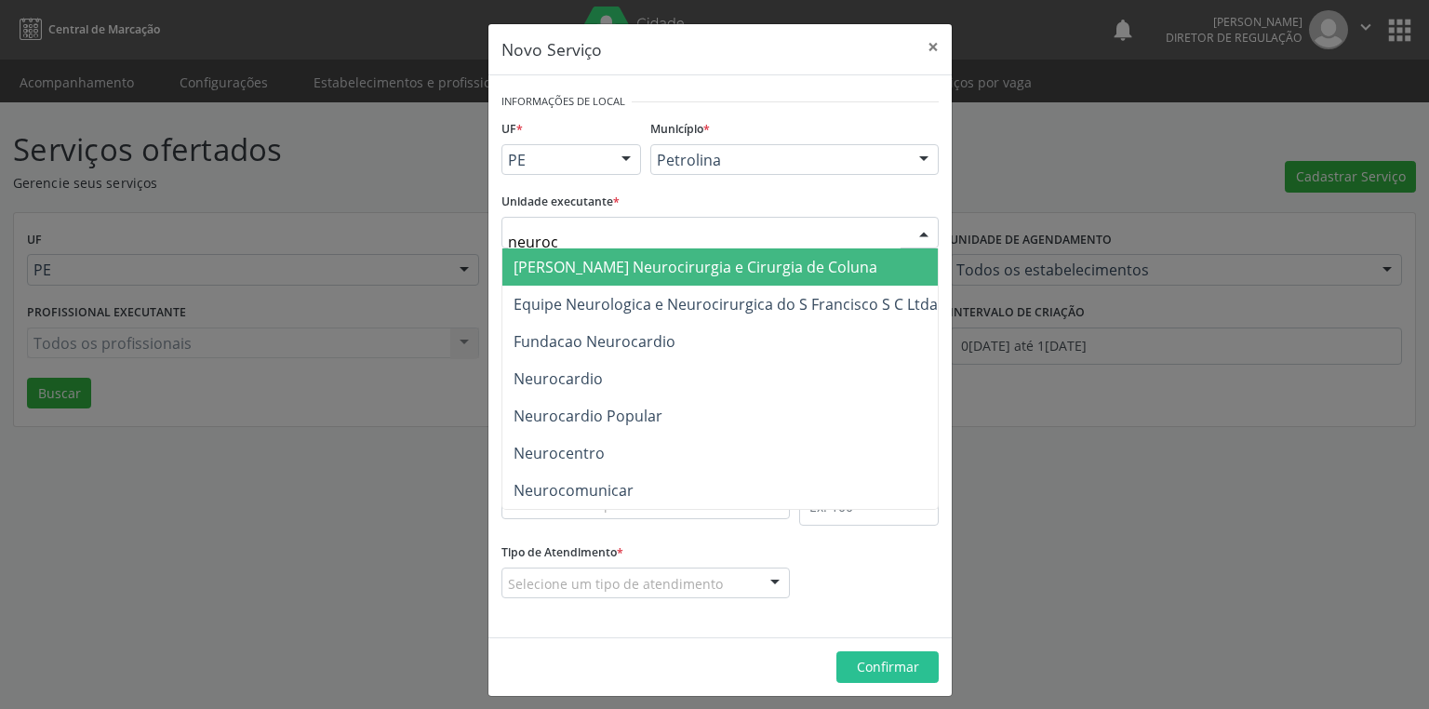
type input "neuroca"
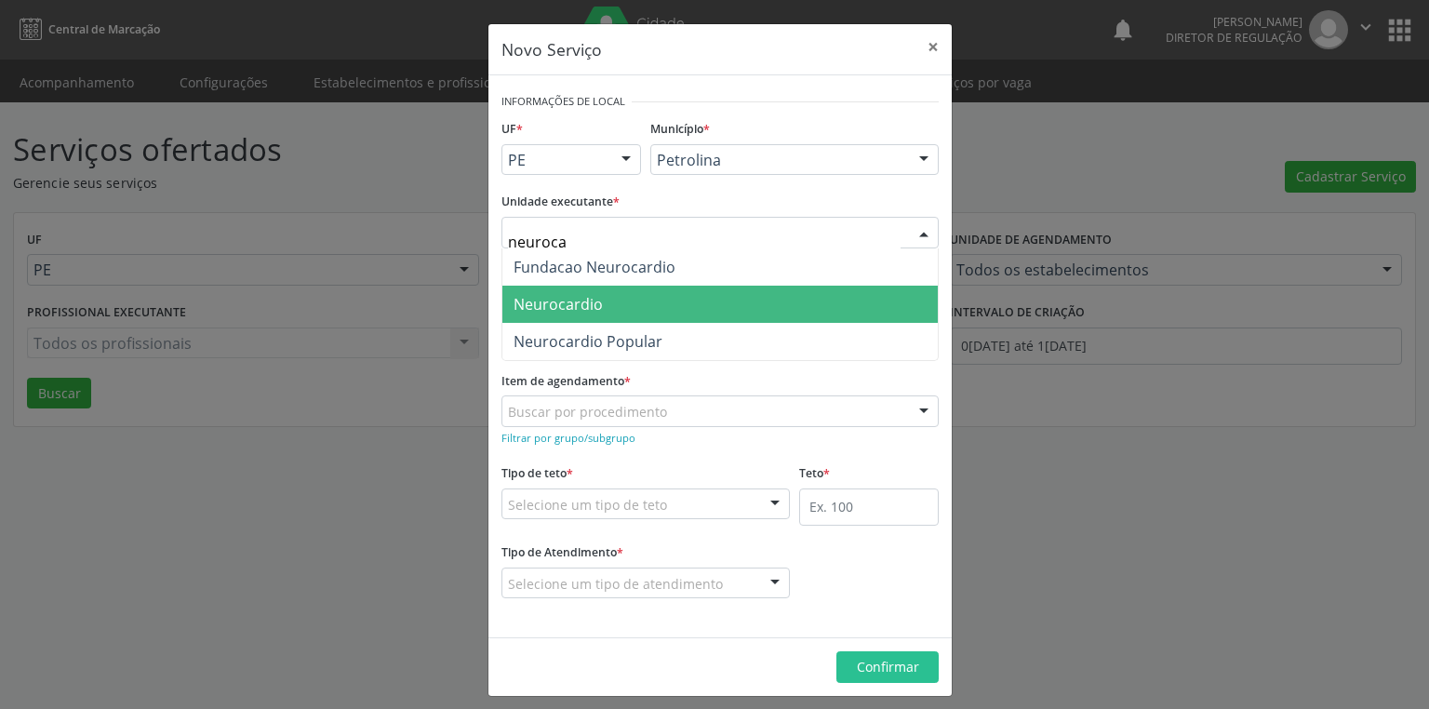
click at [577, 315] on span "Neurocardio" at bounding box center [721, 304] width 436 height 37
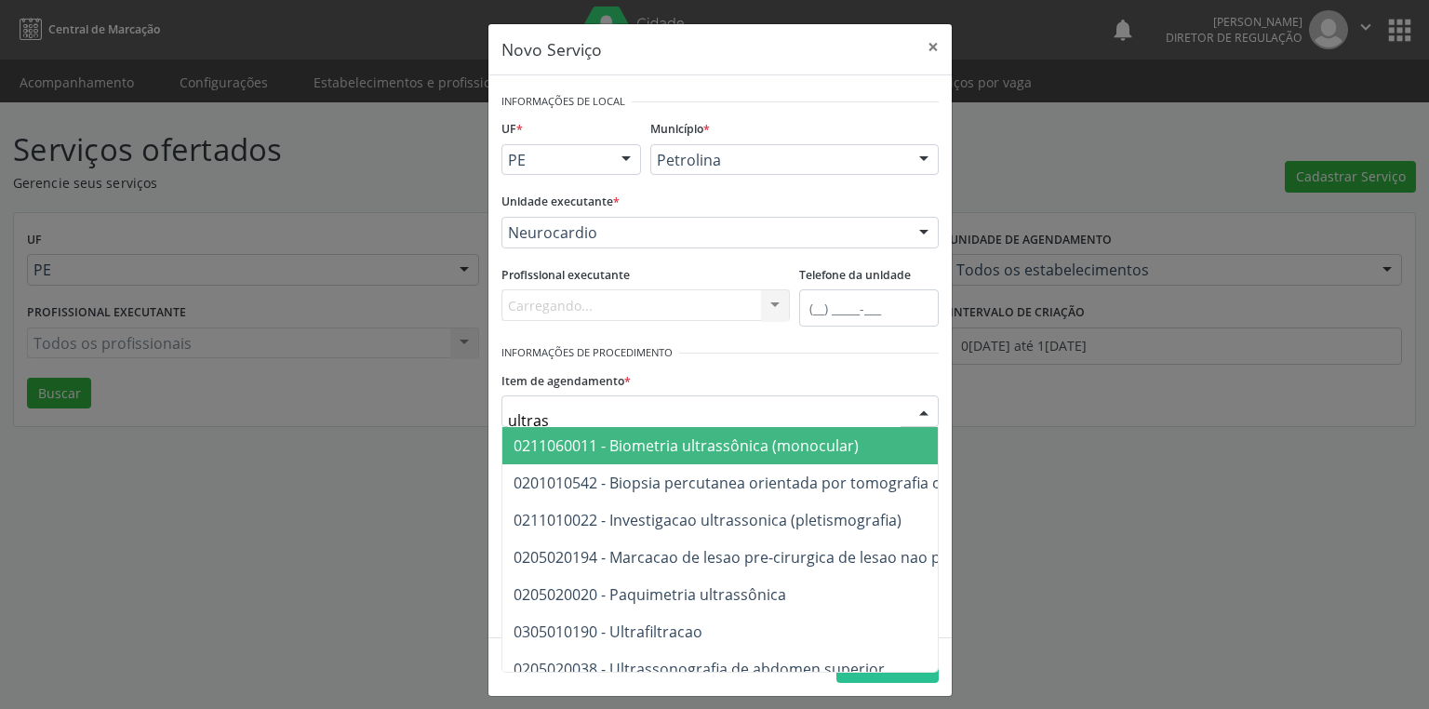
type input "ultrass"
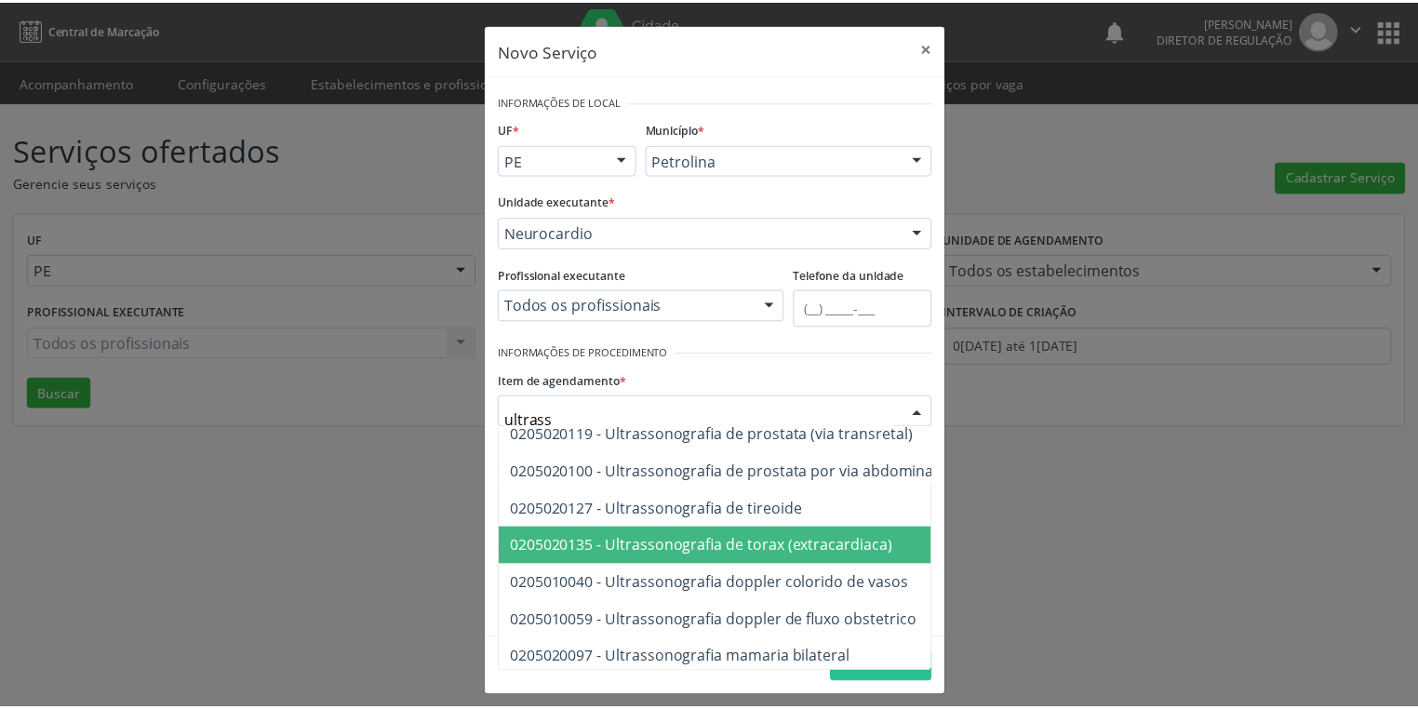
scroll to position [447, 0]
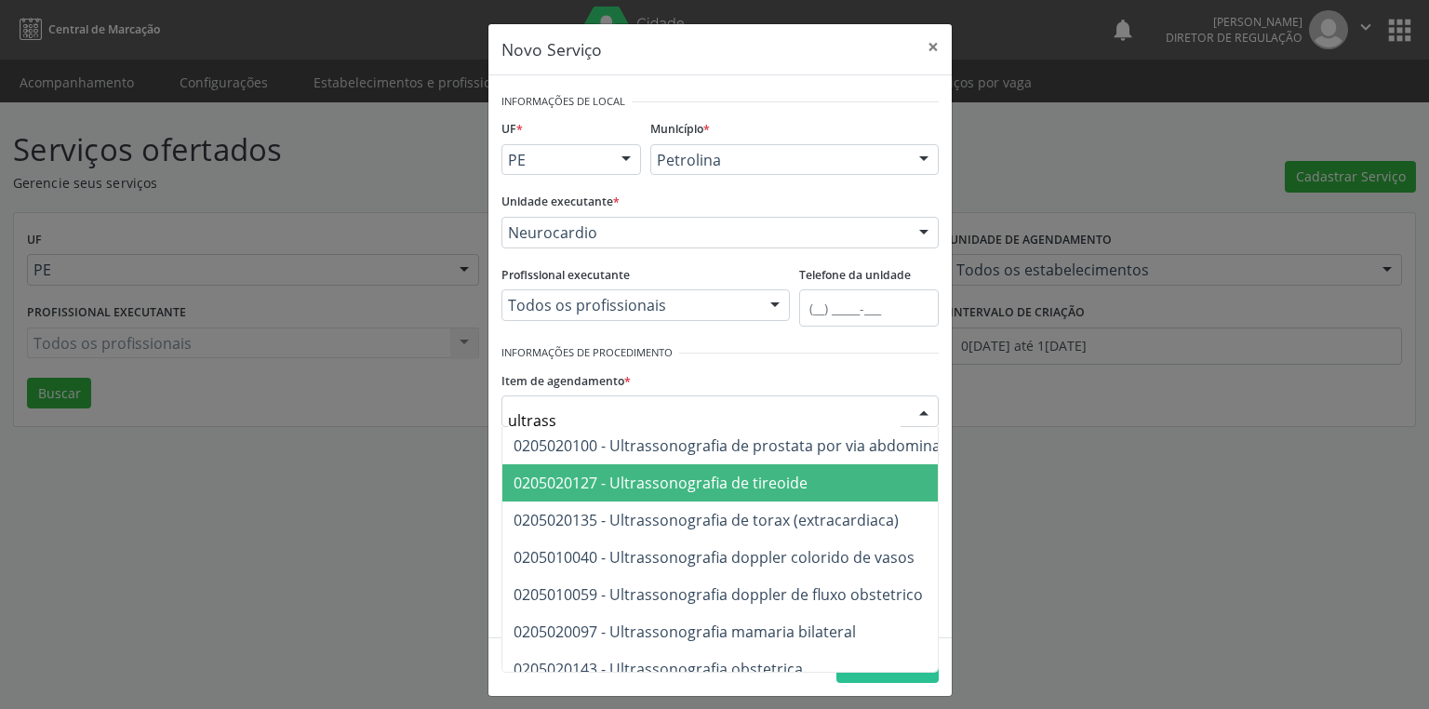
drag, startPoint x: 716, startPoint y: 478, endPoint x: 700, endPoint y: 491, distance: 20.5
click at [716, 478] on span "0205020127 - Ultrassonografia de tireoide" at bounding box center [661, 483] width 294 height 20
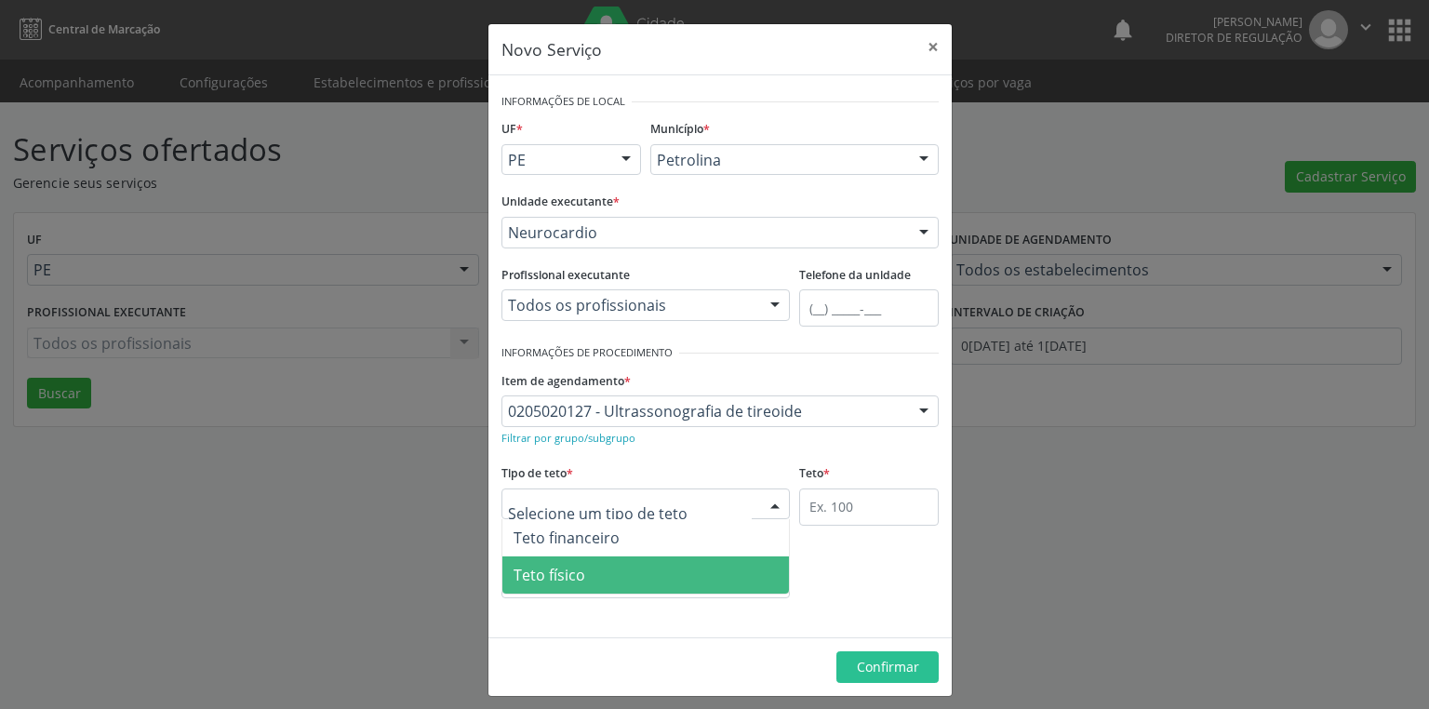
click at [549, 573] on span "Teto físico" at bounding box center [550, 575] width 72 height 20
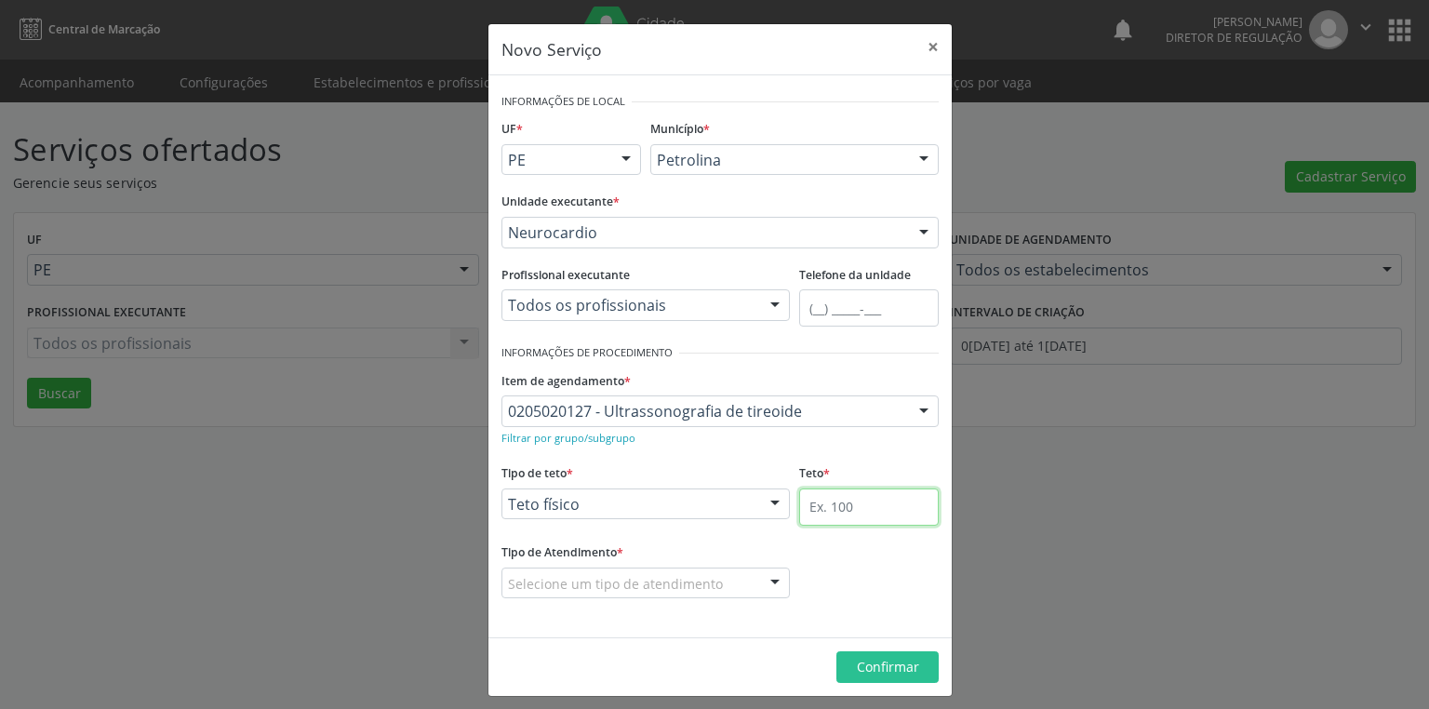
click at [808, 499] on input "text" at bounding box center [869, 507] width 140 height 37
type input "1"
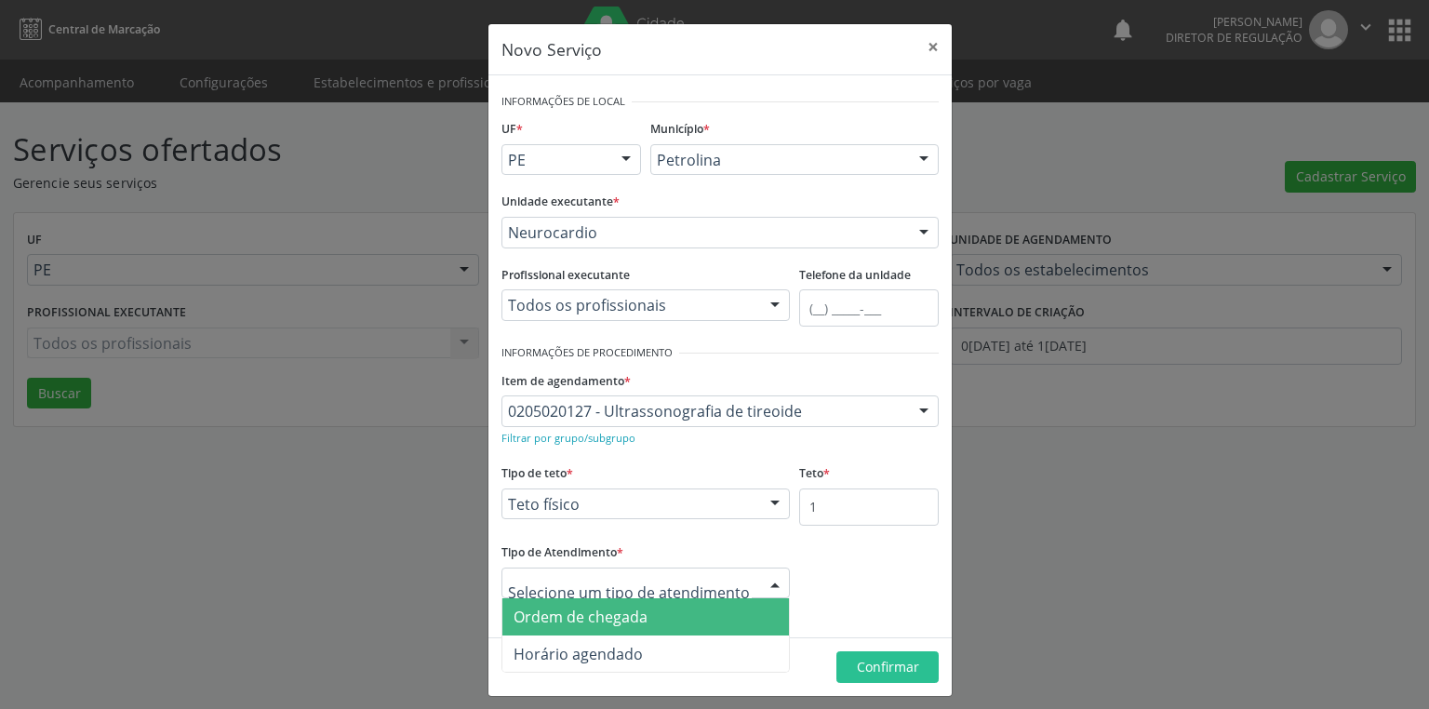
click at [539, 571] on div at bounding box center [646, 584] width 288 height 32
click at [563, 623] on span "Ordem de chegada" at bounding box center [581, 617] width 134 height 20
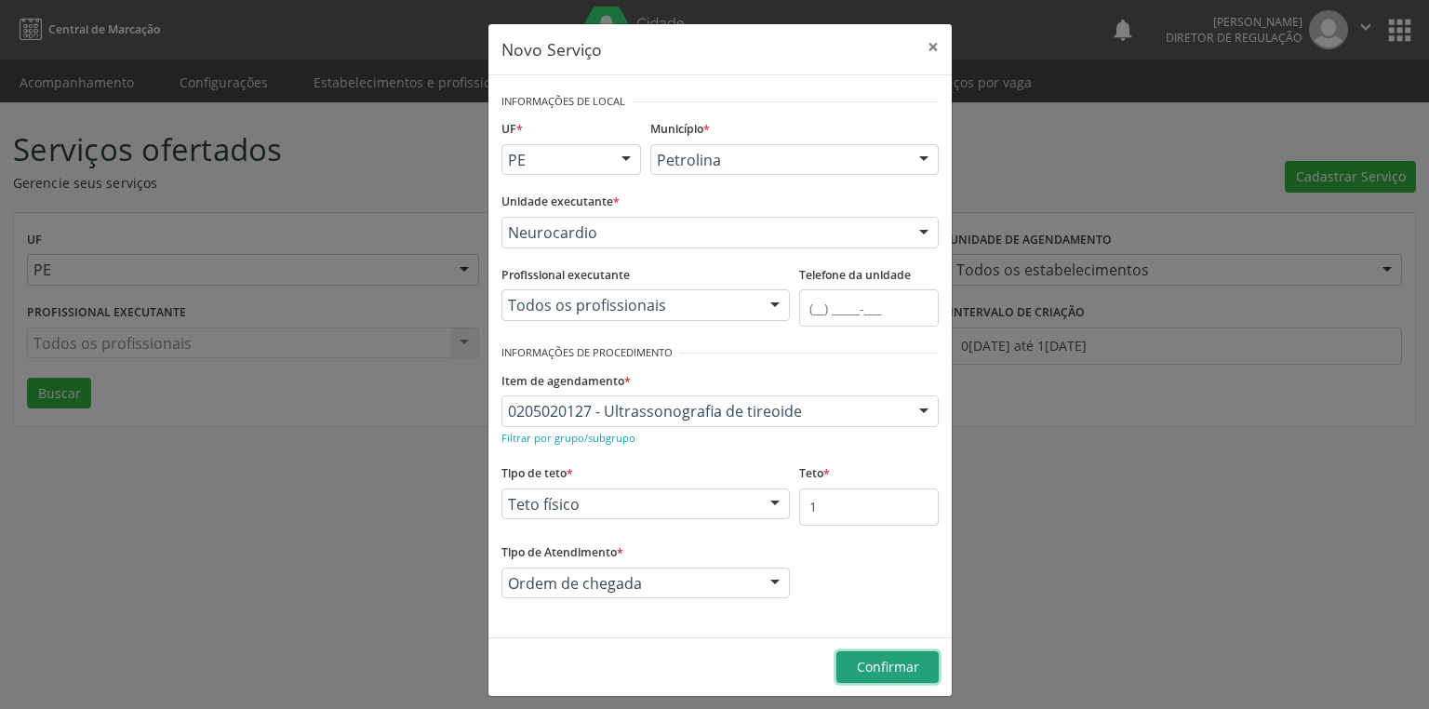
click at [890, 674] on span "Confirmar" at bounding box center [888, 667] width 62 height 18
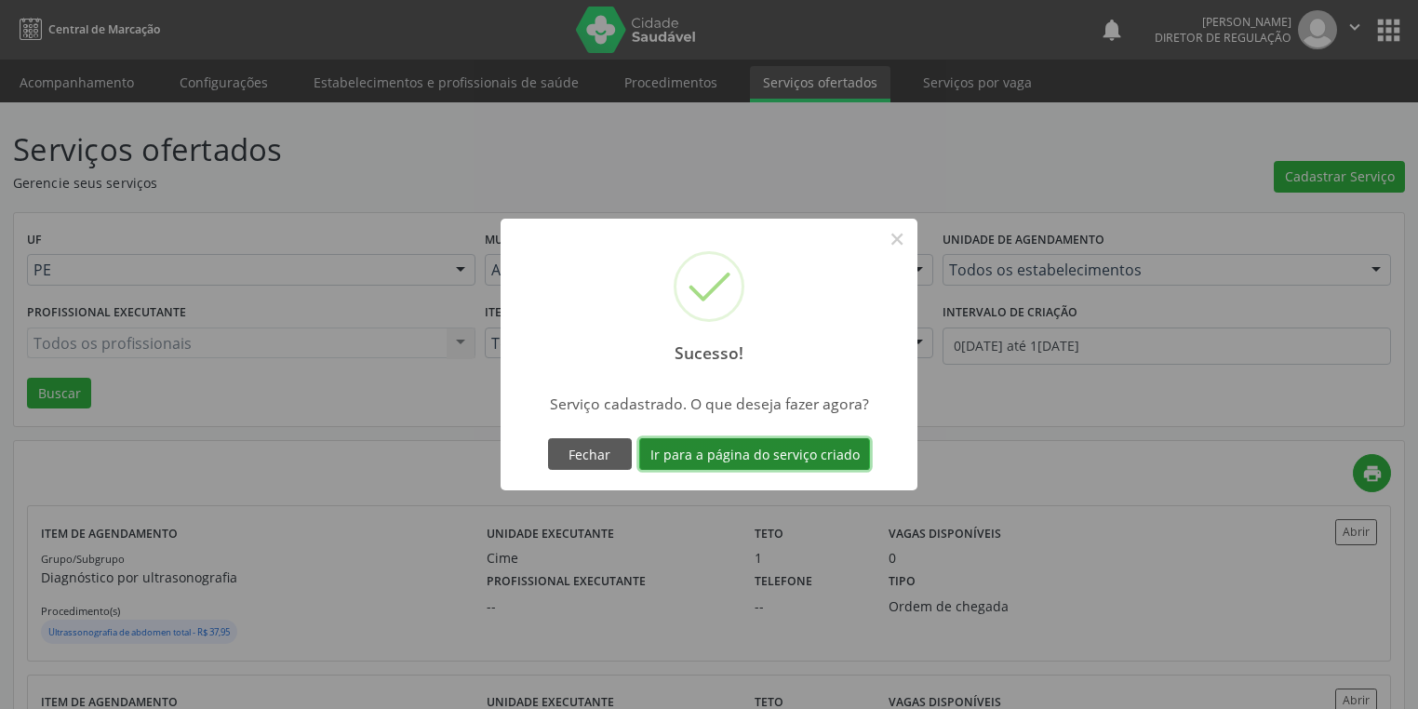
click at [719, 457] on button "Ir para a página do serviço criado" at bounding box center [754, 454] width 231 height 32
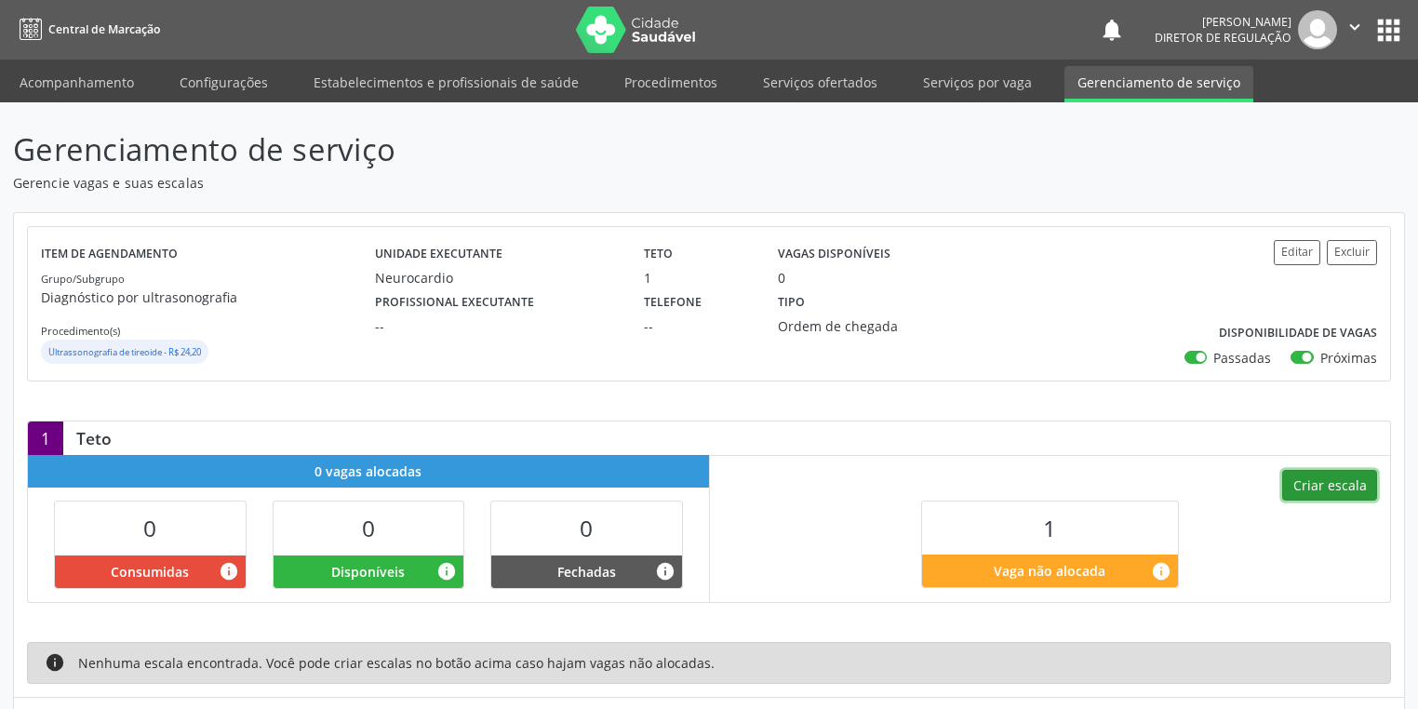
click at [1301, 480] on button "Criar escala" at bounding box center [1329, 486] width 95 height 32
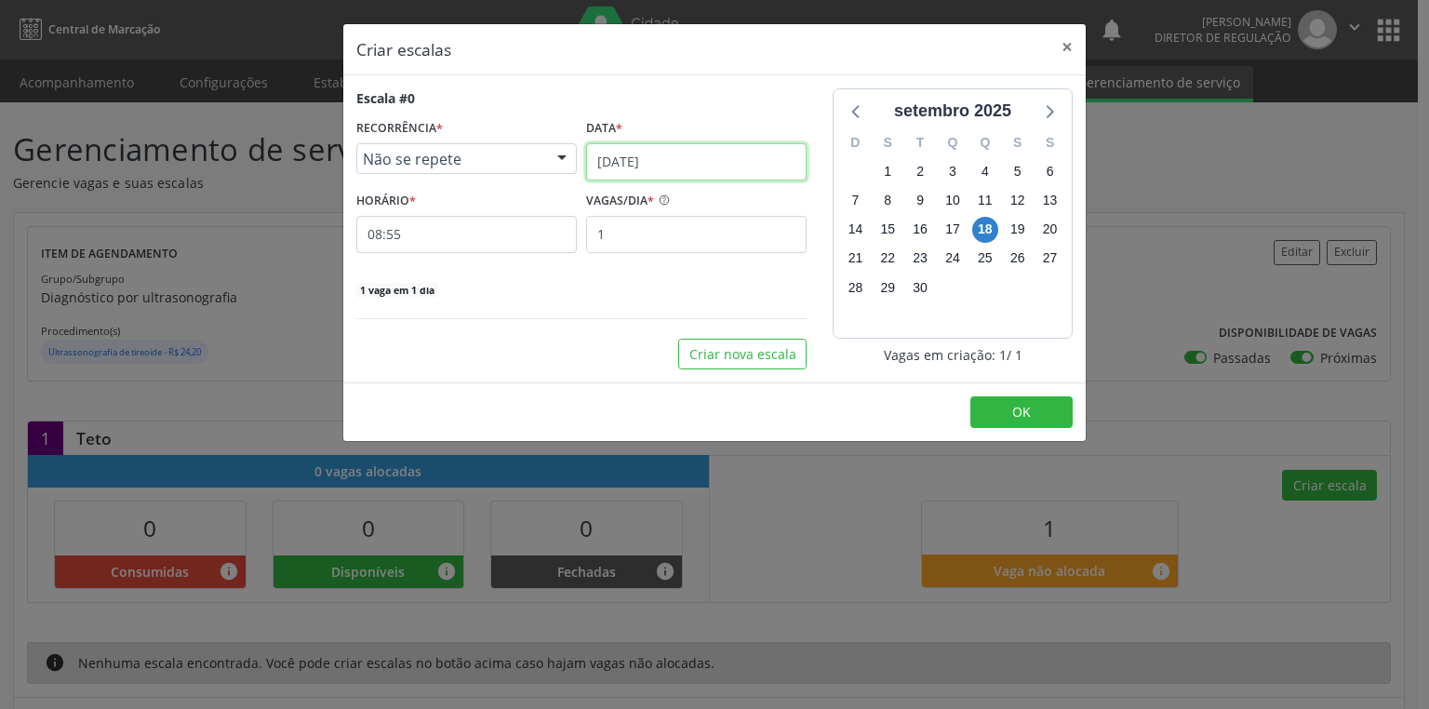
click at [603, 164] on input "1[DATE]" at bounding box center [696, 161] width 221 height 37
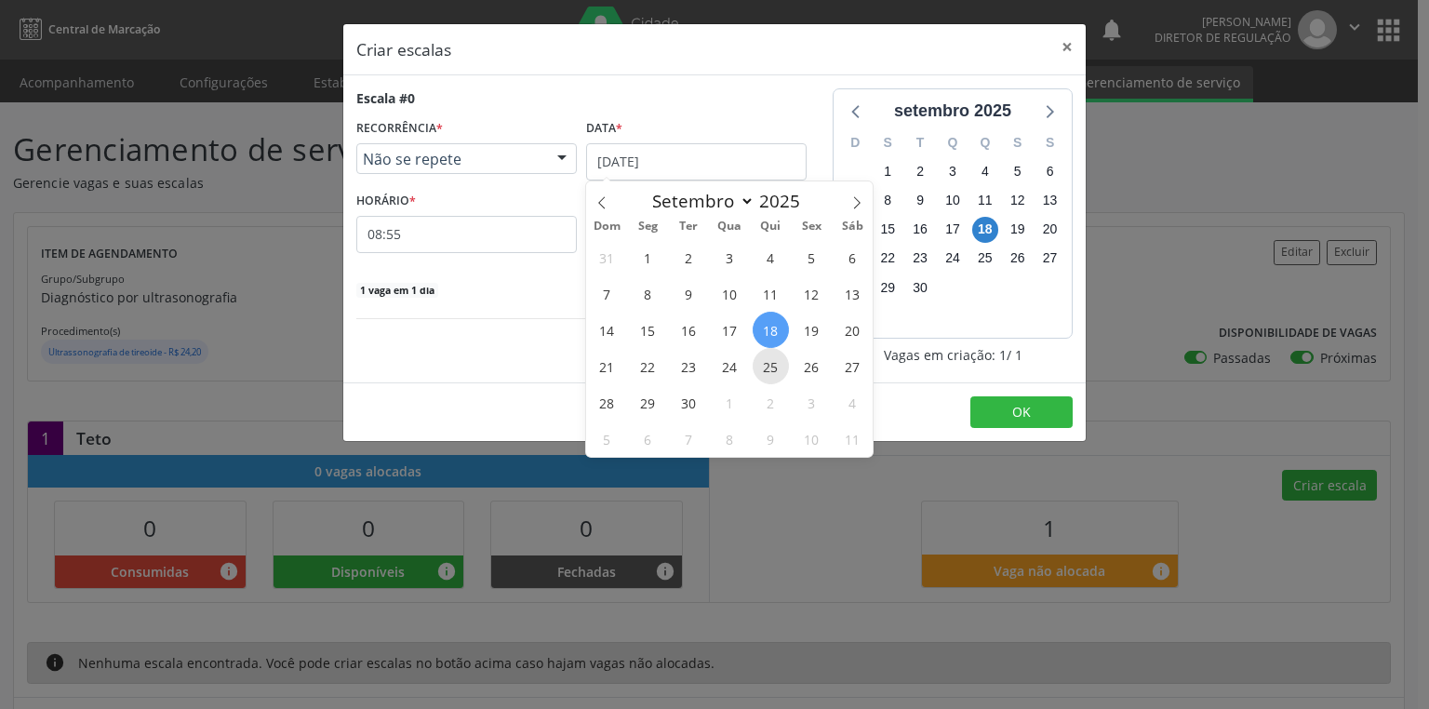
drag, startPoint x: 771, startPoint y: 374, endPoint x: 675, endPoint y: 337, distance: 102.8
click at [771, 372] on span "25" at bounding box center [771, 366] width 36 height 36
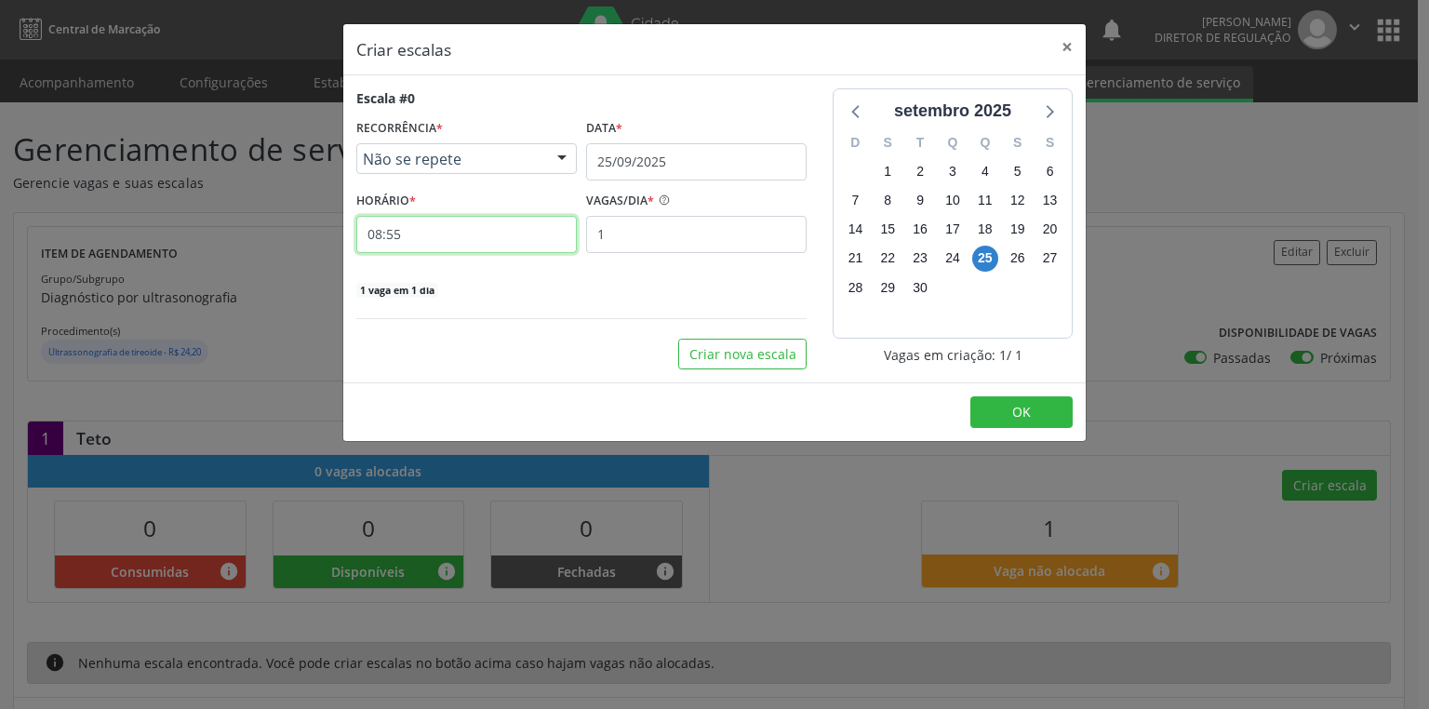
click at [439, 240] on input "08:55" at bounding box center [466, 234] width 221 height 37
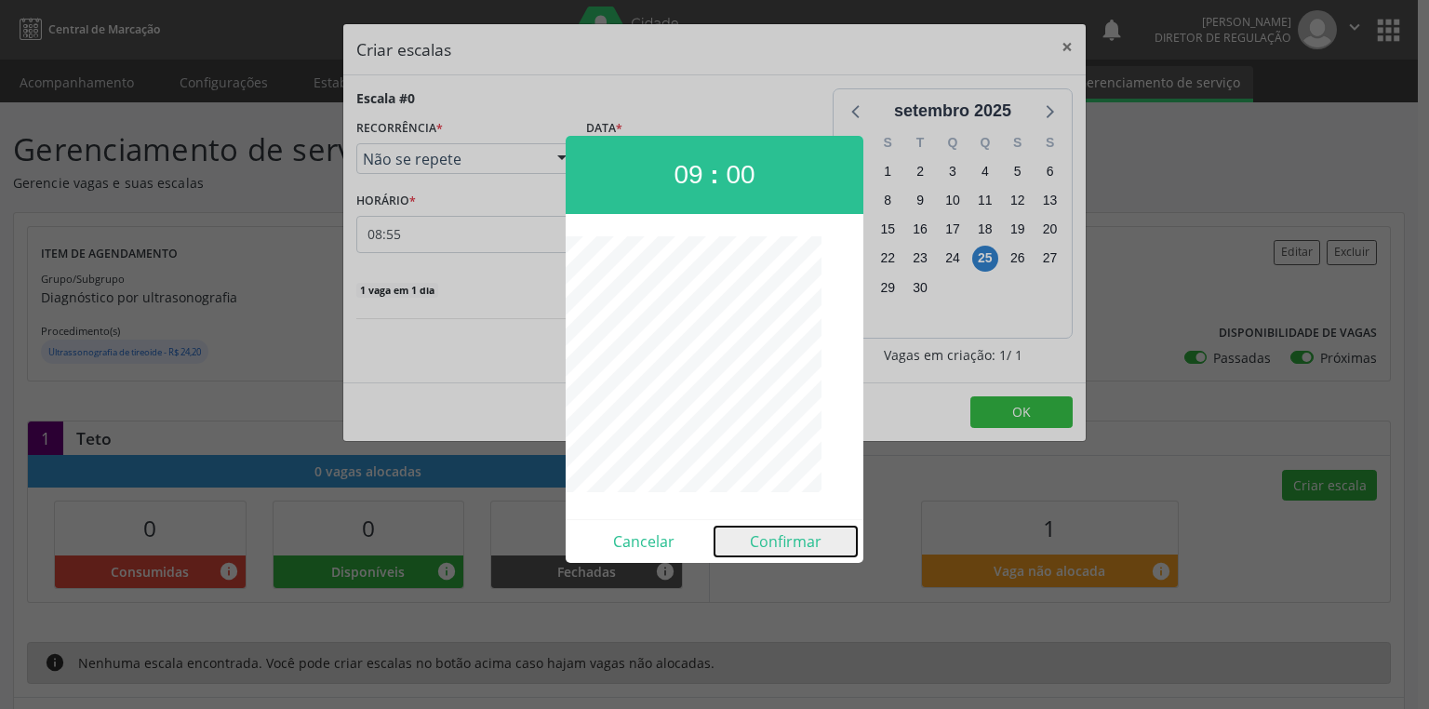
click at [798, 551] on button "Confirmar" at bounding box center [786, 542] width 142 height 30
type input "09:00"
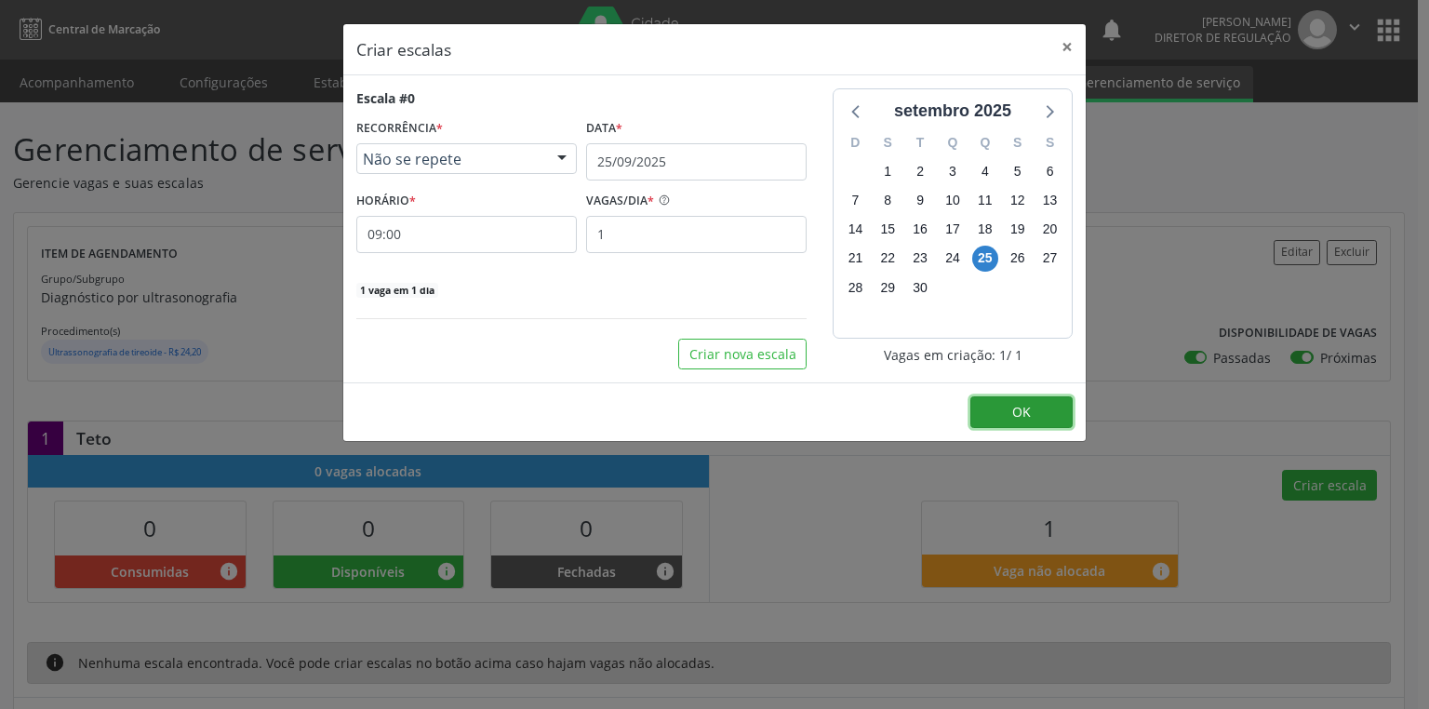
click at [1018, 412] on span "OK" at bounding box center [1022, 412] width 19 height 18
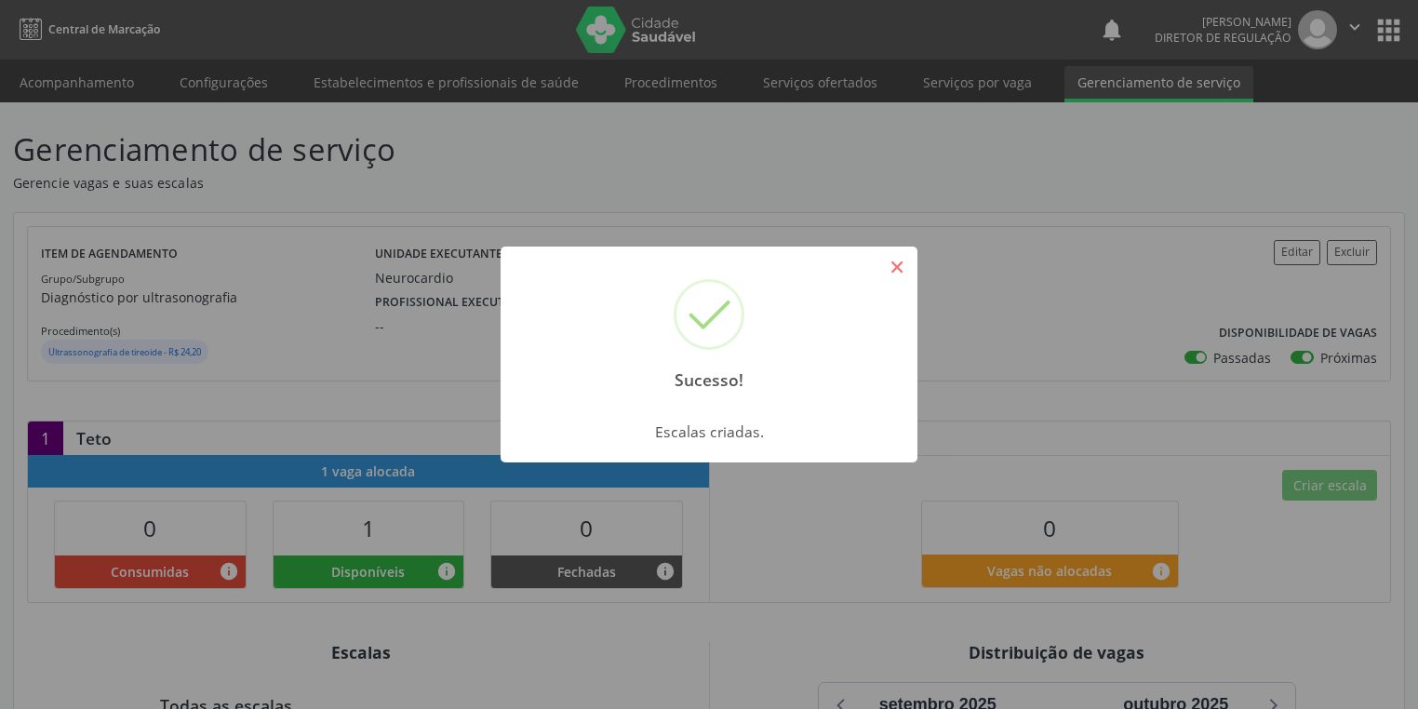
click at [892, 269] on button "×" at bounding box center [897, 267] width 32 height 32
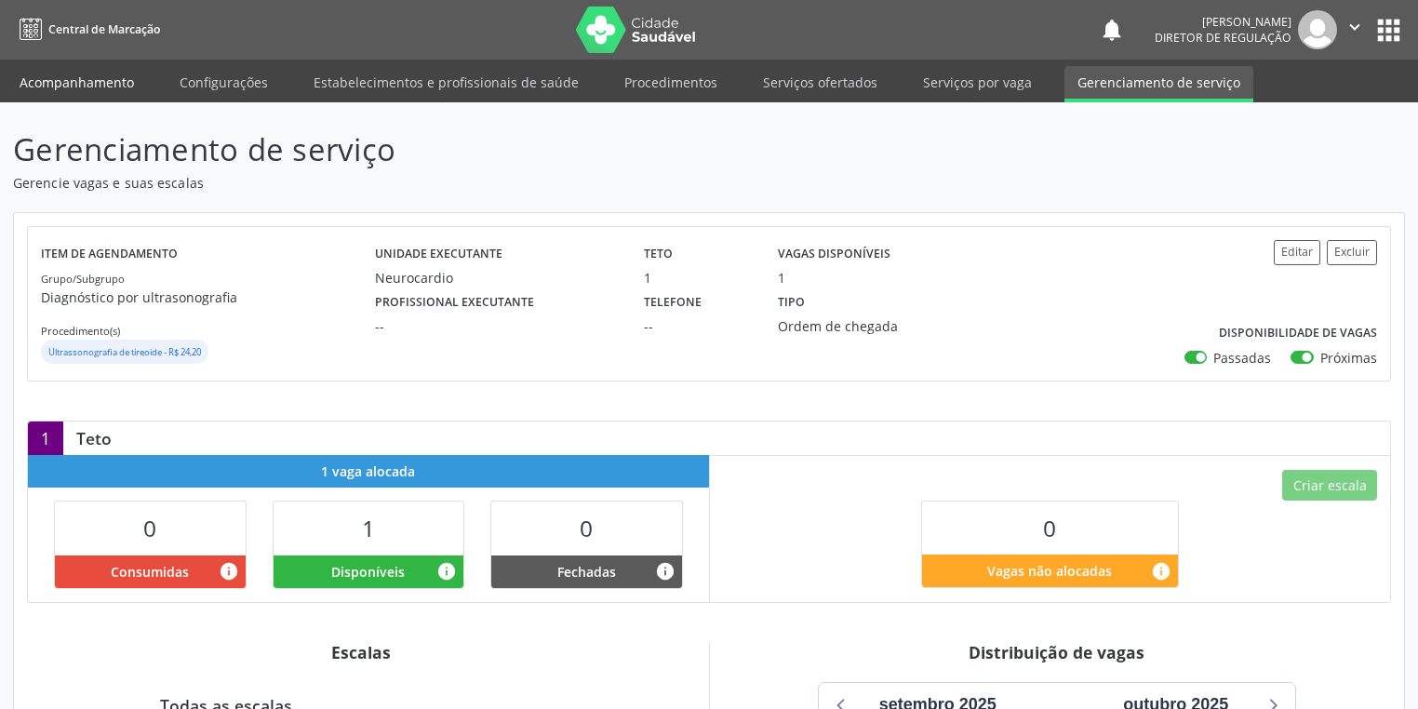
click at [100, 85] on link "Acompanhamento" at bounding box center [77, 82] width 141 height 33
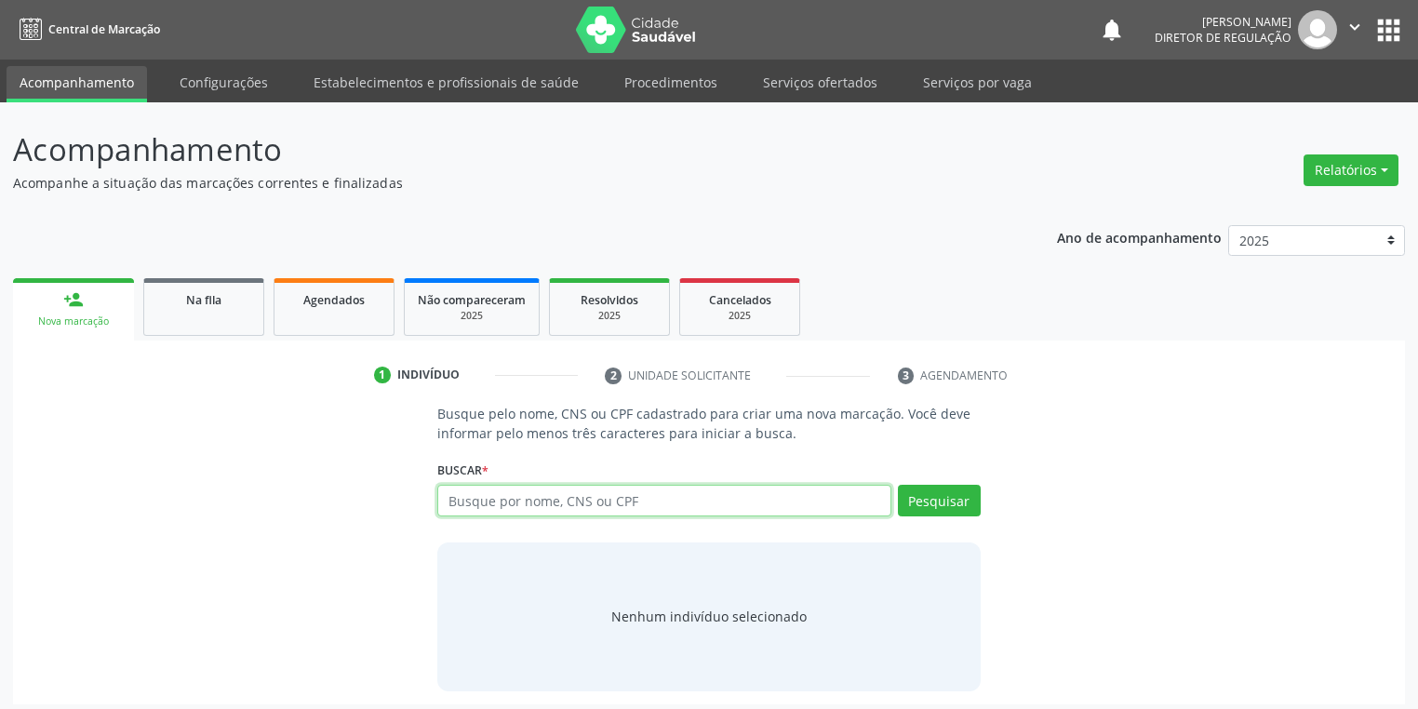
click at [511, 500] on input "text" at bounding box center [664, 501] width 454 height 32
type input "700206976142129"
click at [923, 491] on button "Pesquisar" at bounding box center [939, 501] width 83 height 32
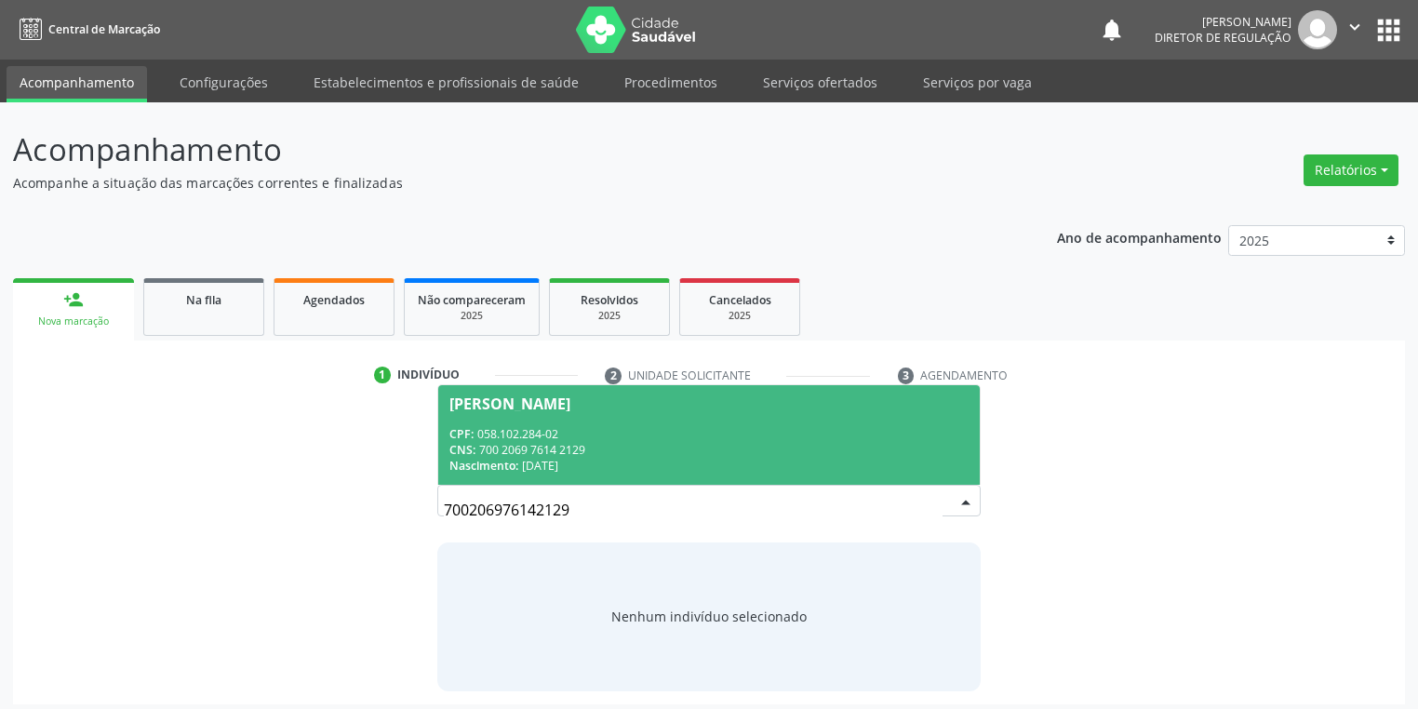
click at [549, 448] on div "CNS: 700 2069 7614 2129" at bounding box center [708, 450] width 519 height 16
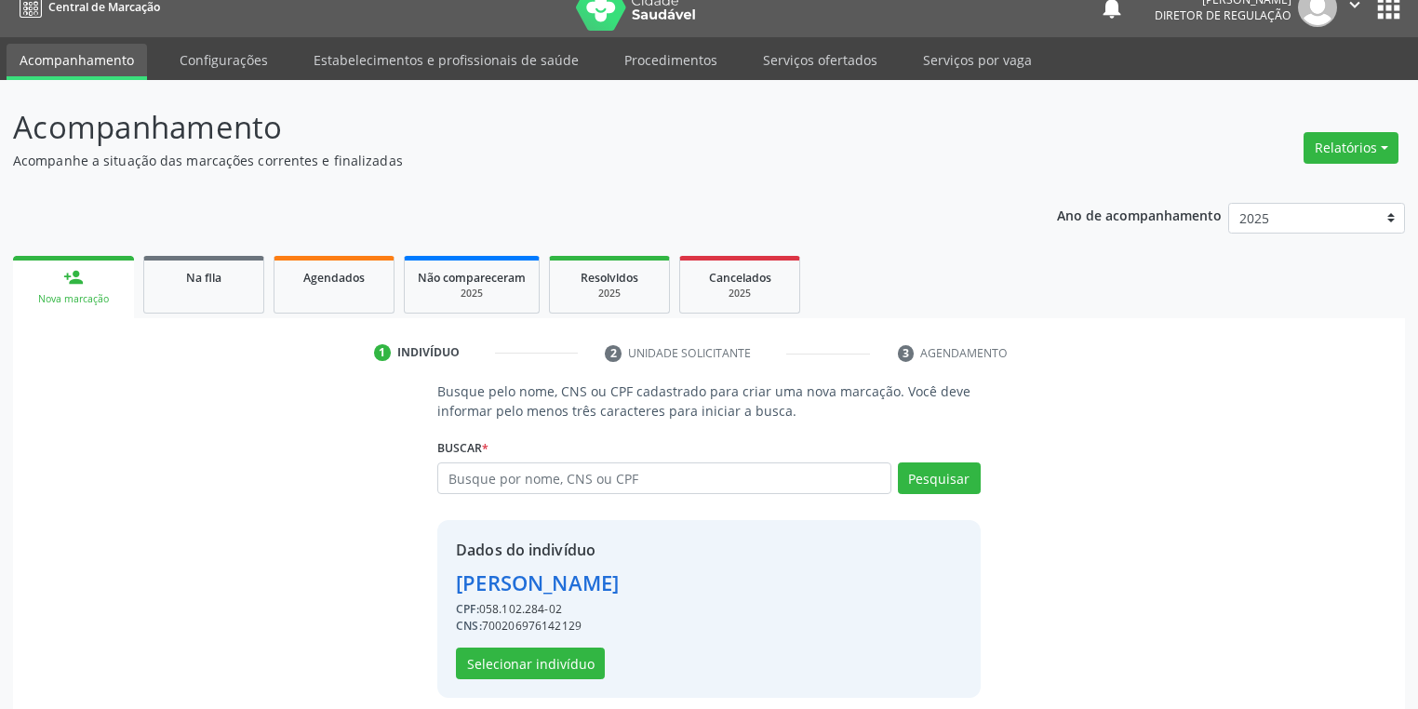
scroll to position [35, 0]
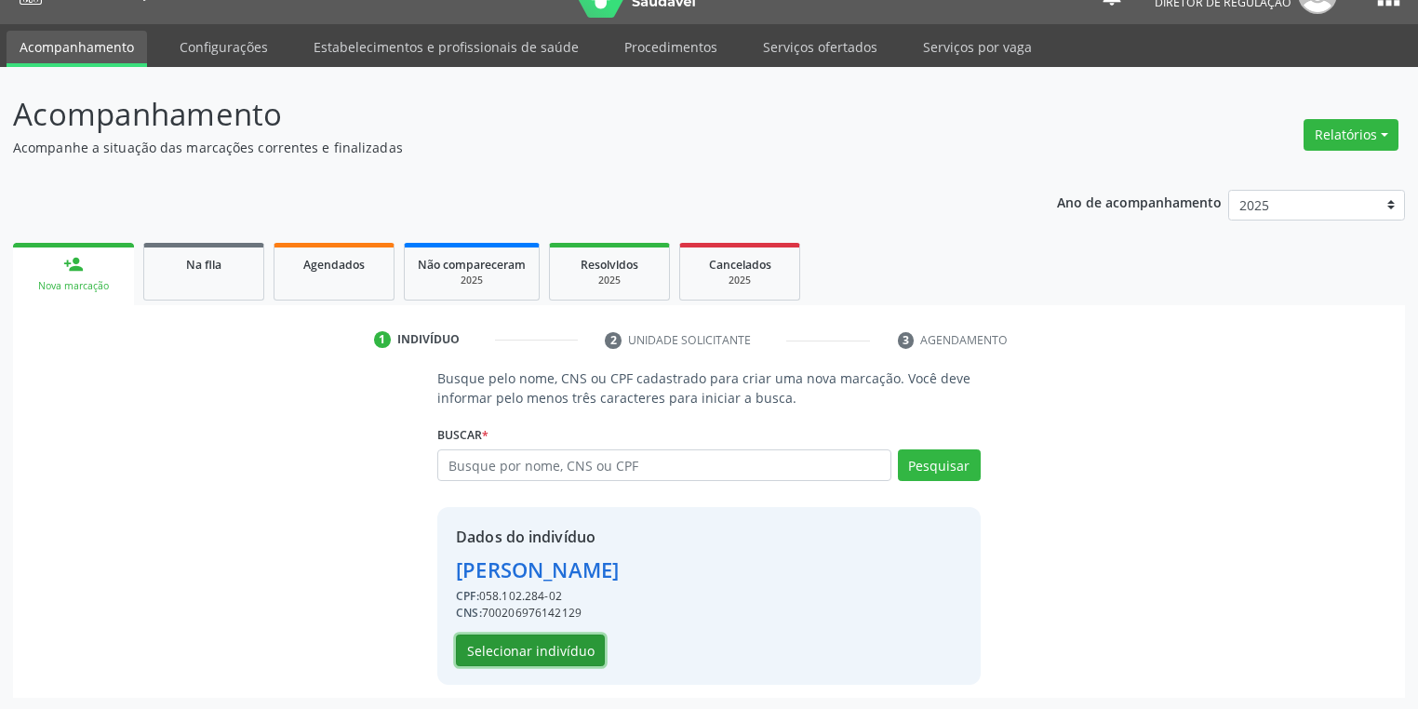
click at [528, 654] on button "Selecionar indivíduo" at bounding box center [530, 651] width 149 height 32
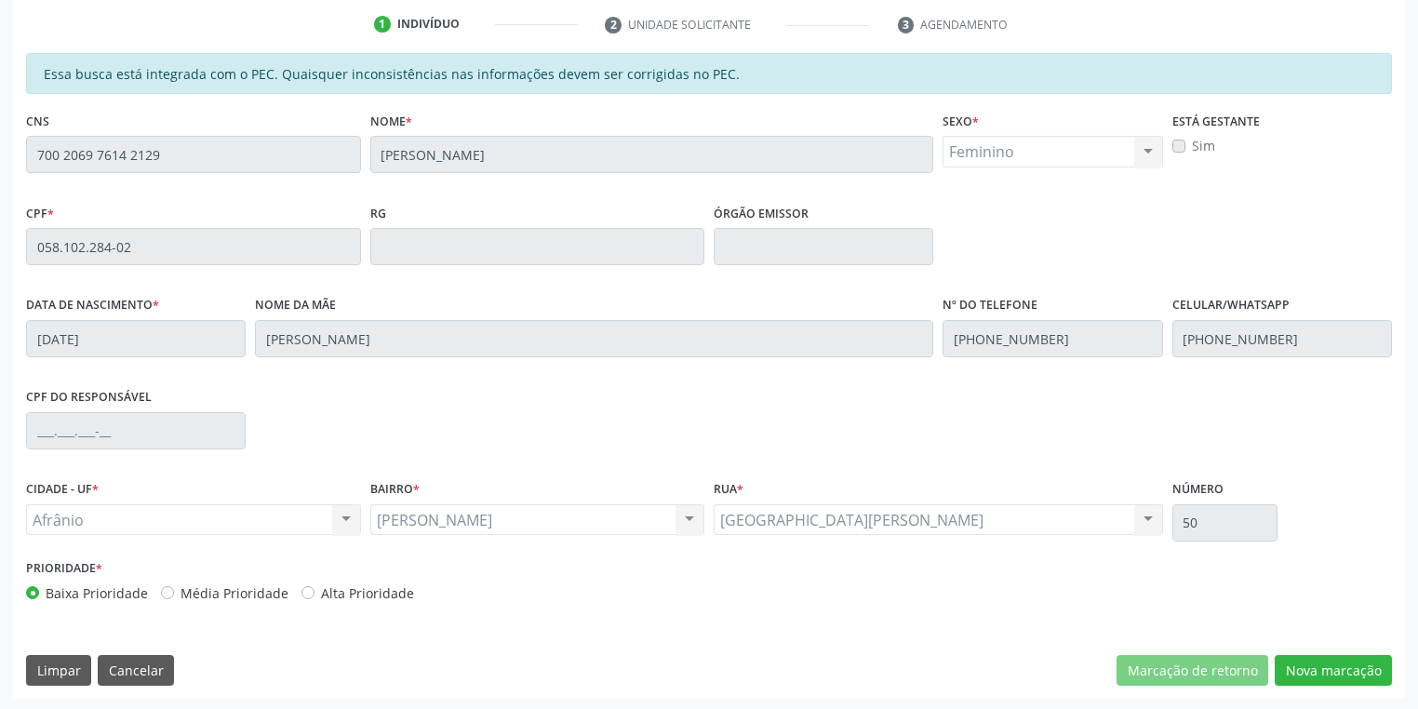
scroll to position [353, 0]
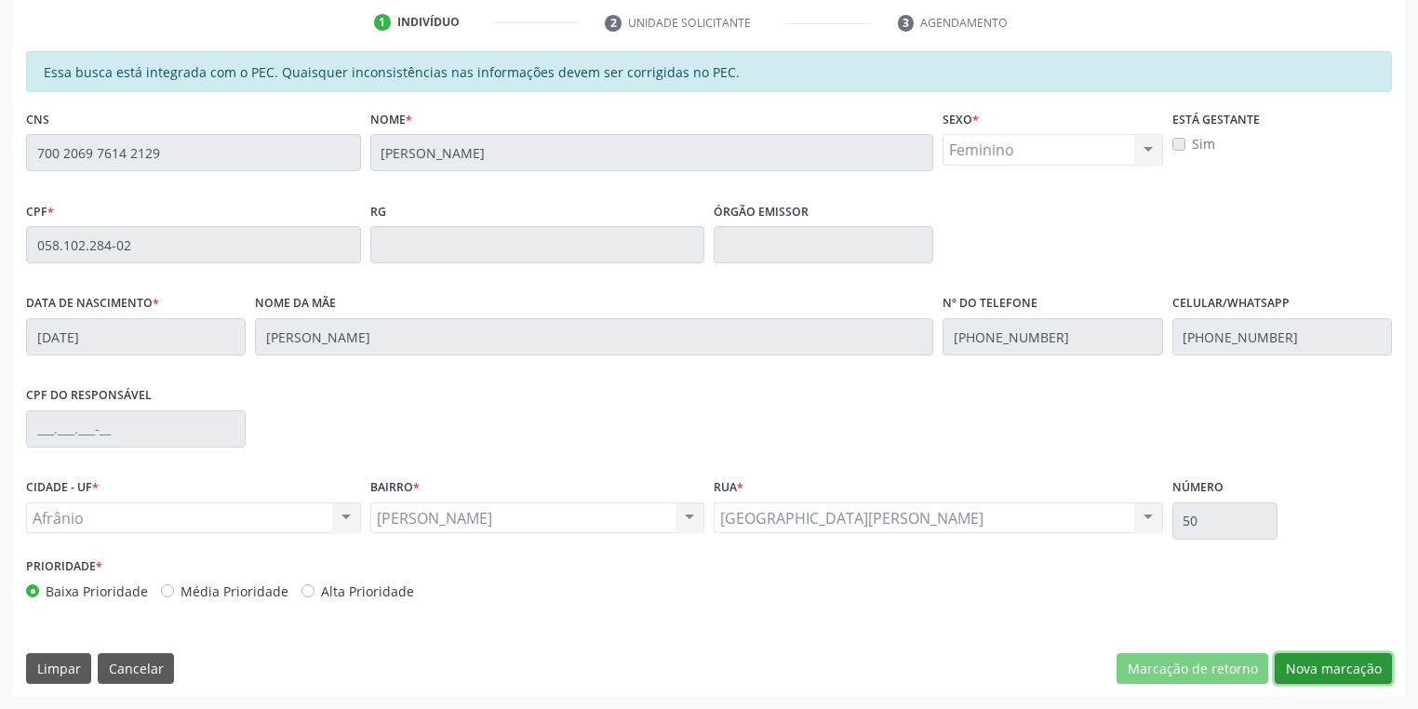
click at [1298, 663] on button "Nova marcação" at bounding box center [1333, 669] width 117 height 32
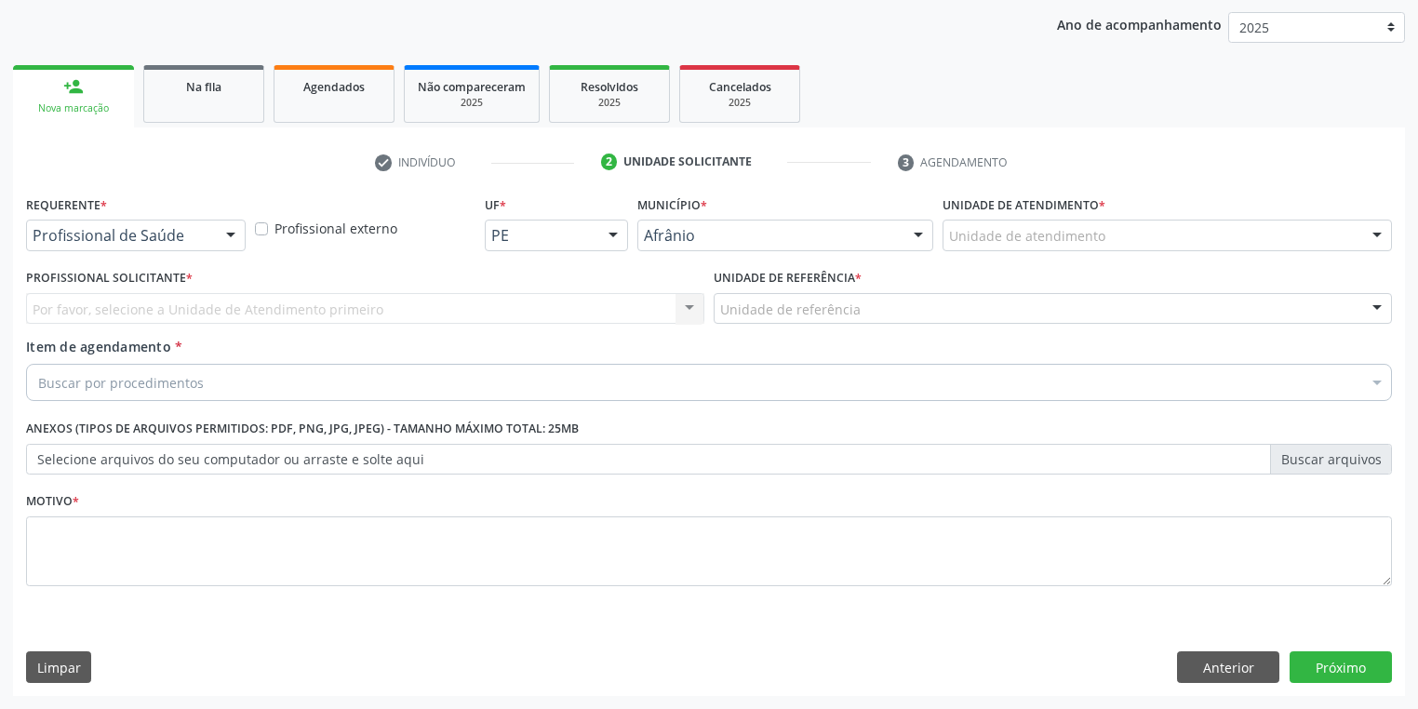
scroll to position [212, 0]
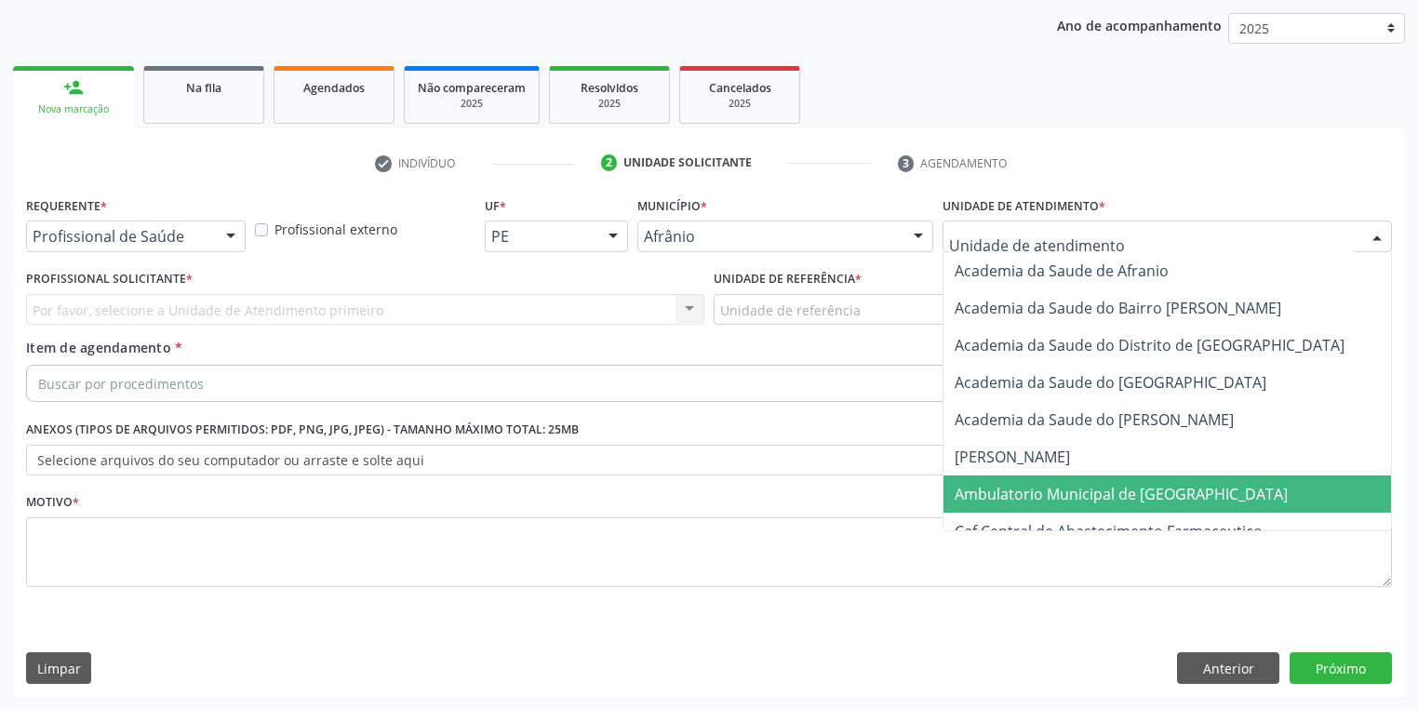
click at [980, 484] on span "Ambulatorio Municipal de [GEOGRAPHIC_DATA]" at bounding box center [1121, 494] width 333 height 20
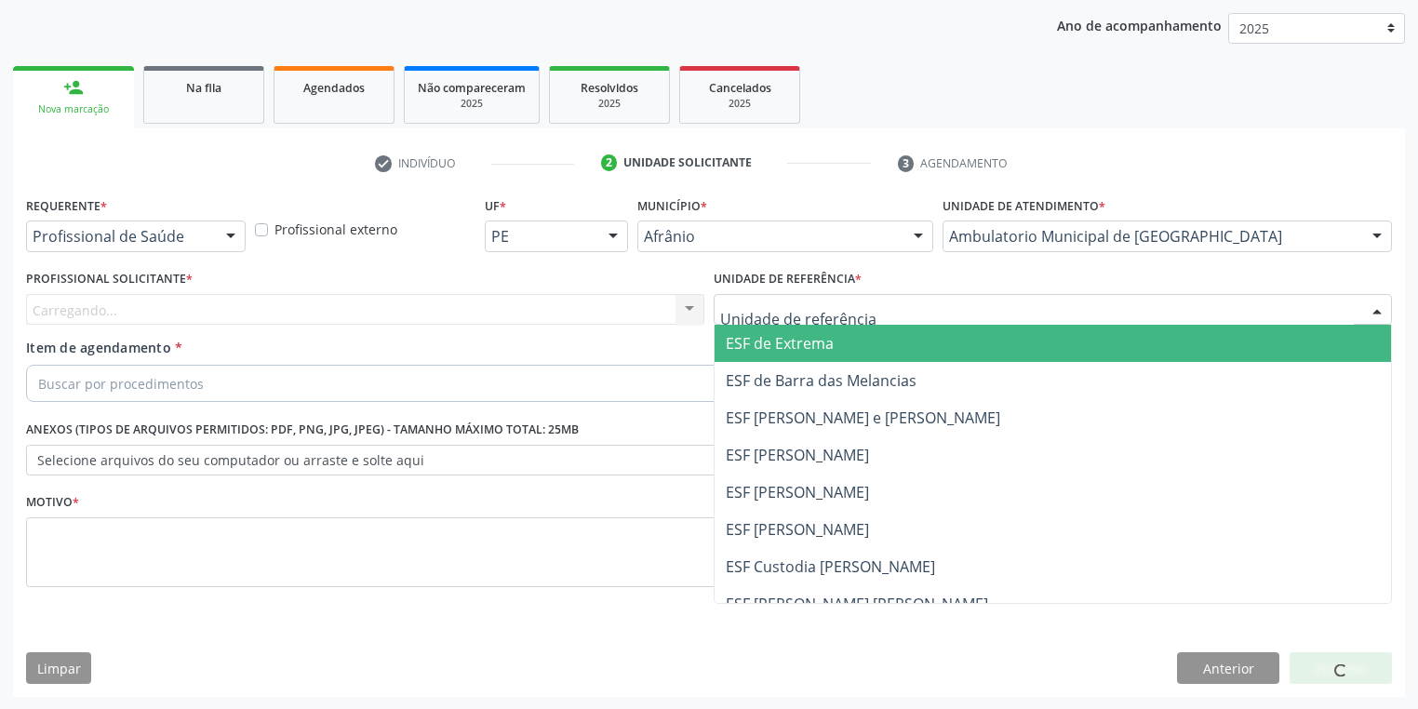
drag, startPoint x: 752, startPoint y: 312, endPoint x: 768, endPoint y: 429, distance: 118.3
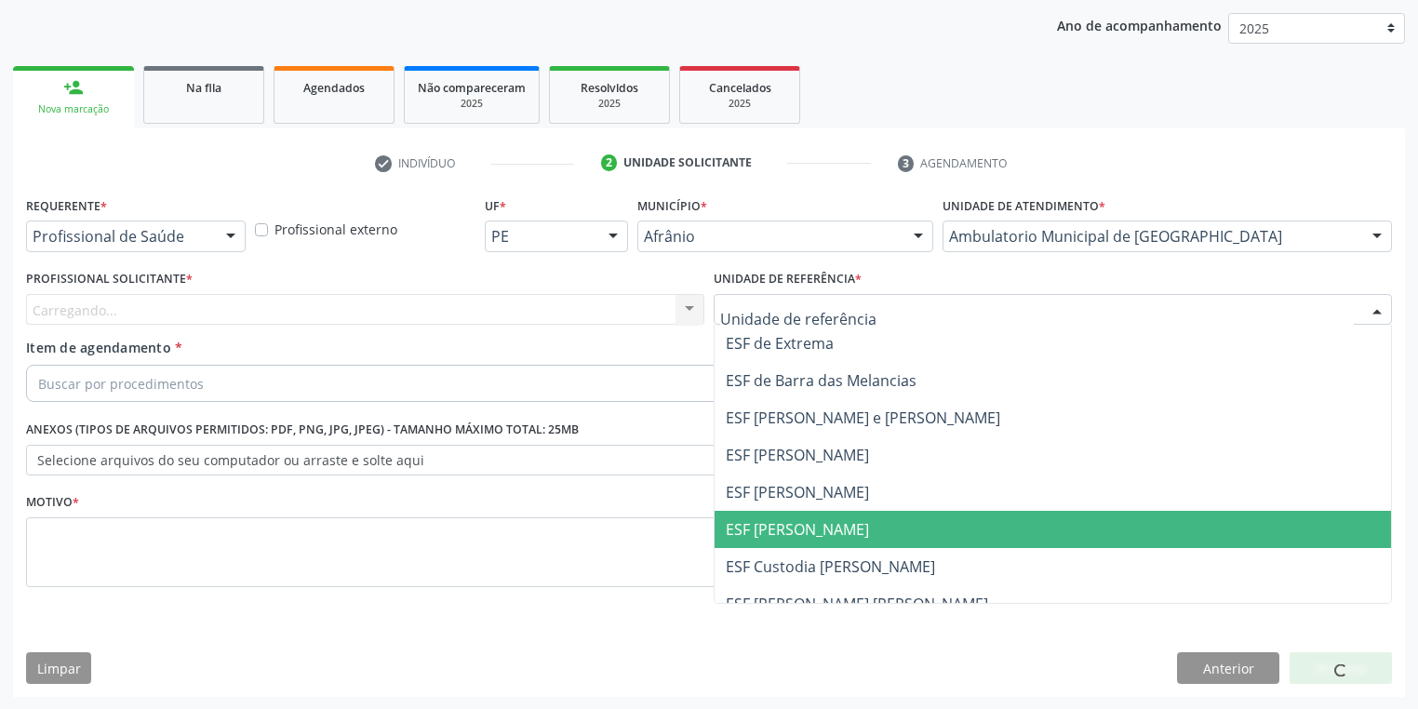
click at [786, 539] on span "ESF [PERSON_NAME]" at bounding box center [1053, 529] width 677 height 37
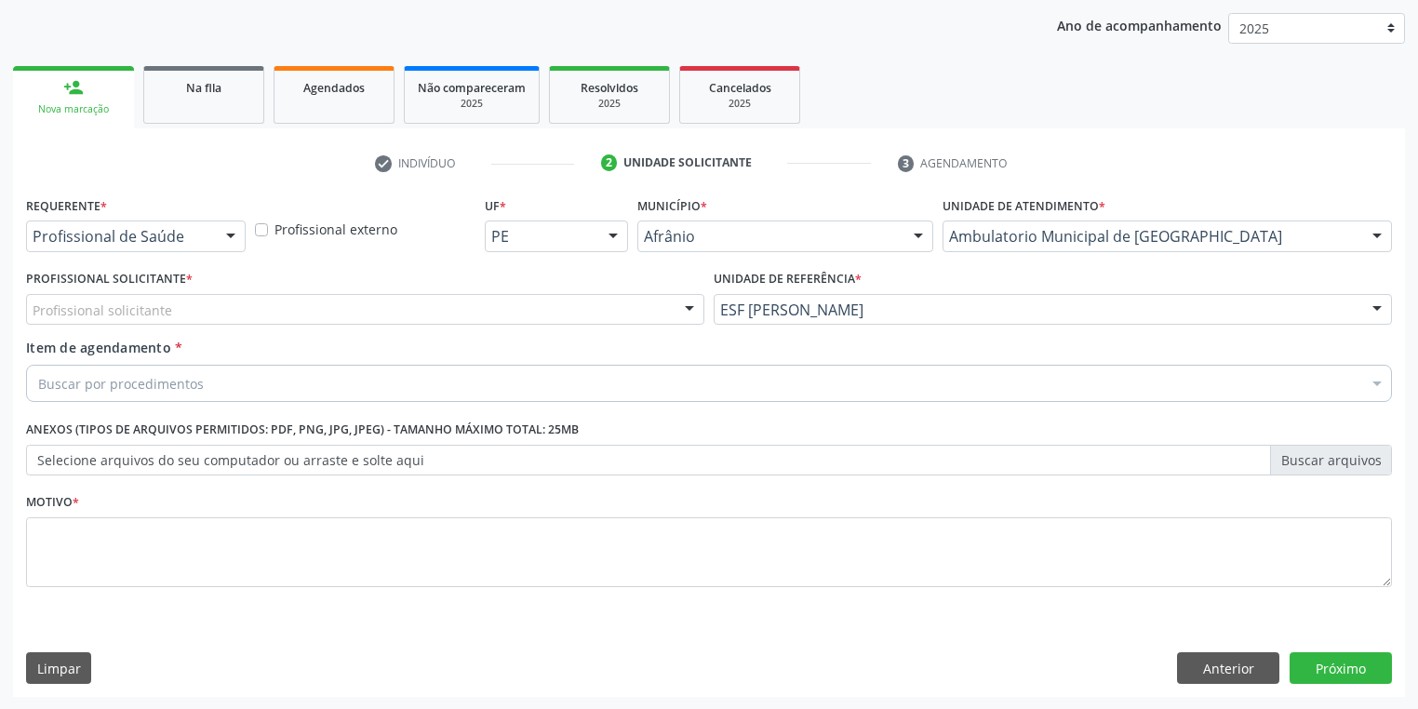
drag, startPoint x: 151, startPoint y: 309, endPoint x: 154, endPoint y: 323, distance: 14.2
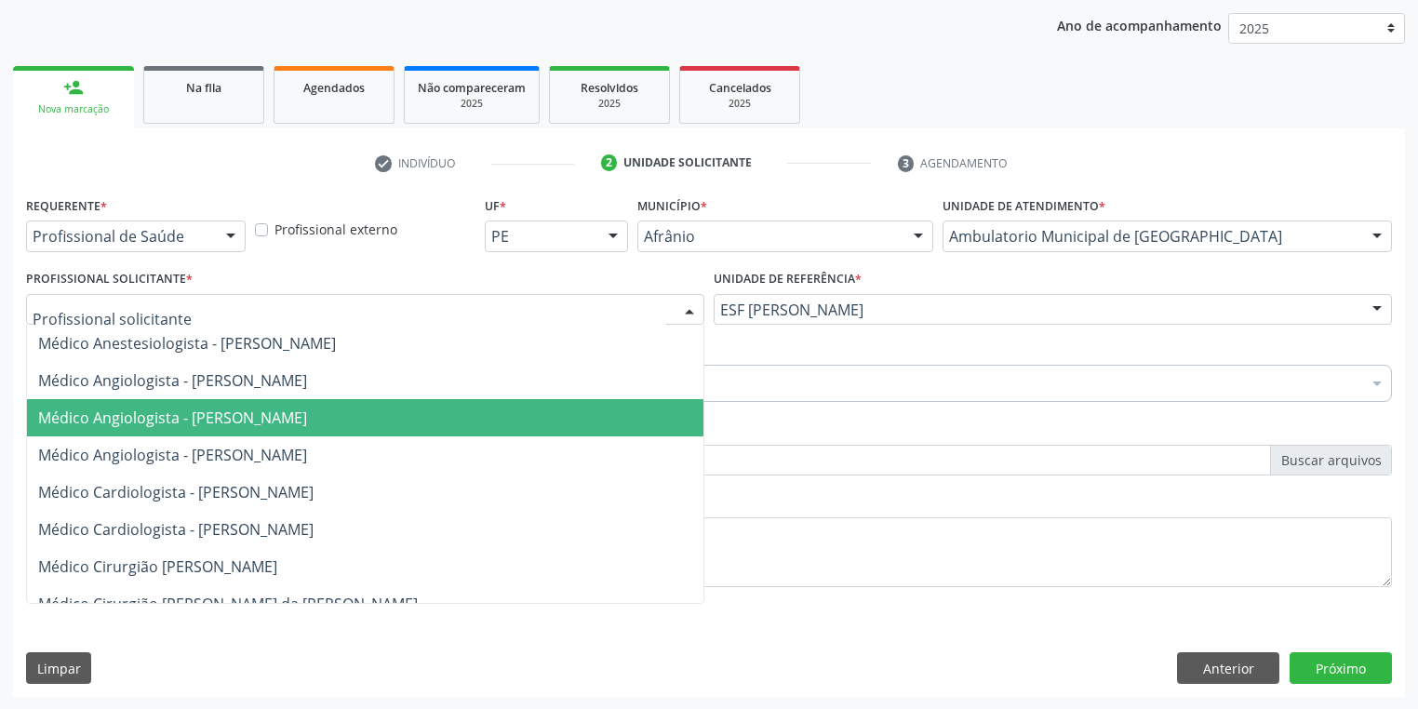
click at [168, 429] on span "Médico Angiologista - [PERSON_NAME]" at bounding box center [365, 417] width 677 height 37
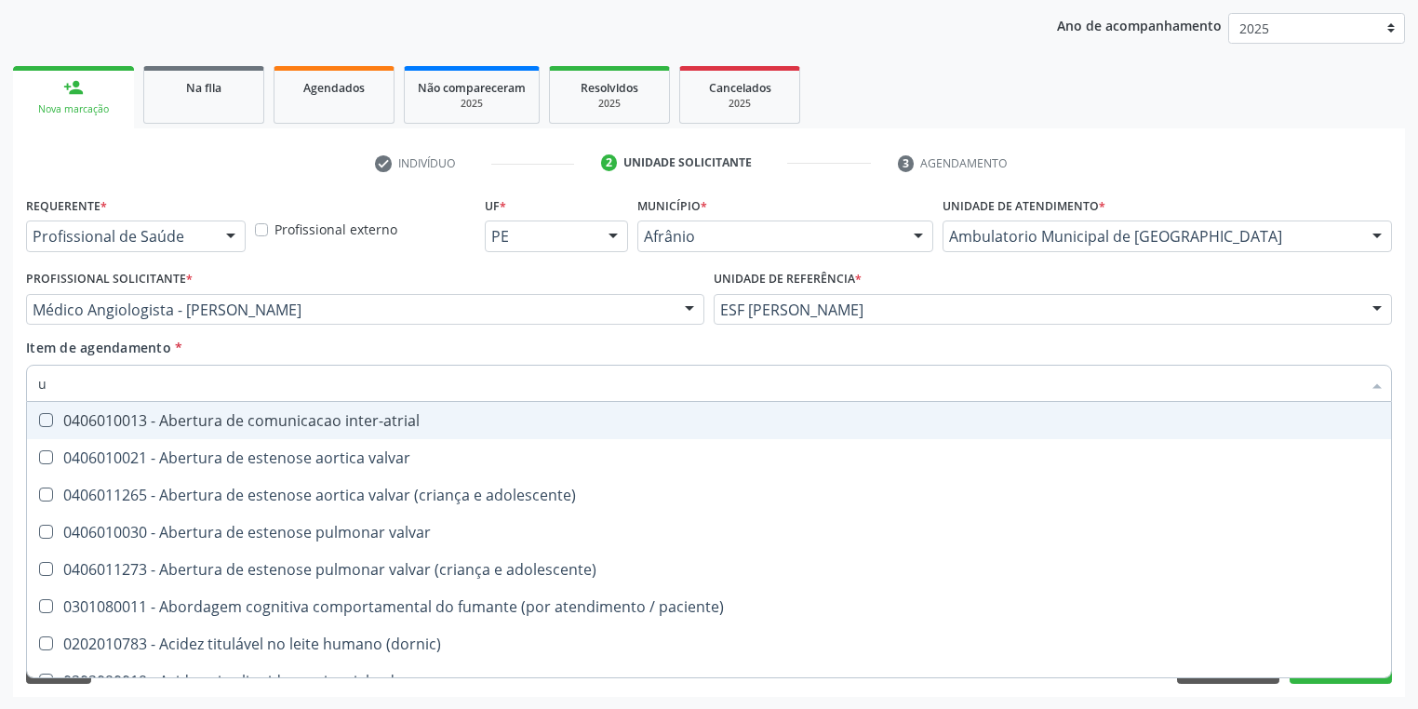
type input "ul"
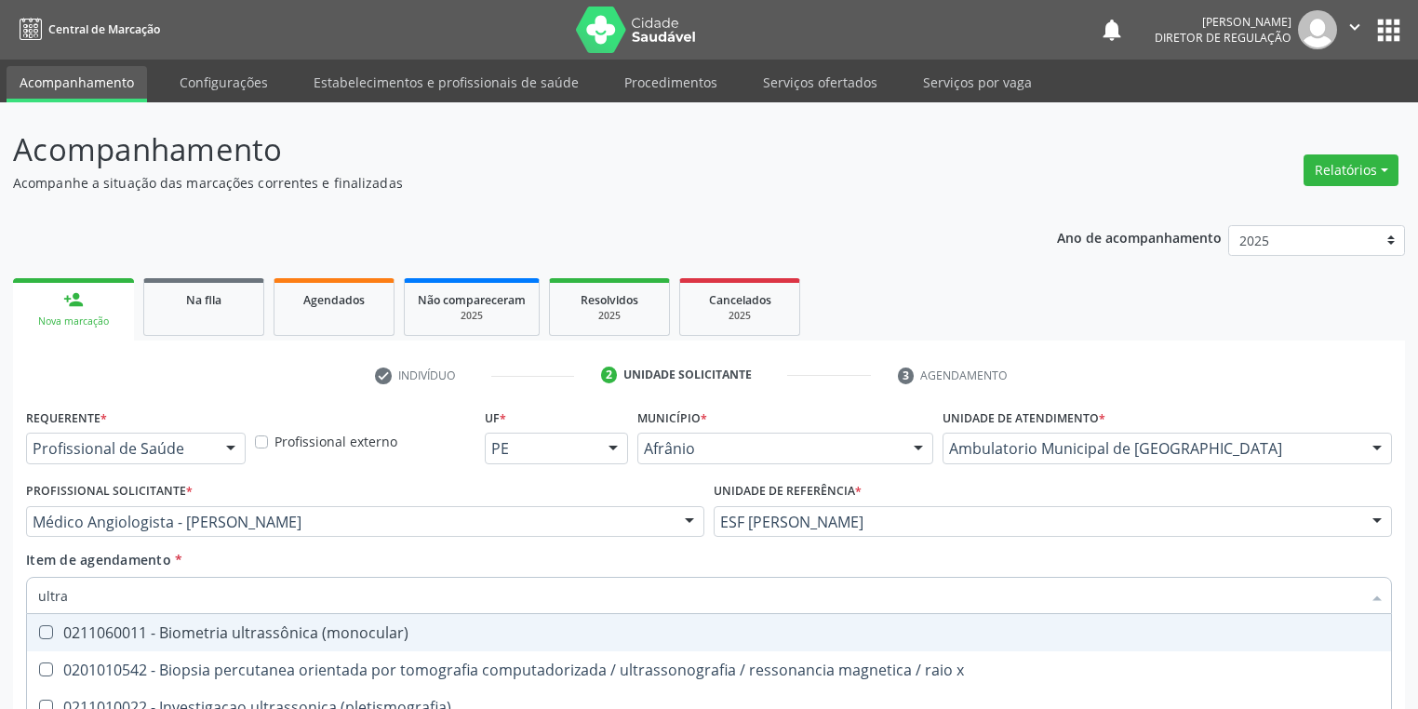
scroll to position [212, 0]
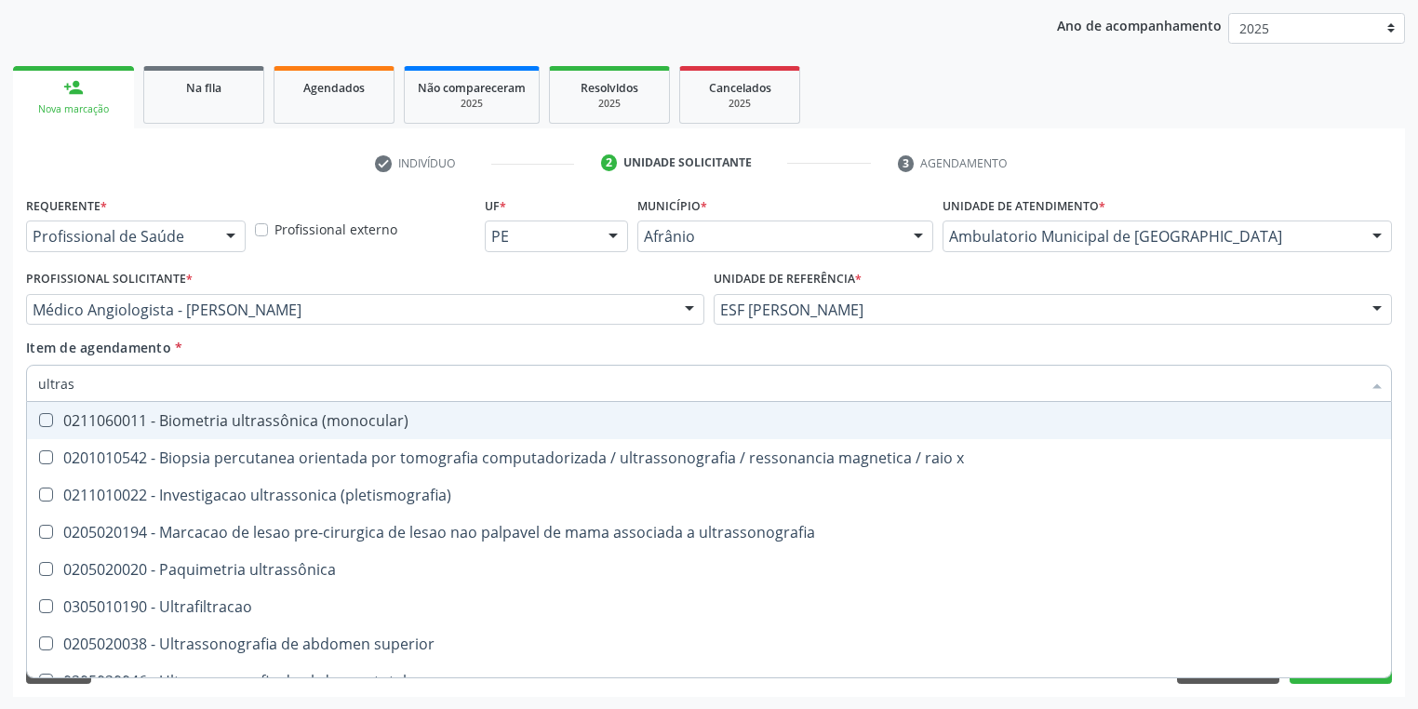
type input "ultrass"
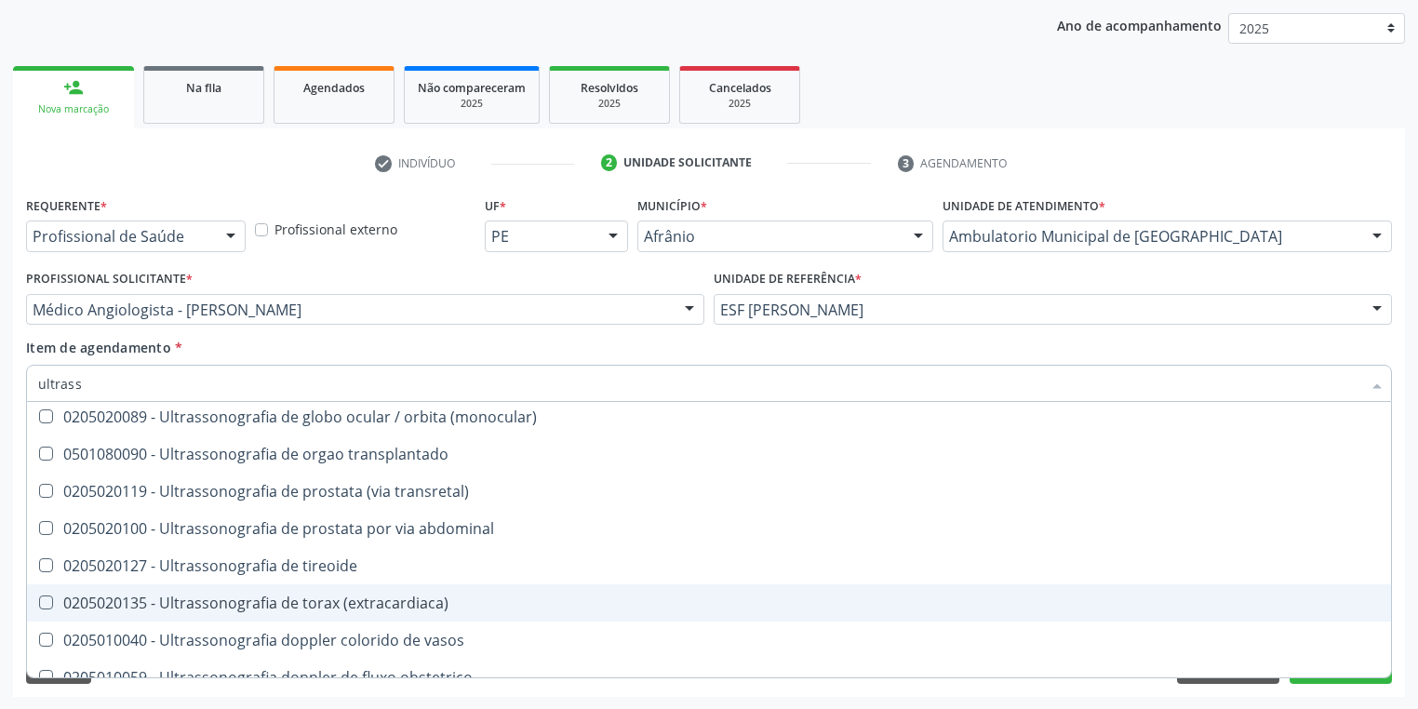
scroll to position [372, 0]
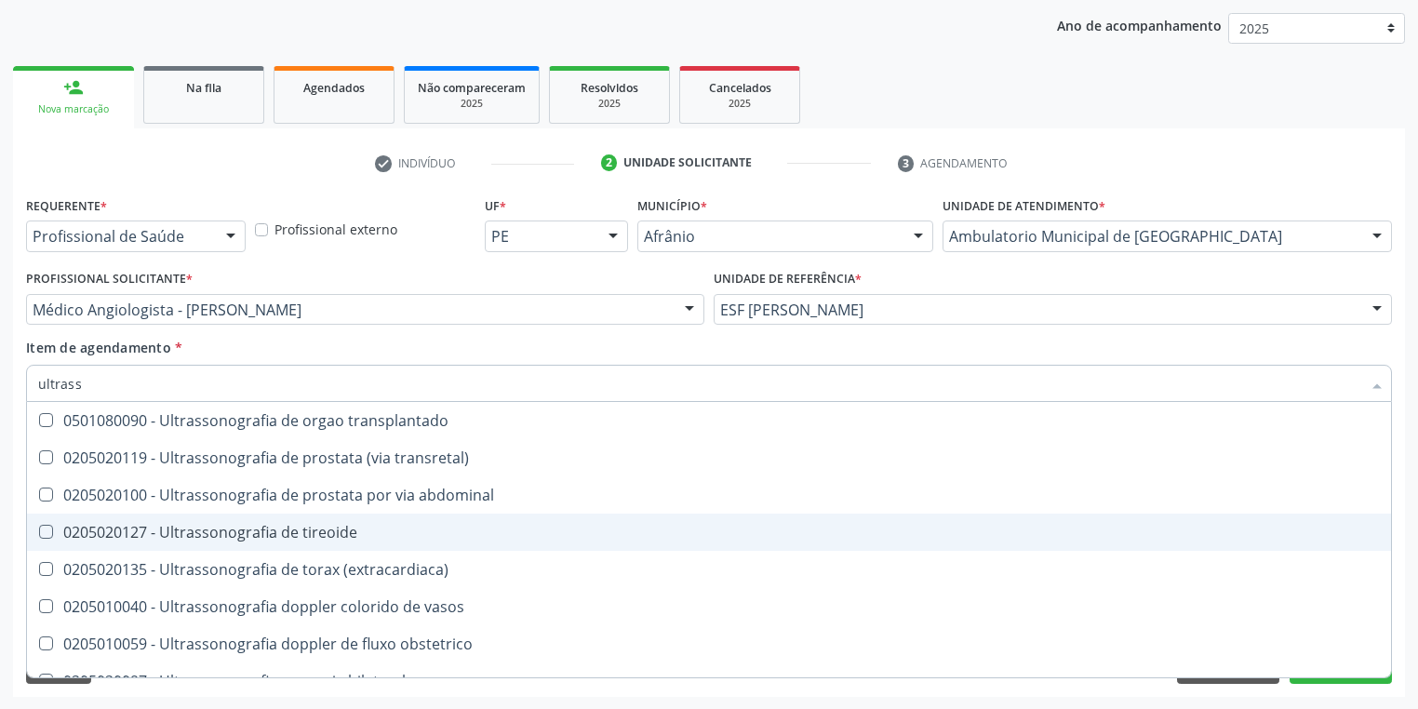
click at [272, 545] on span "0205020127 - Ultrassonografia de tireoide" at bounding box center [709, 532] width 1364 height 37
checkbox tireoide "true"
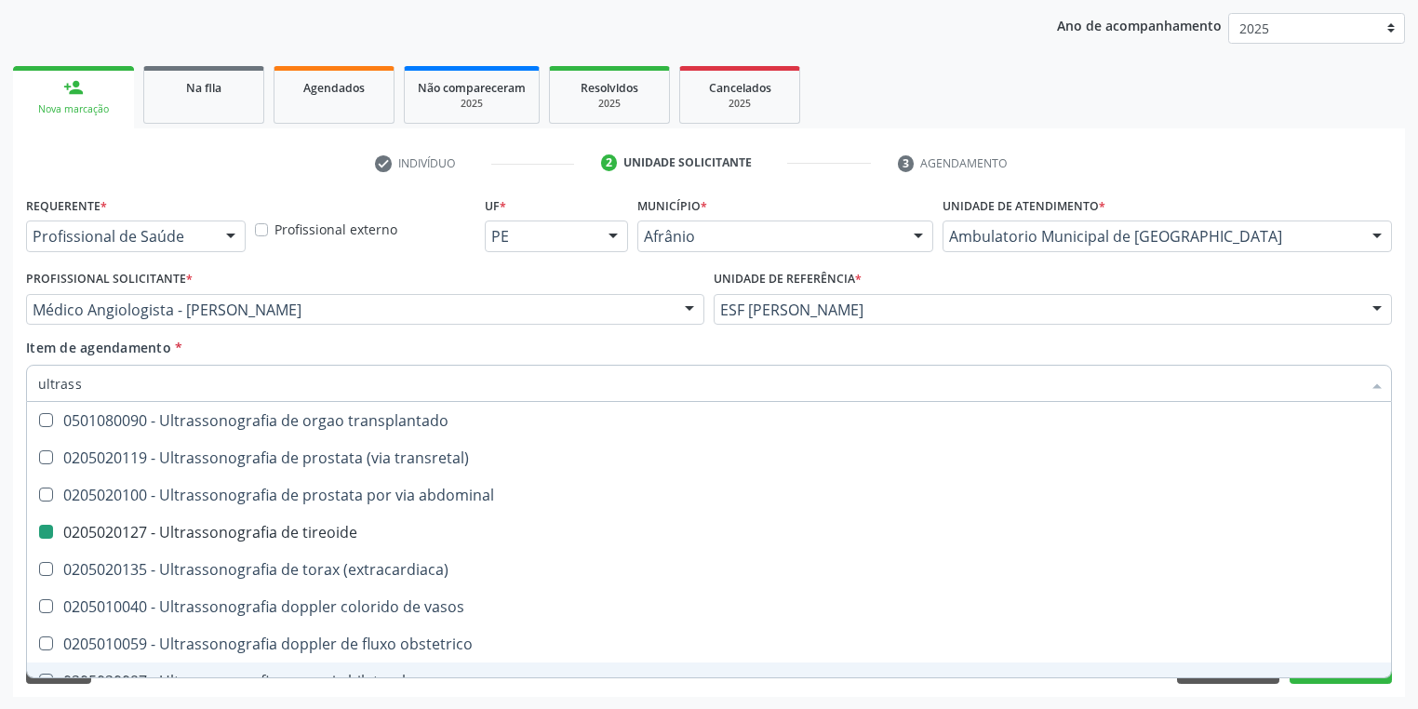
click at [137, 700] on div "Acompanhamento Acompanhe a situação das marcações correntes e finalizadas Relat…" at bounding box center [709, 300] width 1418 height 820
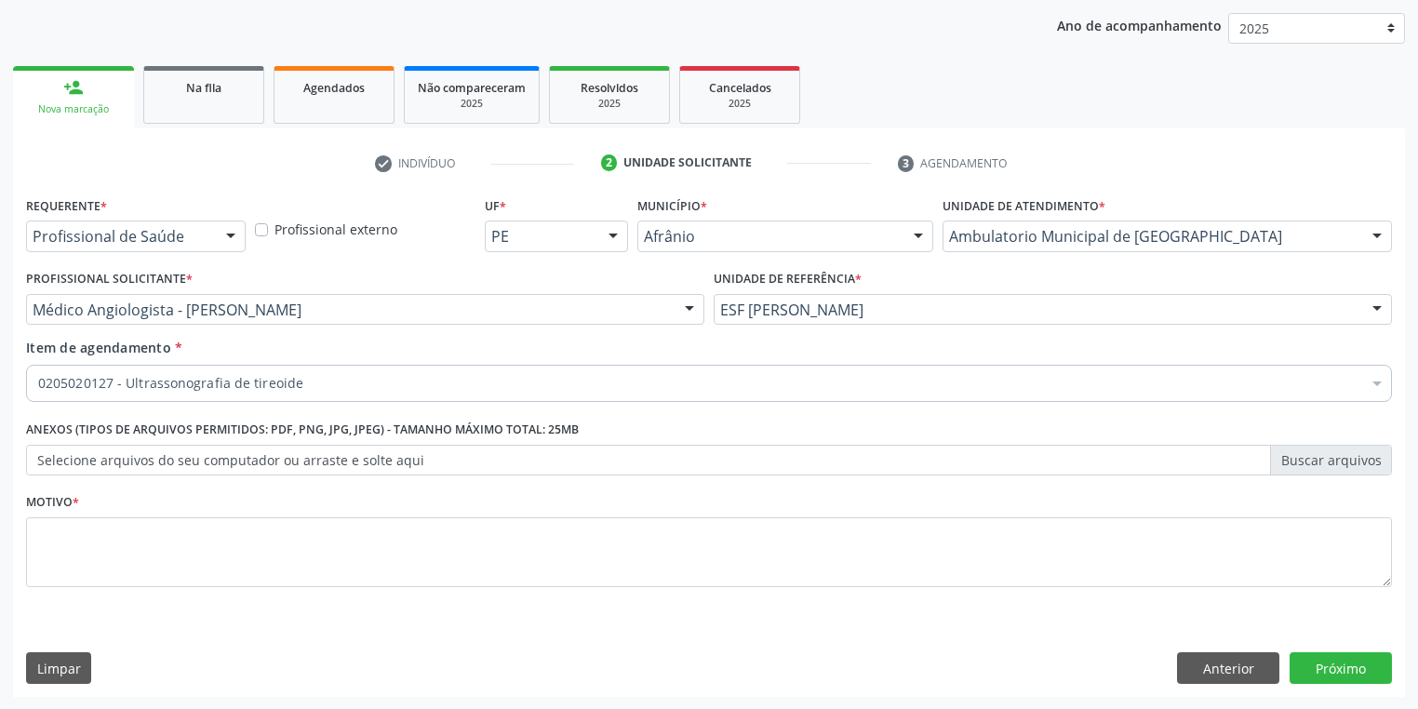
scroll to position [0, 0]
click at [81, 558] on textarea at bounding box center [709, 552] width 1366 height 71
type textarea "*"
click at [1330, 659] on button "Próximo" at bounding box center [1341, 668] width 102 height 32
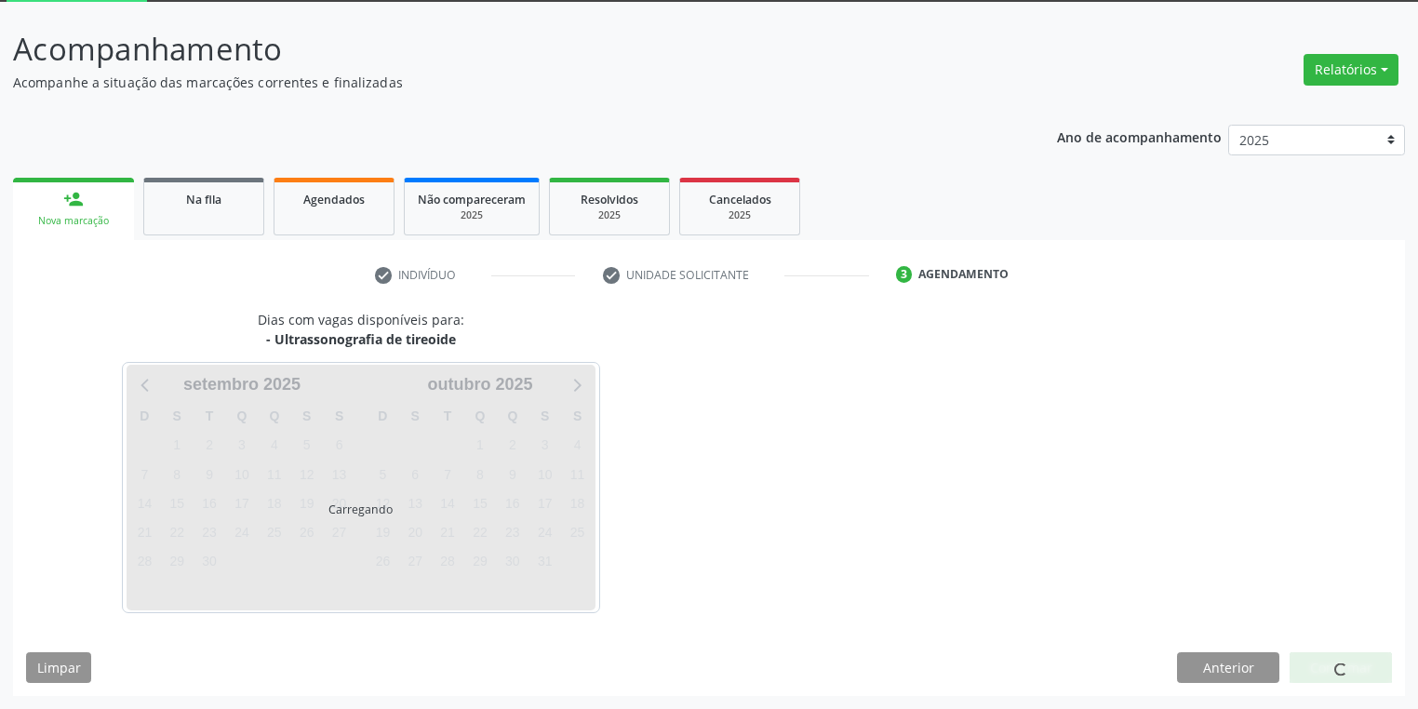
scroll to position [100, 0]
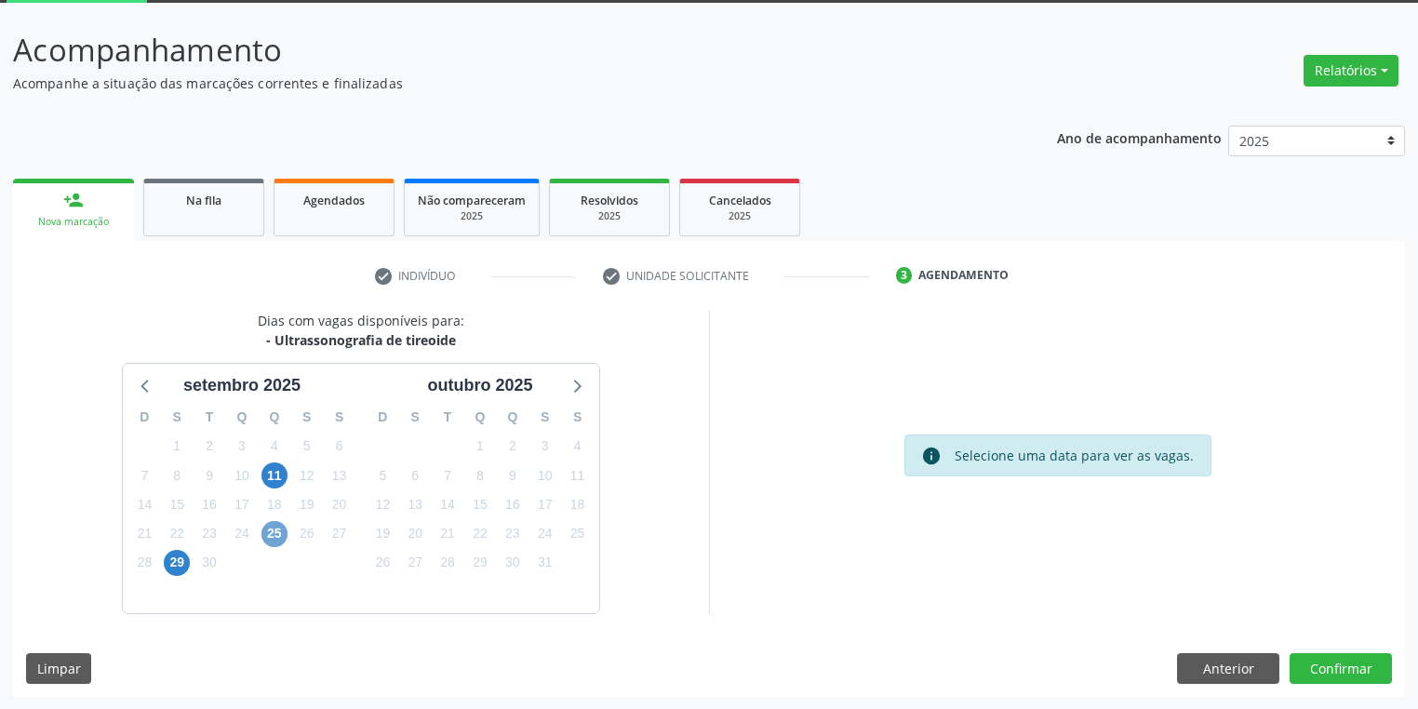
click at [273, 531] on span "25" at bounding box center [275, 534] width 26 height 26
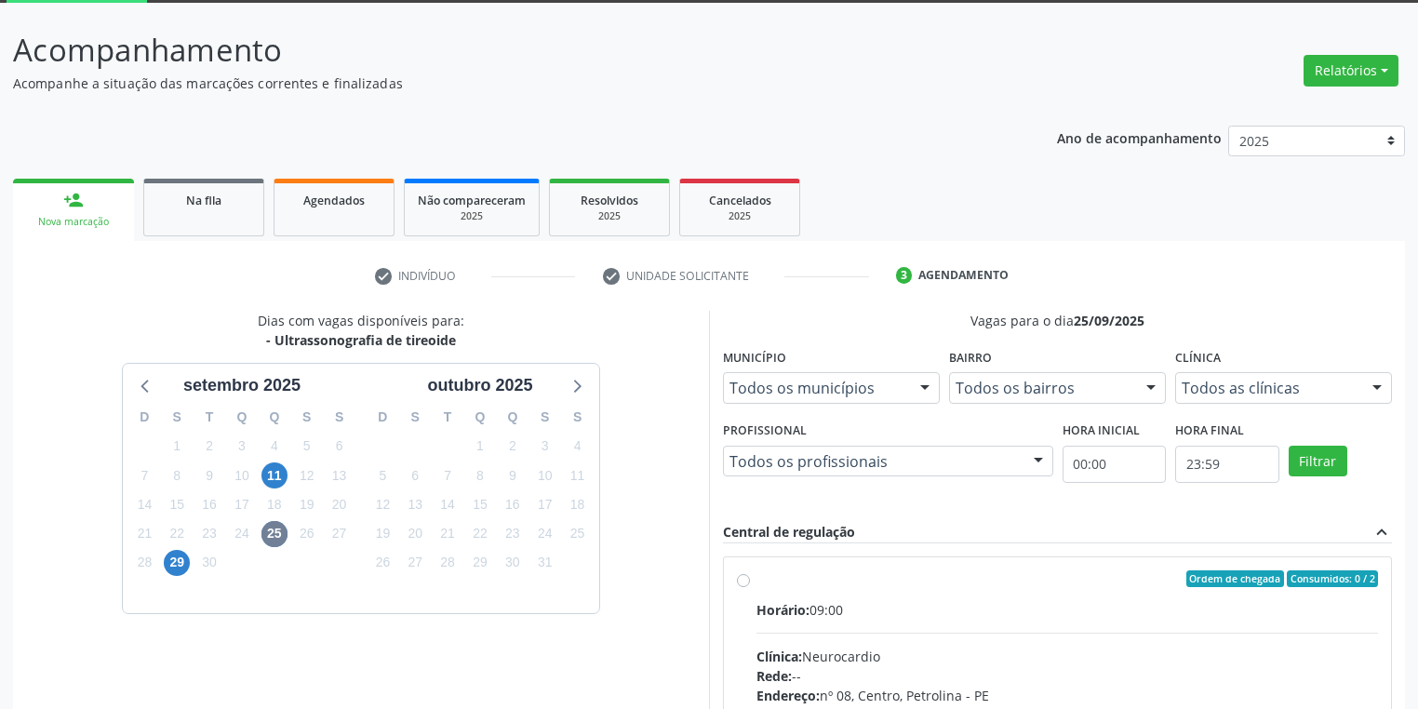
click at [750, 587] on input "Ordem de chegada Consumidos: 0 / 2 Horário: 09:00 Clínica: Neurocardio Rede: --…" at bounding box center [743, 578] width 13 height 17
radio input "true"
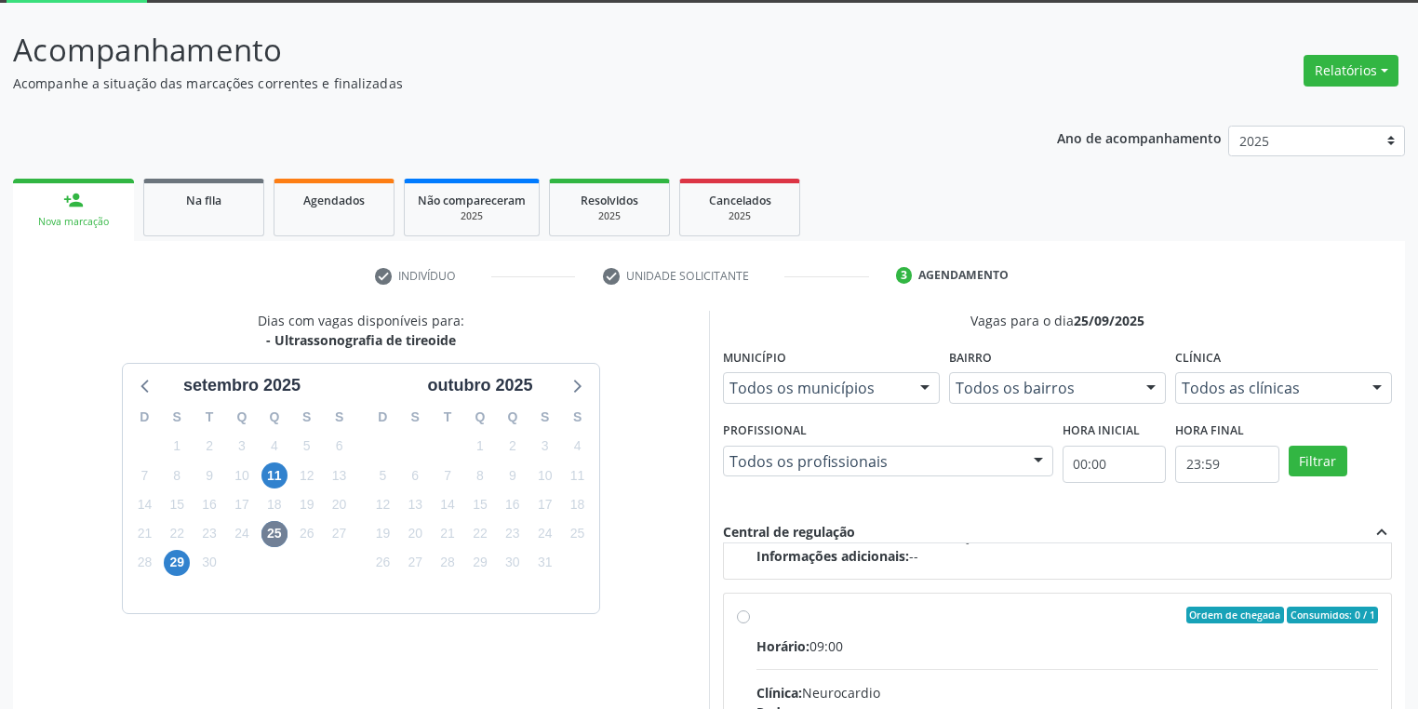
scroll to position [402, 0]
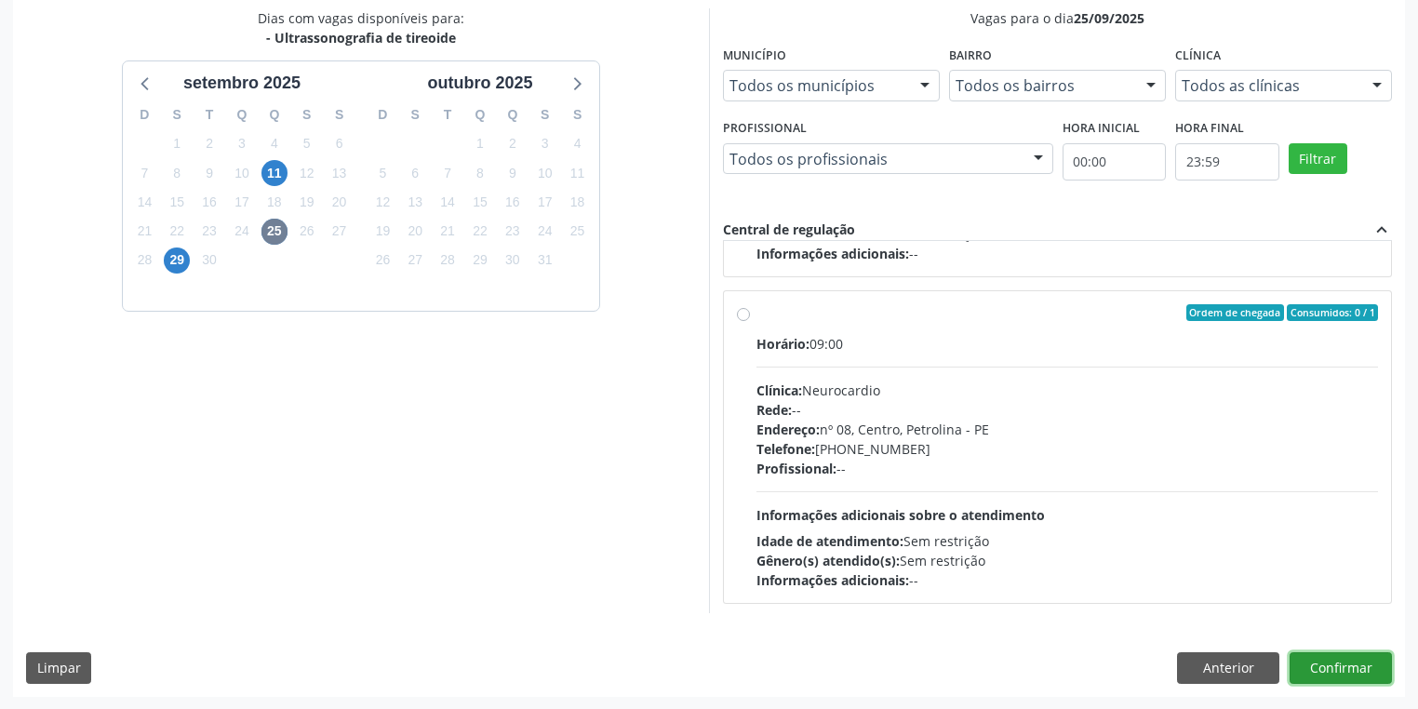
click at [1334, 664] on button "Confirmar" at bounding box center [1341, 668] width 102 height 32
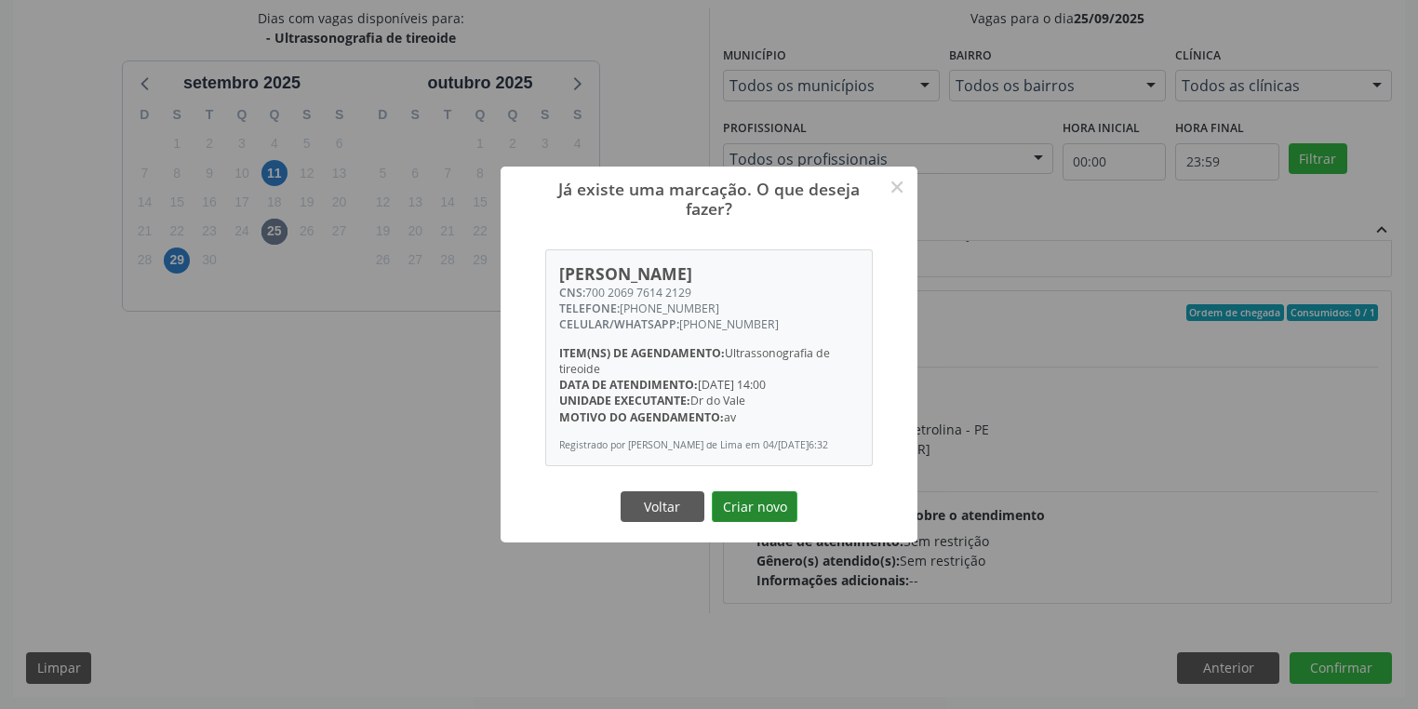
click at [762, 514] on button "Criar novo" at bounding box center [755, 507] width 86 height 32
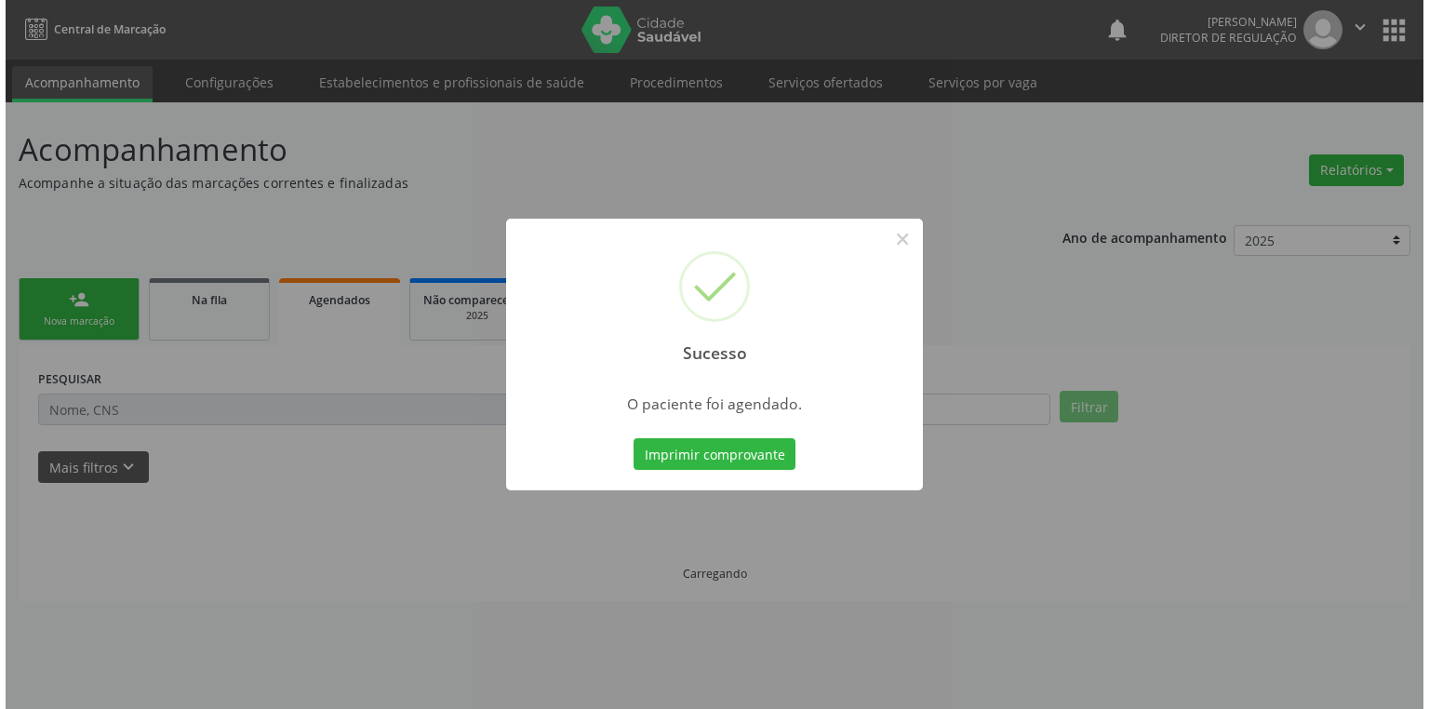
scroll to position [0, 0]
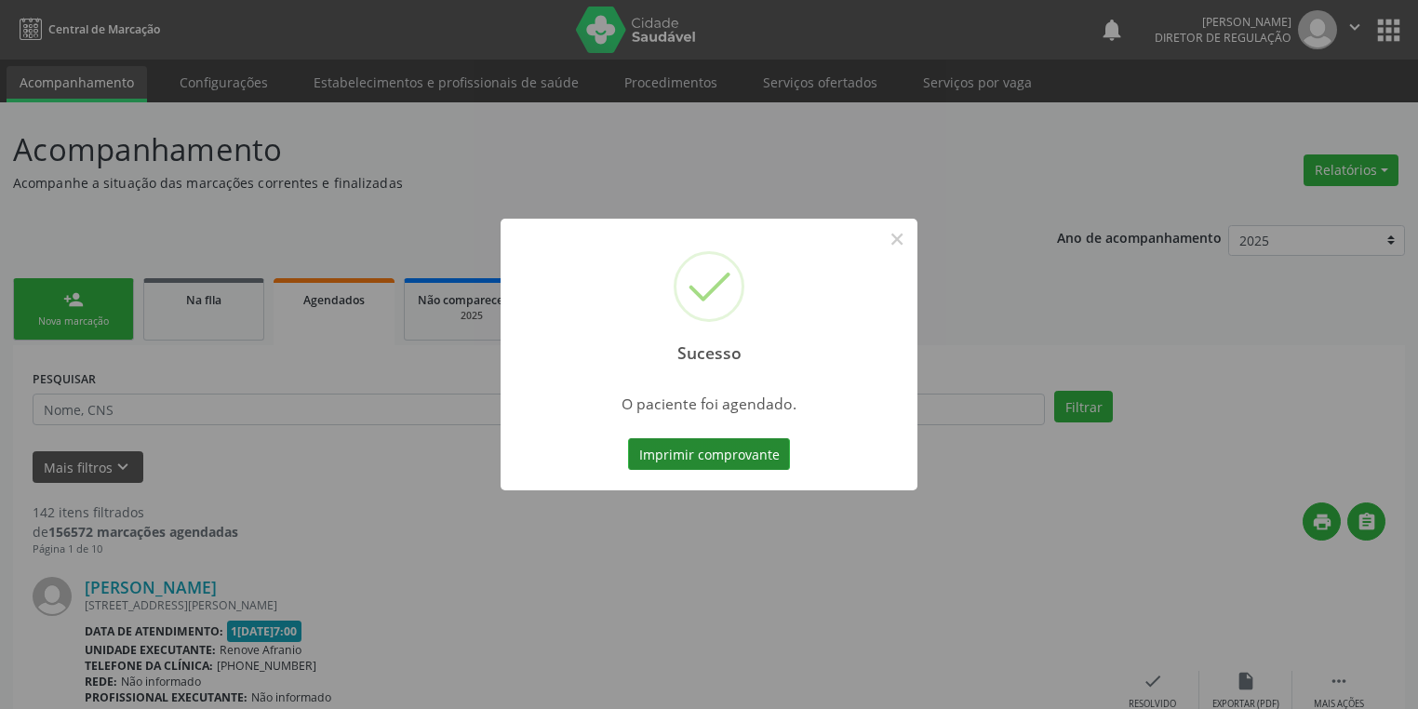
click at [735, 455] on button "Imprimir comprovante" at bounding box center [709, 454] width 162 height 32
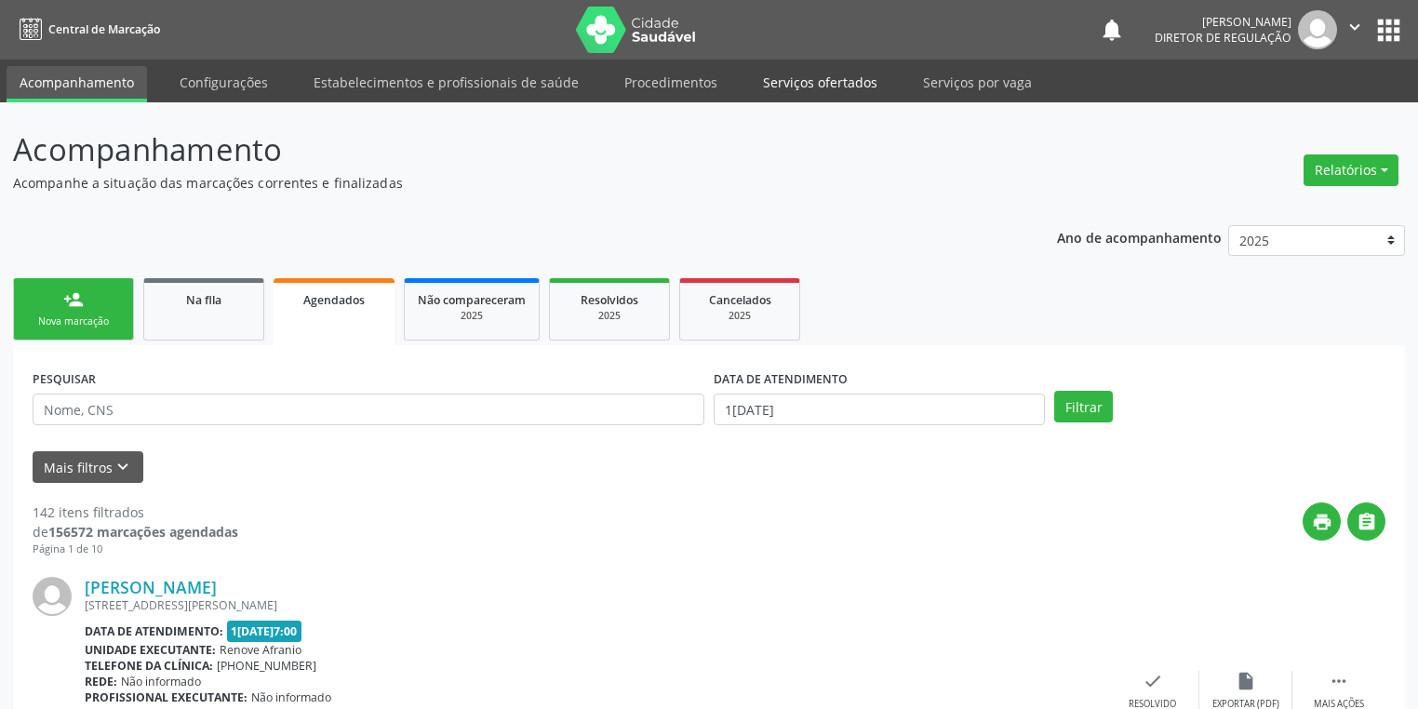
click at [803, 89] on link "Serviços ofertados" at bounding box center [820, 82] width 141 height 33
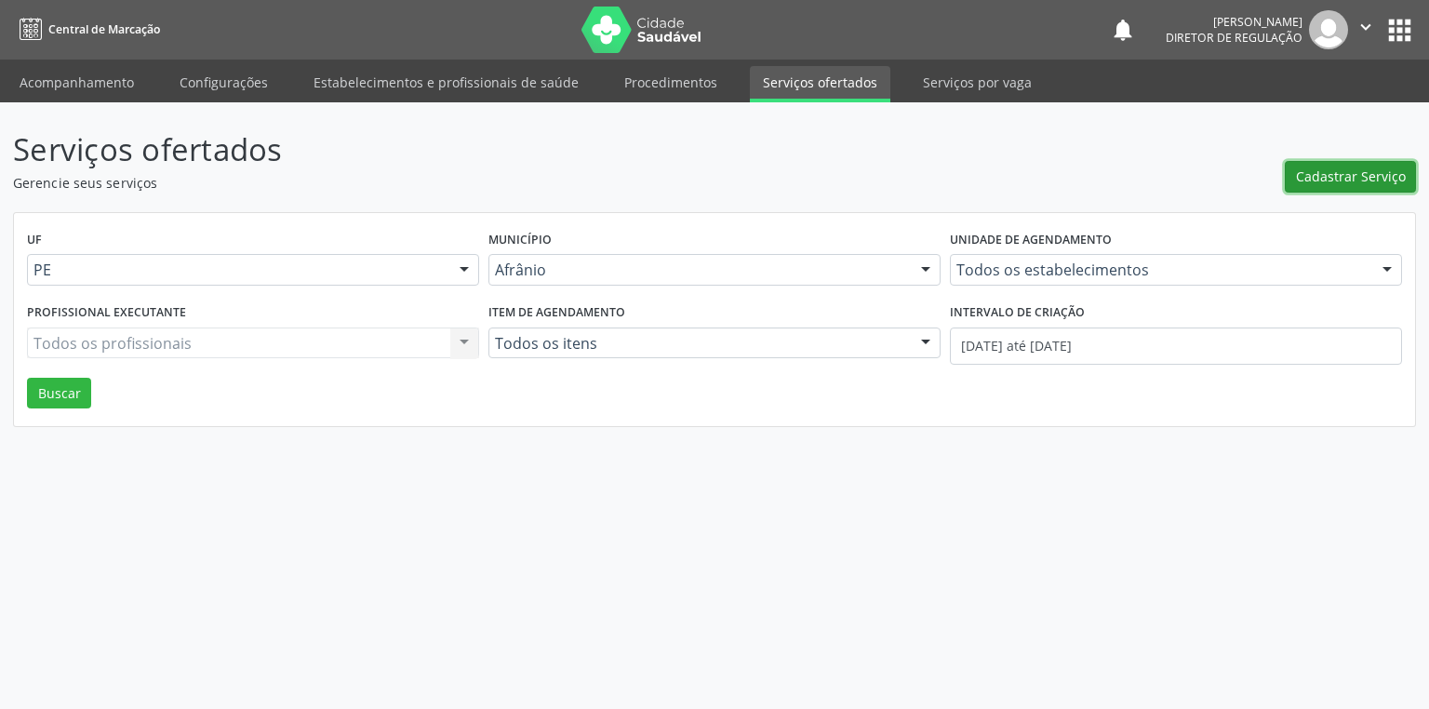
click at [1343, 181] on span "Cadastrar Serviço" at bounding box center [1351, 177] width 110 height 20
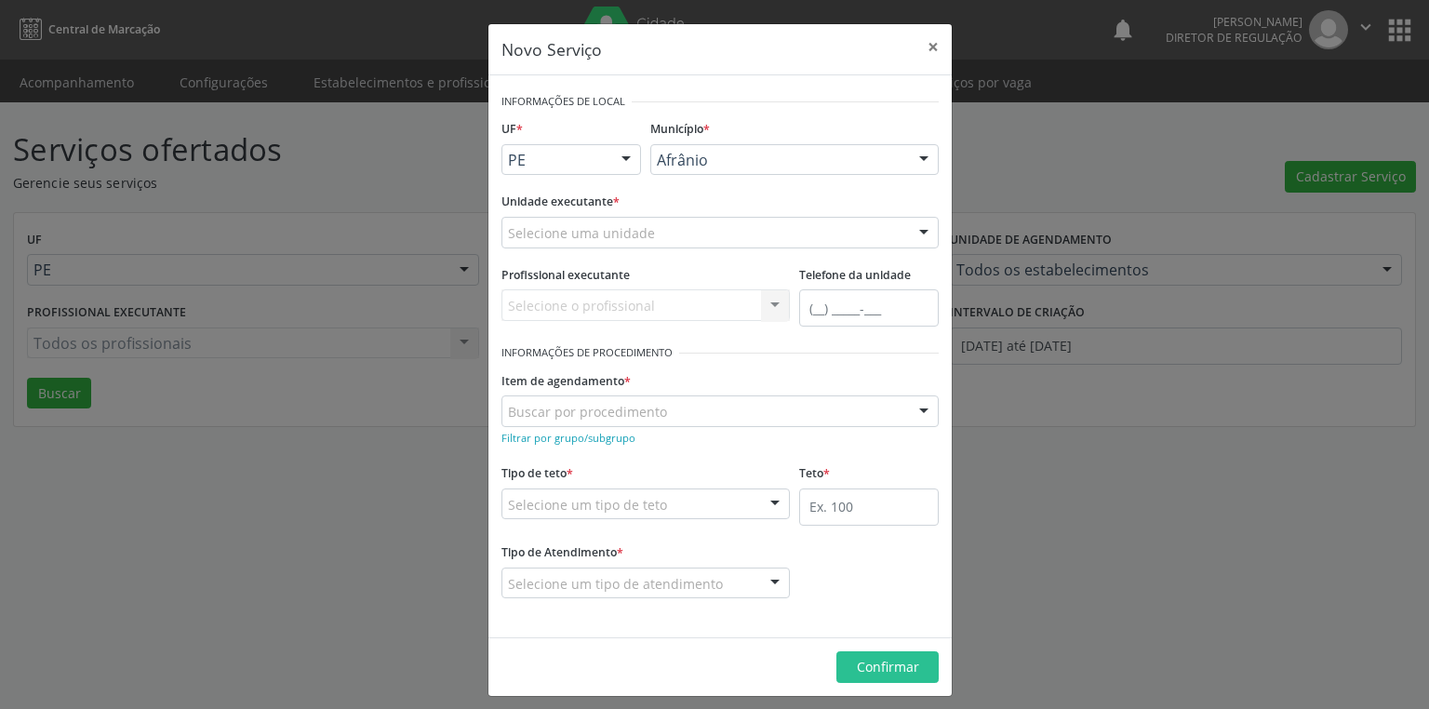
drag, startPoint x: 695, startPoint y: 167, endPoint x: 686, endPoint y: 182, distance: 18.4
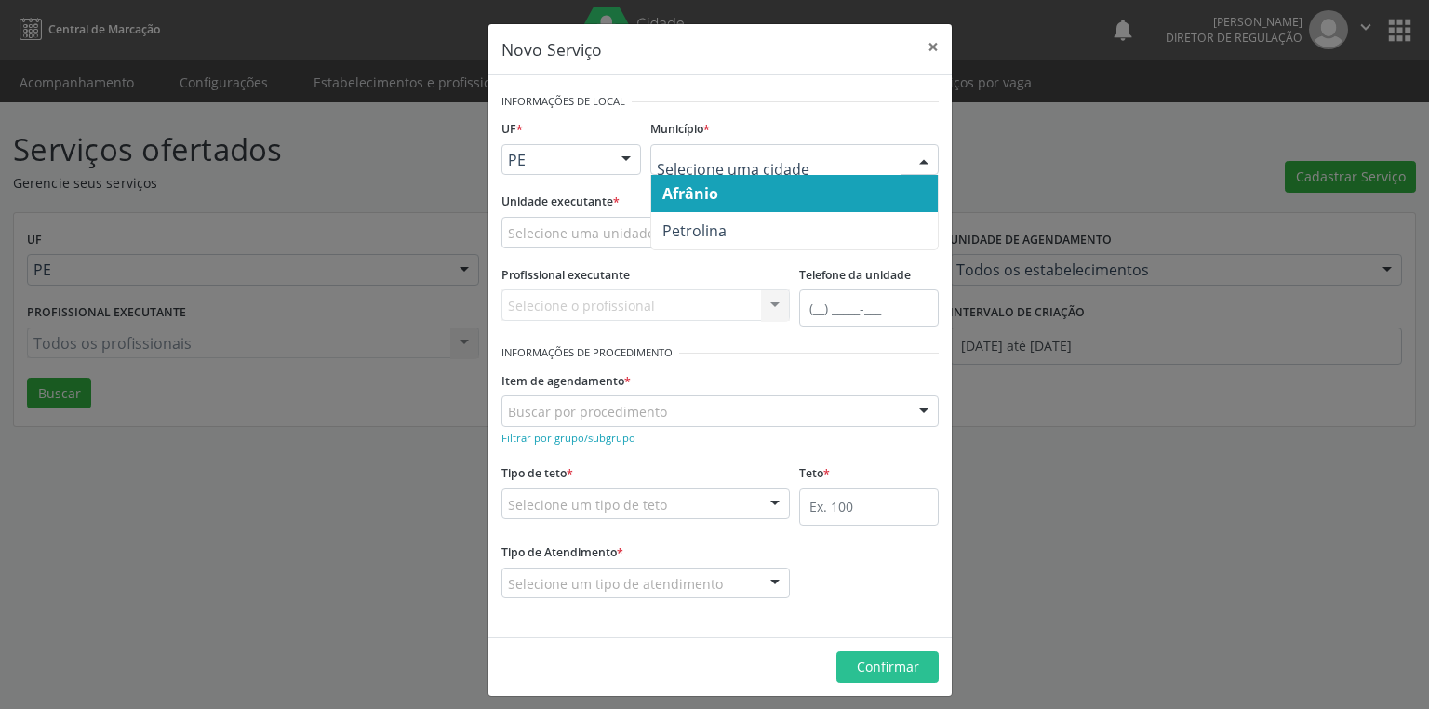
click at [685, 200] on span "Afrânio" at bounding box center [691, 193] width 56 height 20
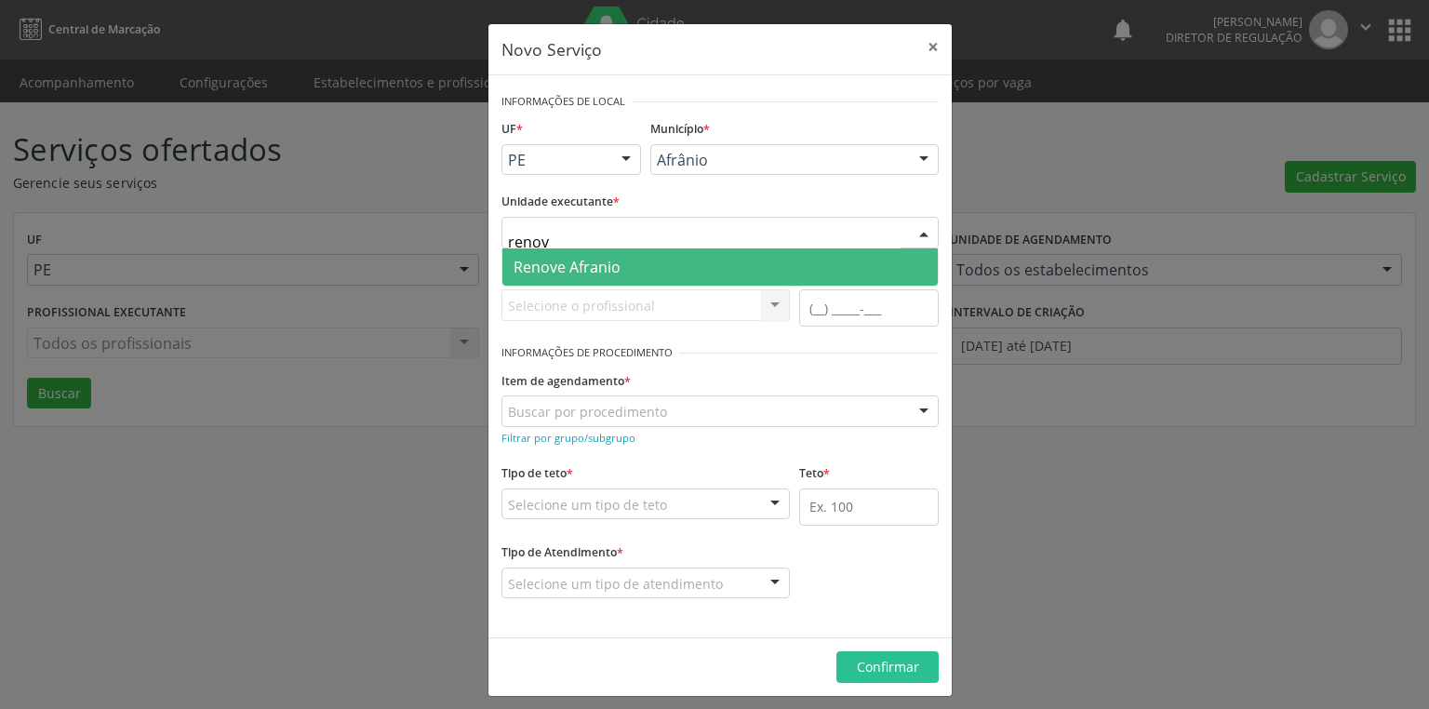
type input "renove"
click at [562, 269] on span "Renove Afranio" at bounding box center [567, 267] width 107 height 20
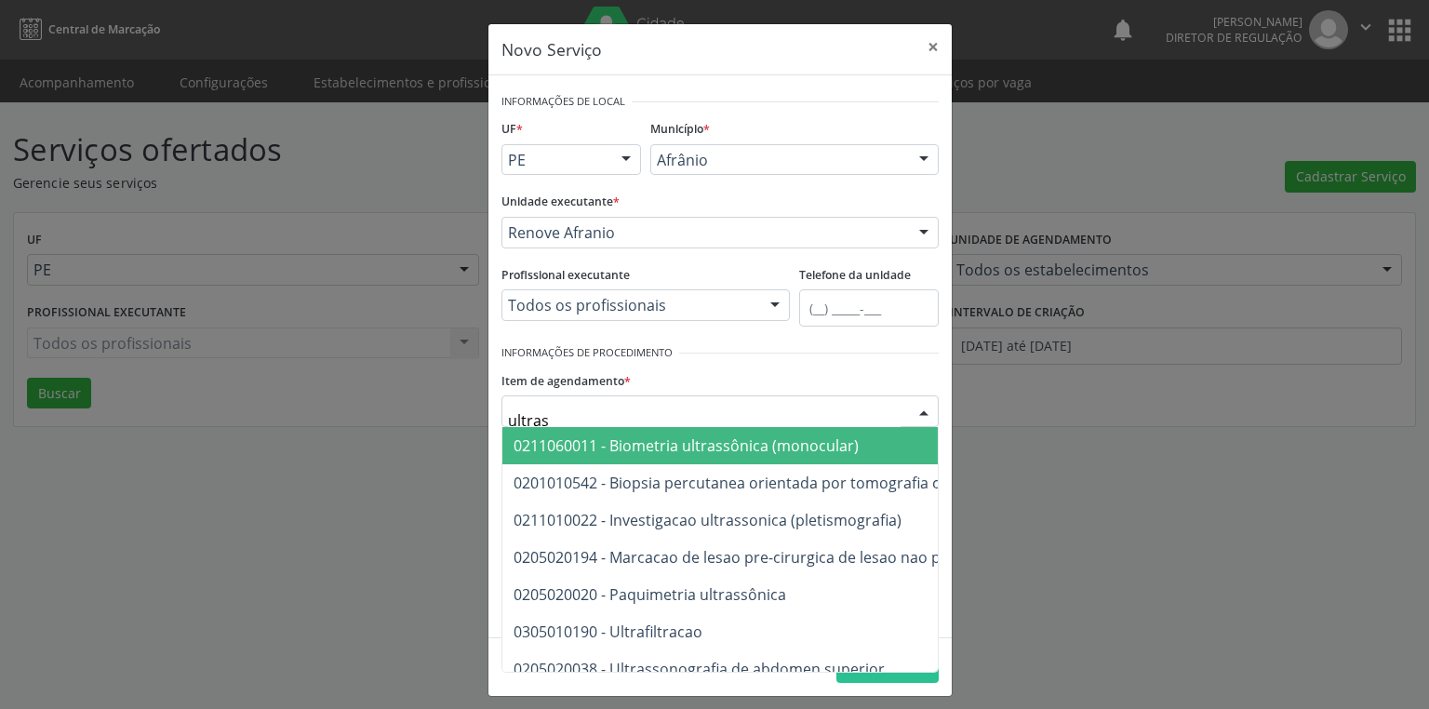
type input "ultrass"
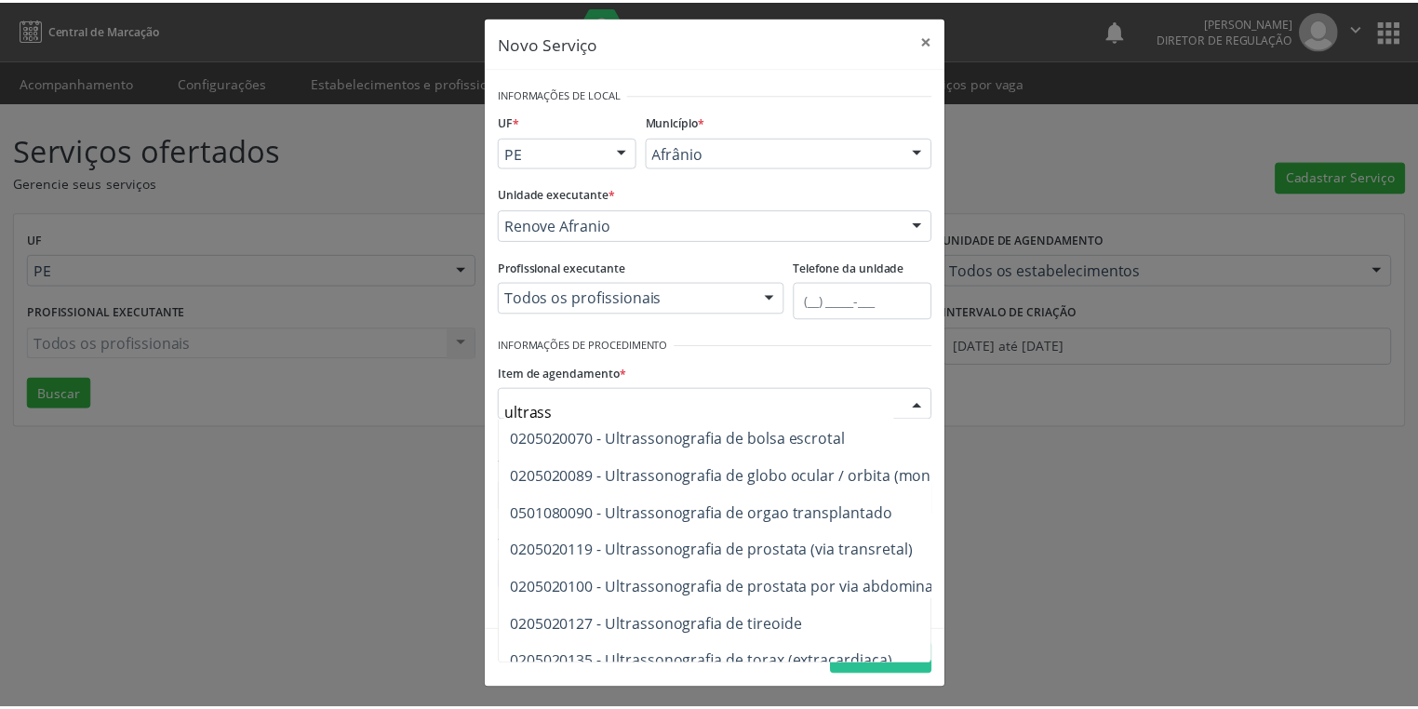
scroll to position [298, 0]
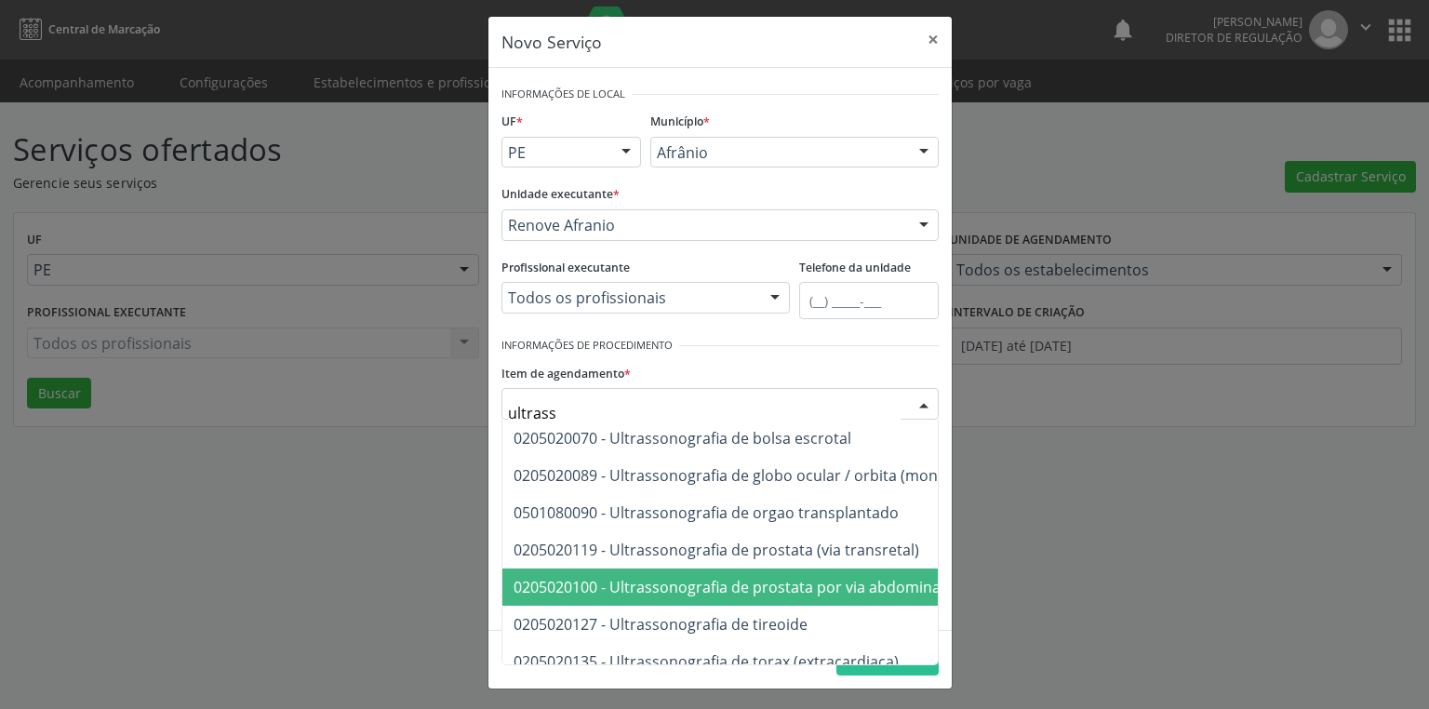
click at [792, 583] on span "0205020100 - Ultrassonografia de prostata por via abdominal" at bounding box center [729, 587] width 431 height 20
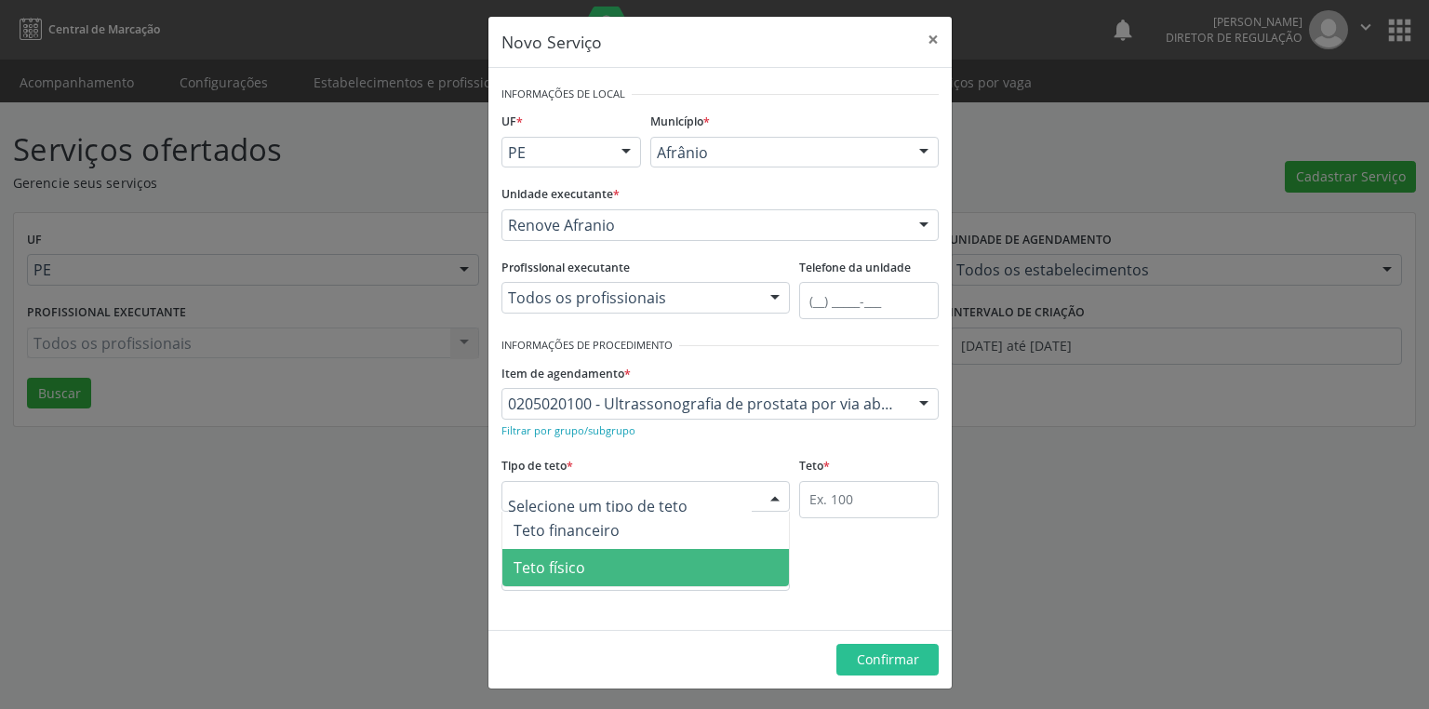
click at [610, 574] on span "Teto físico" at bounding box center [646, 567] width 287 height 37
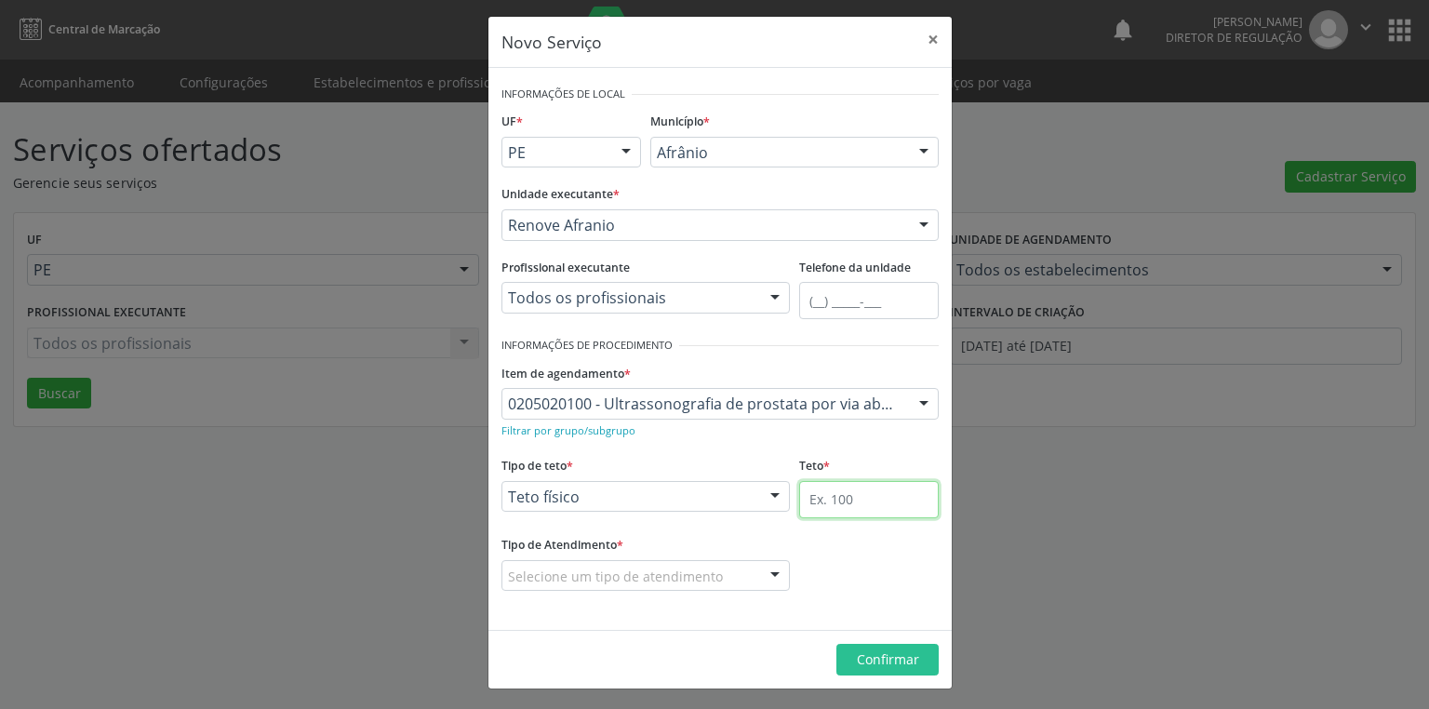
click at [811, 495] on input "text" at bounding box center [869, 499] width 140 height 37
type input "1"
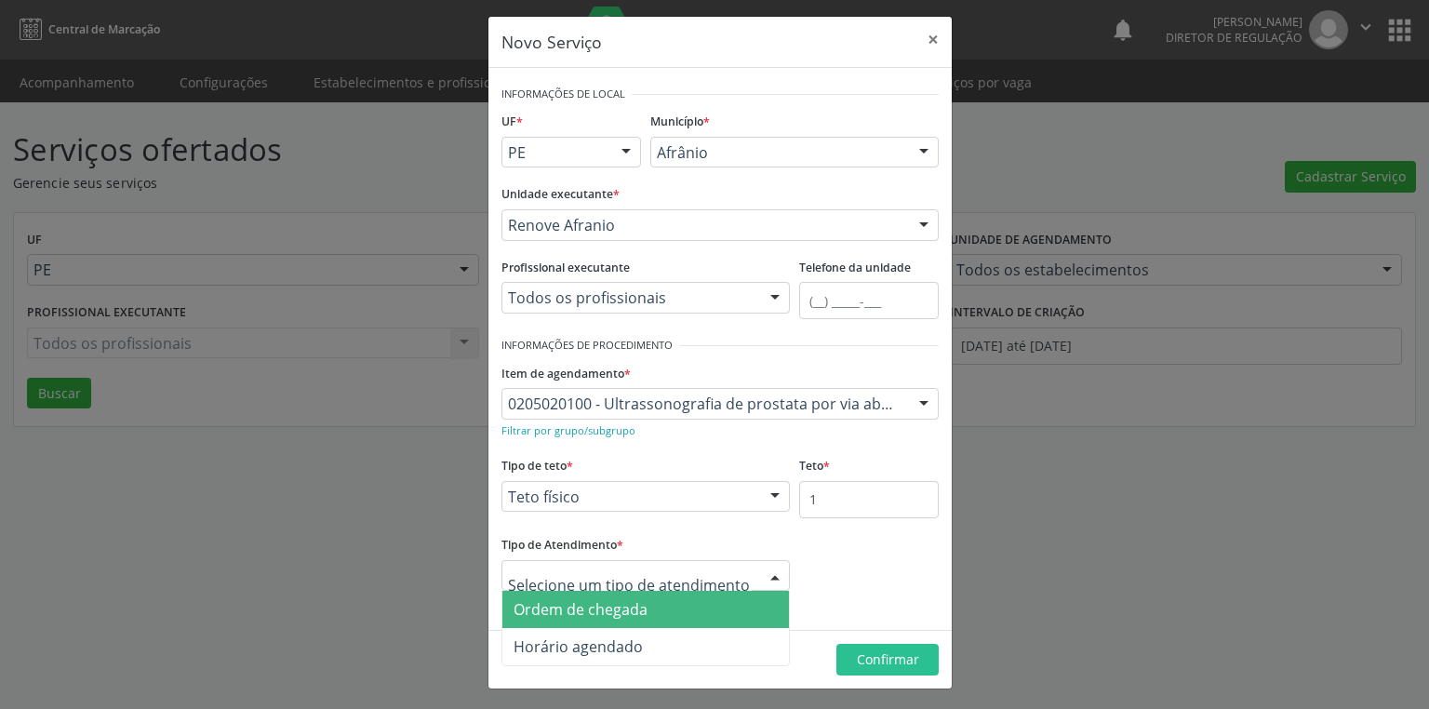
click at [608, 618] on span "Ordem de chegada" at bounding box center [646, 609] width 287 height 37
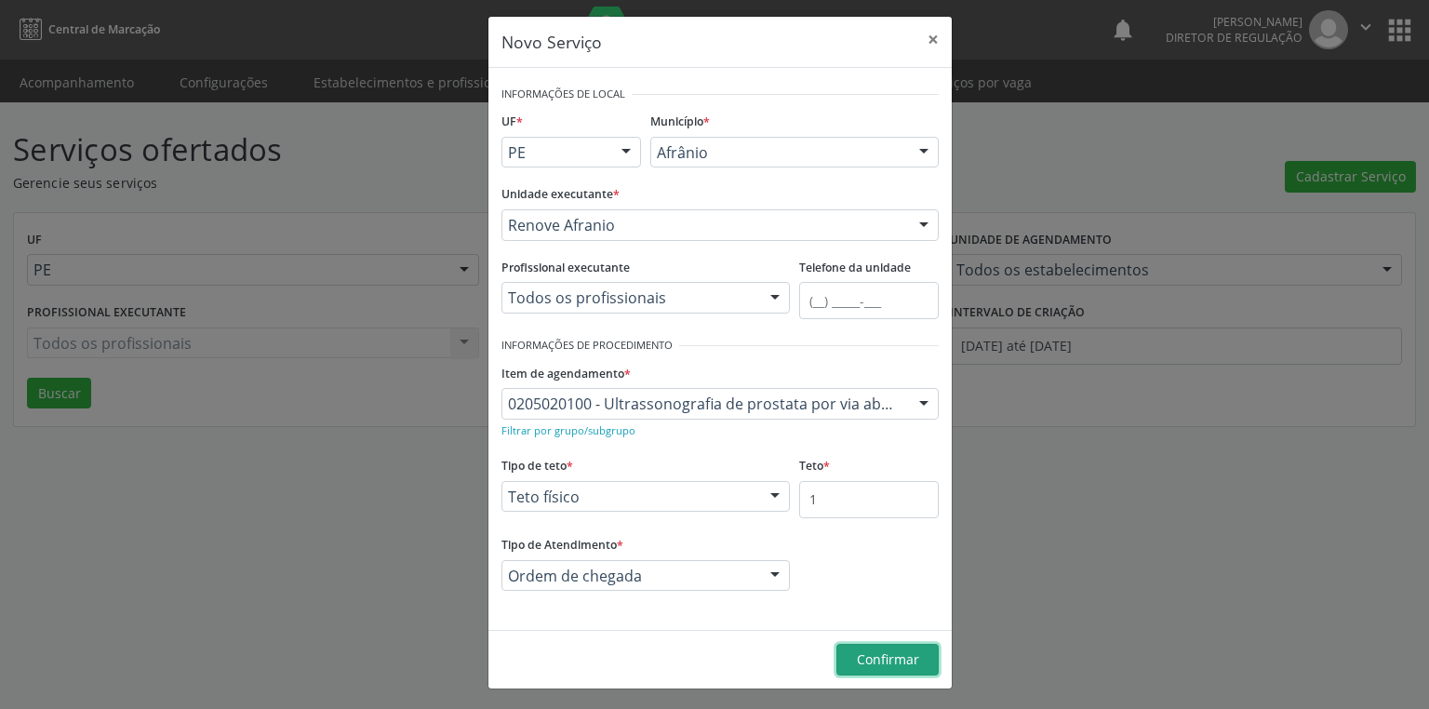
click at [894, 664] on span "Confirmar" at bounding box center [888, 659] width 62 height 18
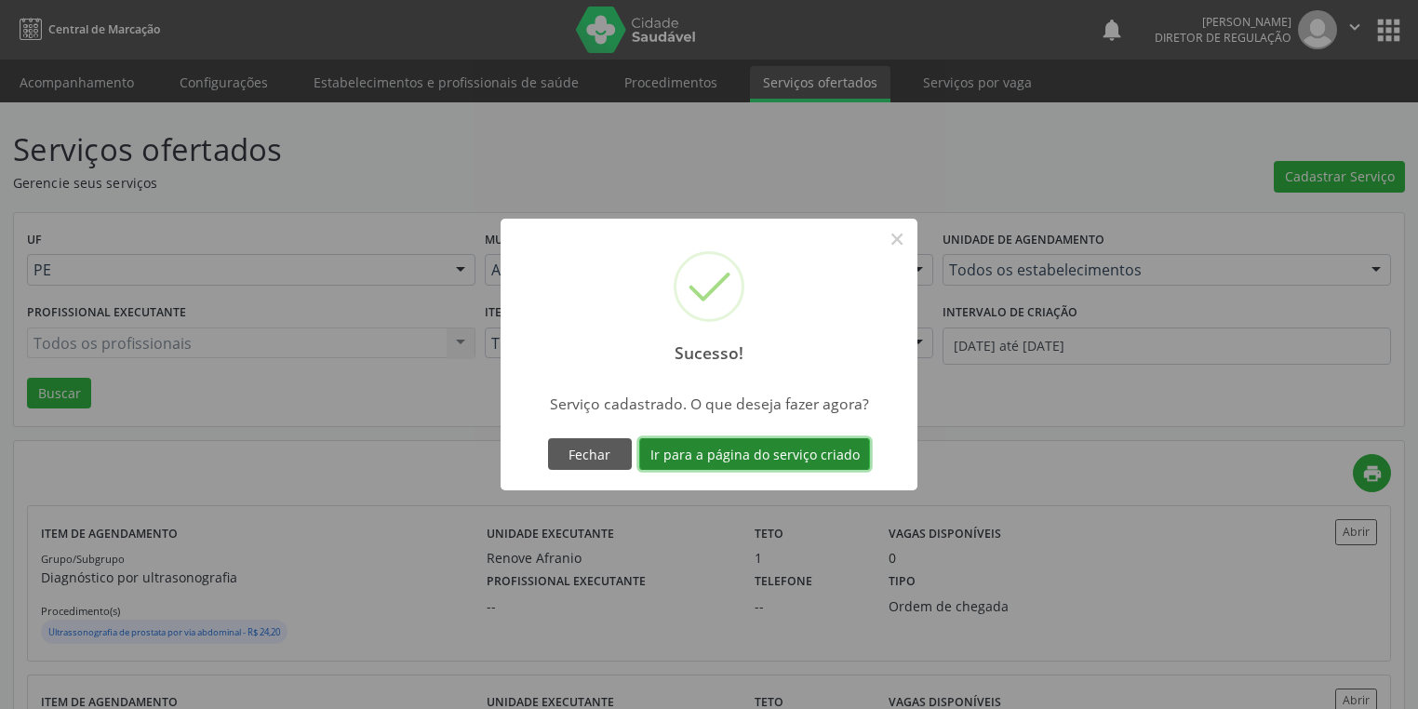
click at [741, 456] on button "Ir para a página do serviço criado" at bounding box center [754, 454] width 231 height 32
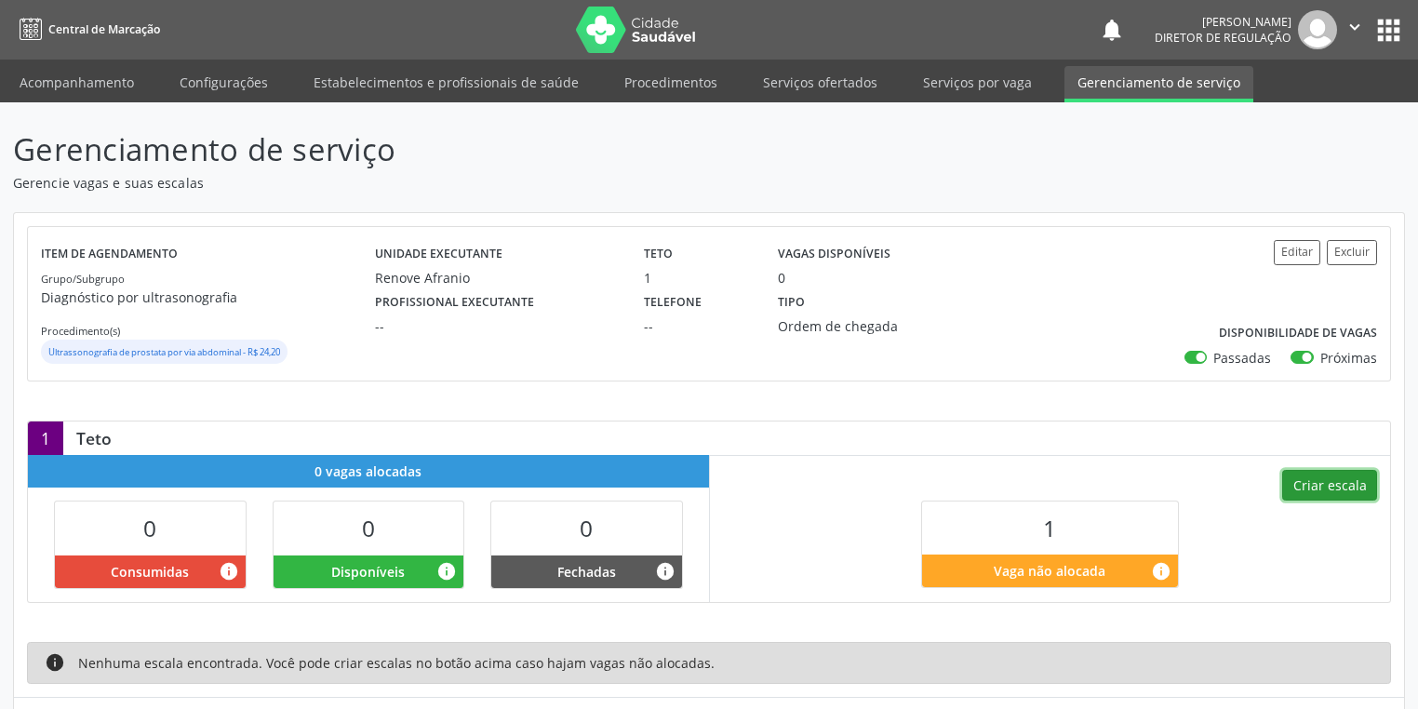
click at [1310, 487] on button "Criar escala" at bounding box center [1329, 486] width 95 height 32
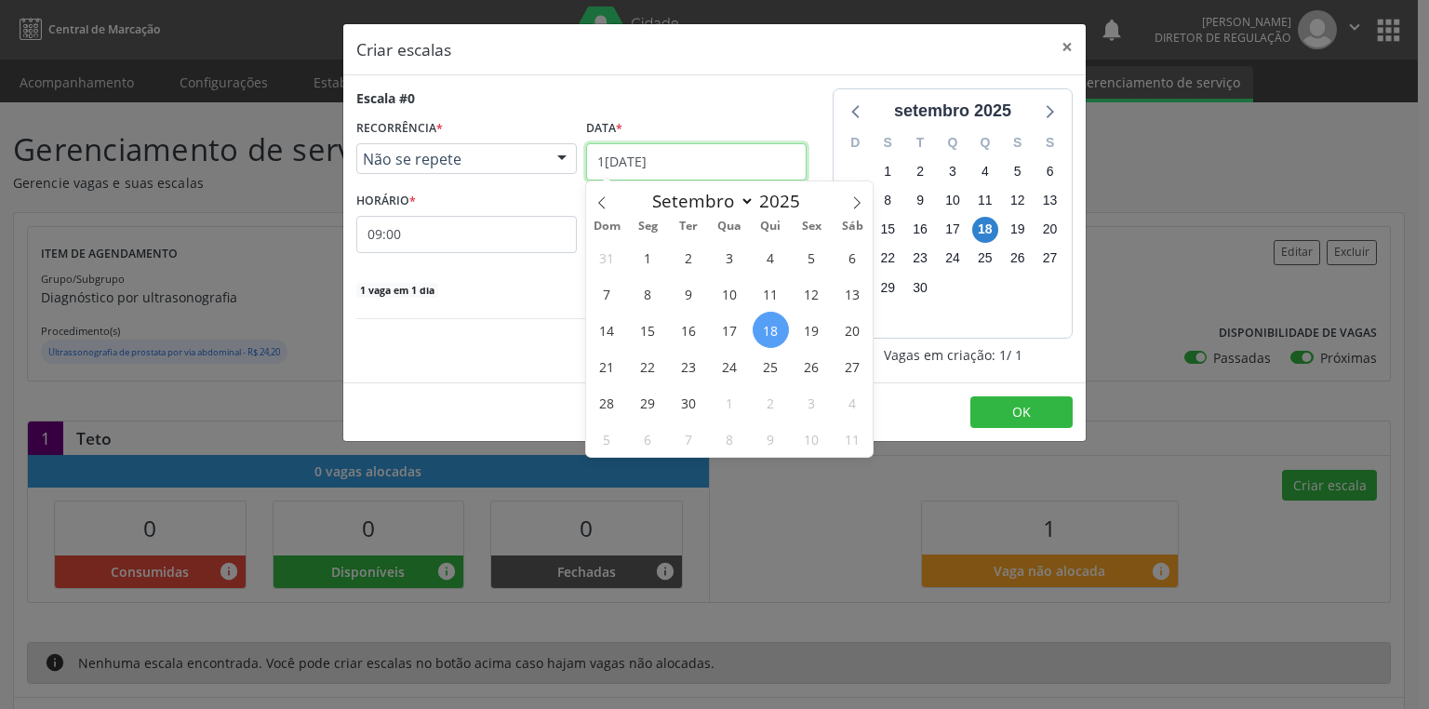
click at [624, 167] on input "1[DATE]" at bounding box center [696, 161] width 221 height 37
click at [856, 341] on span "20" at bounding box center [852, 330] width 36 height 36
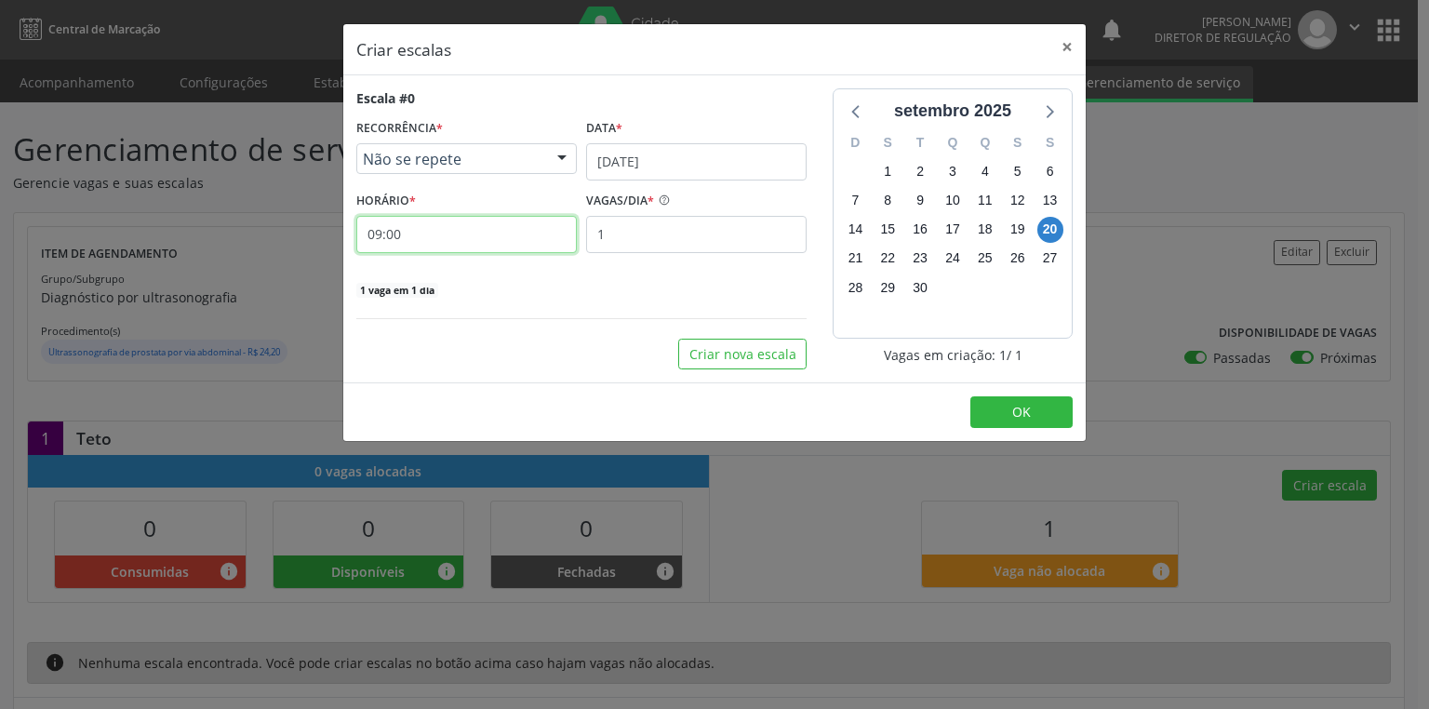
click at [464, 237] on input "09:00" at bounding box center [466, 234] width 221 height 37
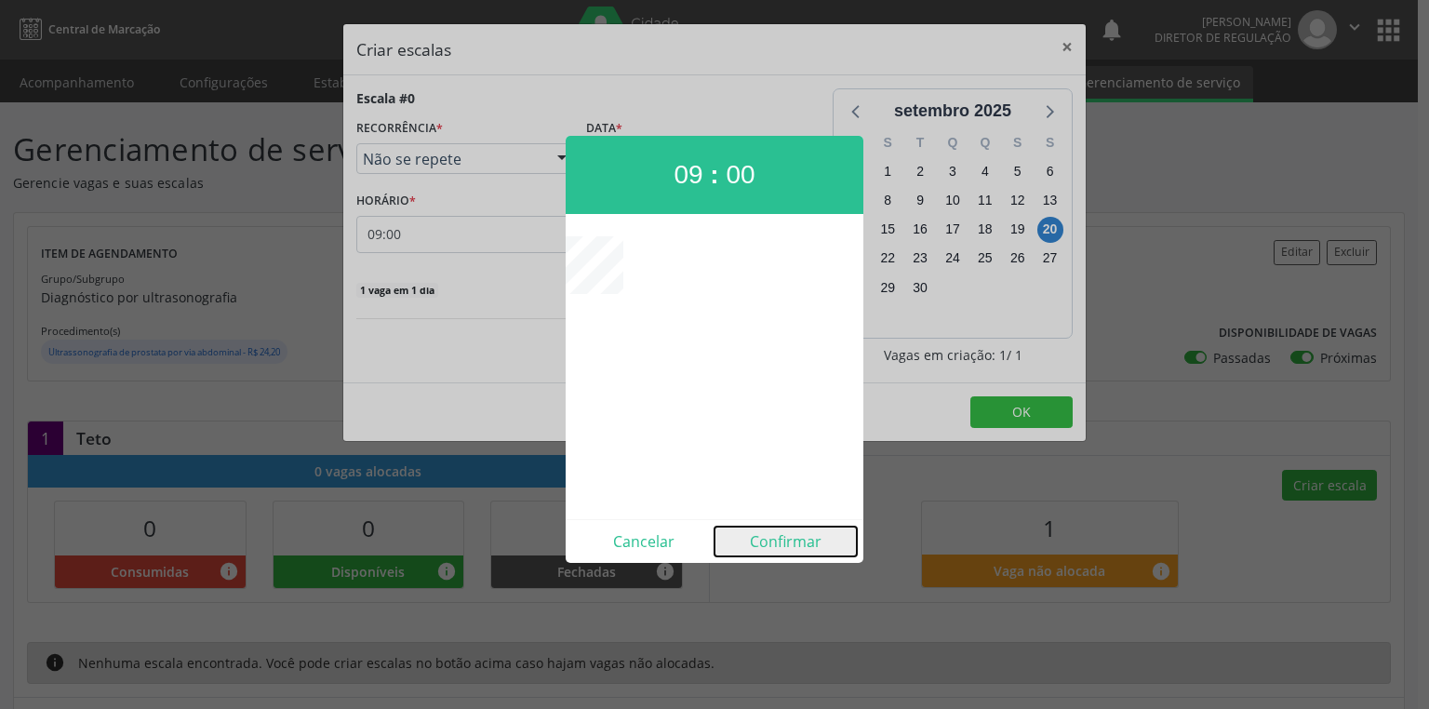
click at [781, 551] on button "Confirmar" at bounding box center [786, 542] width 142 height 30
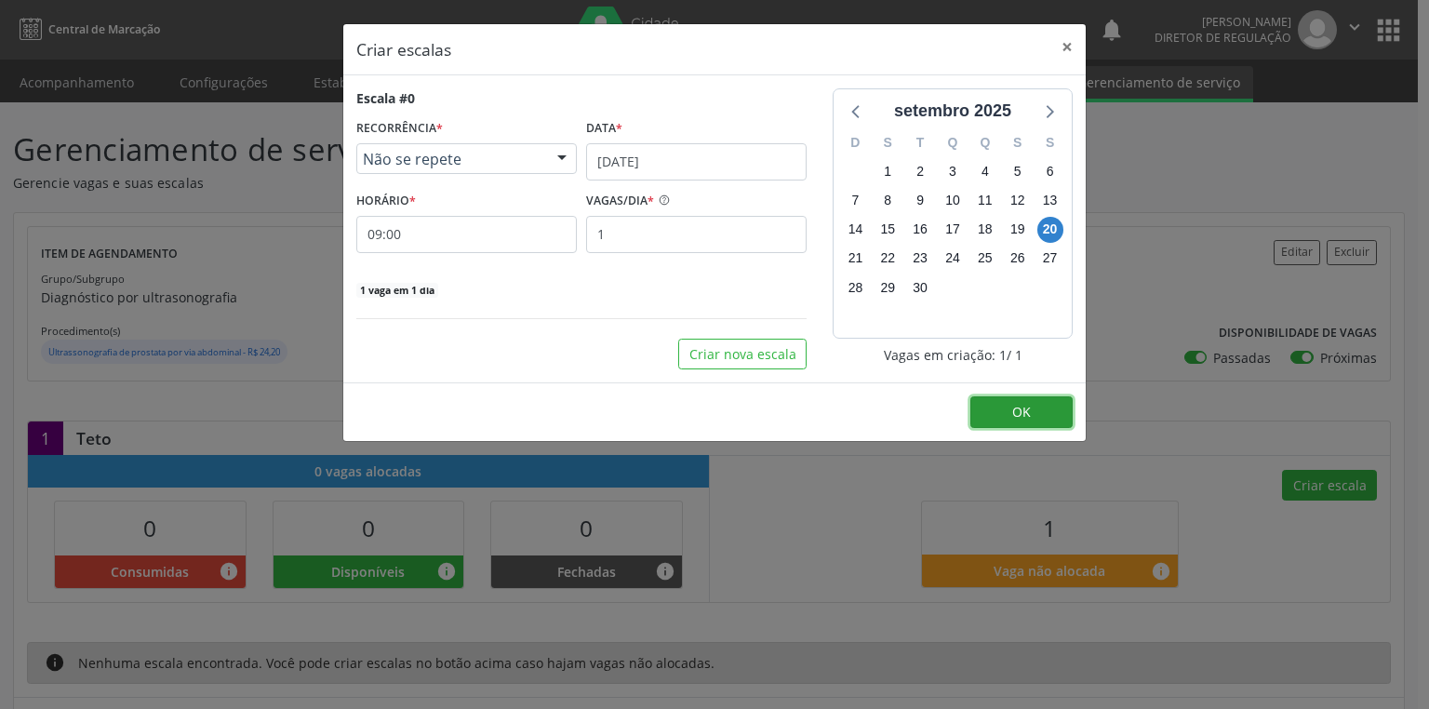
click at [1010, 417] on button "OK" at bounding box center [1022, 412] width 102 height 32
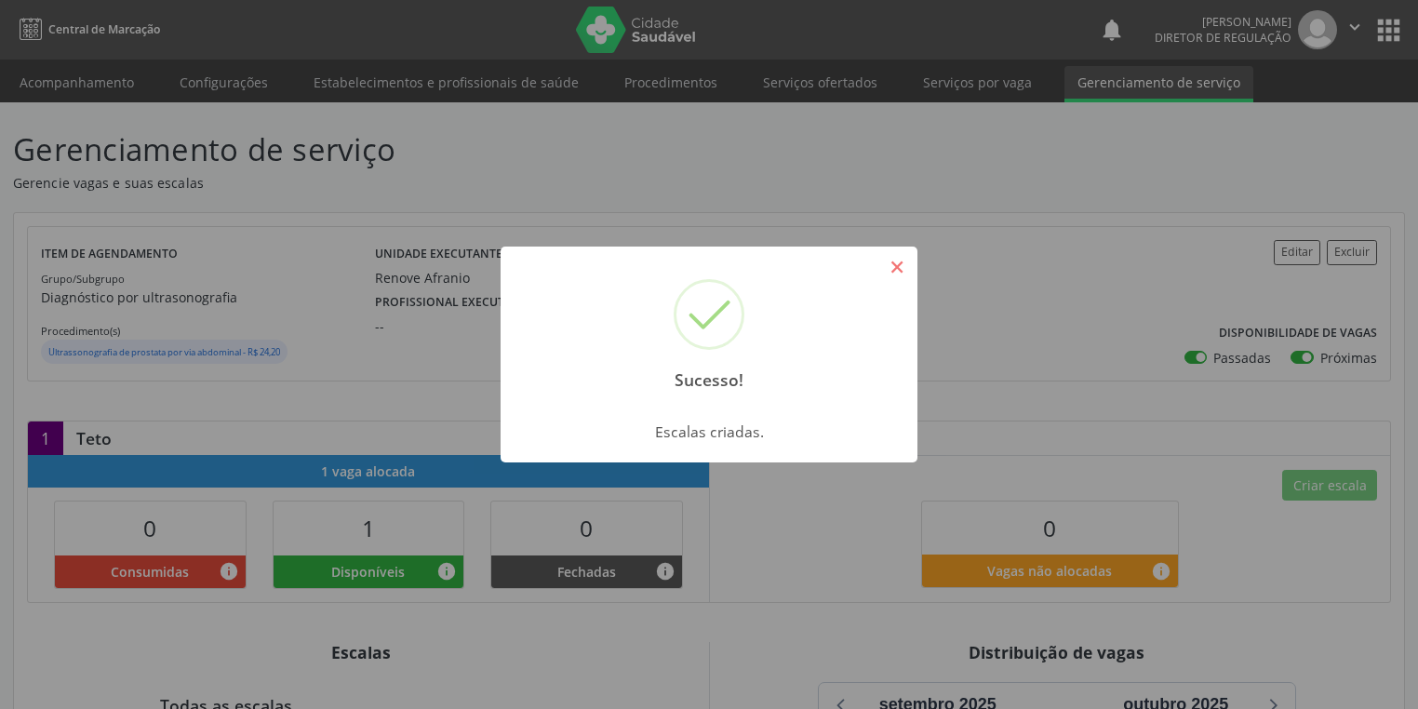
click at [909, 262] on button "×" at bounding box center [897, 267] width 32 height 32
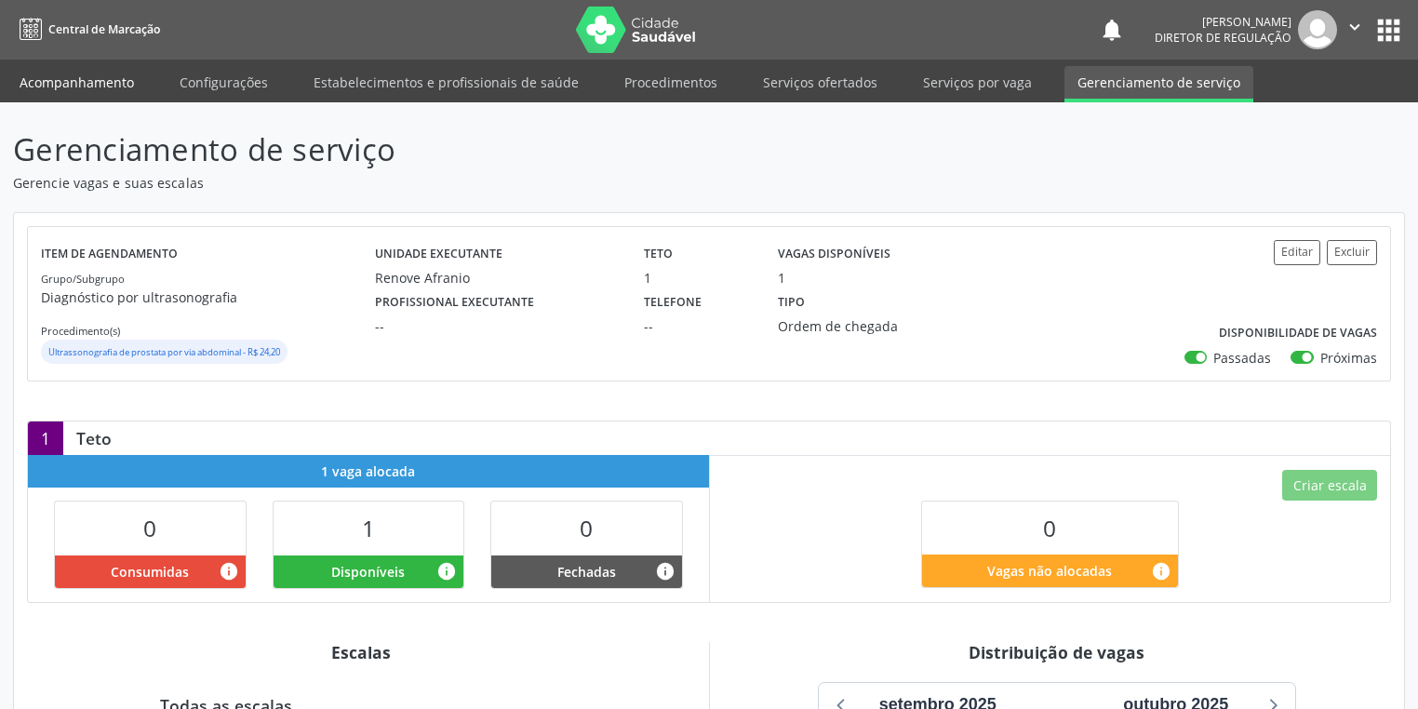
click at [90, 86] on link "Acompanhamento" at bounding box center [77, 82] width 141 height 33
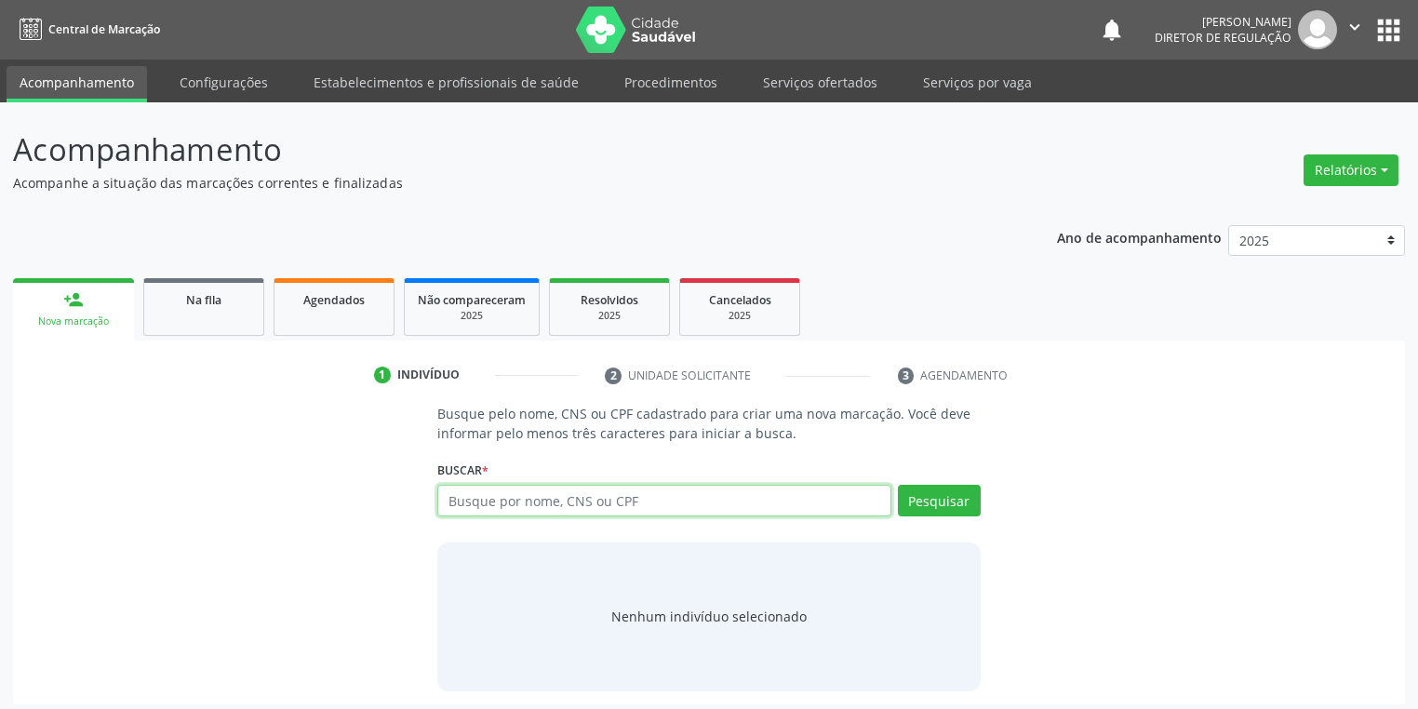
click at [508, 505] on input "text" at bounding box center [664, 501] width 454 height 32
type input "700008615056808"
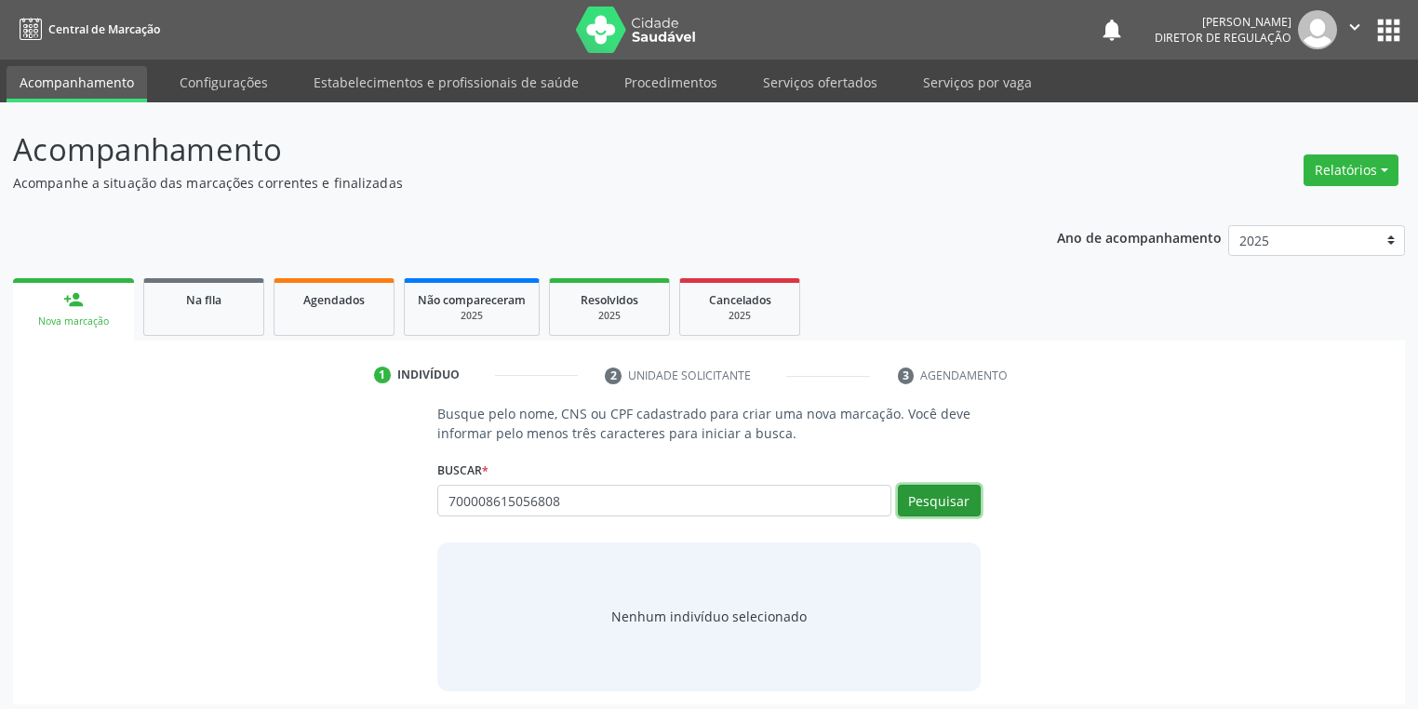
click at [932, 495] on button "Pesquisar" at bounding box center [939, 501] width 83 height 32
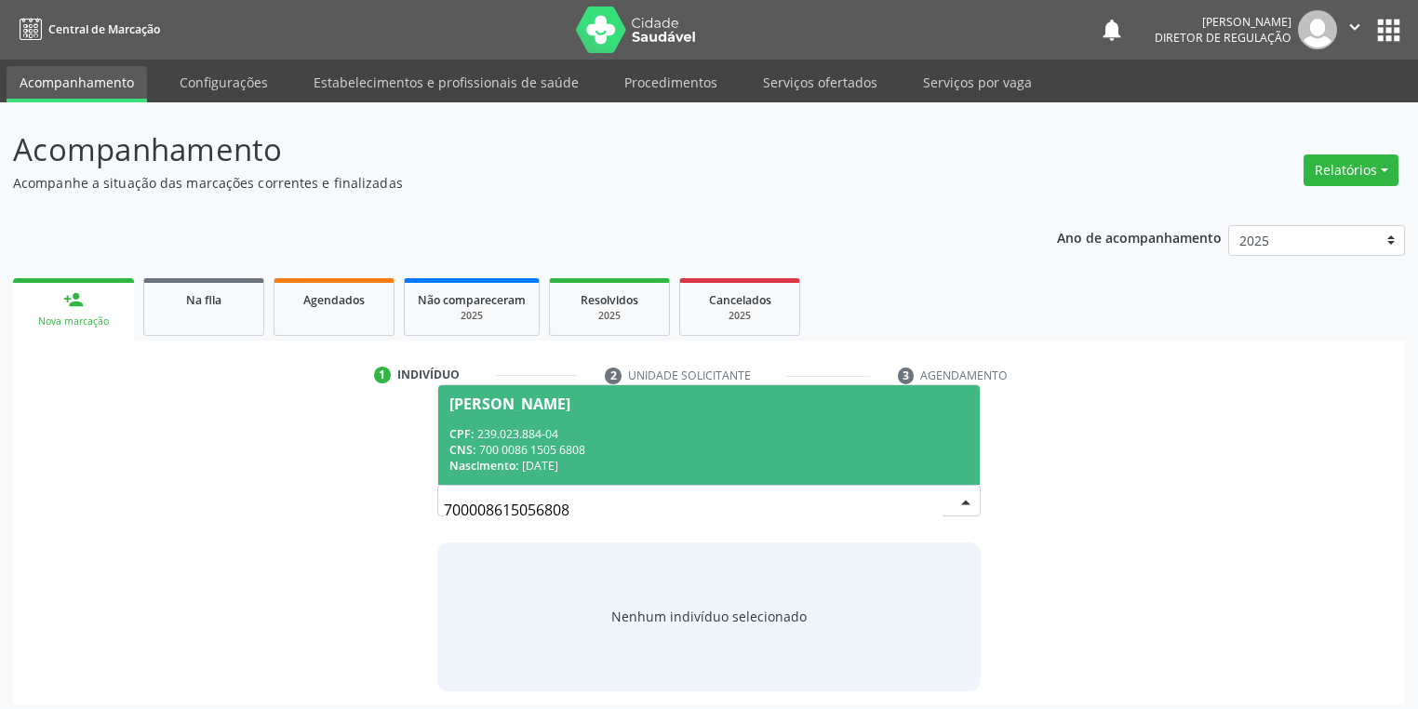
click at [687, 426] on div "CPF: 239.023.884-04" at bounding box center [708, 434] width 519 height 16
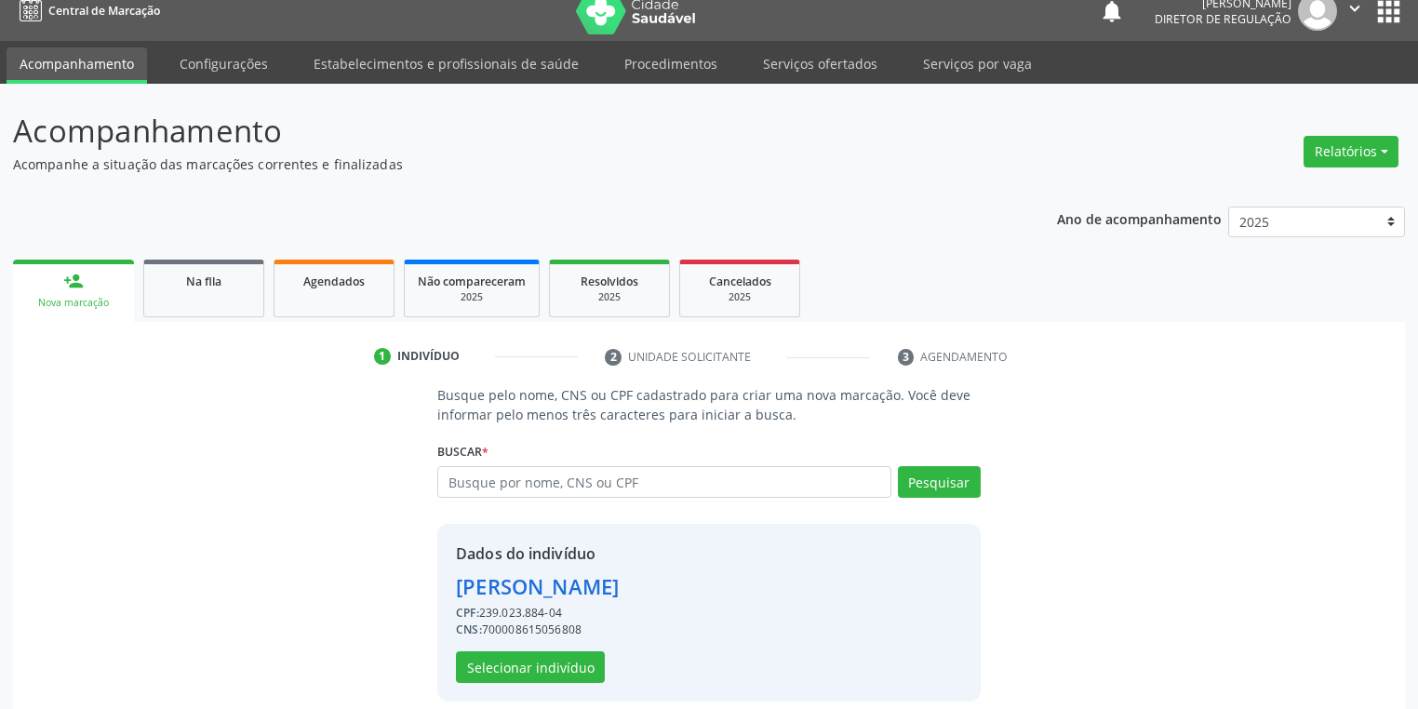
scroll to position [35, 0]
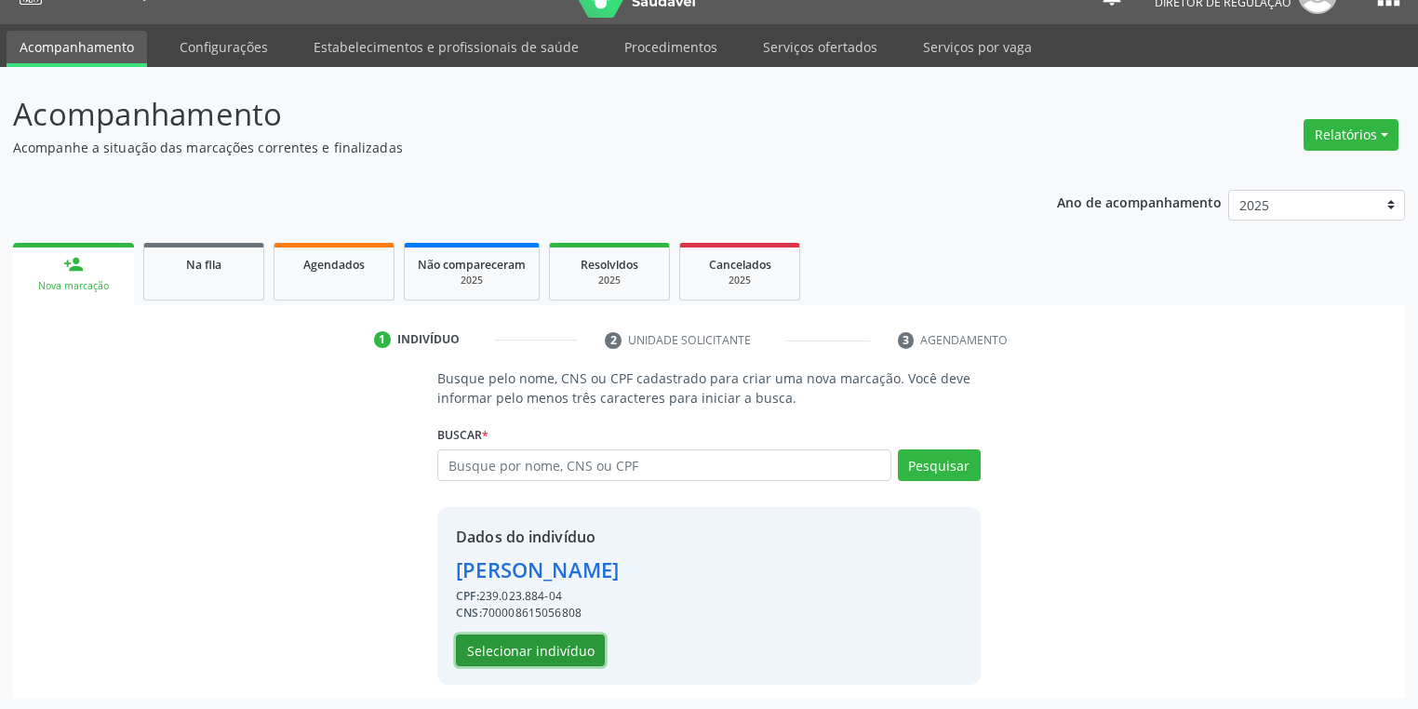
click at [549, 650] on button "Selecionar indivíduo" at bounding box center [530, 651] width 149 height 32
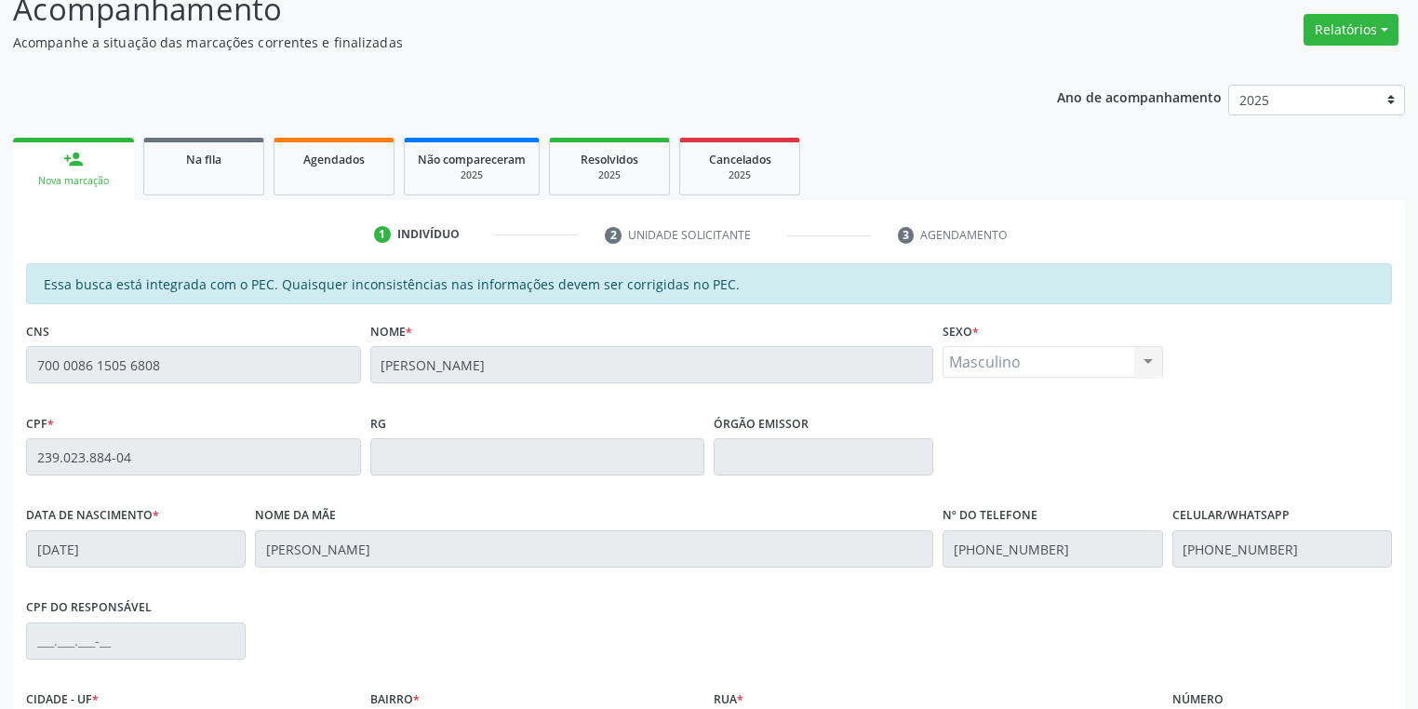
scroll to position [353, 0]
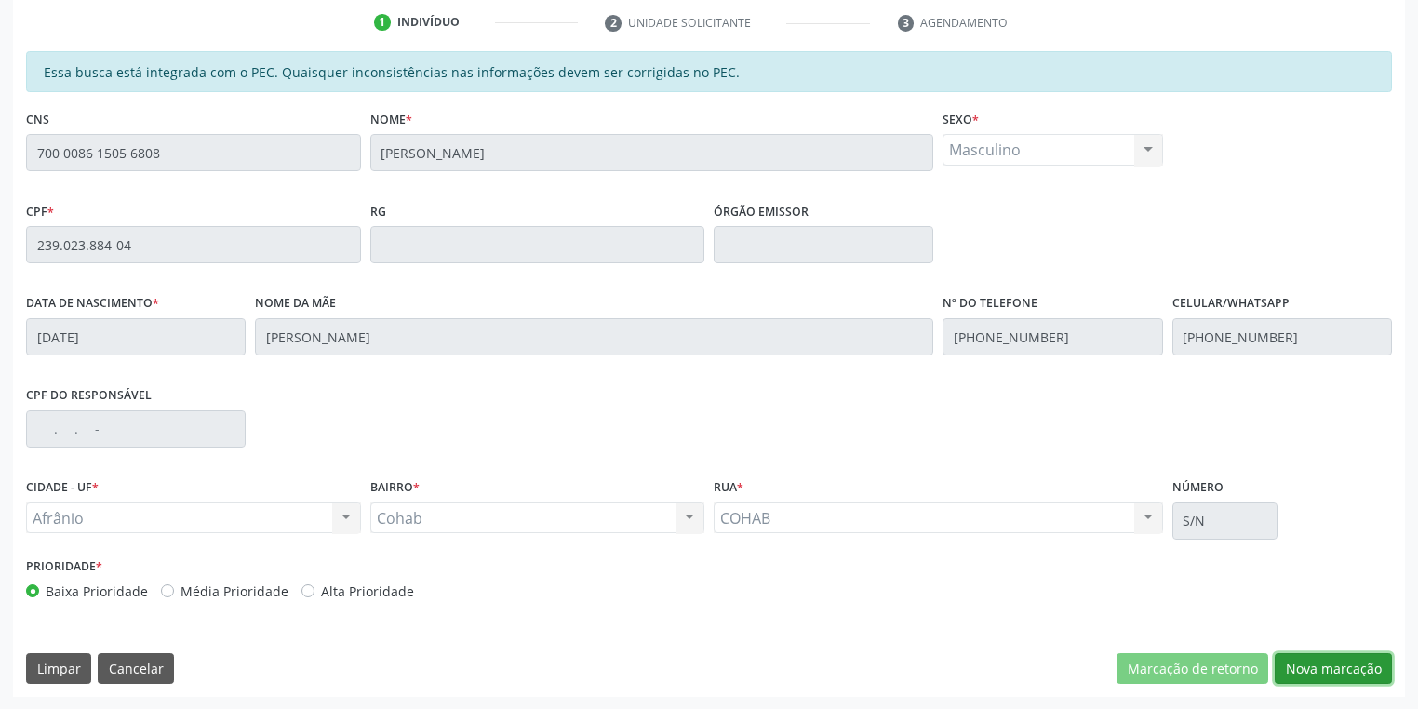
click at [1307, 677] on button "Nova marcação" at bounding box center [1333, 669] width 117 height 32
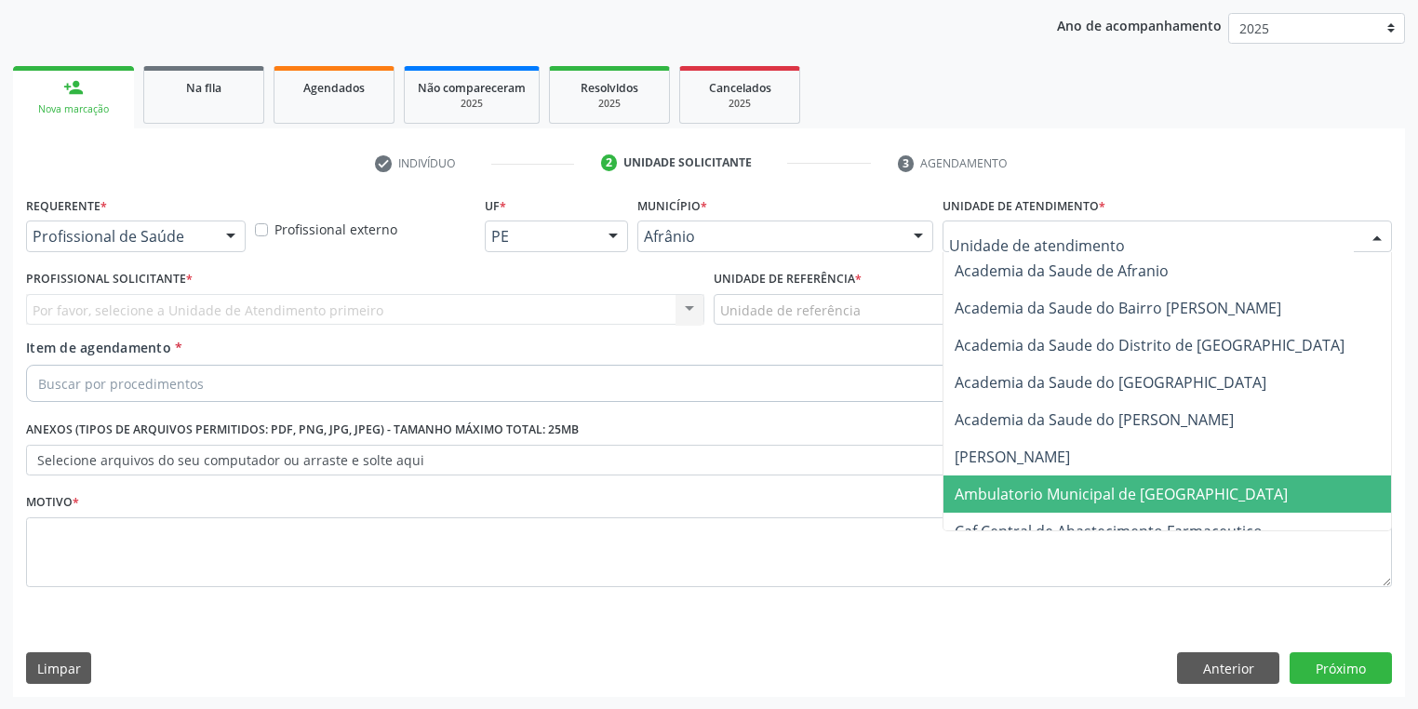
click at [990, 494] on span "Ambulatorio Municipal de [GEOGRAPHIC_DATA]" at bounding box center [1121, 494] width 333 height 20
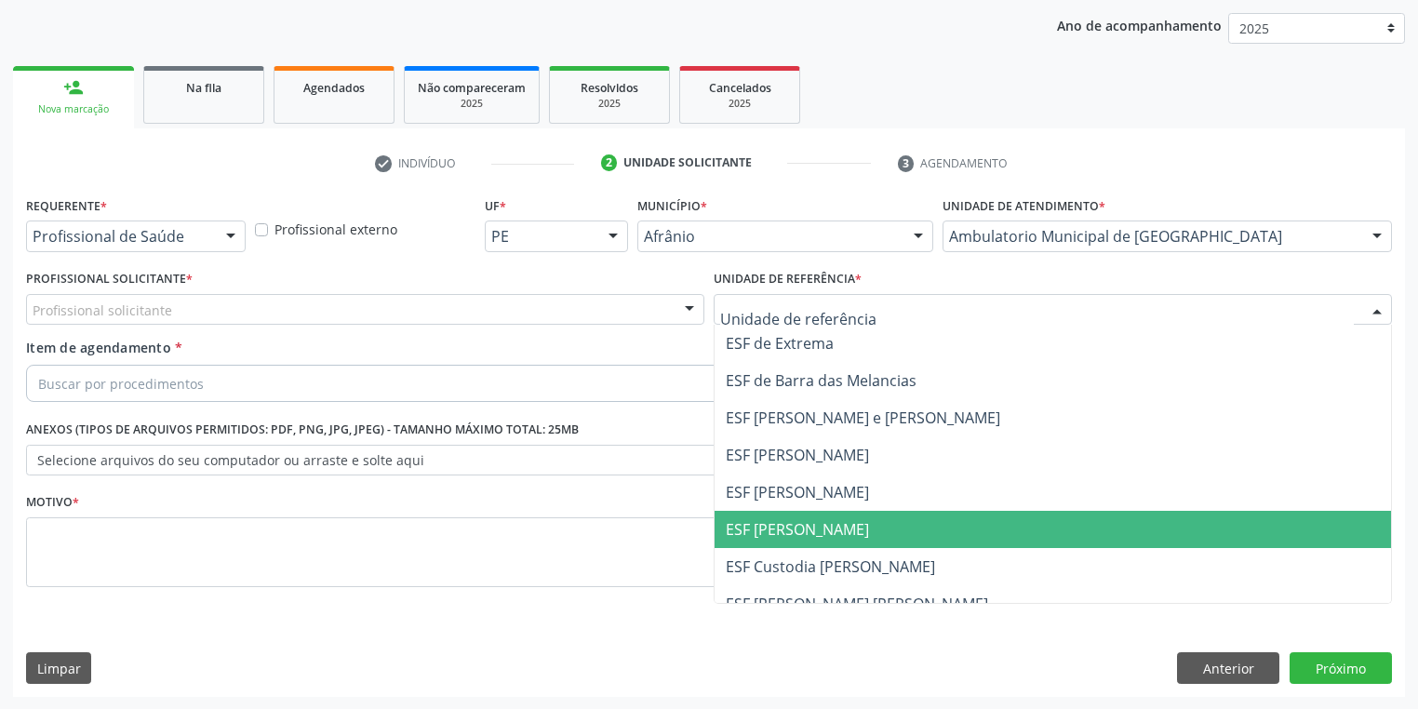
click at [792, 530] on span "ESF [PERSON_NAME]" at bounding box center [797, 529] width 143 height 20
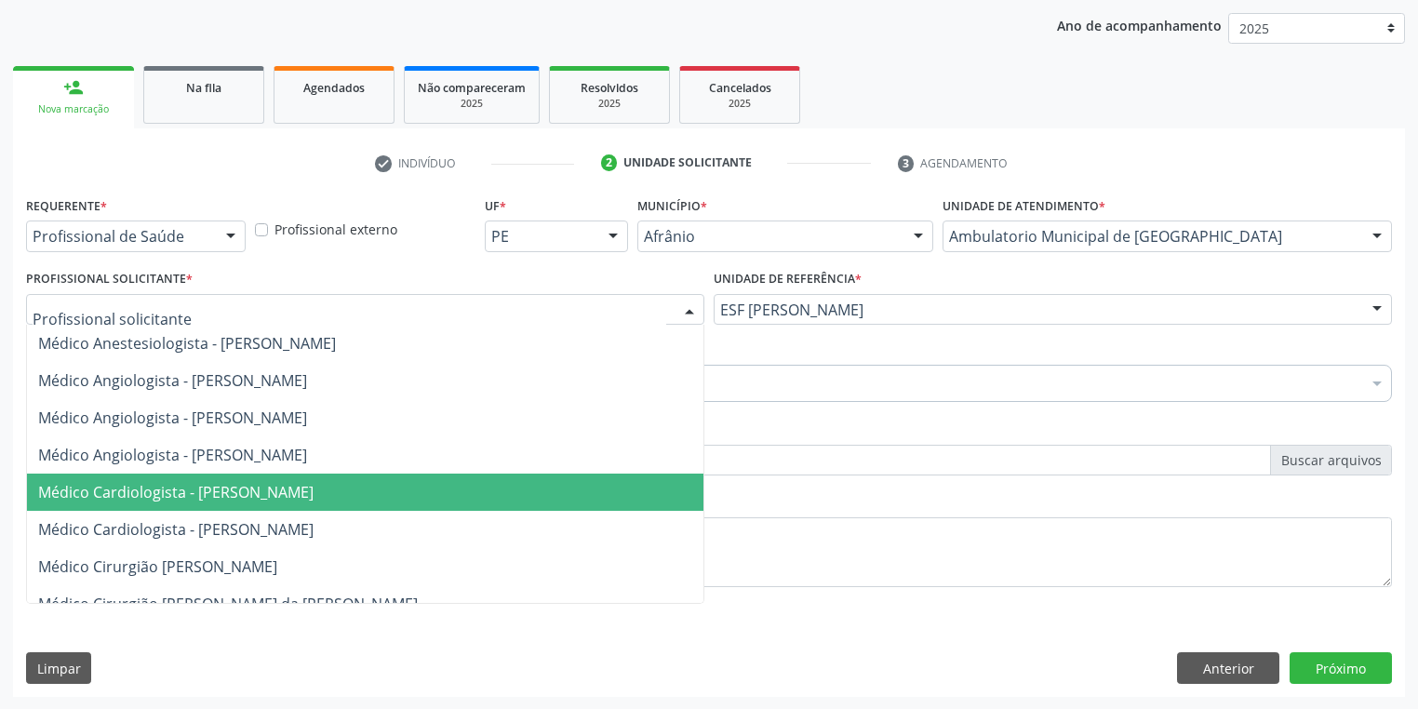
click at [208, 486] on span "Médico Cardiologista - [PERSON_NAME]" at bounding box center [175, 492] width 275 height 20
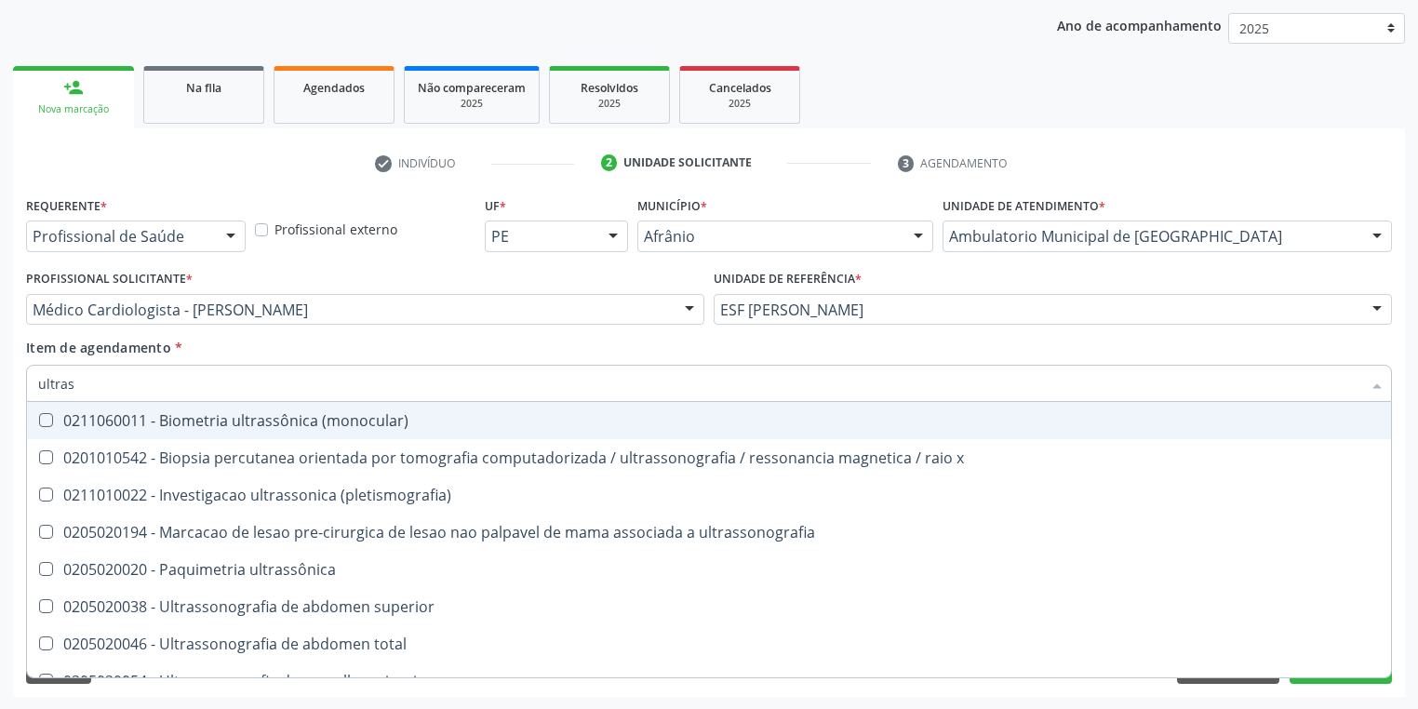
type input "ultrass"
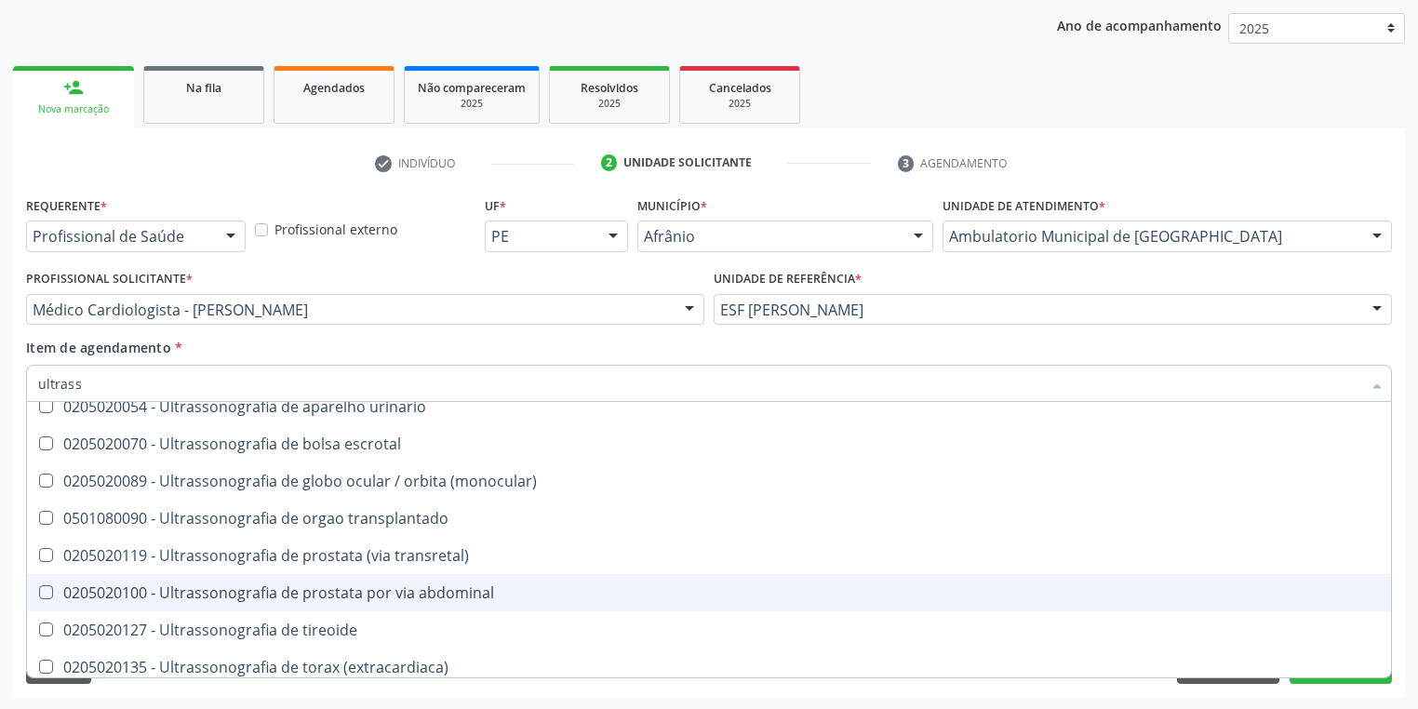
scroll to position [298, 0]
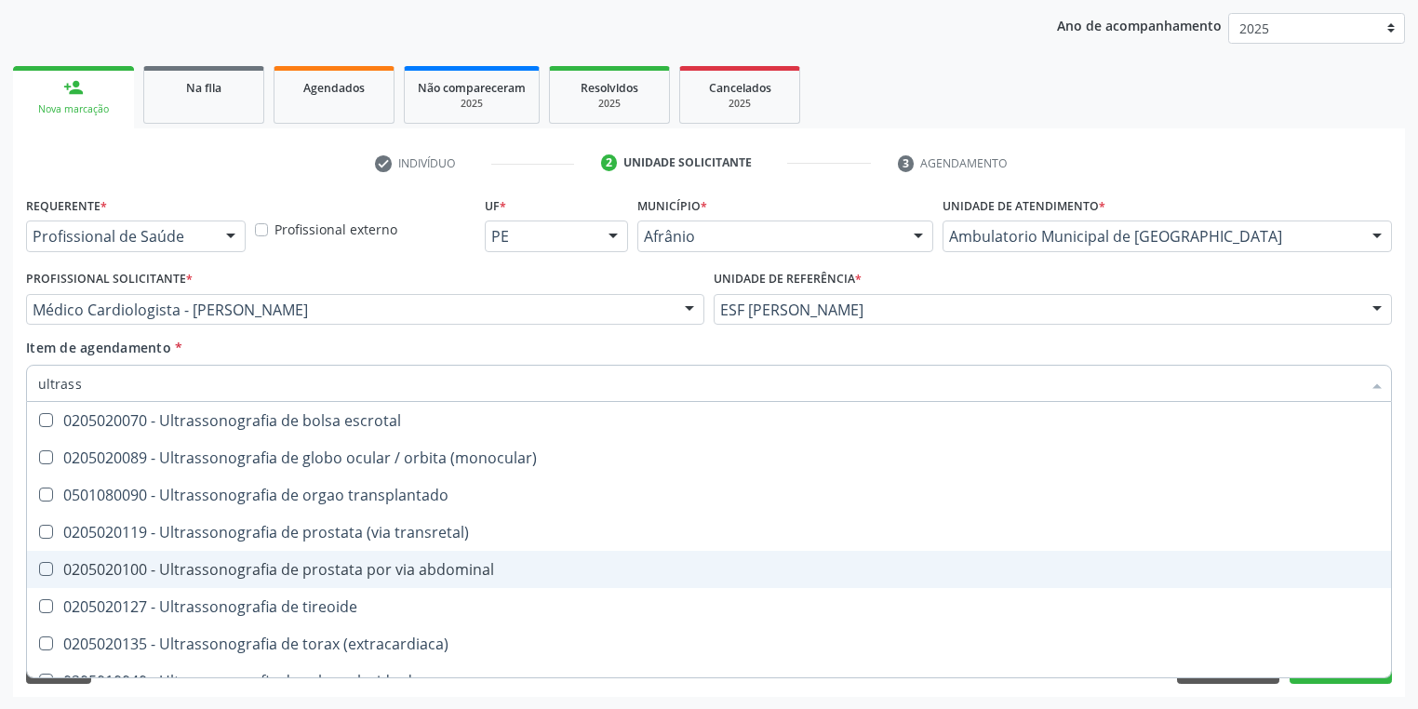
click at [386, 570] on div "0205020100 - Ultrassonografia de prostata por via abdominal" at bounding box center [709, 569] width 1342 height 15
checkbox abdominal "true"
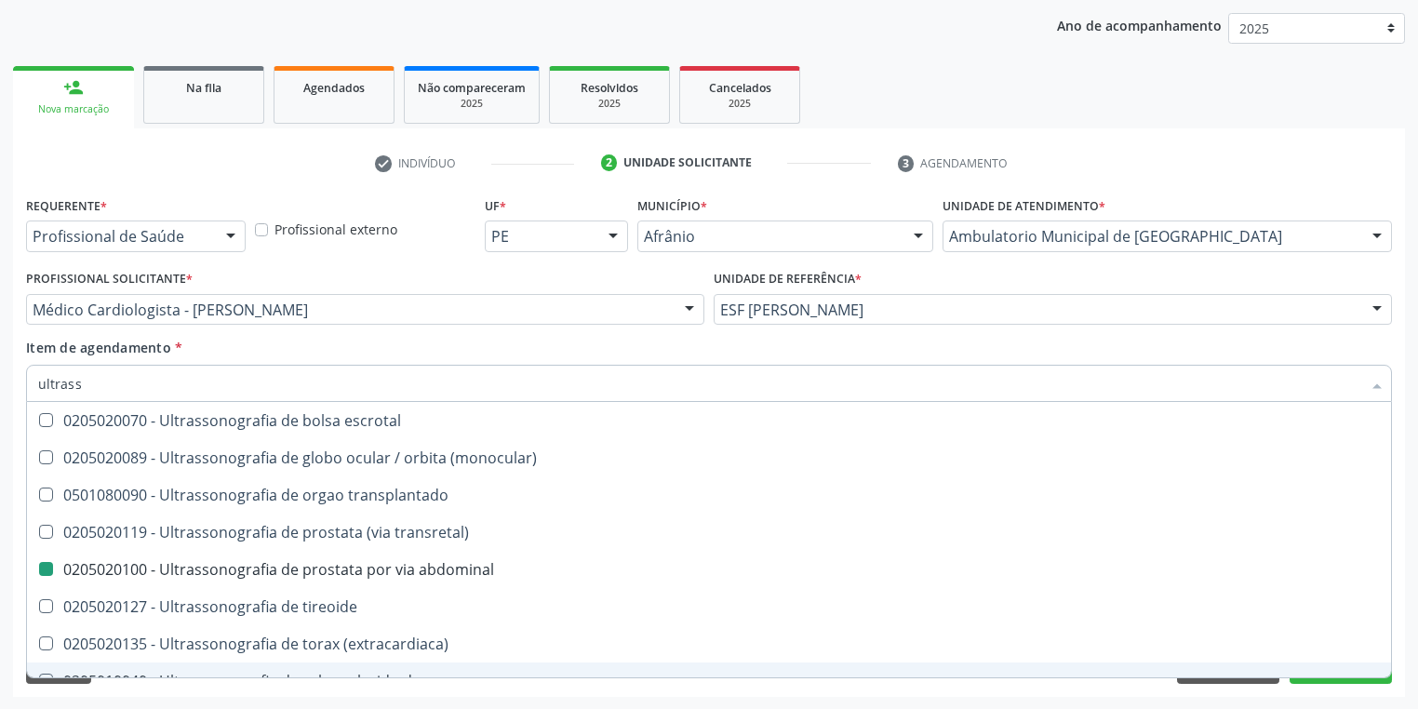
click at [211, 696] on div "Requerente * Profissional de Saúde Profissional de Saúde Paciente Nenhum result…" at bounding box center [709, 444] width 1392 height 505
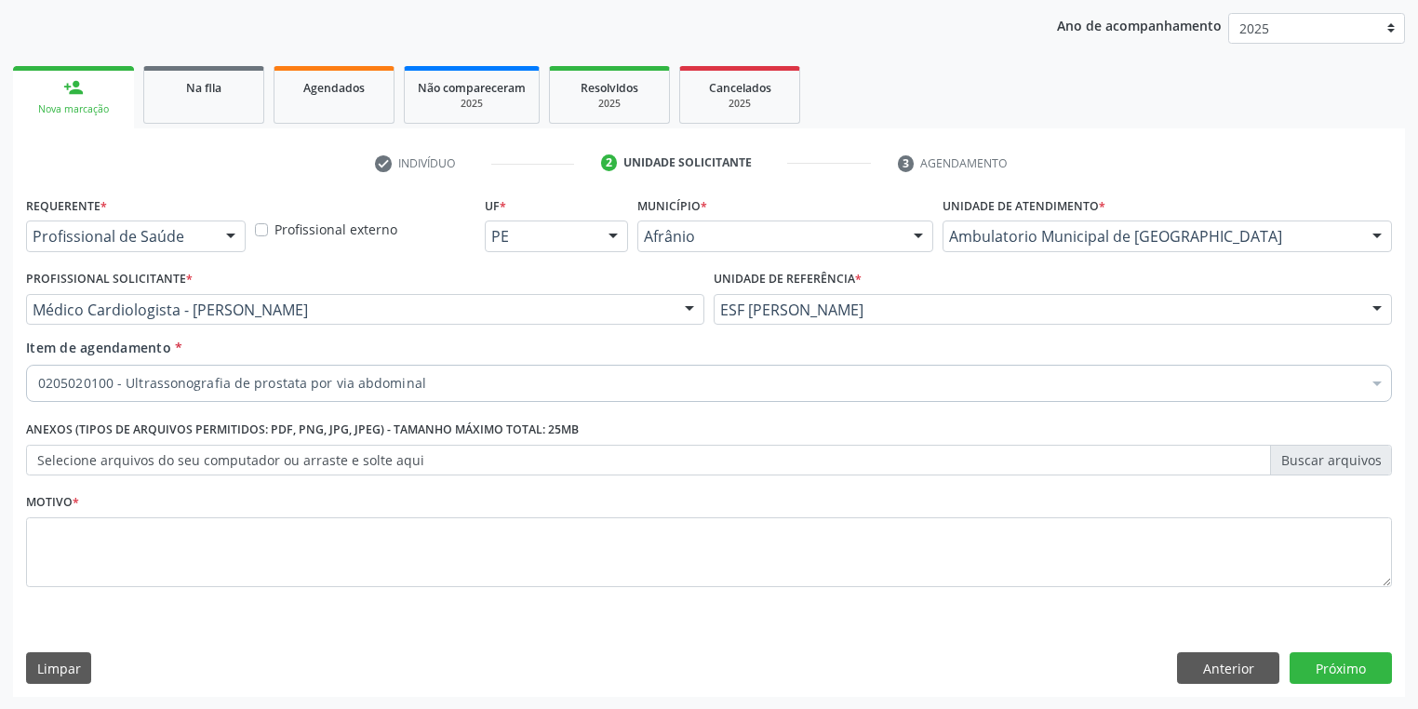
scroll to position [0, 0]
click at [84, 539] on textarea at bounding box center [709, 552] width 1366 height 71
type textarea "*"
click at [1316, 654] on button "Próximo" at bounding box center [1341, 668] width 102 height 32
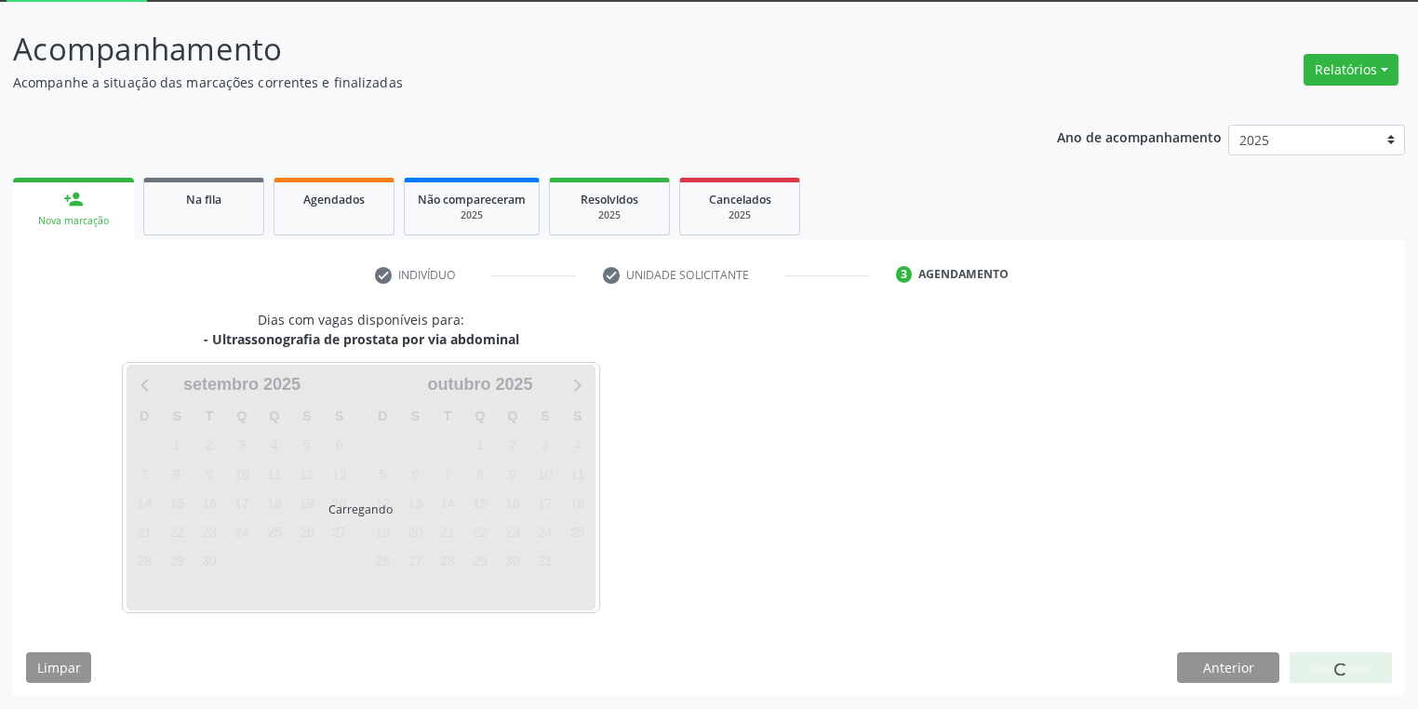
scroll to position [100, 0]
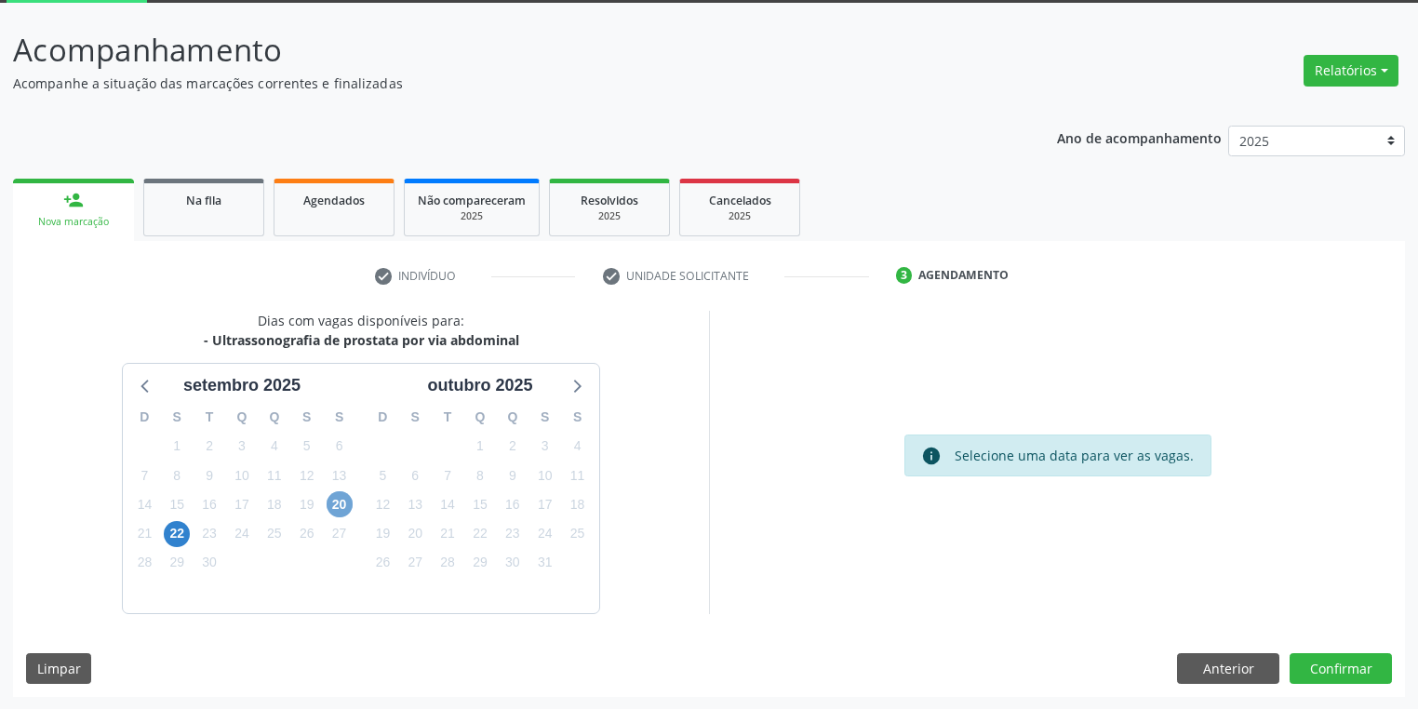
click at [331, 506] on span "20" at bounding box center [340, 504] width 26 height 26
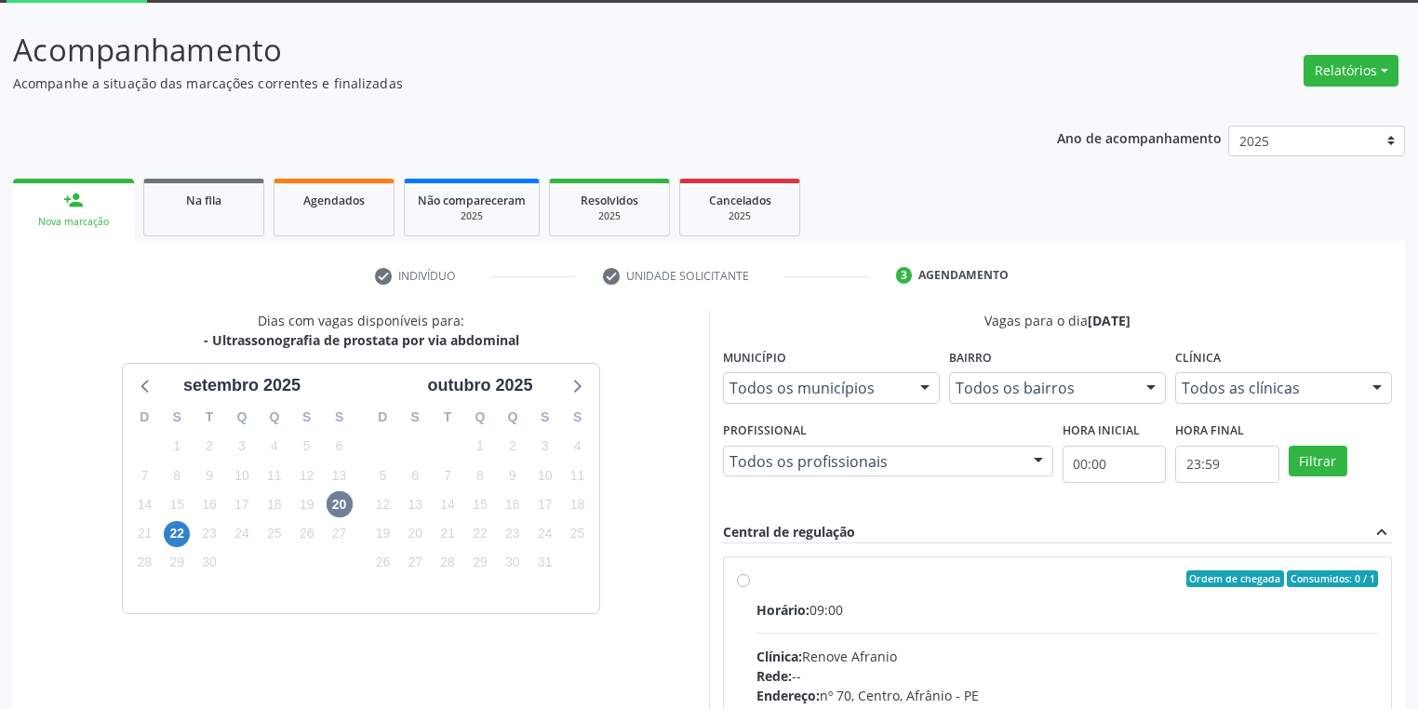
click at [993, 606] on div "Horário: 09:00" at bounding box center [1068, 610] width 622 height 20
click at [750, 587] on input "Ordem de chegada Consumidos: 0 / 1 Horário: 09:00 Clínica: Renove Afranio Rede:…" at bounding box center [743, 578] width 13 height 17
radio input "true"
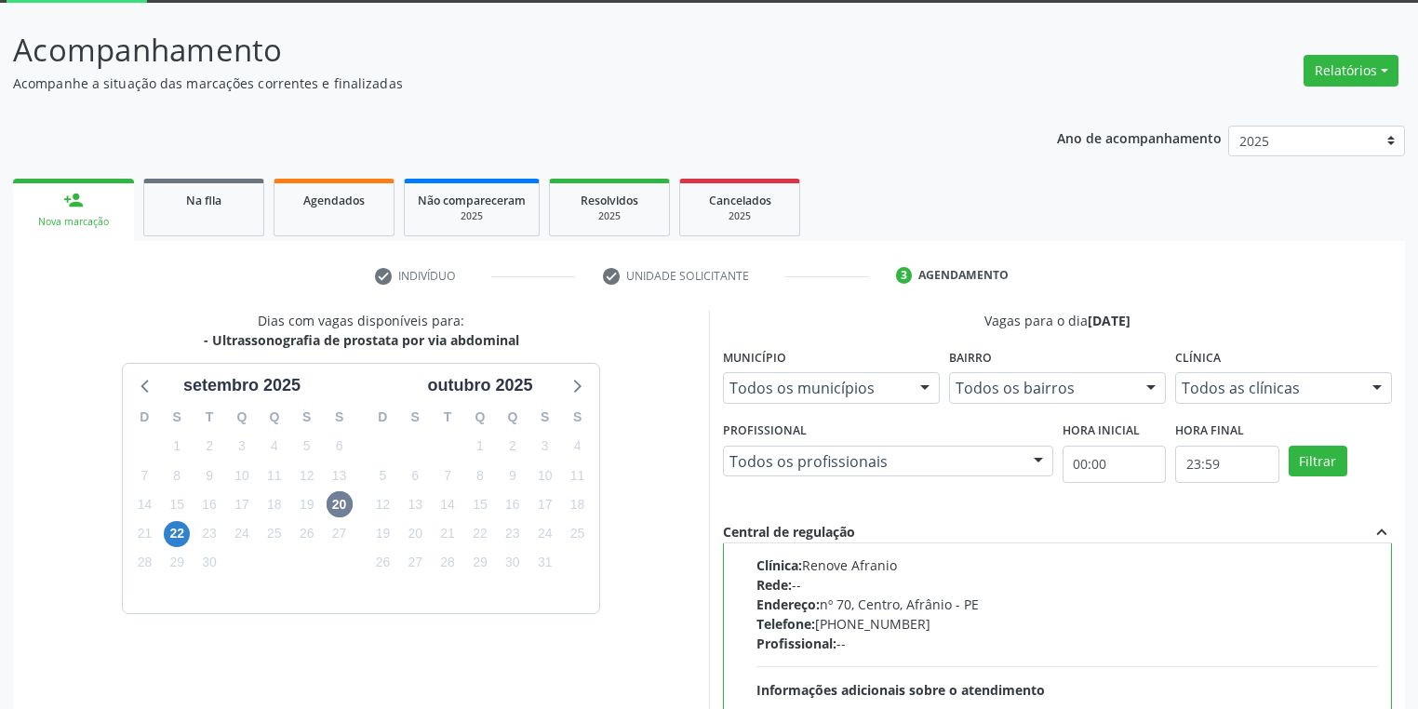
scroll to position [402, 0]
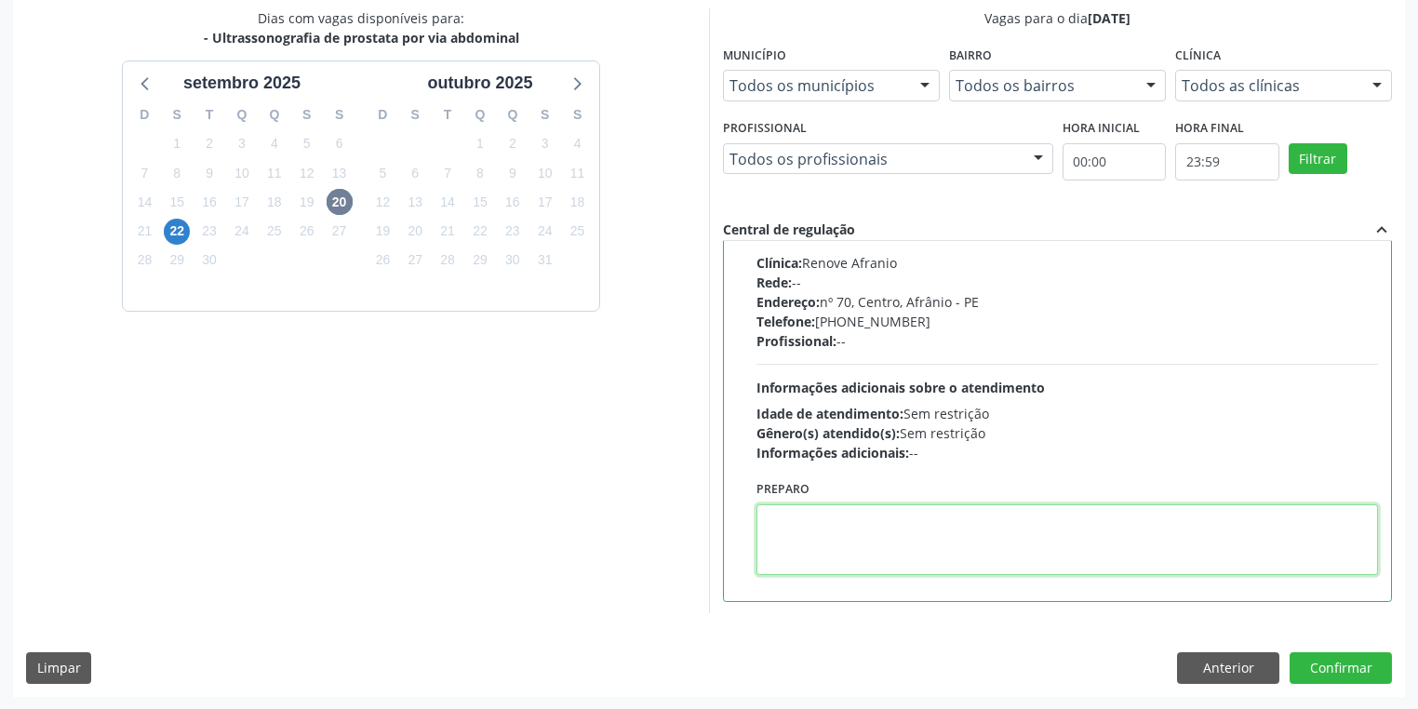
click at [888, 537] on textarea at bounding box center [1068, 539] width 622 height 71
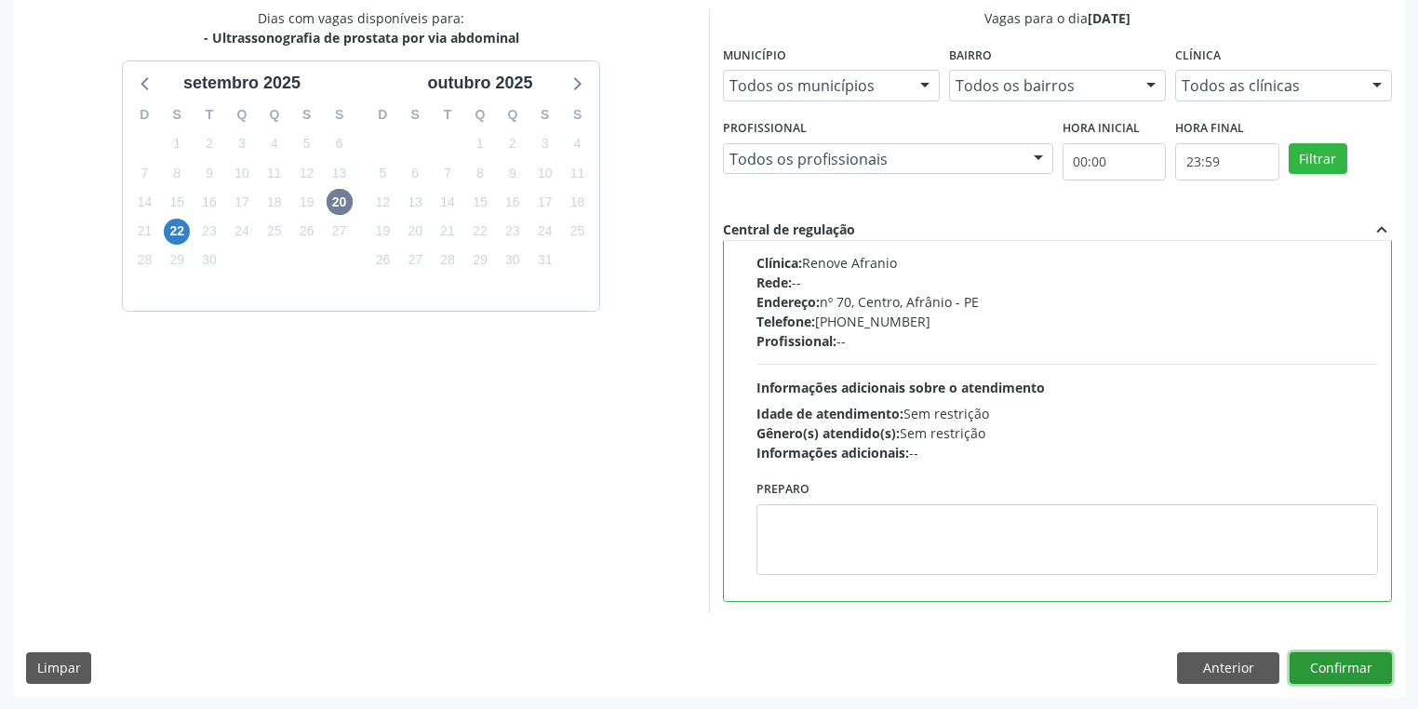
click at [1316, 662] on button "Confirmar" at bounding box center [1341, 668] width 102 height 32
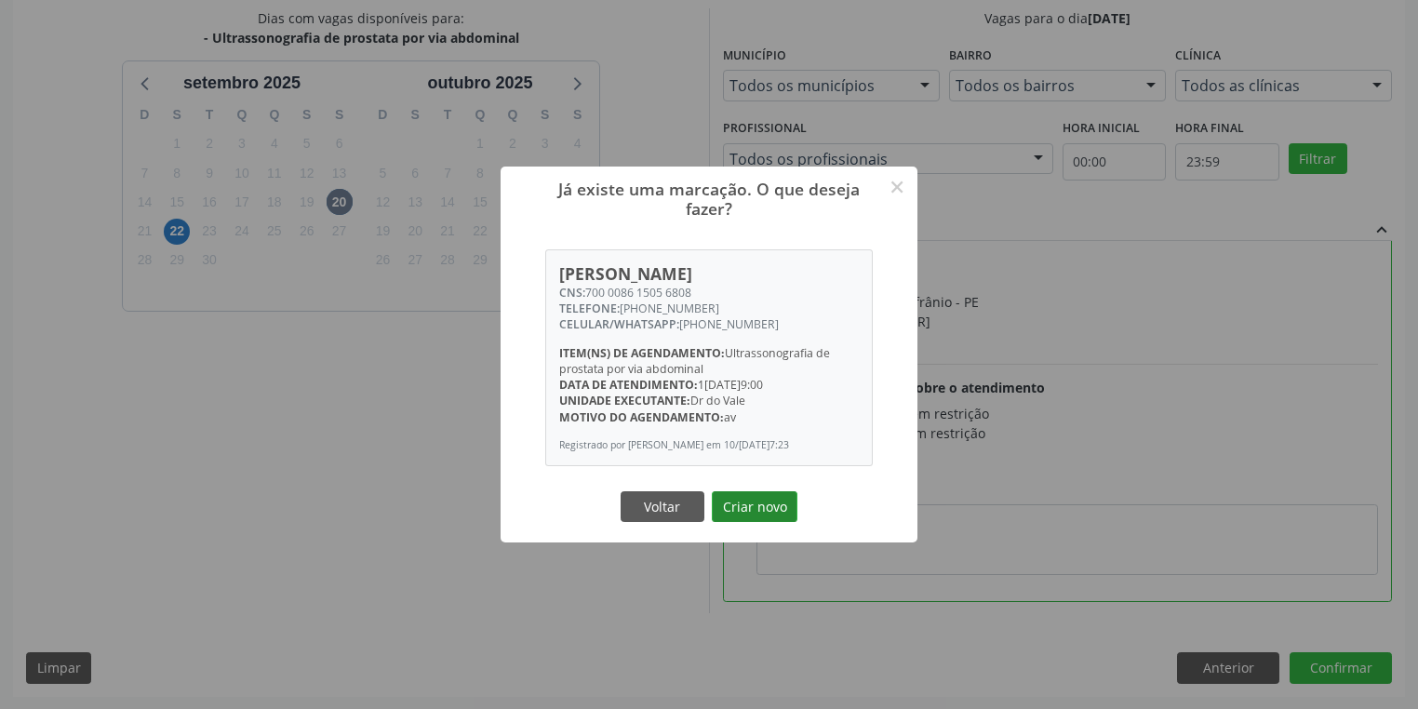
click at [739, 516] on button "Criar novo" at bounding box center [755, 507] width 86 height 32
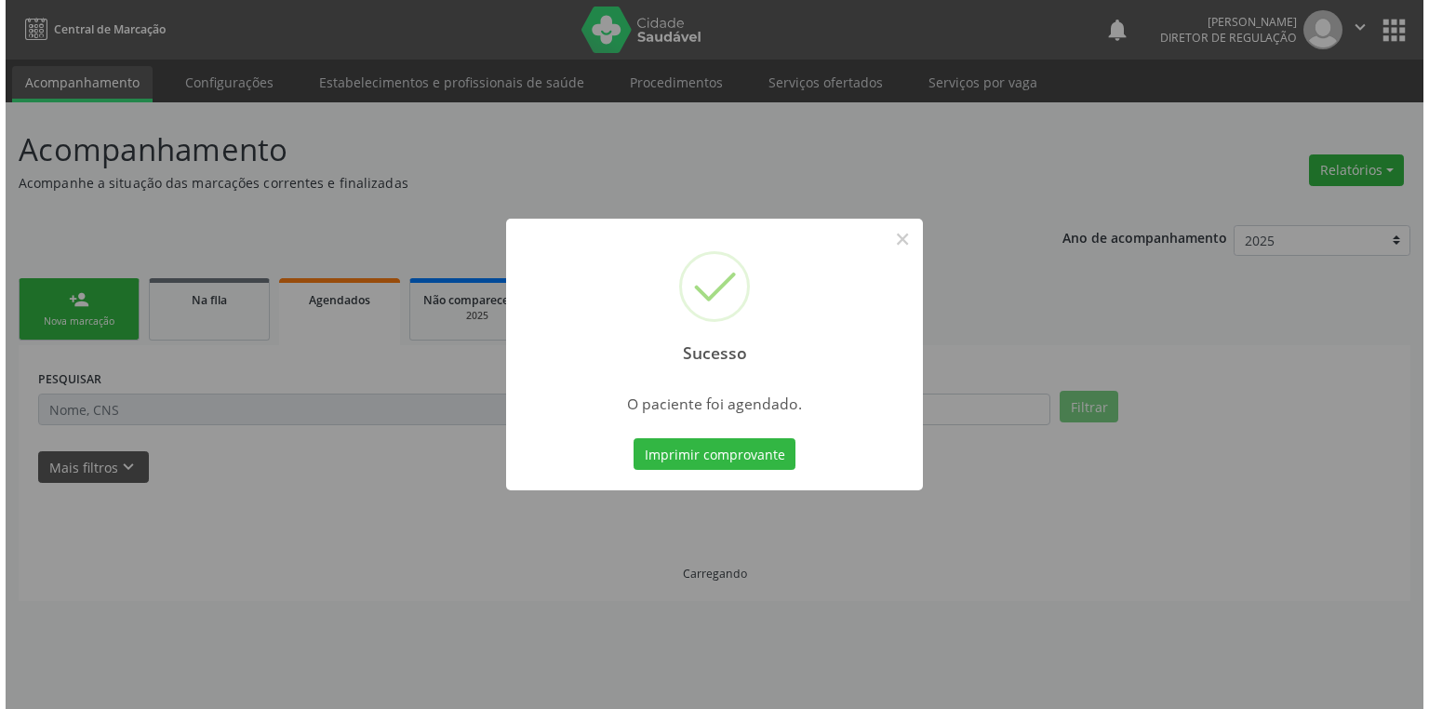
scroll to position [0, 0]
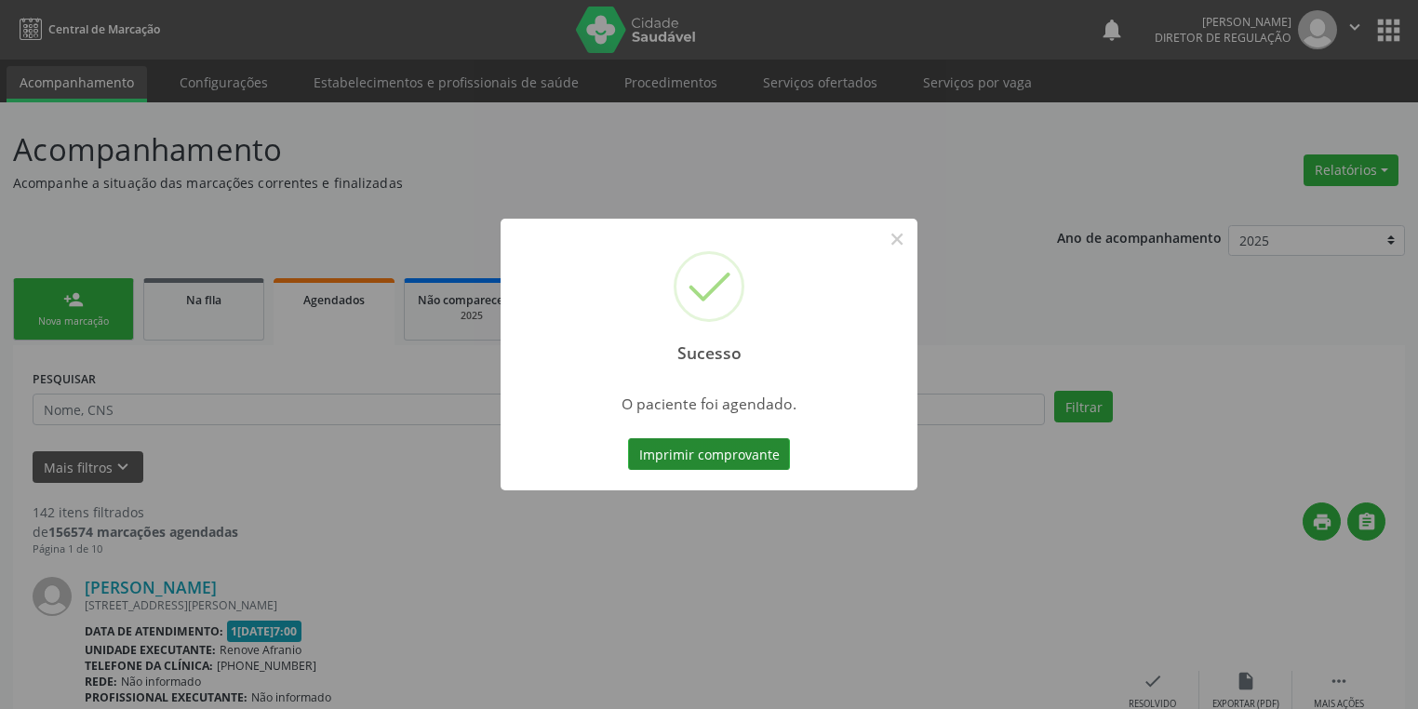
click at [702, 449] on button "Imprimir comprovante" at bounding box center [709, 454] width 162 height 32
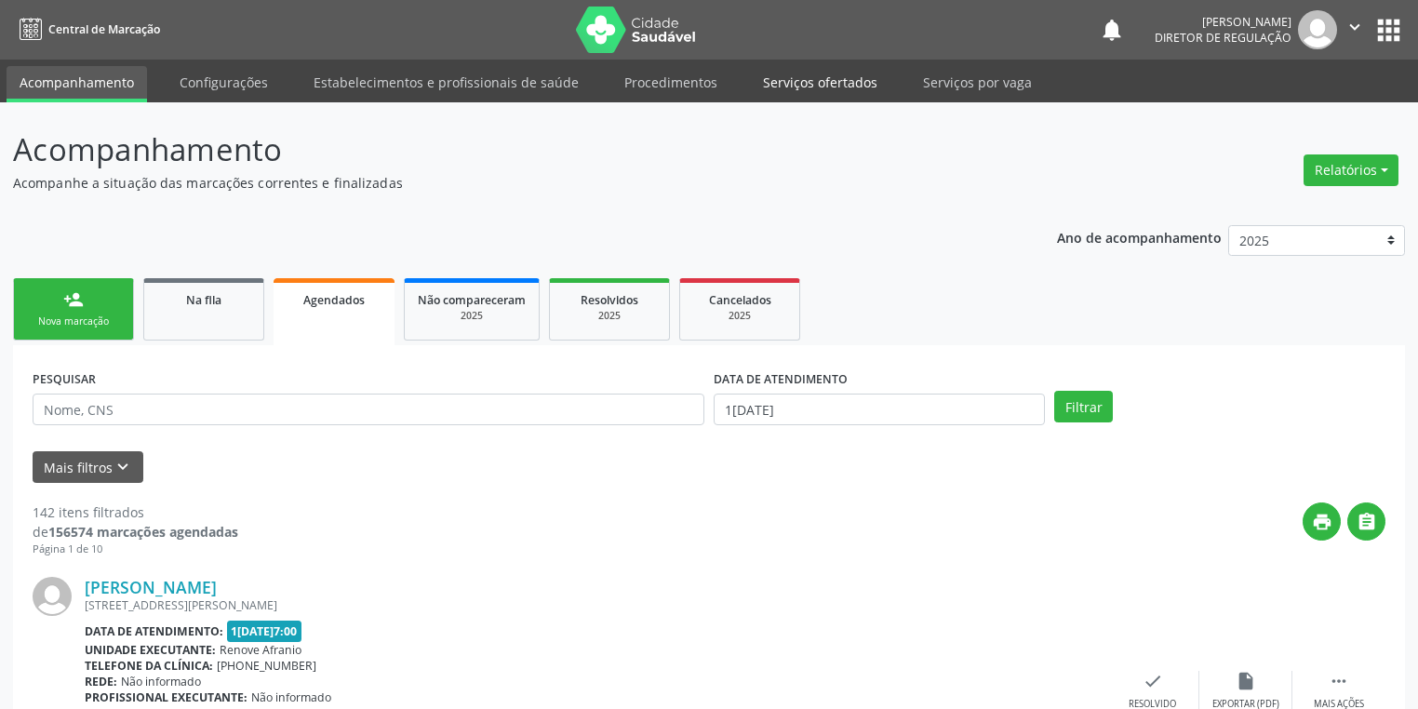
click at [781, 71] on link "Serviços ofertados" at bounding box center [820, 82] width 141 height 33
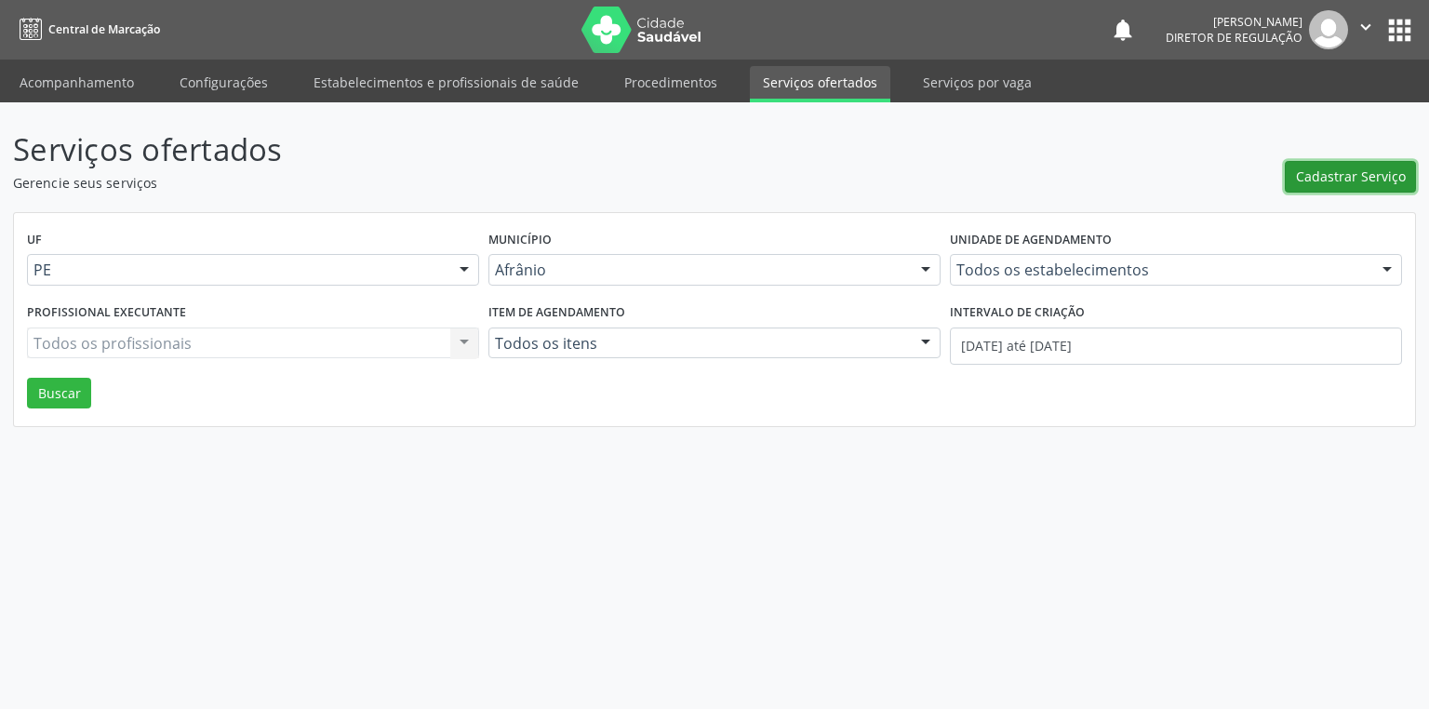
click at [1310, 179] on span "Cadastrar Serviço" at bounding box center [1351, 177] width 110 height 20
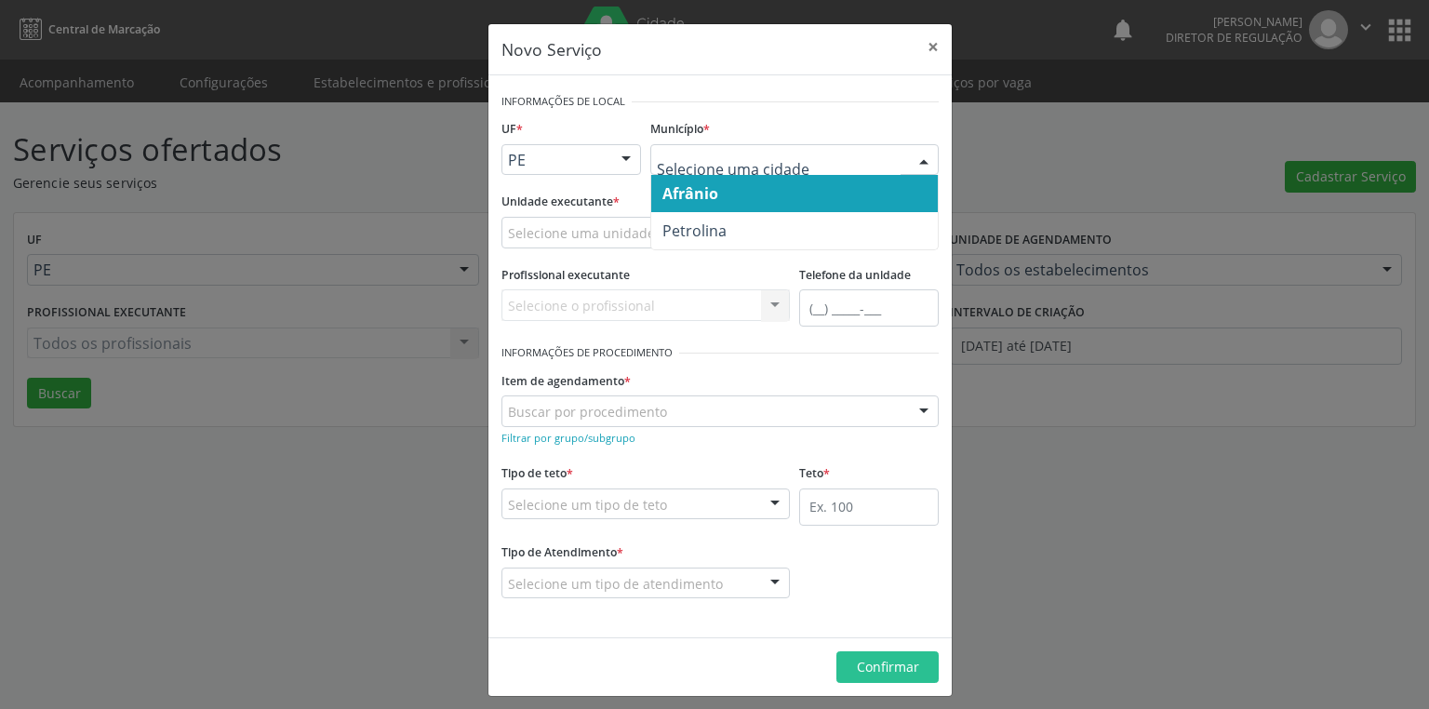
click at [718, 187] on span "Afrânio" at bounding box center [794, 193] width 287 height 37
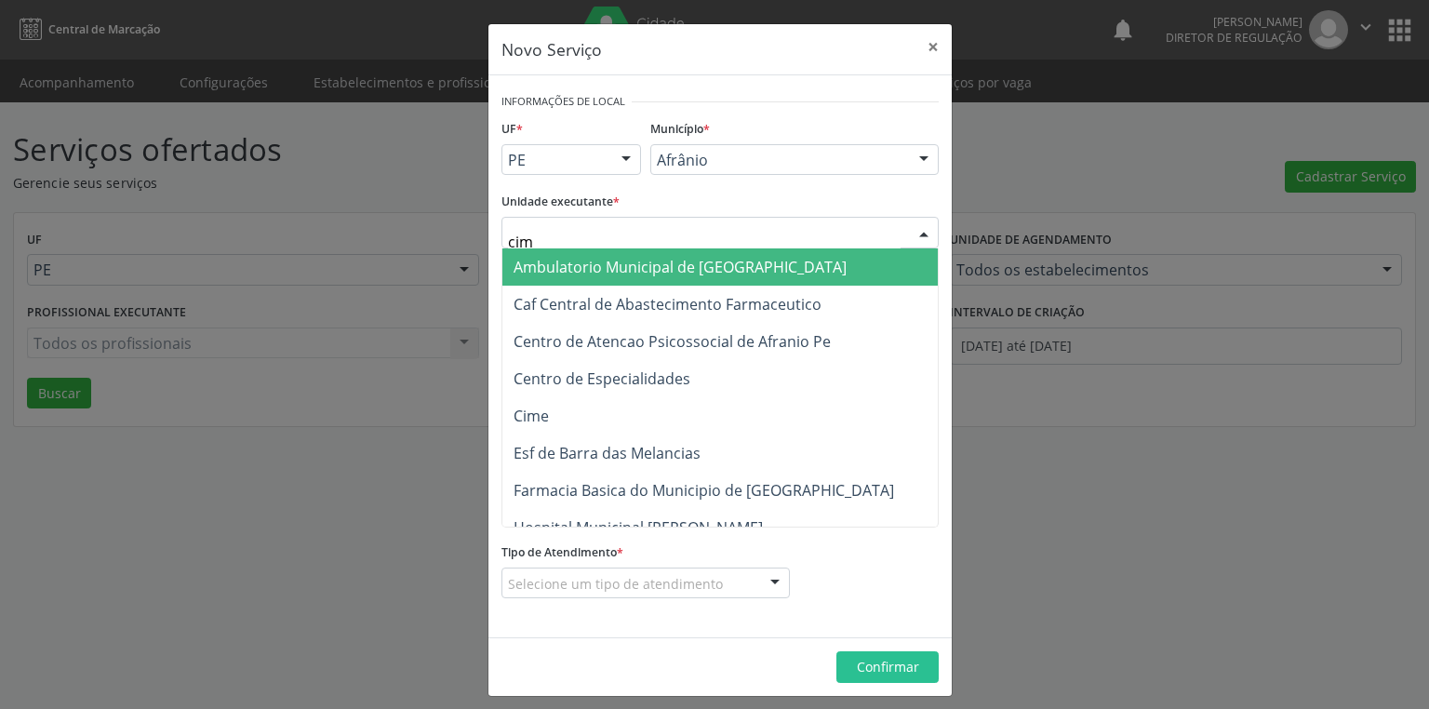
type input "cime"
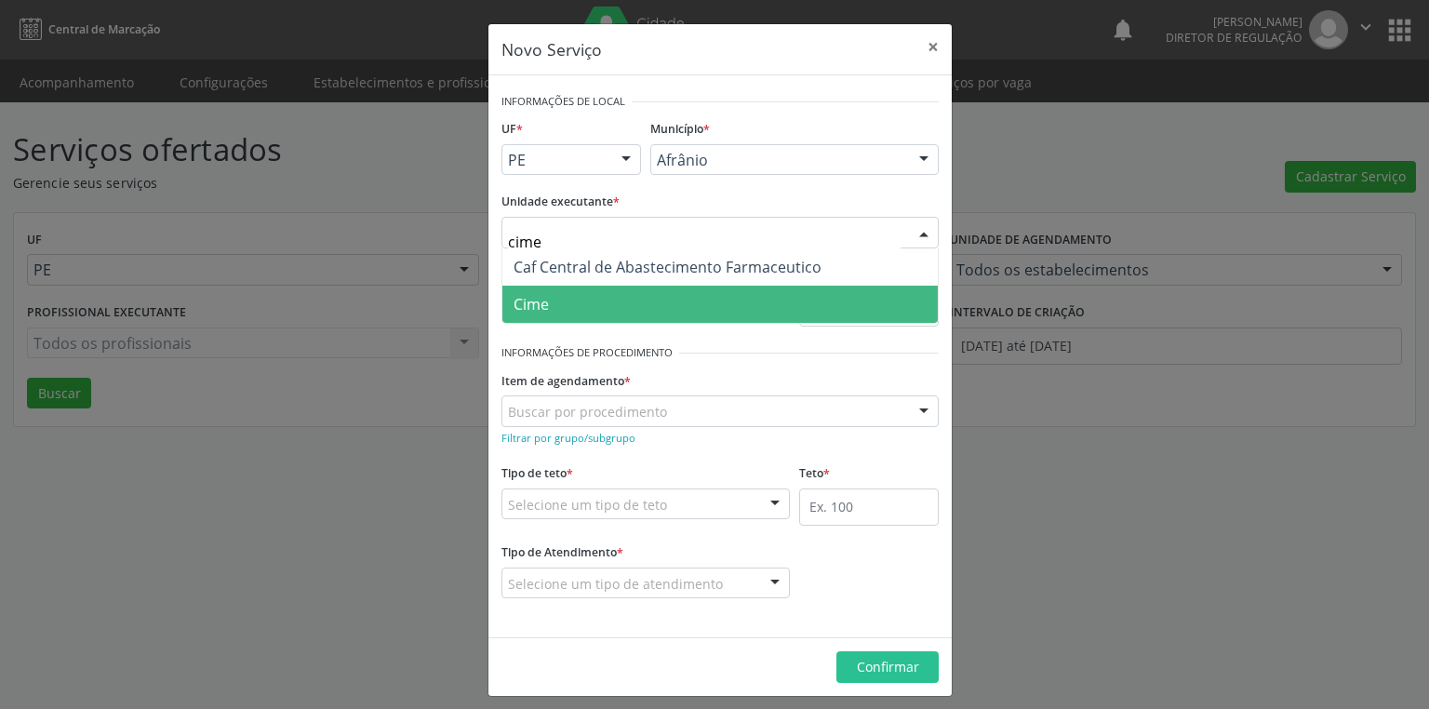
click at [608, 294] on span "Cime" at bounding box center [721, 304] width 436 height 37
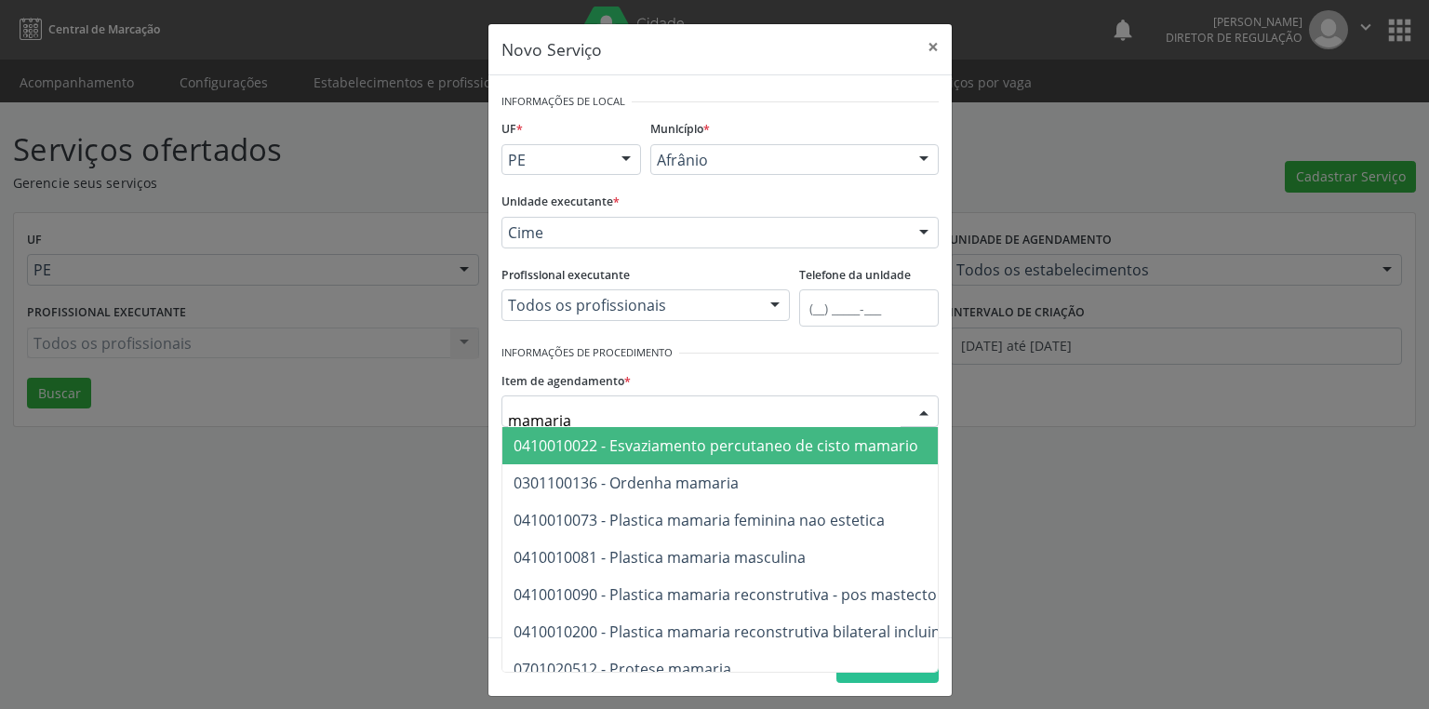
type input "mamaria"
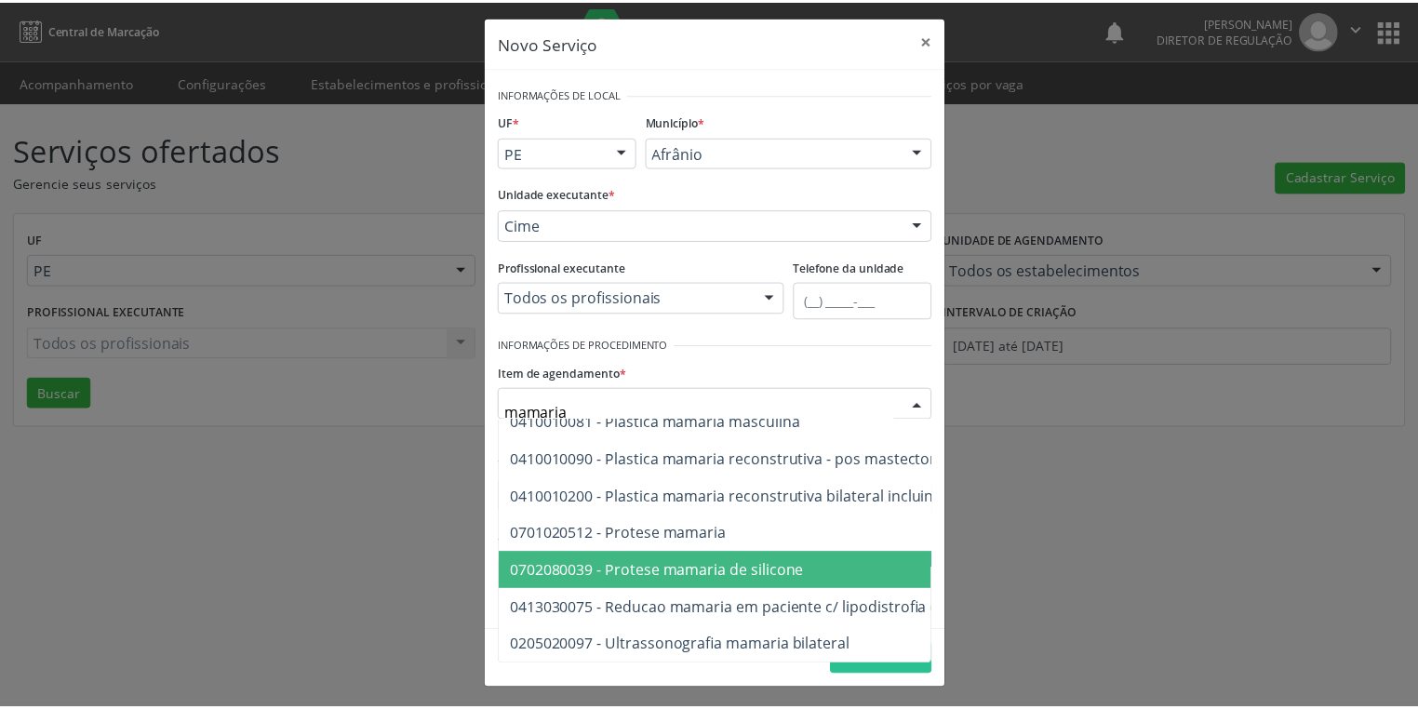
scroll to position [101, 0]
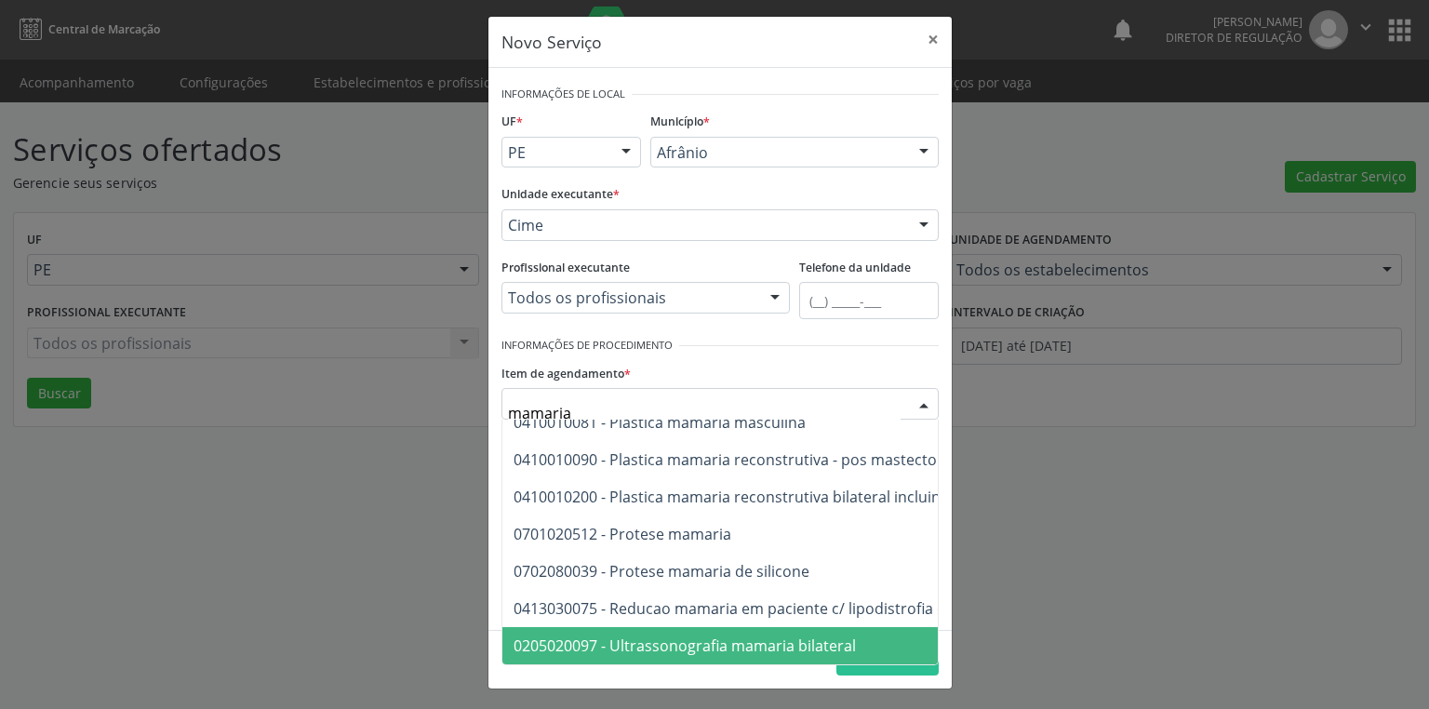
click at [655, 639] on span "0205020097 - Ultrassonografia mamaria bilateral" at bounding box center [685, 646] width 342 height 20
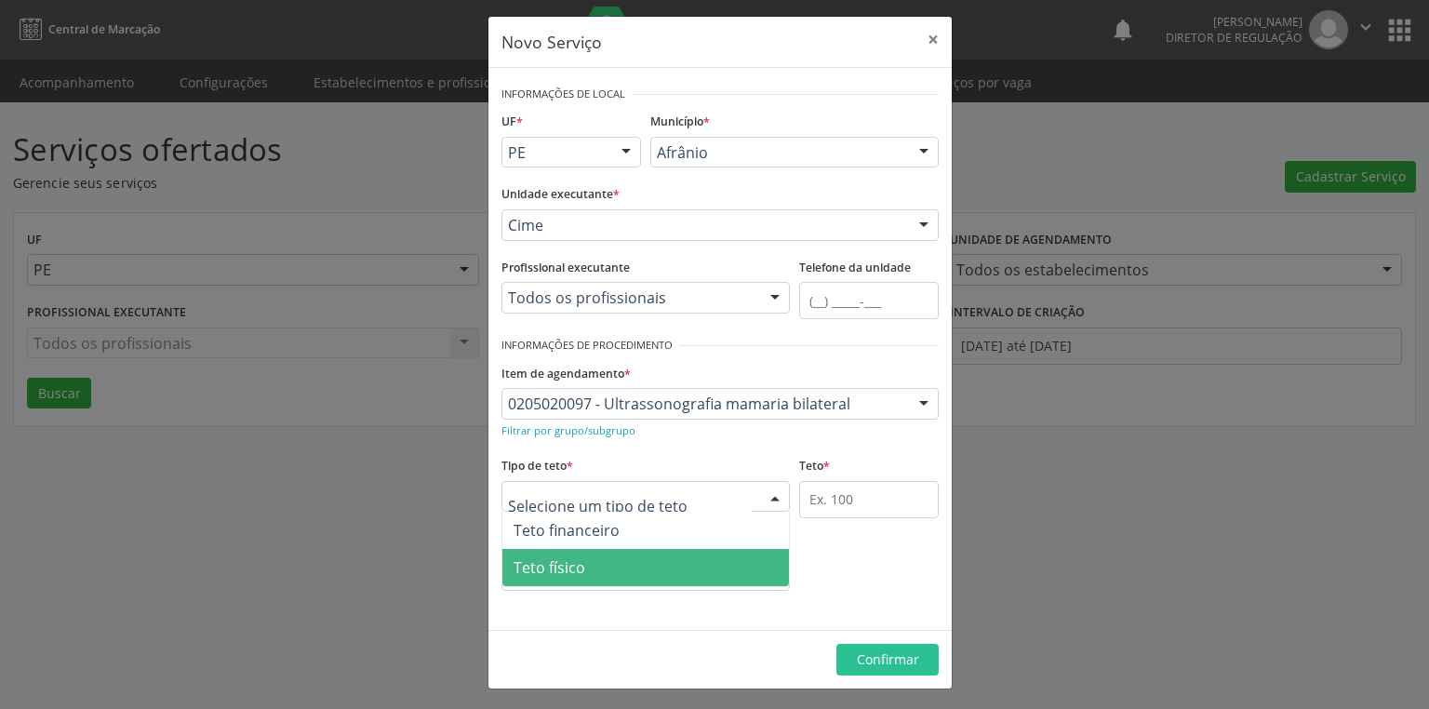
click at [565, 559] on span "Teto físico" at bounding box center [550, 567] width 72 height 20
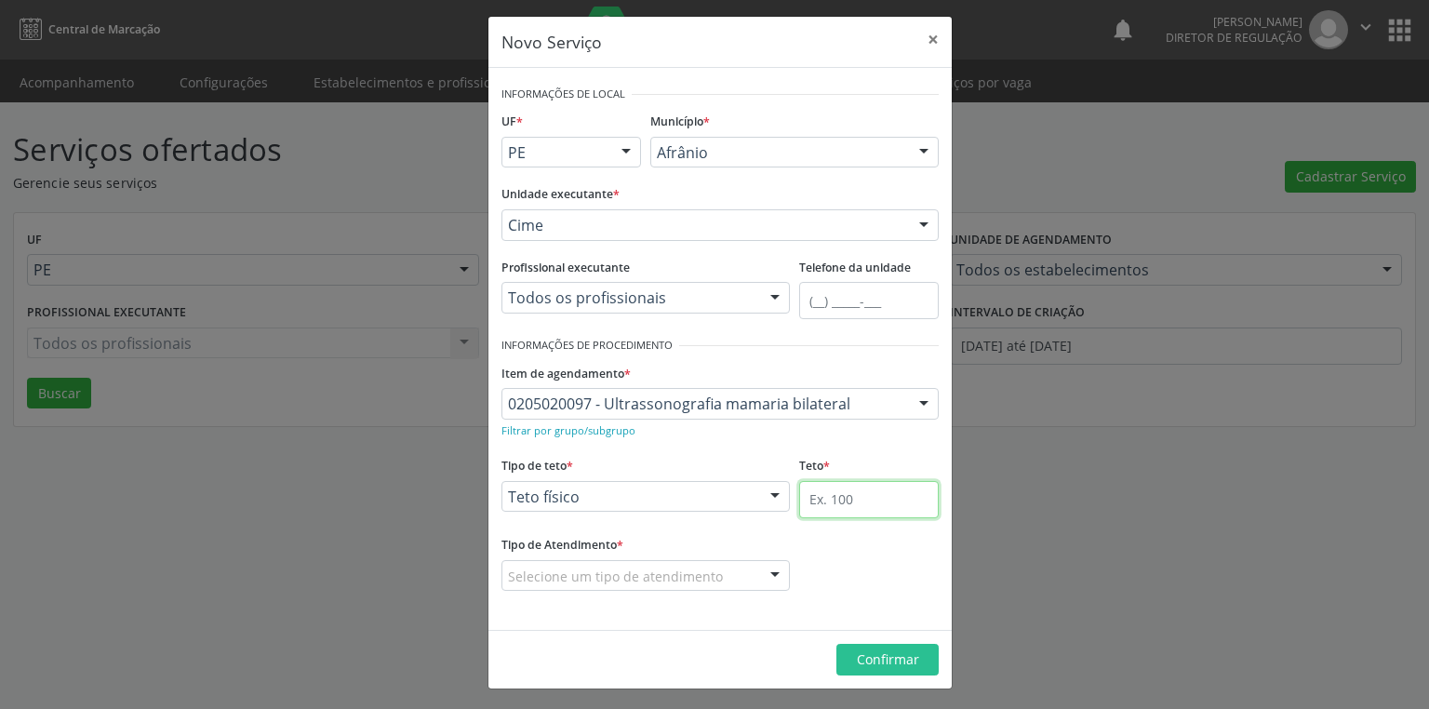
click at [806, 495] on input "text" at bounding box center [869, 499] width 140 height 37
type input "1"
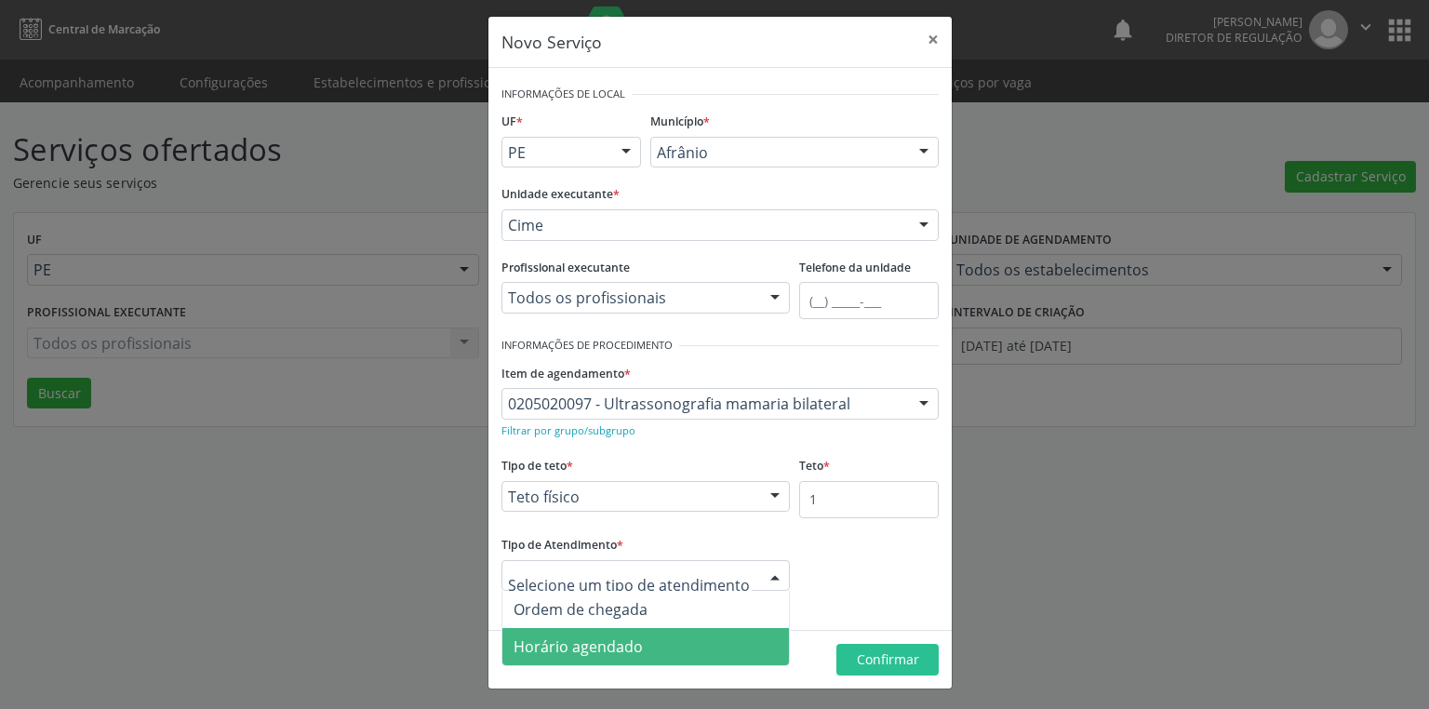
click at [598, 641] on span "Horário agendado" at bounding box center [578, 647] width 129 height 20
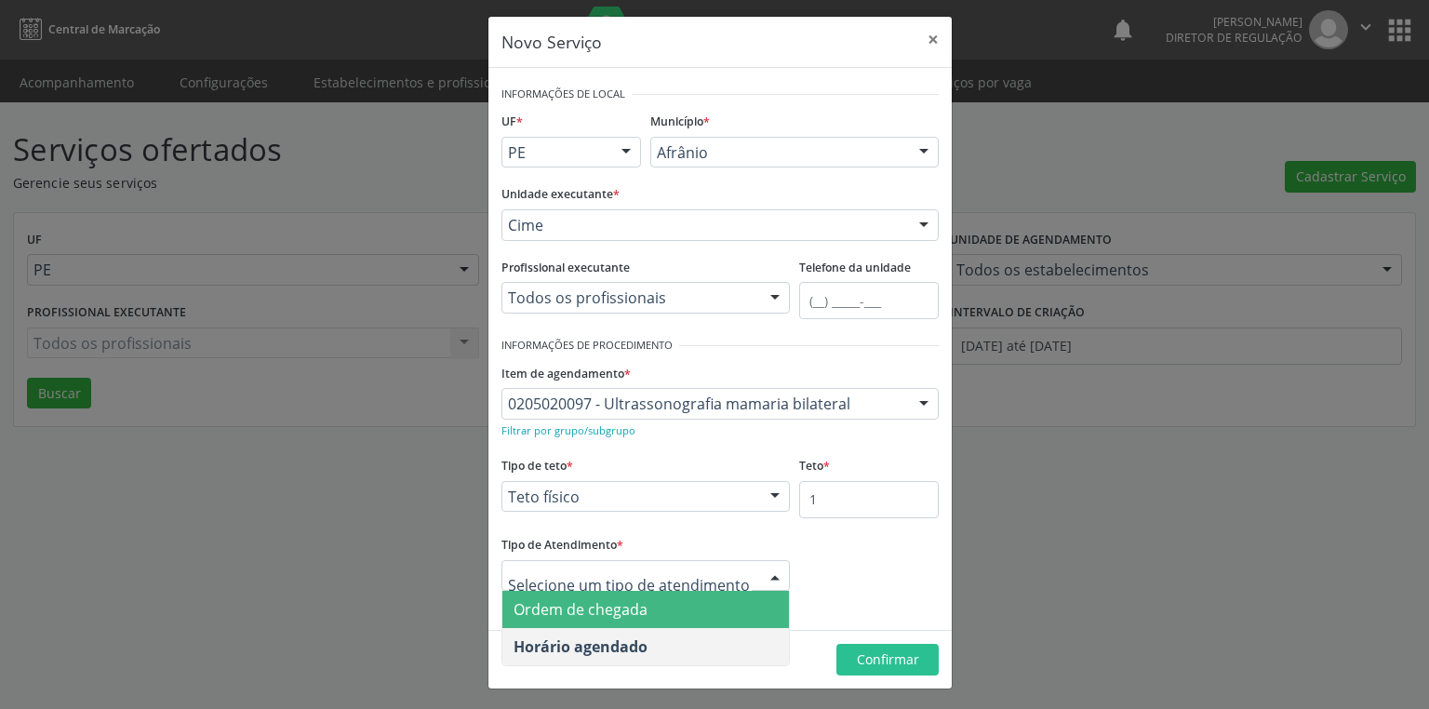
click at [632, 607] on span "Ordem de chegada" at bounding box center [581, 609] width 134 height 20
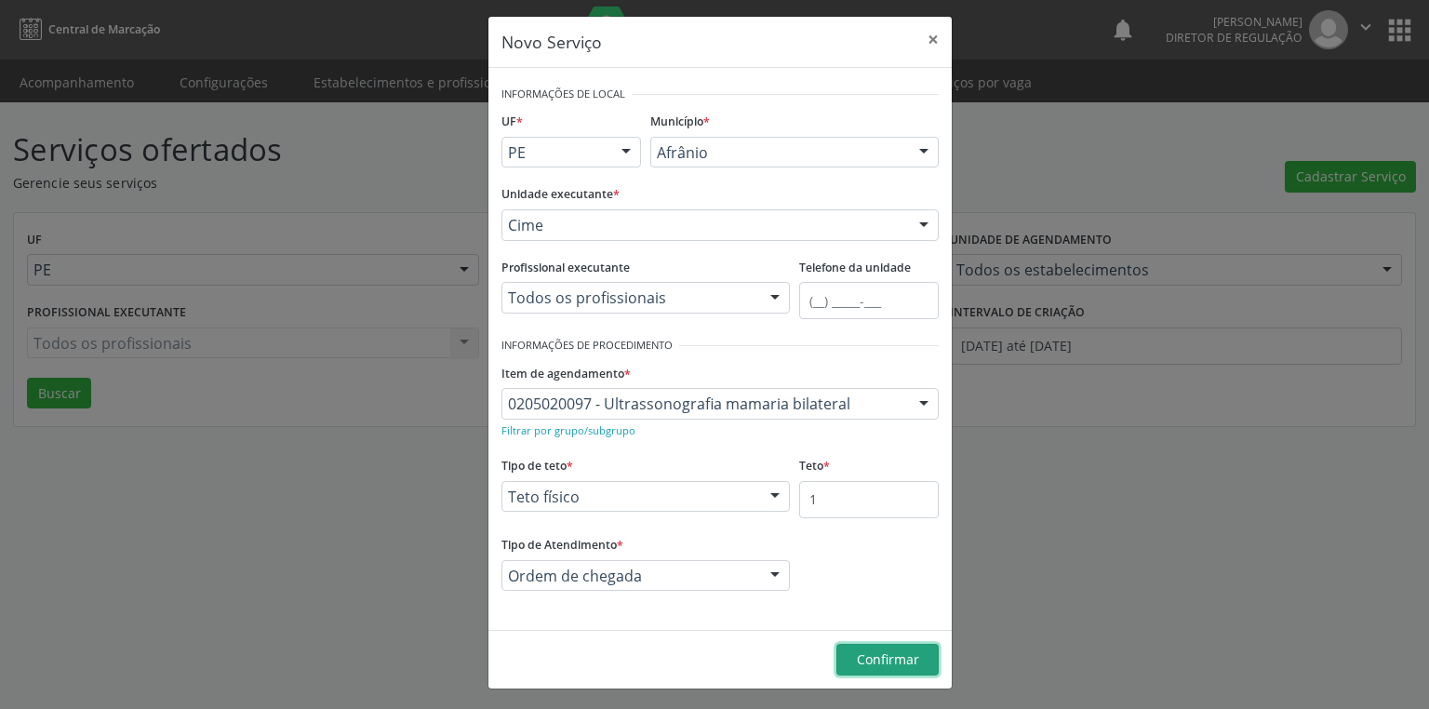
click at [871, 666] on span "Confirmar" at bounding box center [888, 659] width 62 height 18
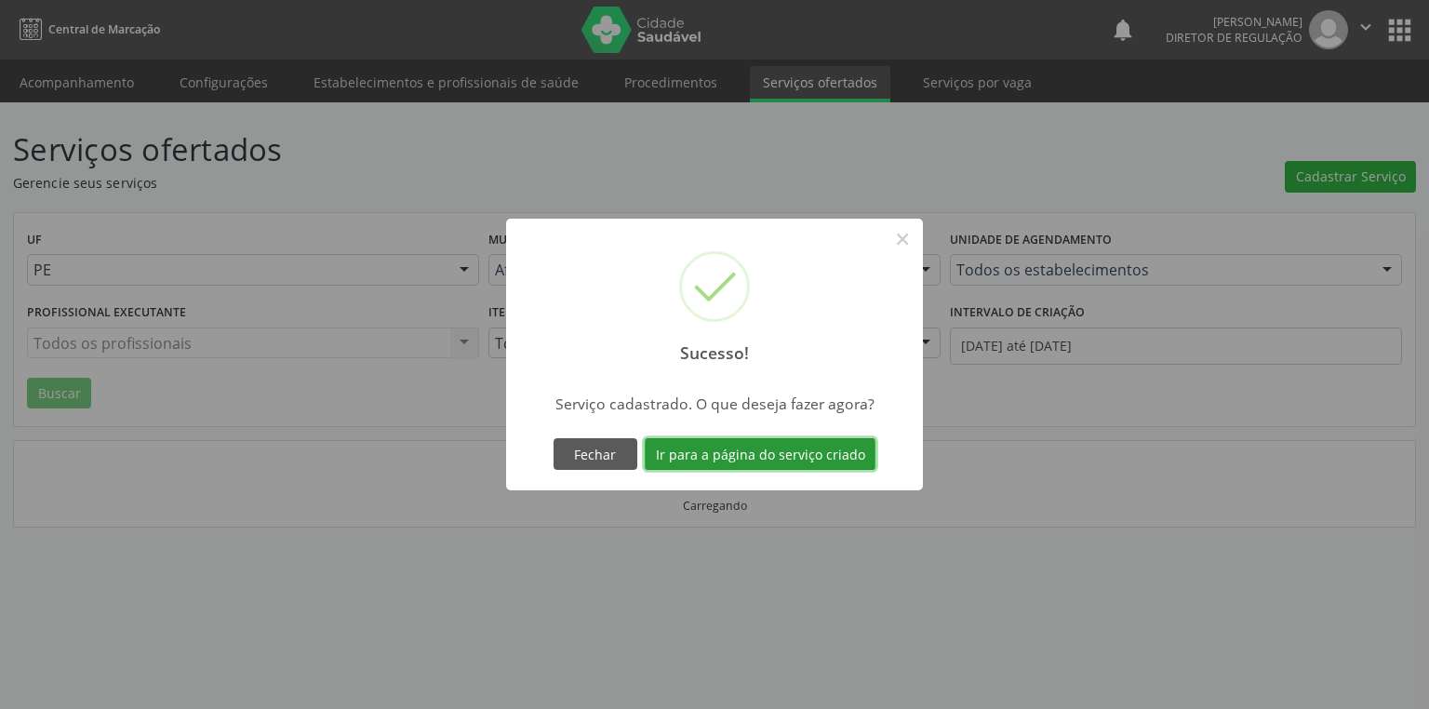
click at [729, 446] on button "Ir para a página do serviço criado" at bounding box center [760, 454] width 231 height 32
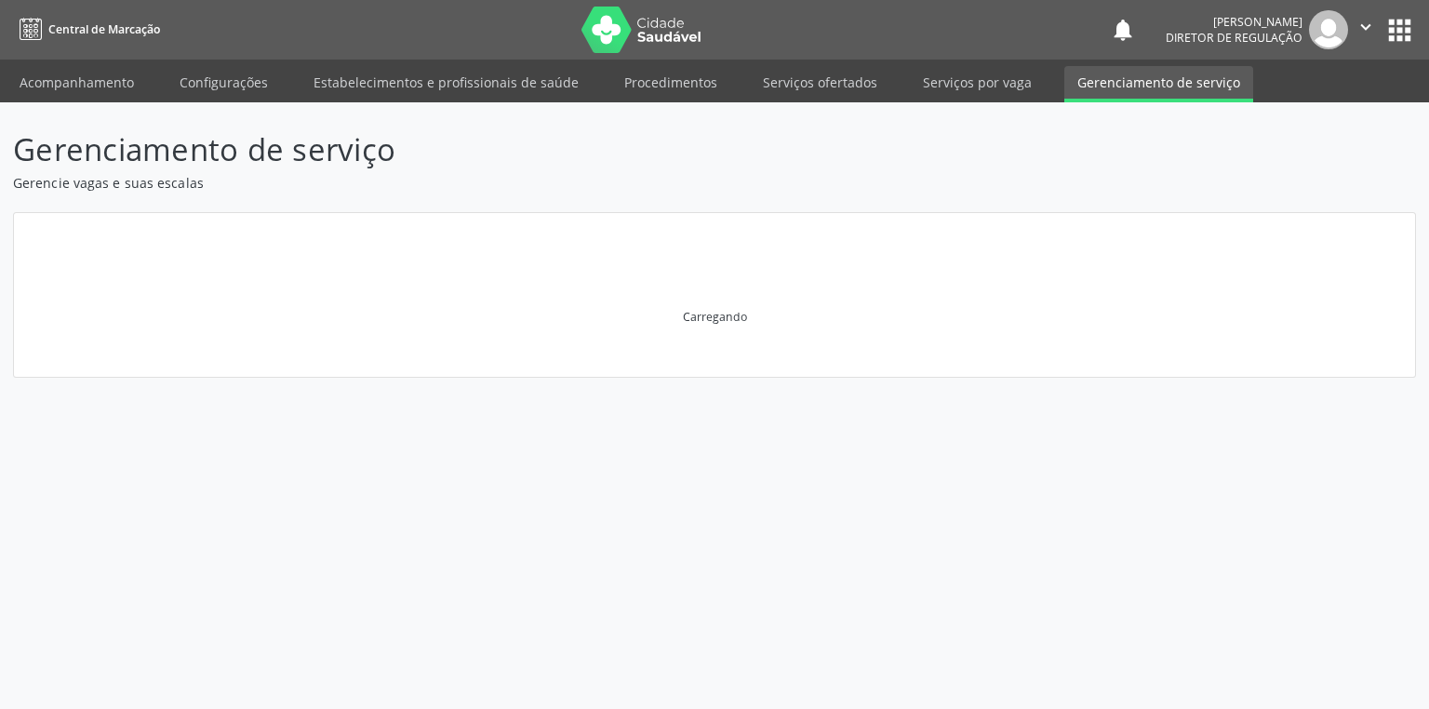
click at [797, 454] on div "Gerenciamento de serviço Gerencie vagas e suas escalas [GEOGRAPHIC_DATA]" at bounding box center [714, 405] width 1429 height 607
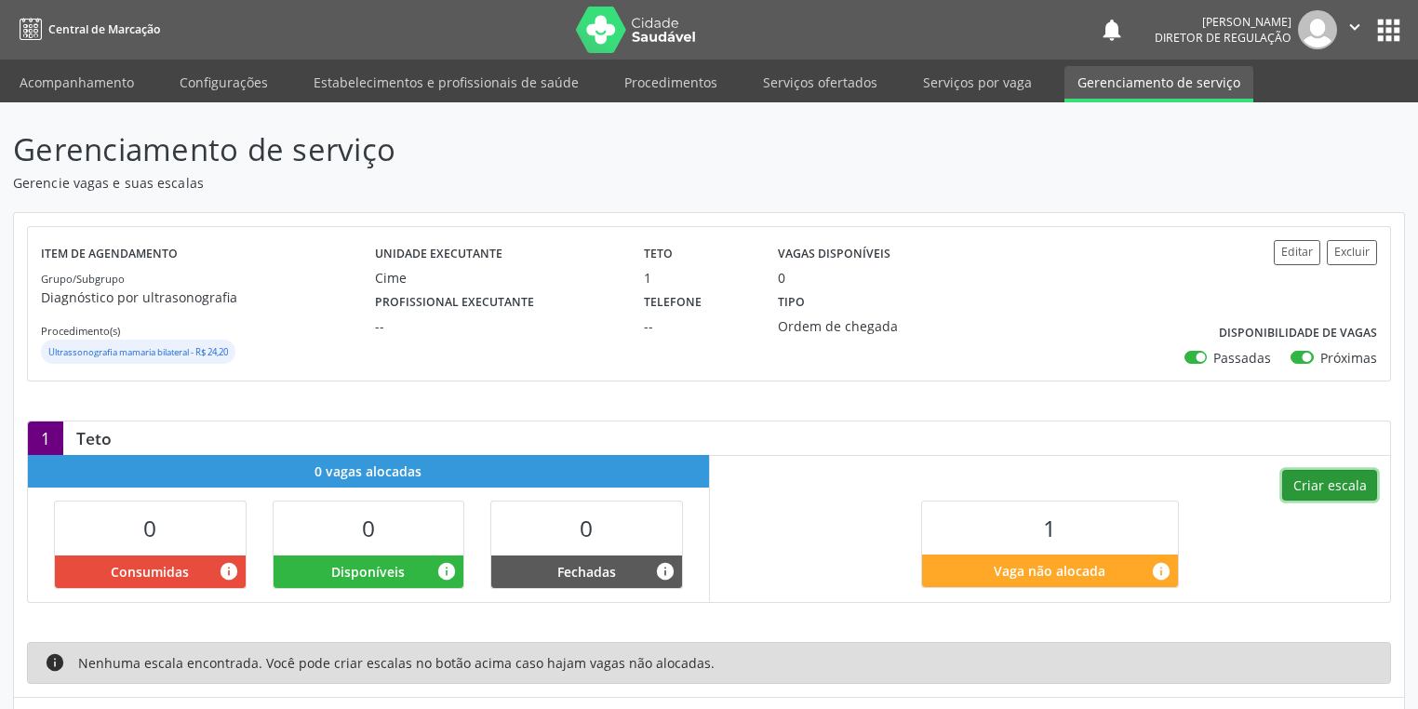
click at [1321, 488] on button "Criar escala" at bounding box center [1329, 486] width 95 height 32
select select "8"
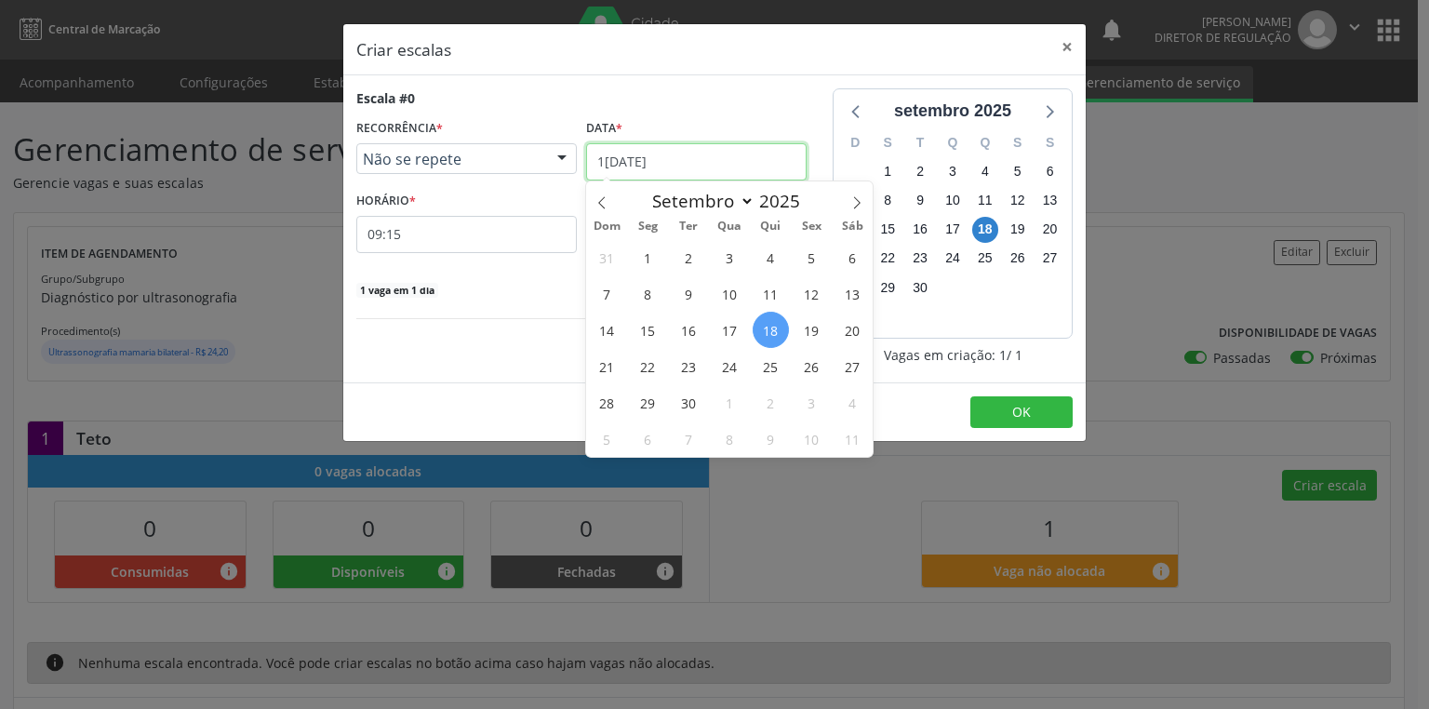
click at [626, 163] on input "1[DATE]" at bounding box center [696, 161] width 221 height 37
click at [691, 374] on span "23" at bounding box center [689, 366] width 36 height 36
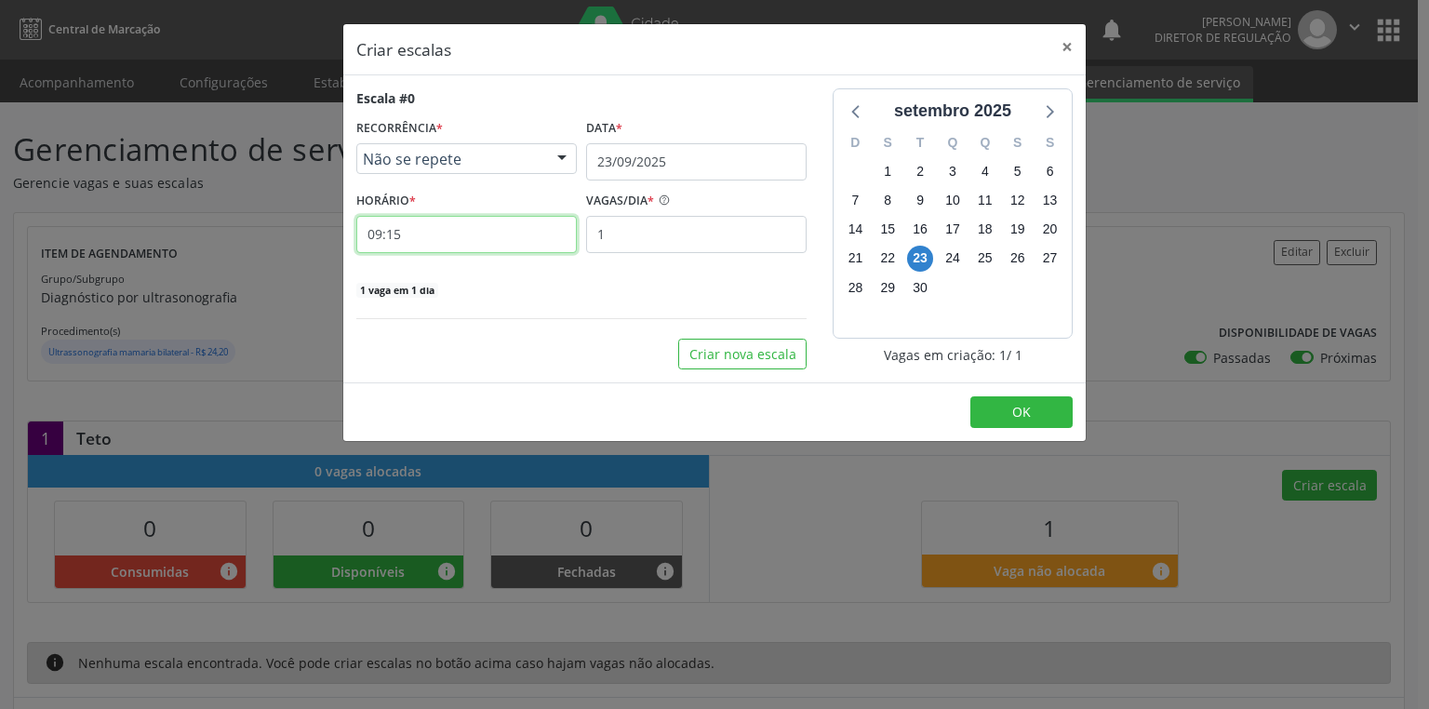
click at [420, 234] on input "09:15" at bounding box center [466, 234] width 221 height 37
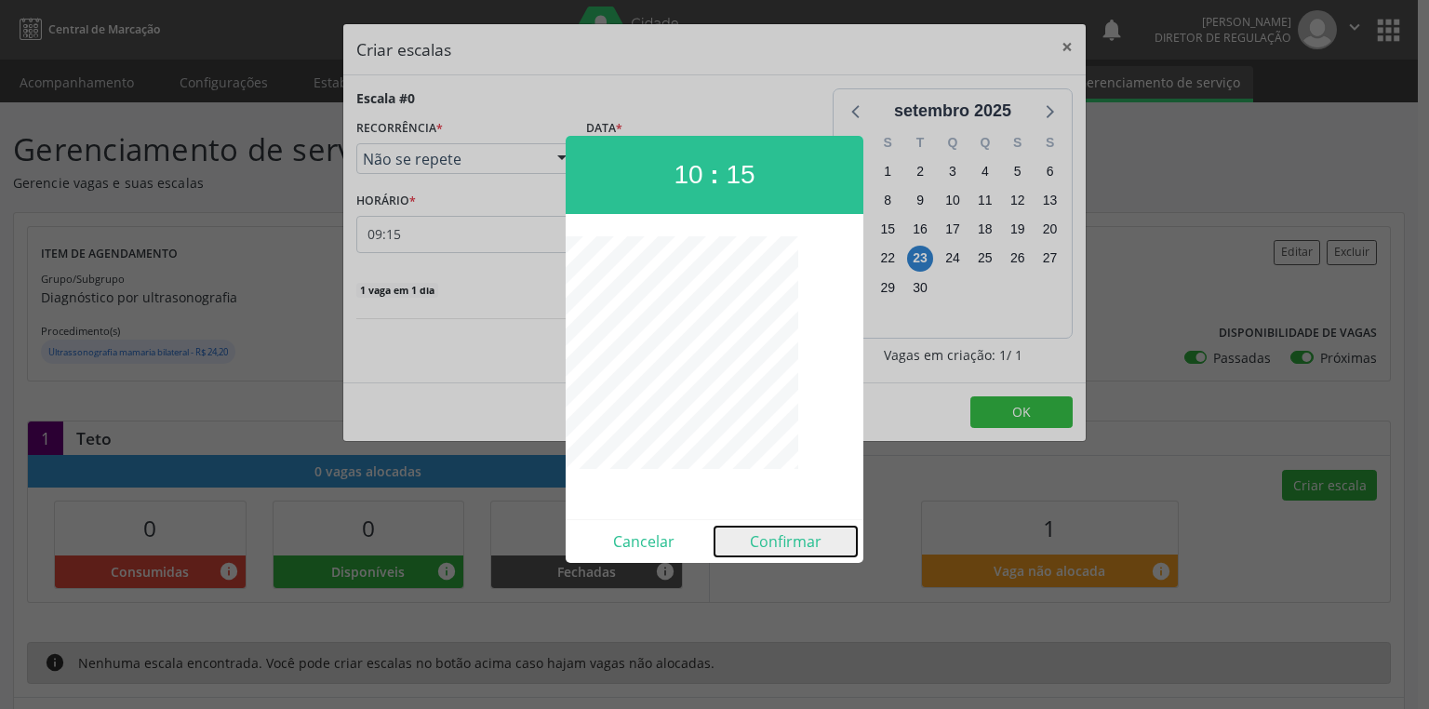
click at [804, 530] on button "Confirmar" at bounding box center [786, 542] width 142 height 30
type input "10:15"
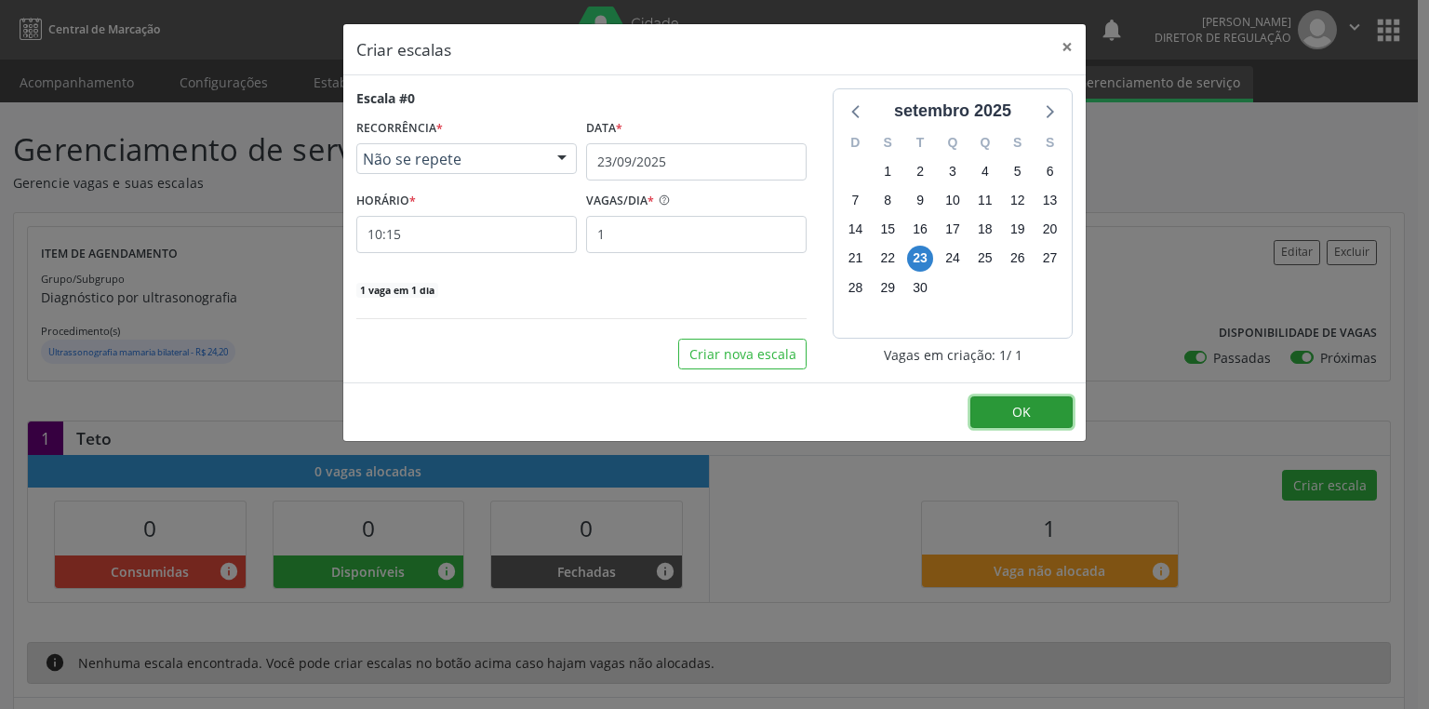
click at [1001, 413] on button "OK" at bounding box center [1022, 412] width 102 height 32
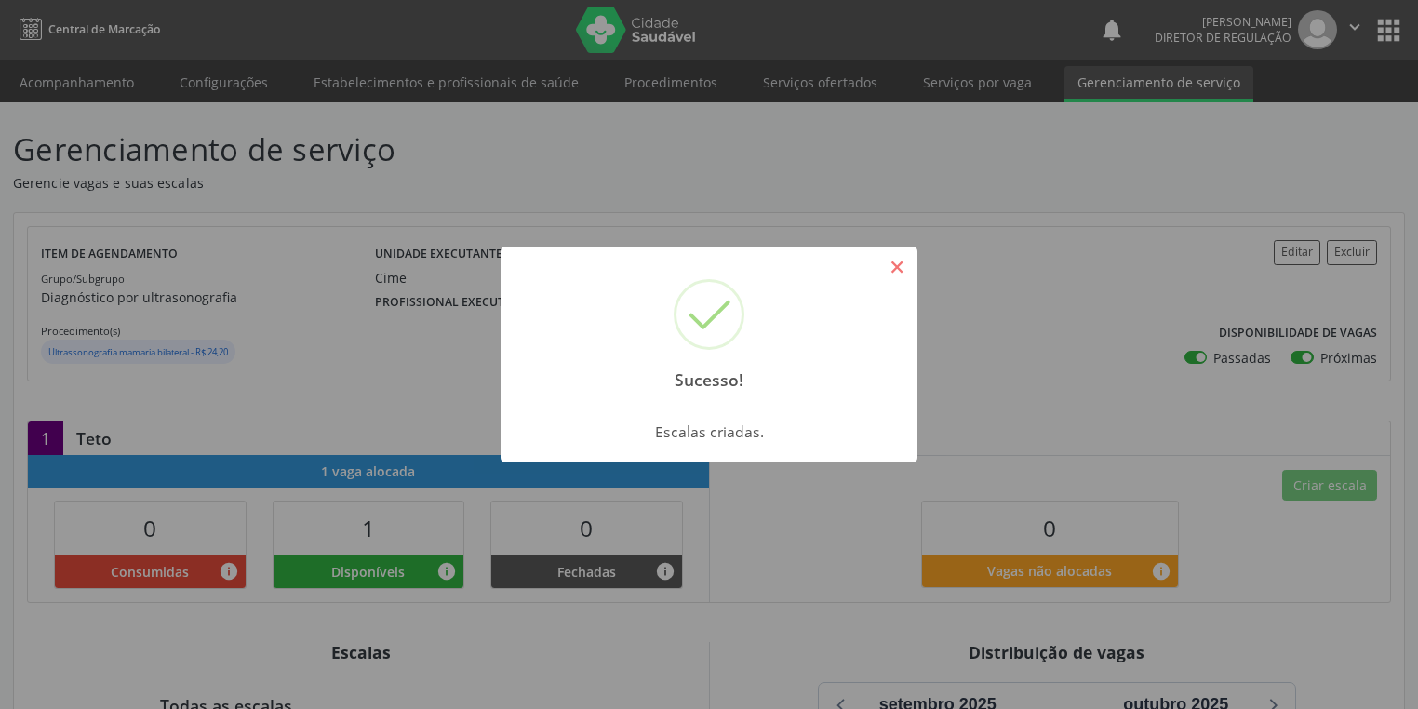
click at [892, 268] on button "×" at bounding box center [897, 267] width 32 height 32
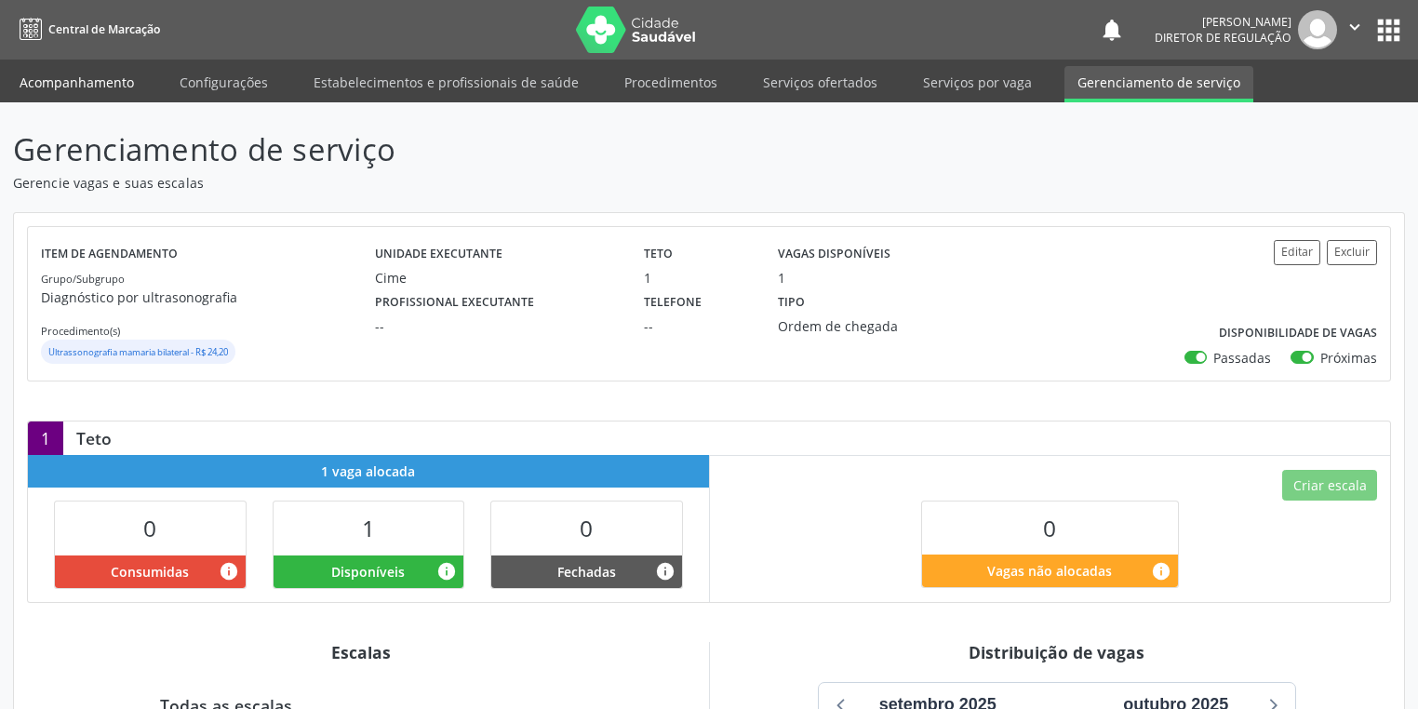
click at [92, 82] on link "Acompanhamento" at bounding box center [77, 82] width 141 height 33
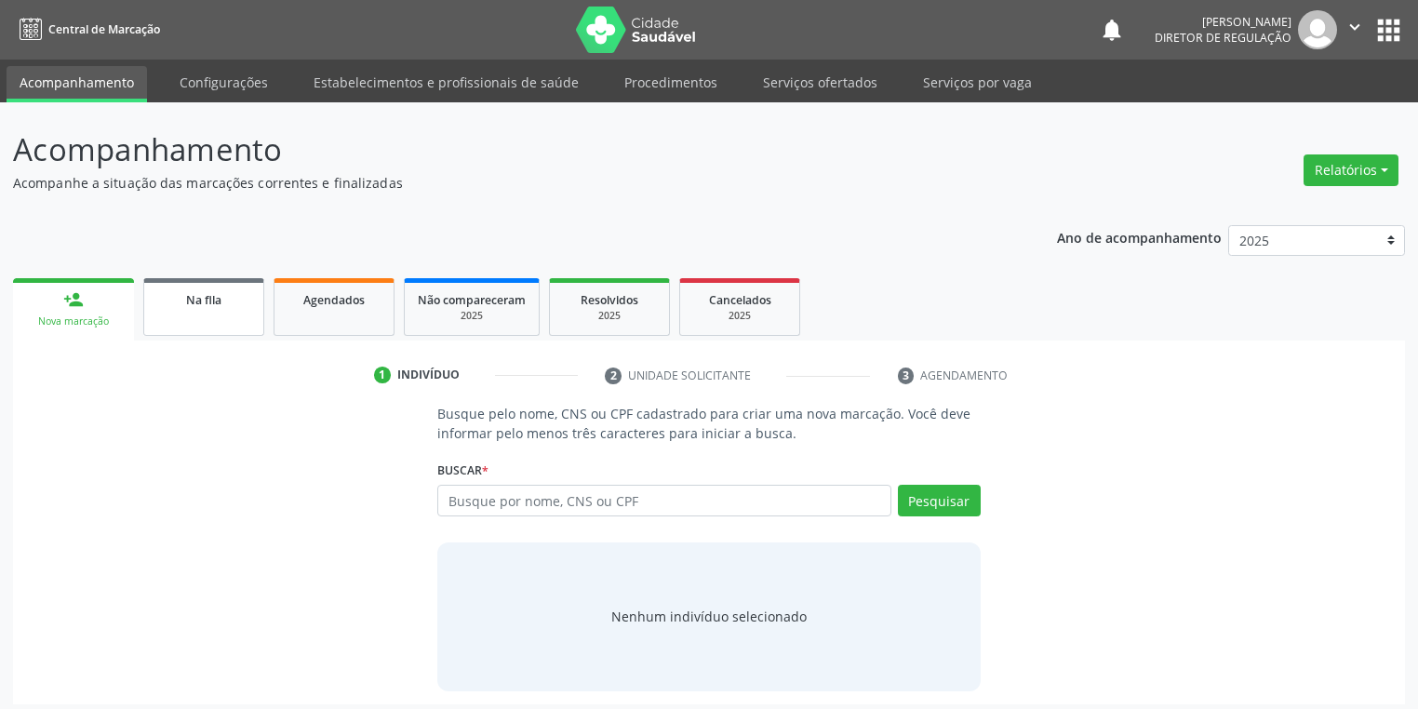
click at [198, 300] on span "Na fila" at bounding box center [203, 300] width 35 height 16
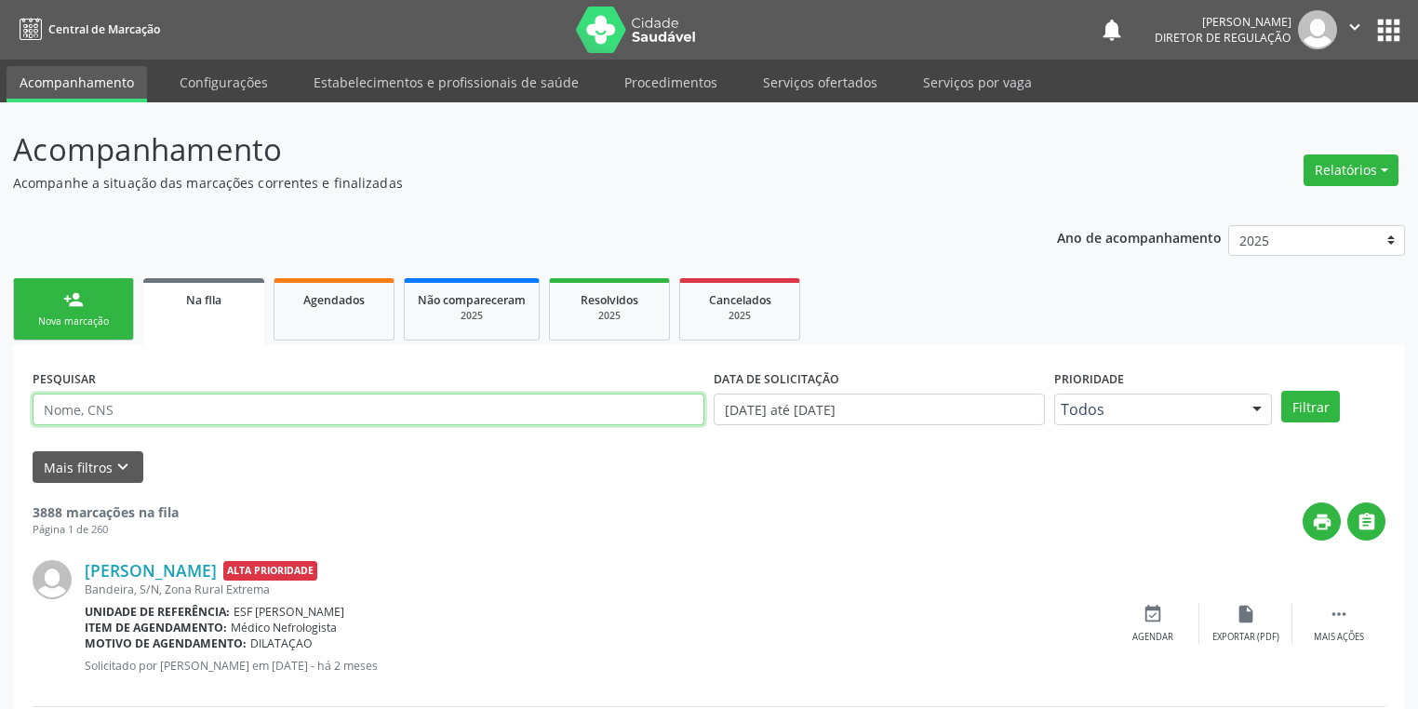
click at [148, 408] on input "text" at bounding box center [369, 410] width 672 height 32
type input "702608735255949"
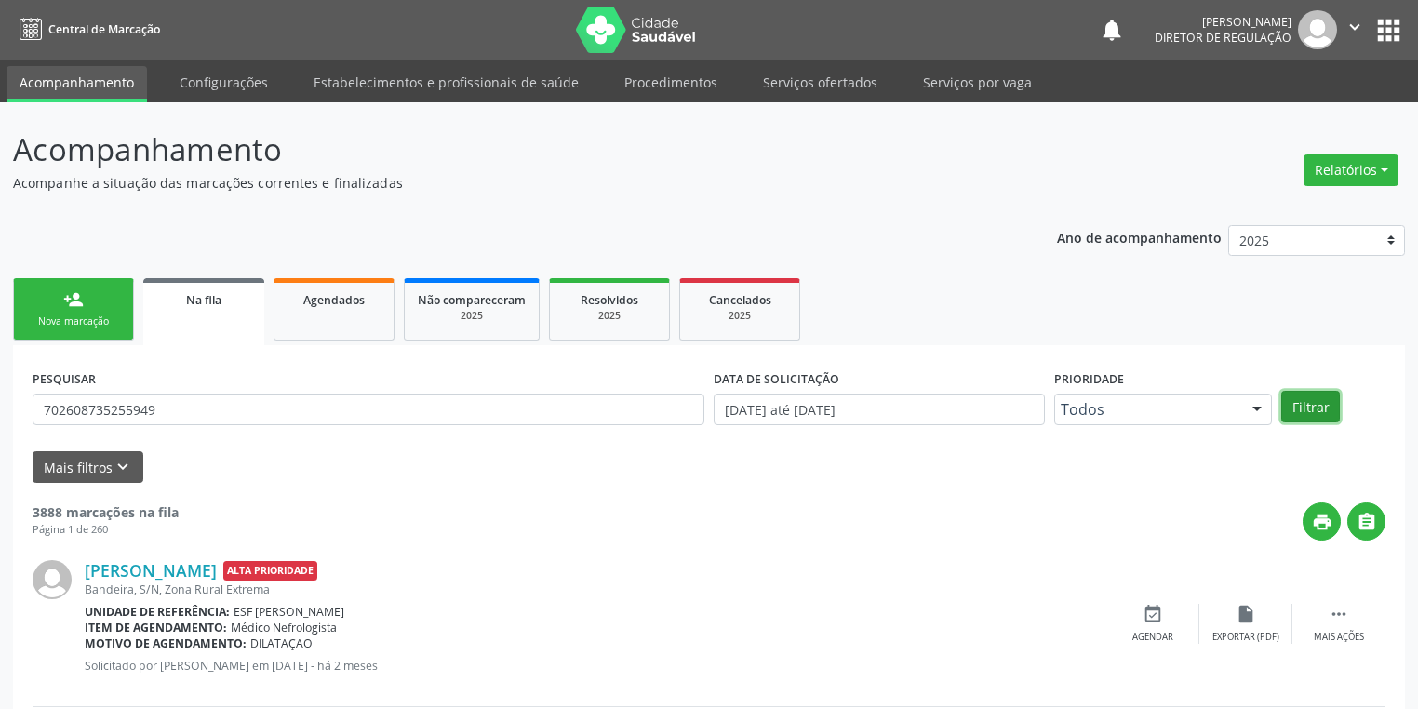
click at [1310, 410] on button "Filtrar" at bounding box center [1310, 407] width 59 height 32
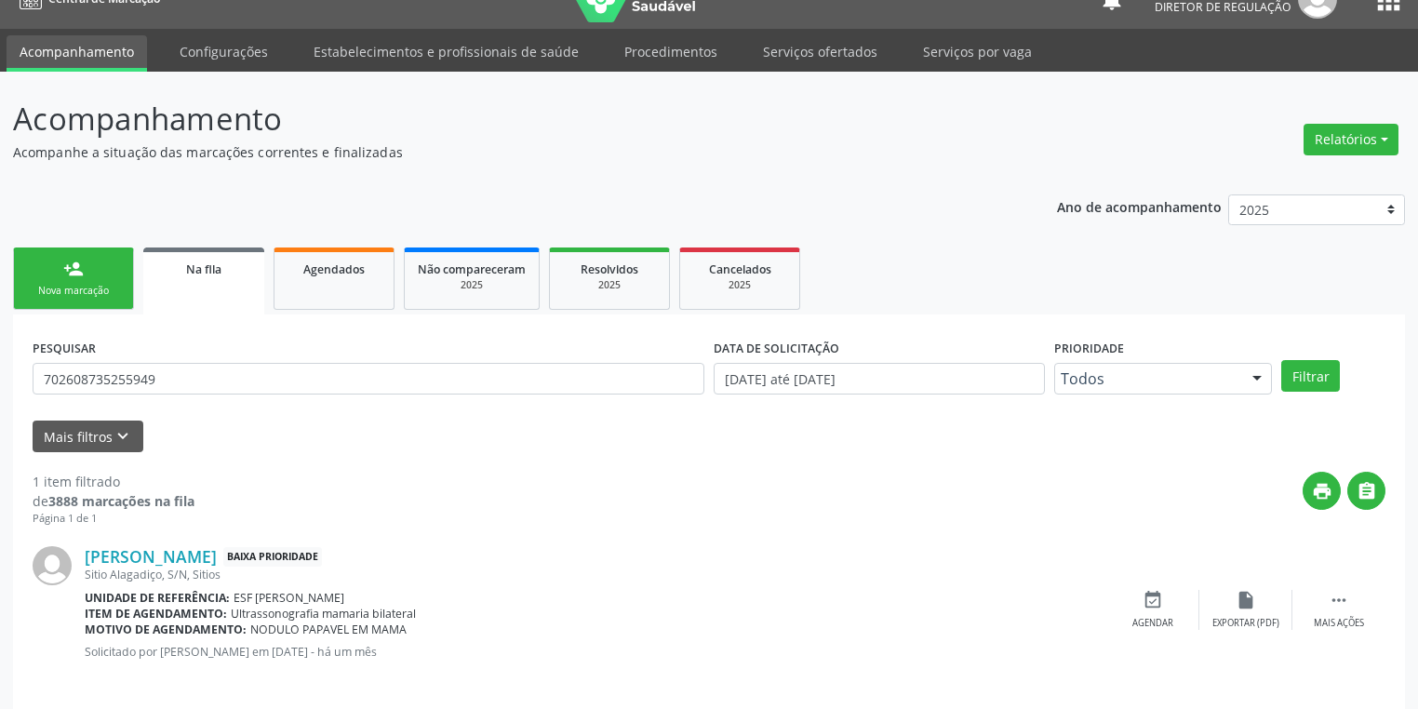
scroll to position [45, 0]
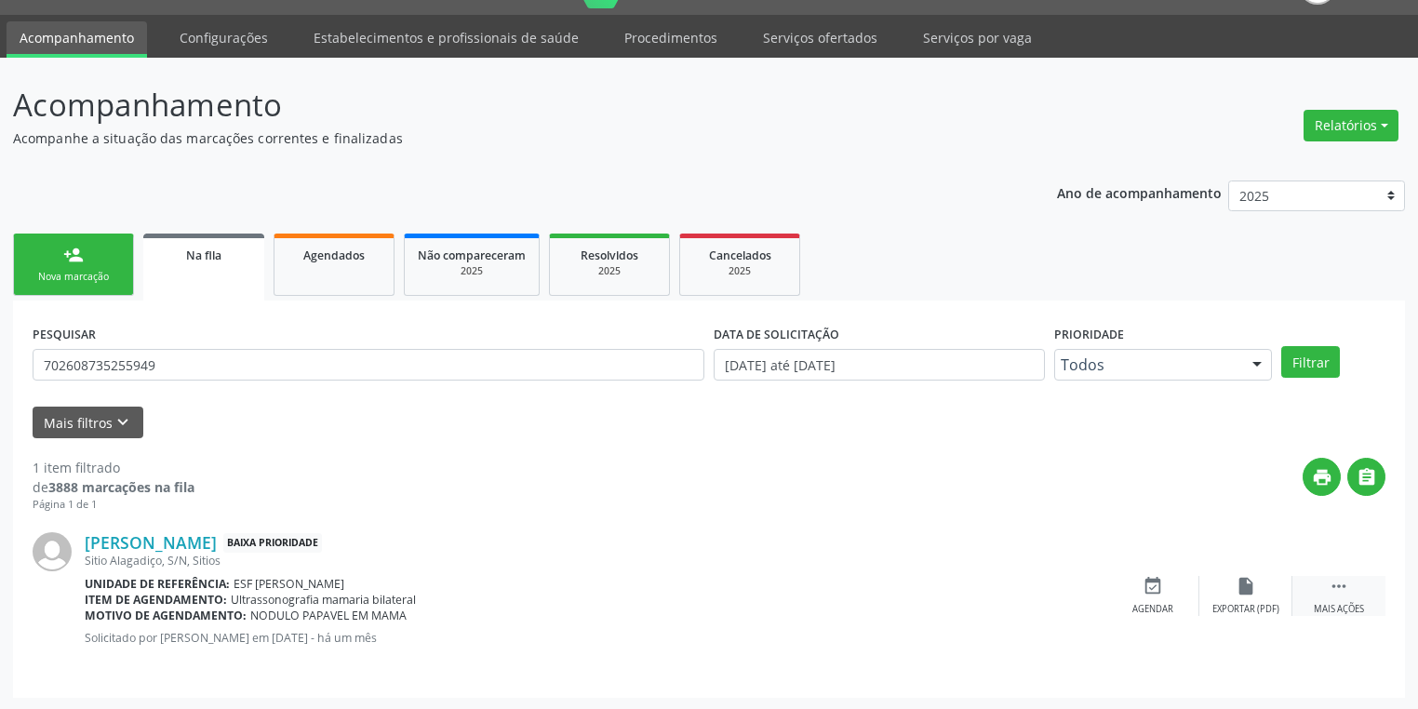
click at [1328, 580] on div " Mais ações" at bounding box center [1339, 596] width 93 height 40
click at [887, 595] on div "event_available Agendar" at bounding box center [873, 596] width 93 height 40
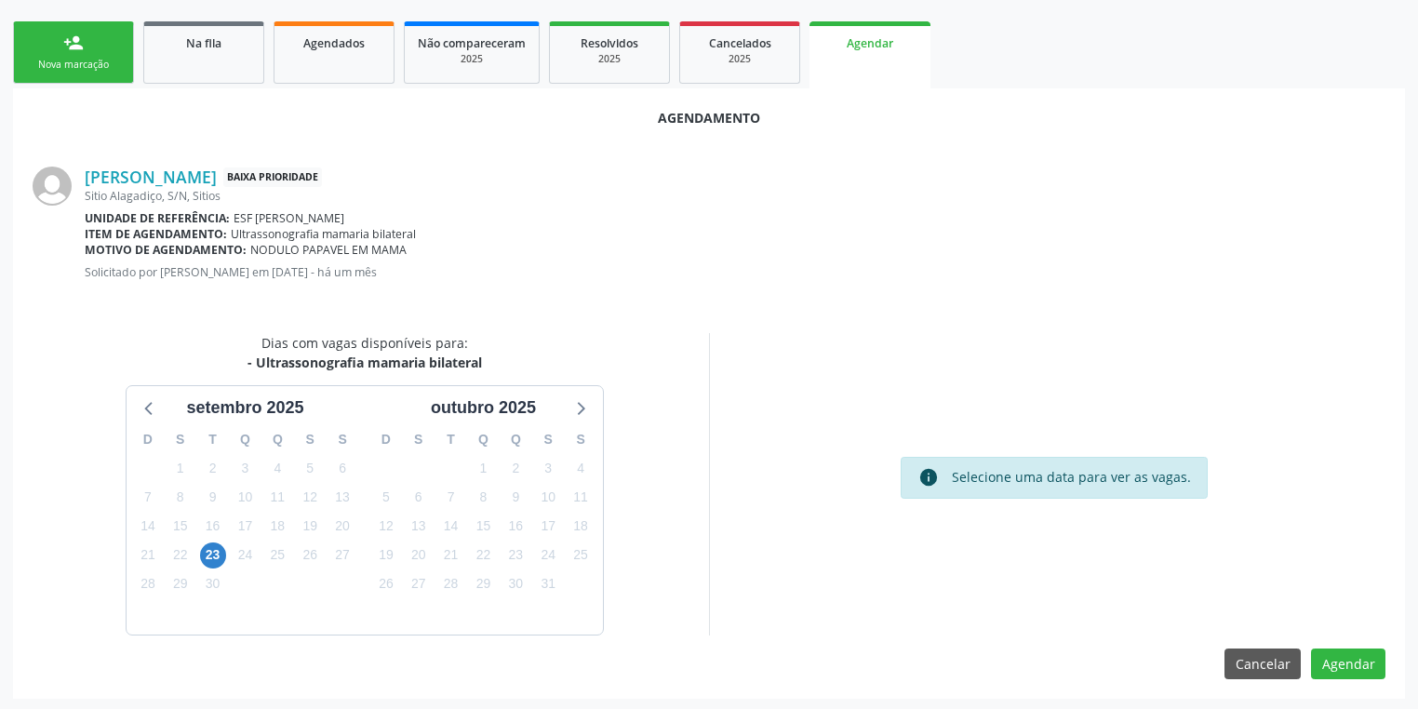
scroll to position [258, 0]
click at [210, 551] on span "23" at bounding box center [213, 555] width 26 height 26
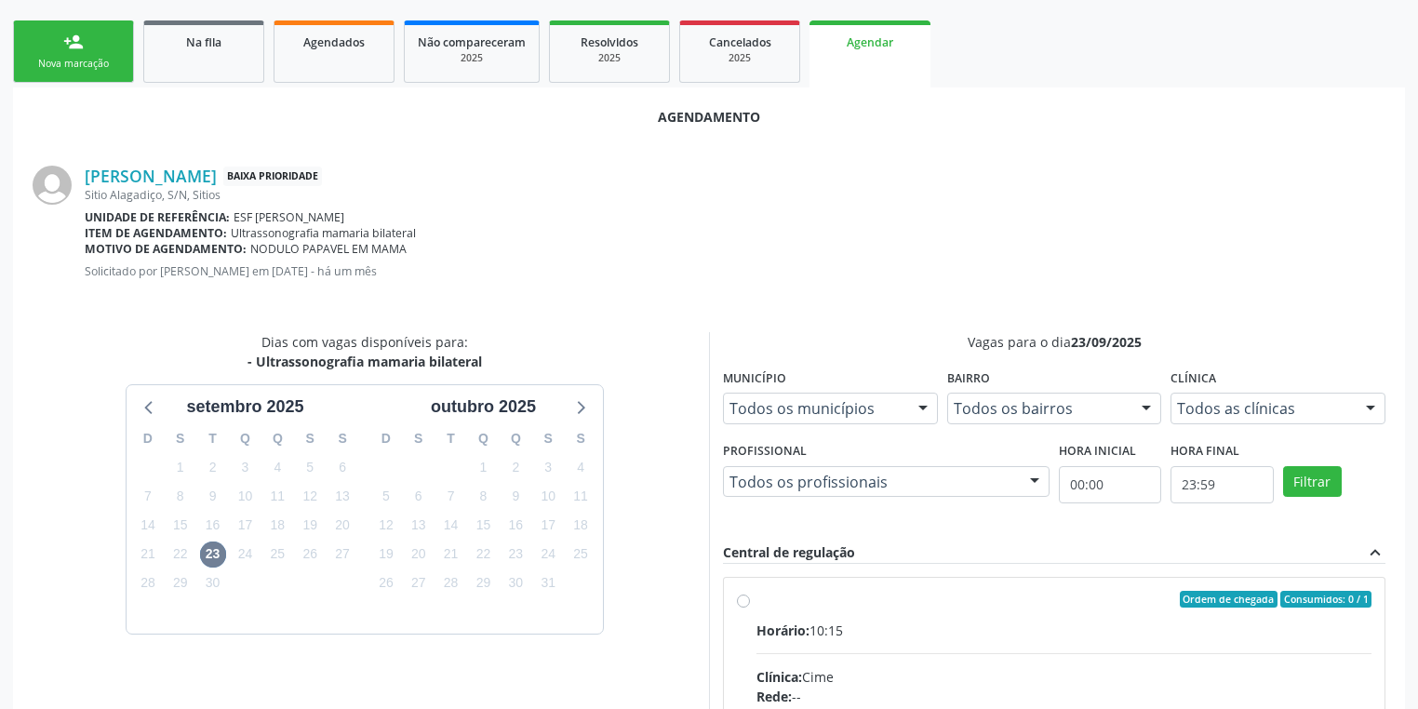
click at [998, 622] on div "Horário: 10:15" at bounding box center [1064, 631] width 615 height 20
click at [750, 608] on input "Ordem de chegada Consumidos: 0 / 1 Horário: 10:15 Clínica: Cime Rede: -- Endere…" at bounding box center [743, 599] width 13 height 17
radio input "true"
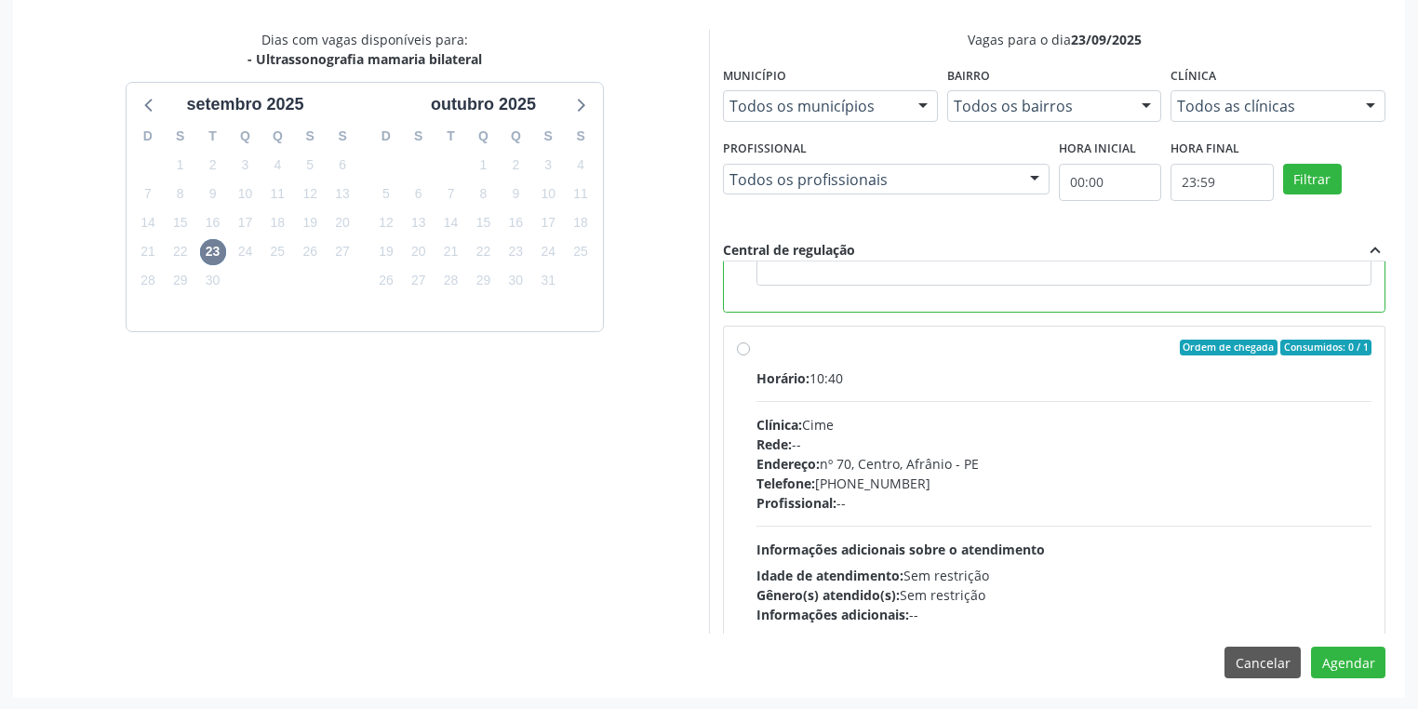
scroll to position [417, 0]
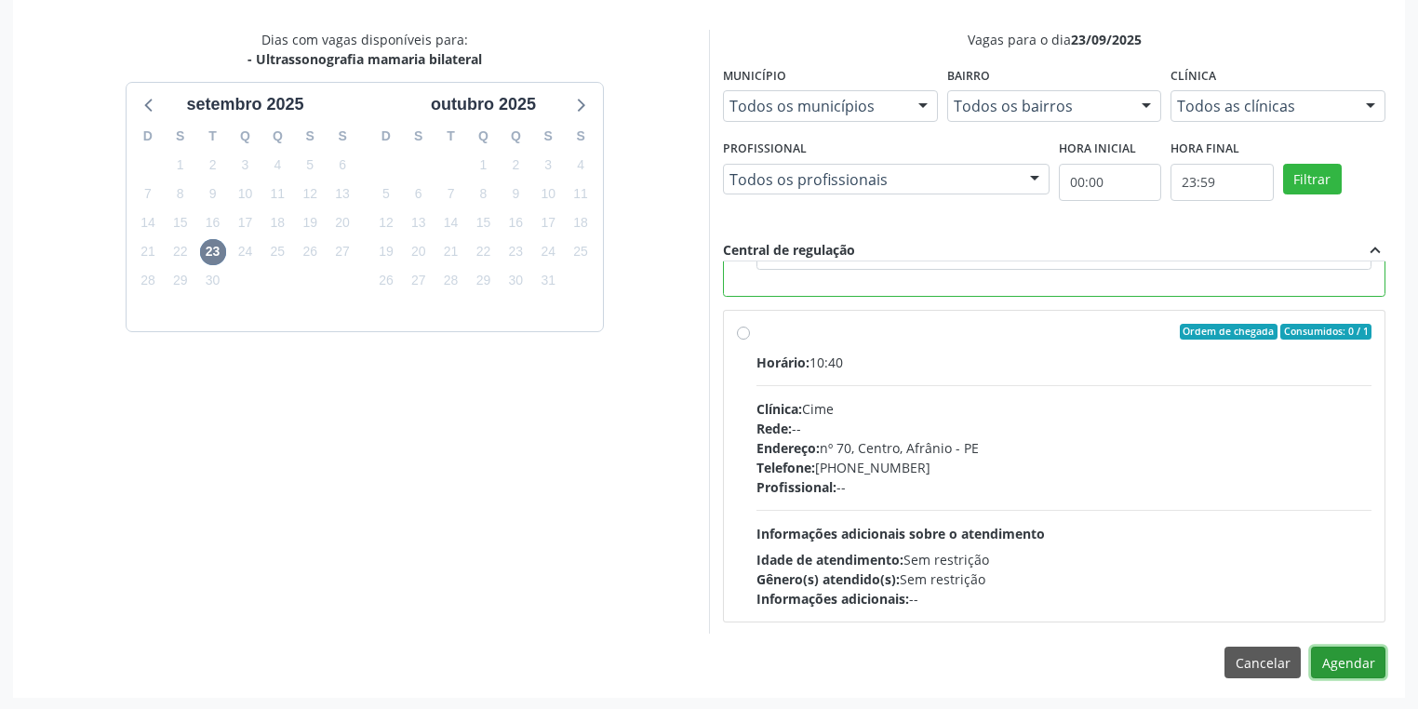
click at [1326, 655] on button "Agendar" at bounding box center [1348, 663] width 74 height 32
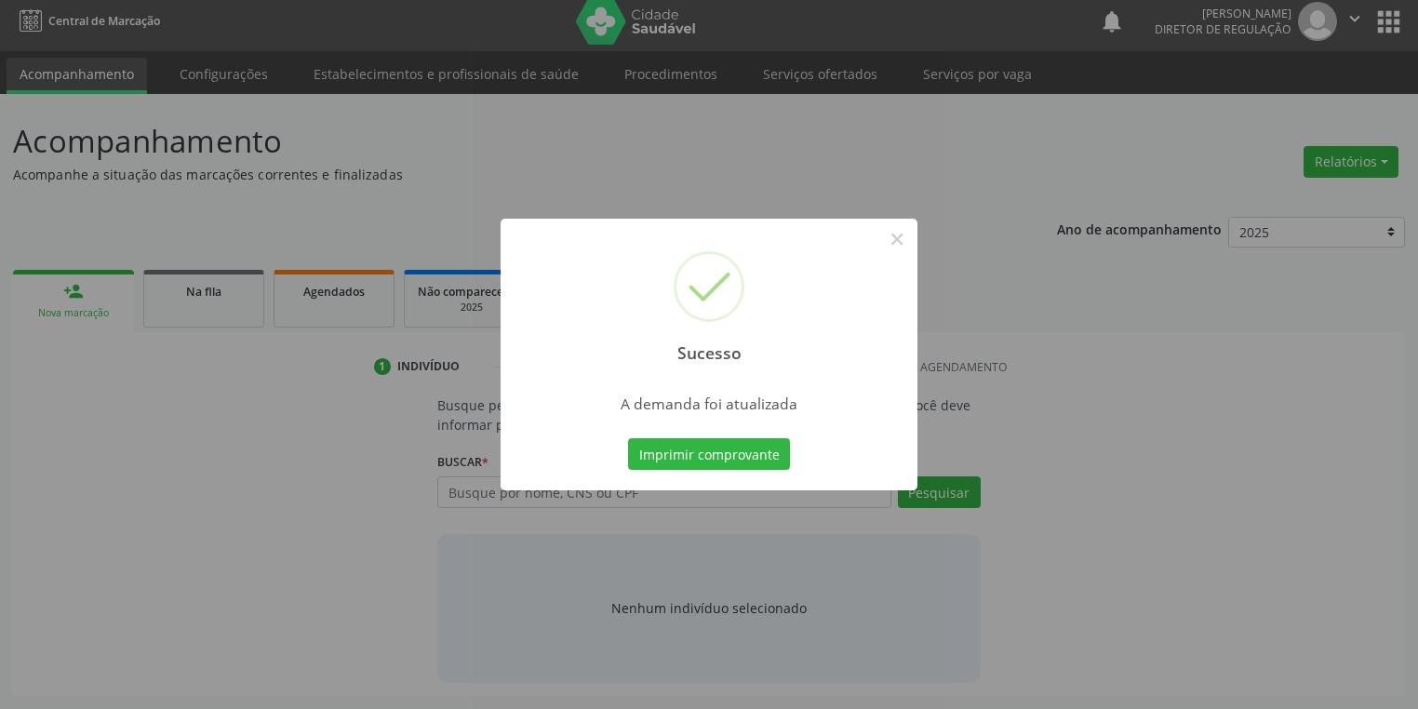
scroll to position [7, 0]
click at [695, 455] on button "Imprimir comprovante" at bounding box center [709, 454] width 162 height 32
